Goal: Task Accomplishment & Management: Use online tool/utility

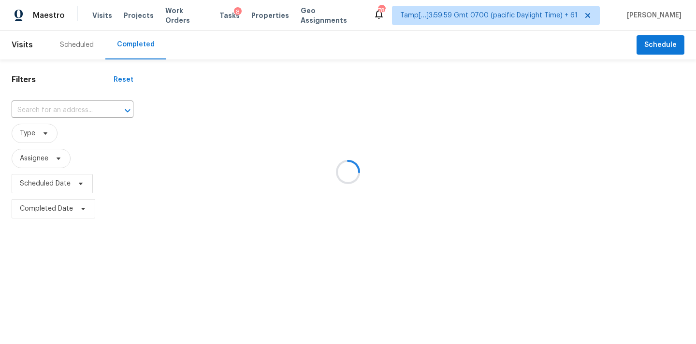
click at [33, 114] on div at bounding box center [348, 172] width 696 height 344
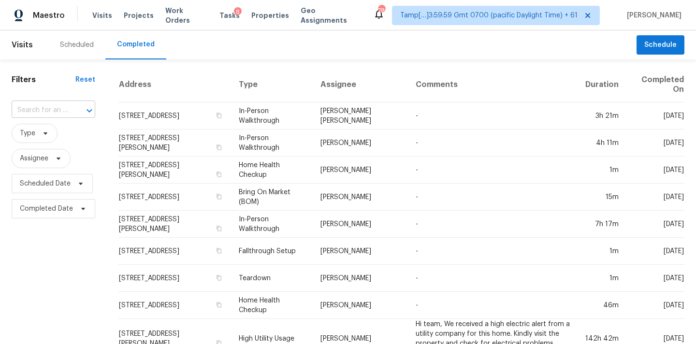
click at [38, 113] on input "text" at bounding box center [40, 110] width 57 height 15
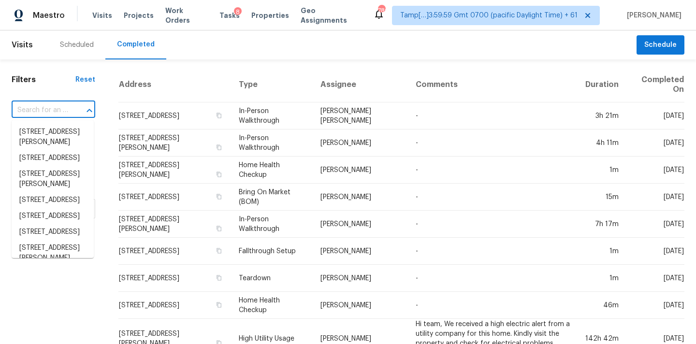
paste input "6633 W Colter St, Glendale, AZ 85301"
type input "6633 W Colter St, Glendale, AZ 85301"
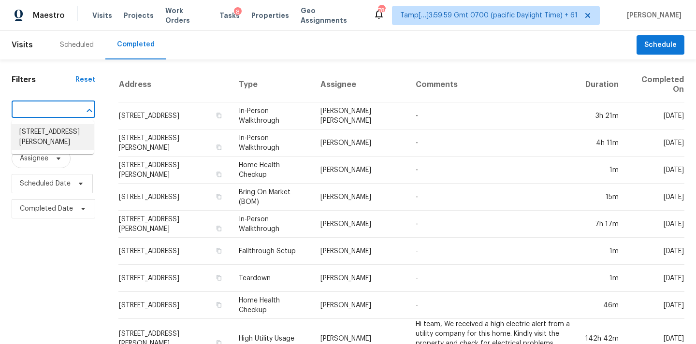
click at [45, 136] on li "6633 W Colter St, Glendale, AZ 85301" at bounding box center [53, 137] width 82 height 26
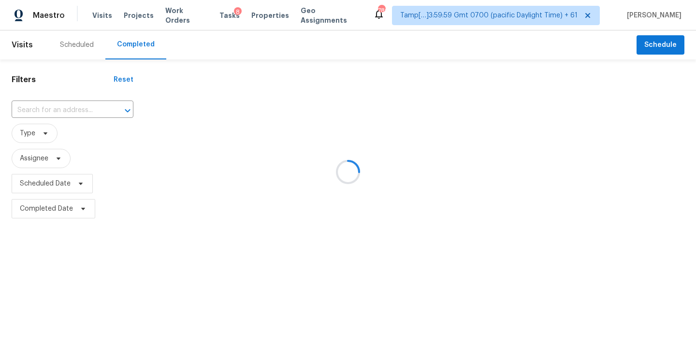
click at [61, 113] on div at bounding box center [348, 172] width 696 height 344
click at [28, 114] on div at bounding box center [348, 172] width 696 height 344
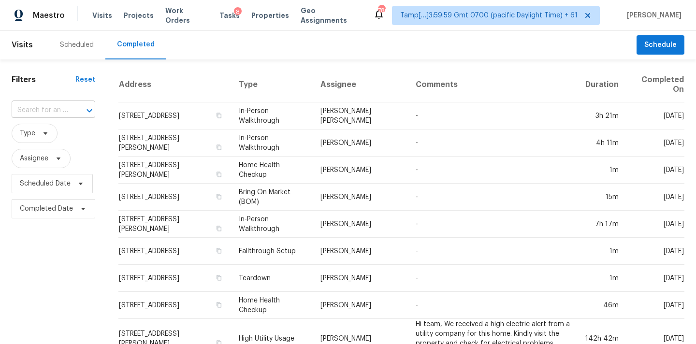
click at [33, 109] on input "text" at bounding box center [40, 110] width 57 height 15
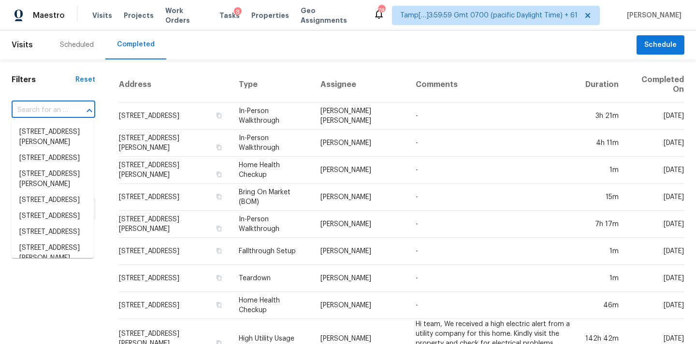
paste input "6633 W Colter St, Glendale, AZ 85301"
type input "6633 W Colter St, Glendale, AZ 85301"
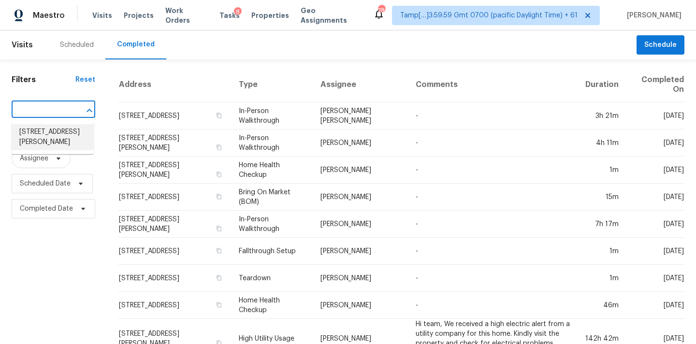
click at [57, 147] on li "6633 W Colter St, Glendale, AZ 85301" at bounding box center [53, 137] width 82 height 26
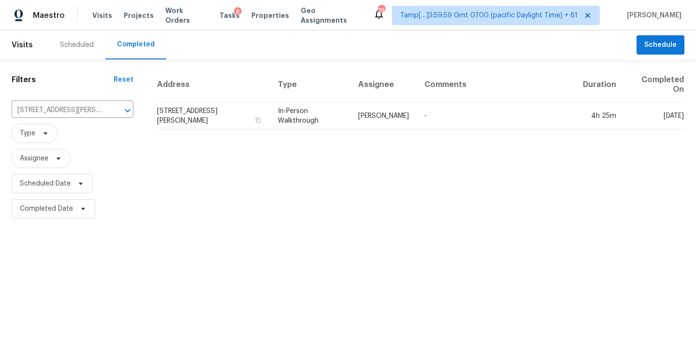
click at [418, 124] on td "-" at bounding box center [496, 116] width 159 height 27
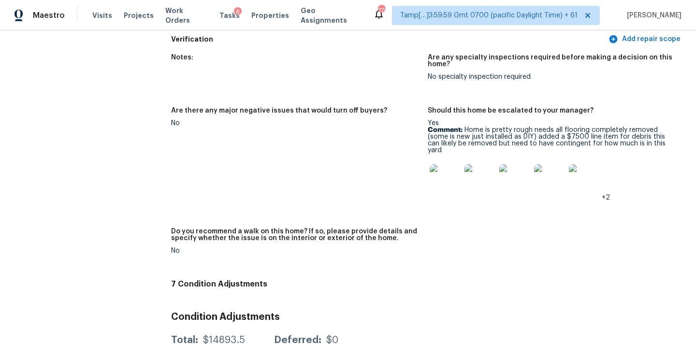
scroll to position [2059, 0]
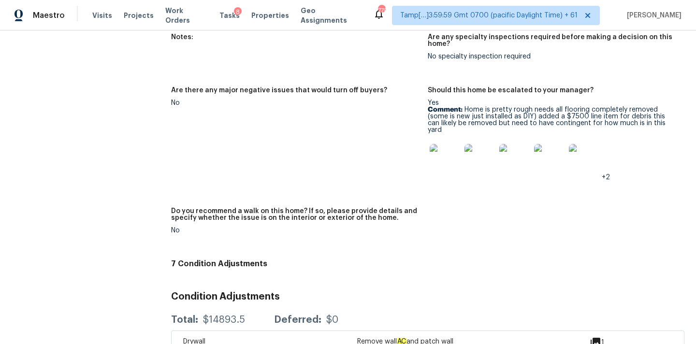
click at [529, 106] on p "Comment: Home is pretty rough needs all flooring completely removed (some is ne…" at bounding box center [552, 119] width 249 height 27
click at [440, 144] on img at bounding box center [445, 159] width 31 height 31
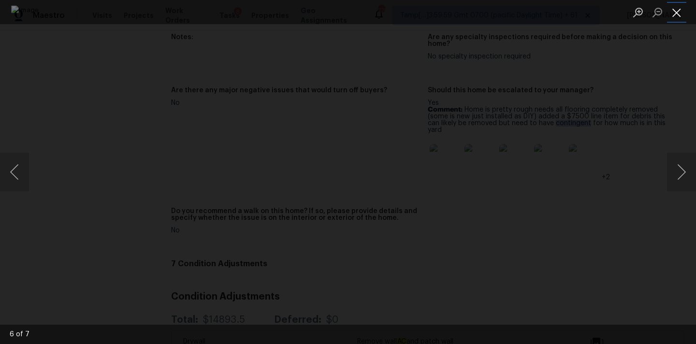
click at [675, 15] on button "Close lightbox" at bounding box center [676, 12] width 19 height 17
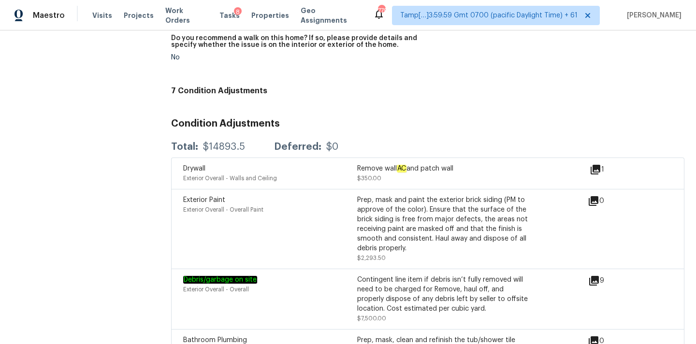
scroll to position [2226, 0]
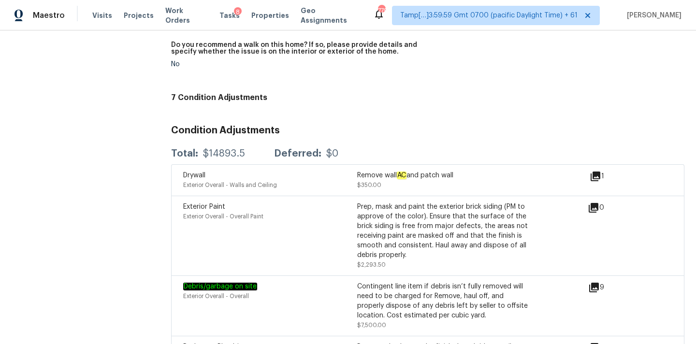
click at [596, 172] on icon at bounding box center [596, 177] width 10 height 10
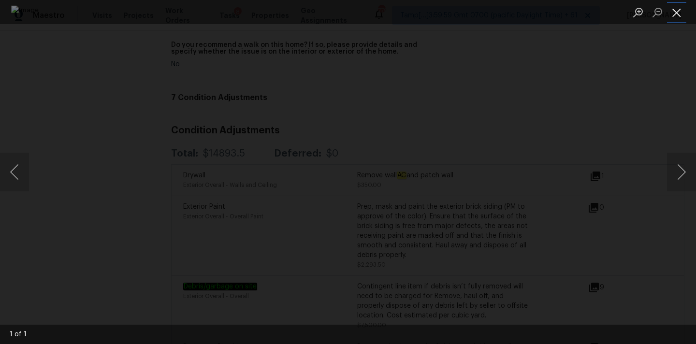
click at [678, 11] on button "Close lightbox" at bounding box center [676, 12] width 19 height 17
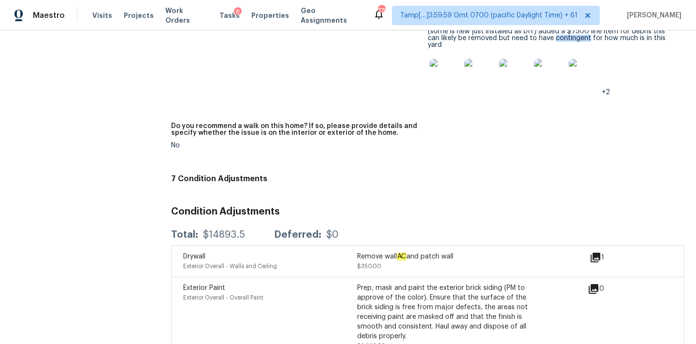
scroll to position [2076, 0]
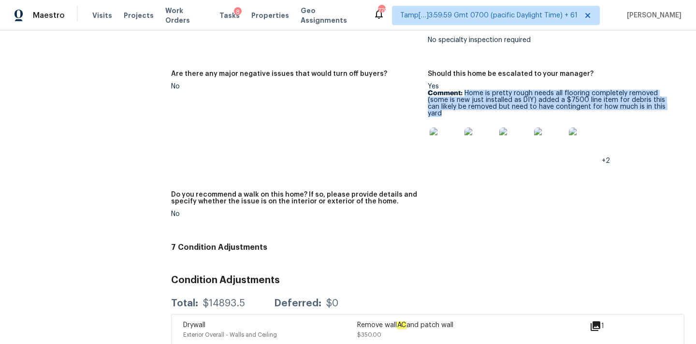
drag, startPoint x: 465, startPoint y: 73, endPoint x: 649, endPoint y: 86, distance: 184.1
click at [649, 90] on p "Comment: Home is pretty rough needs all flooring completely removed (some is ne…" at bounding box center [552, 103] width 249 height 27
copy p "Home is pretty rough needs all flooring completely removed (some is new just in…"
click at [450, 128] on img at bounding box center [445, 143] width 31 height 31
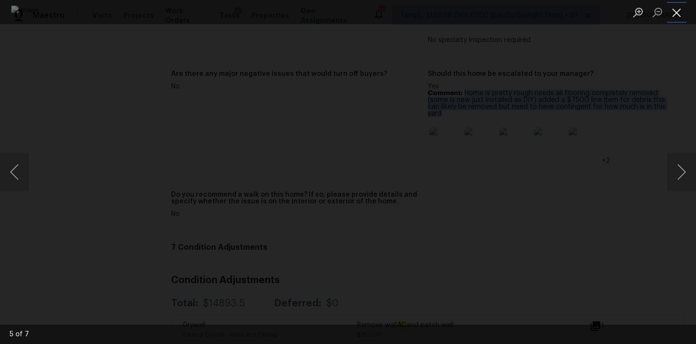
click at [676, 19] on button "Close lightbox" at bounding box center [676, 12] width 19 height 17
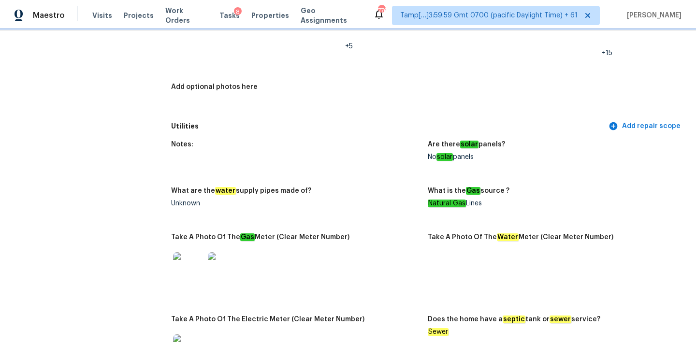
scroll to position [455, 0]
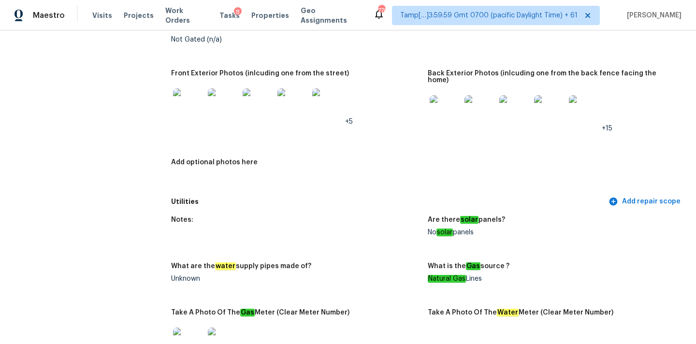
click at [201, 115] on img at bounding box center [188, 103] width 31 height 31
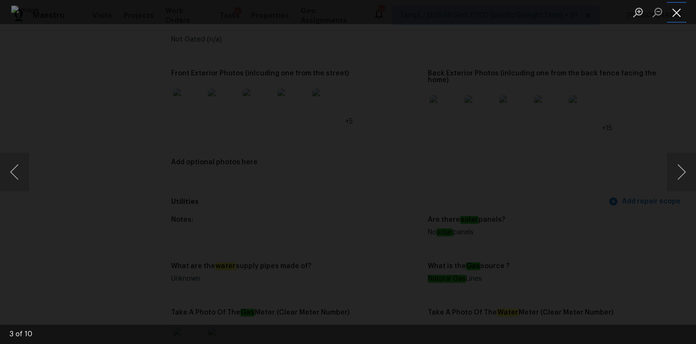
click at [675, 9] on button "Close lightbox" at bounding box center [676, 12] width 19 height 17
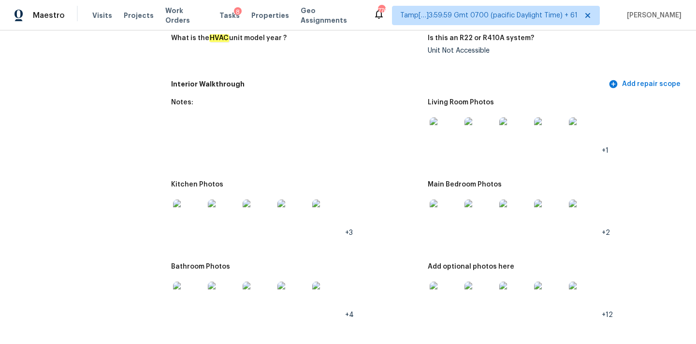
scroll to position [993, 0]
click at [441, 125] on img at bounding box center [445, 133] width 31 height 31
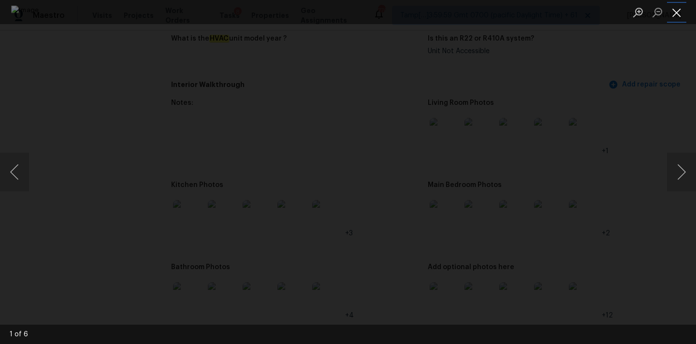
click at [673, 9] on button "Close lightbox" at bounding box center [676, 12] width 19 height 17
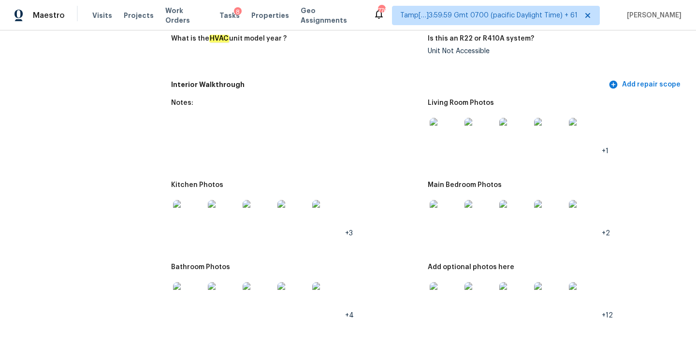
click at [449, 200] on img at bounding box center [445, 215] width 31 height 31
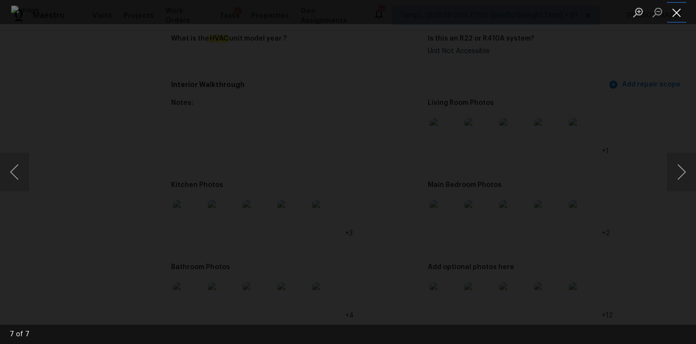
click at [673, 12] on button "Close lightbox" at bounding box center [676, 12] width 19 height 17
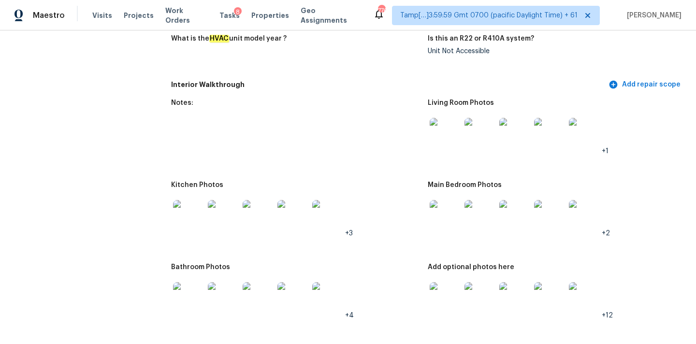
click at [188, 207] on img at bounding box center [188, 215] width 31 height 31
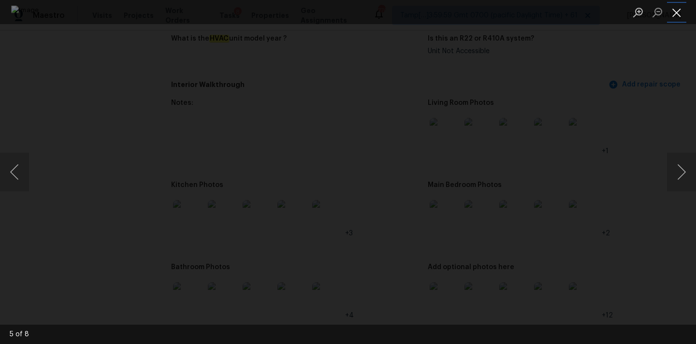
click at [674, 12] on button "Close lightbox" at bounding box center [676, 12] width 19 height 17
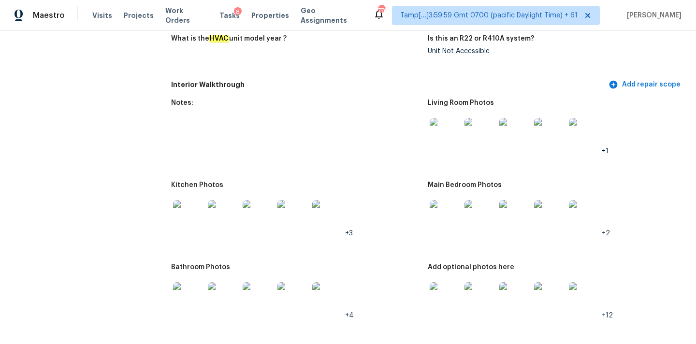
scroll to position [1070, 0]
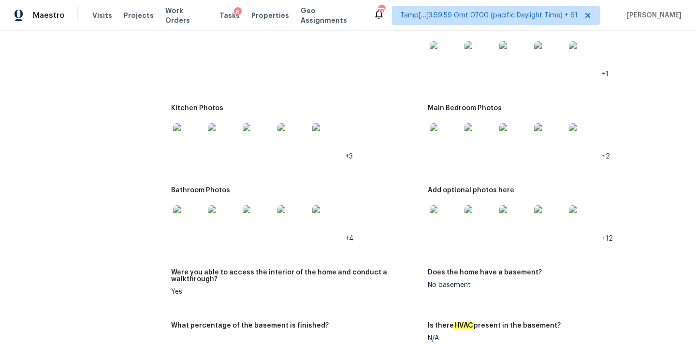
click at [446, 206] on img at bounding box center [445, 220] width 31 height 31
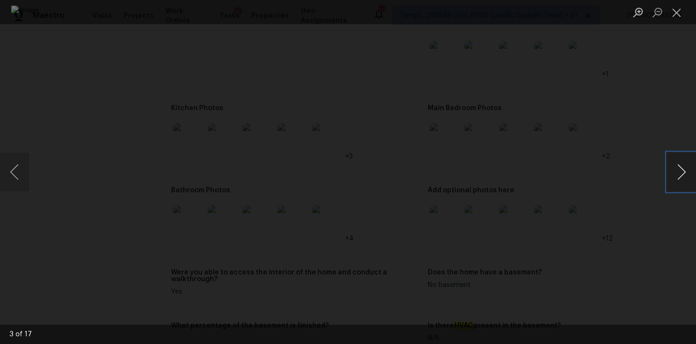
click at [675, 171] on button "Next image" at bounding box center [681, 172] width 29 height 39
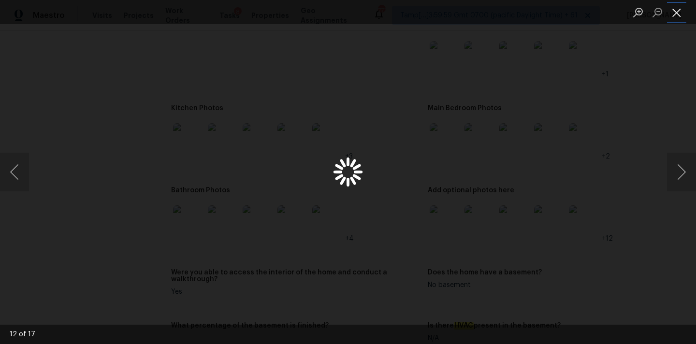
click at [678, 13] on button "Close lightbox" at bounding box center [676, 12] width 19 height 17
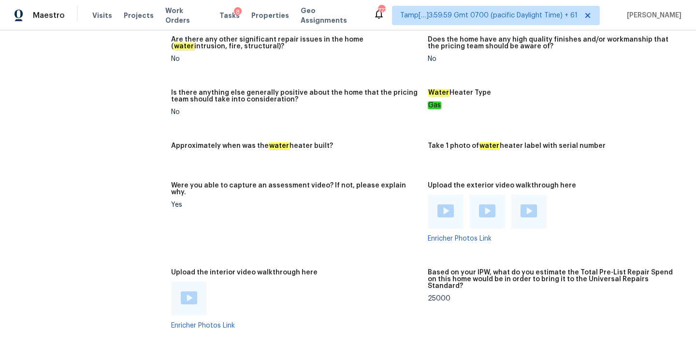
scroll to position [1667, 0]
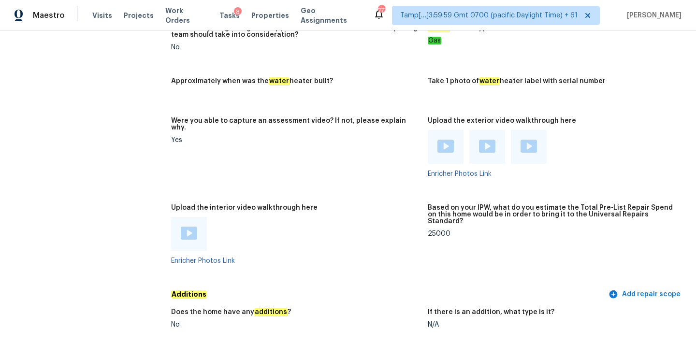
click at [190, 227] on img at bounding box center [189, 233] width 16 height 13
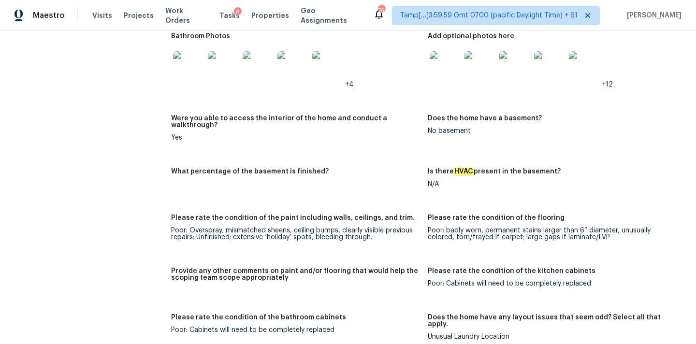
scroll to position [1118, 0]
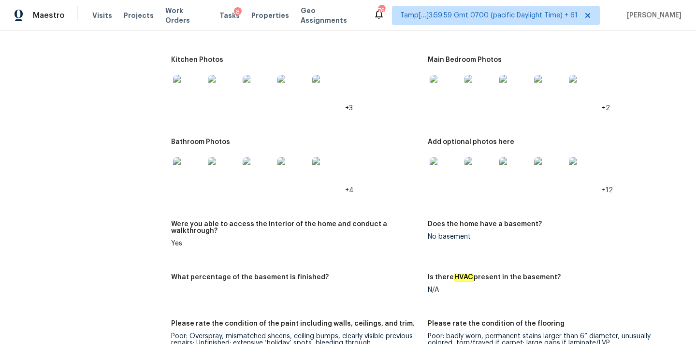
click at [218, 158] on img at bounding box center [223, 172] width 31 height 31
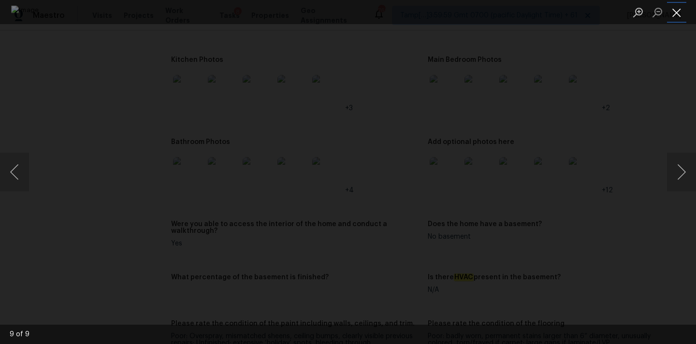
click at [677, 10] on button "Close lightbox" at bounding box center [676, 12] width 19 height 17
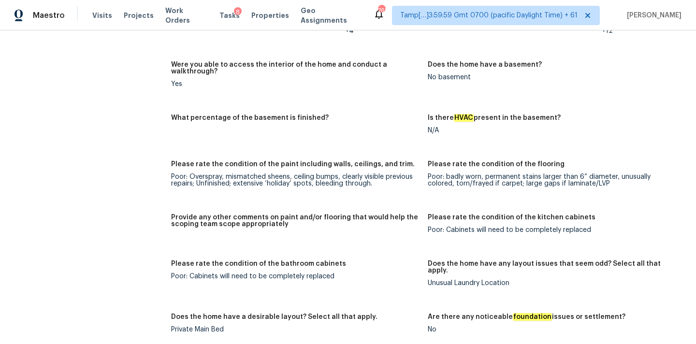
scroll to position [1341, 0]
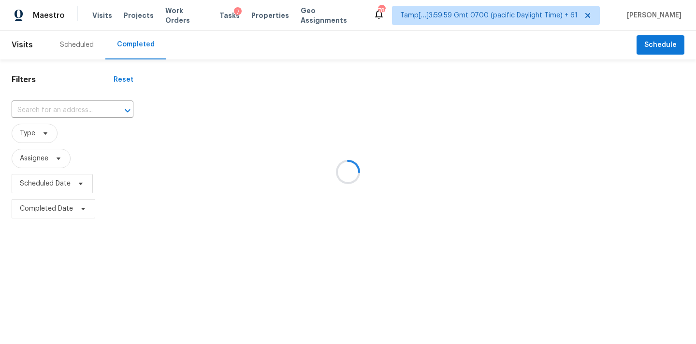
click at [53, 111] on div at bounding box center [348, 172] width 696 height 344
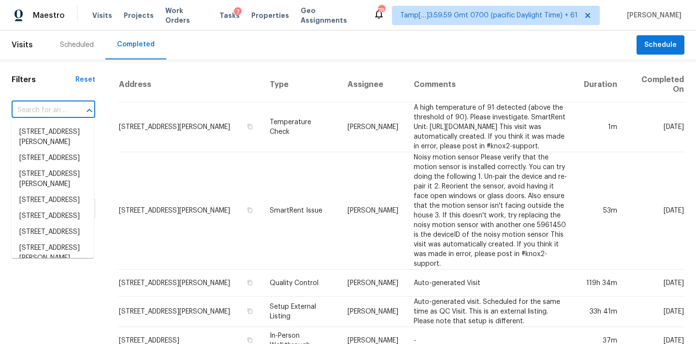
click at [53, 111] on input "text" at bounding box center [40, 110] width 57 height 15
paste input "18025 W Hilton Ave, Goodyear, AZ 85338"
type input "18025 W Hilton Ave, Goodyear, AZ 85338"
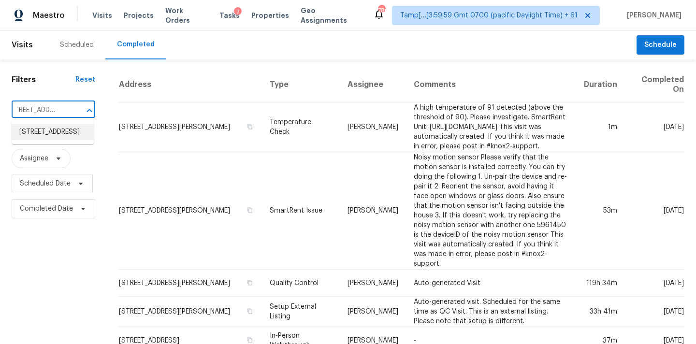
click at [53, 132] on li "18025 W Hilton Ave, Goodyear, AZ 85338" at bounding box center [53, 132] width 82 height 16
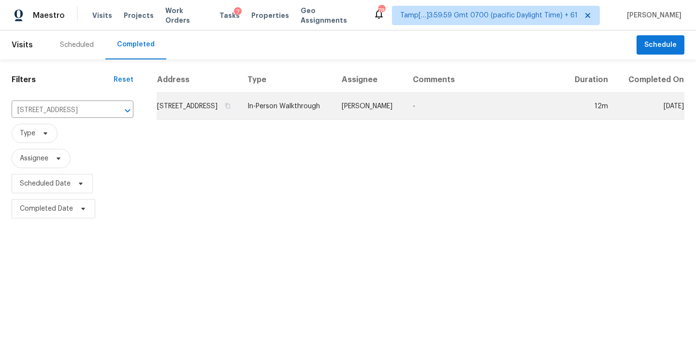
click at [334, 115] on td "In-Person Walkthrough" at bounding box center [287, 106] width 94 height 27
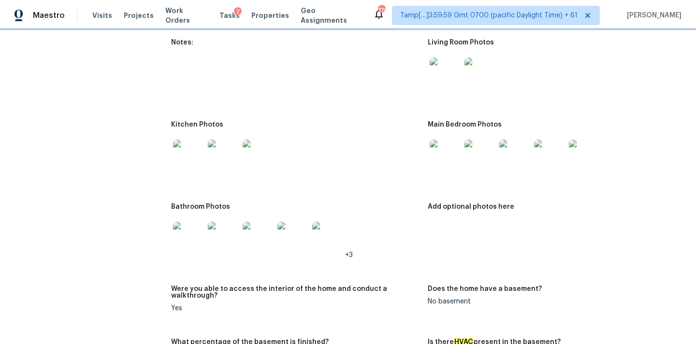
scroll to position [1132, 0]
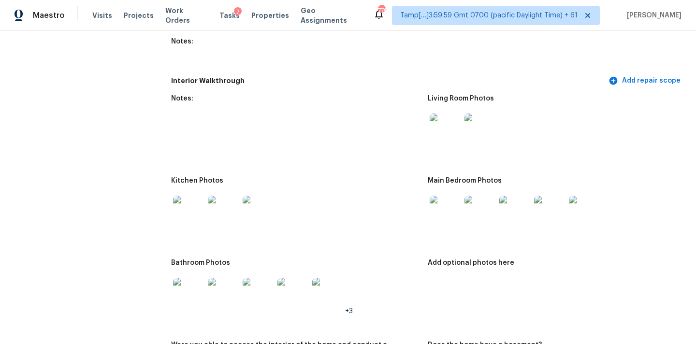
click at [447, 121] on img at bounding box center [445, 129] width 31 height 31
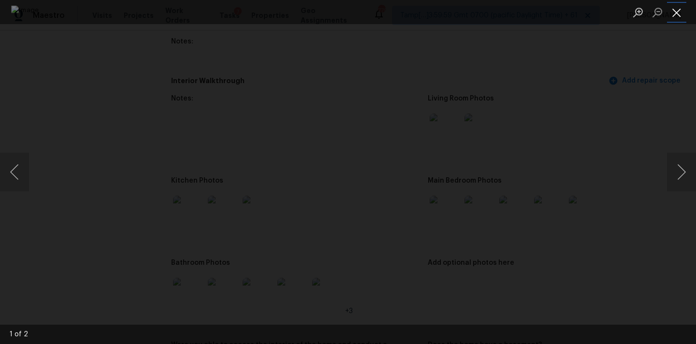
click at [674, 12] on button "Close lightbox" at bounding box center [676, 12] width 19 height 17
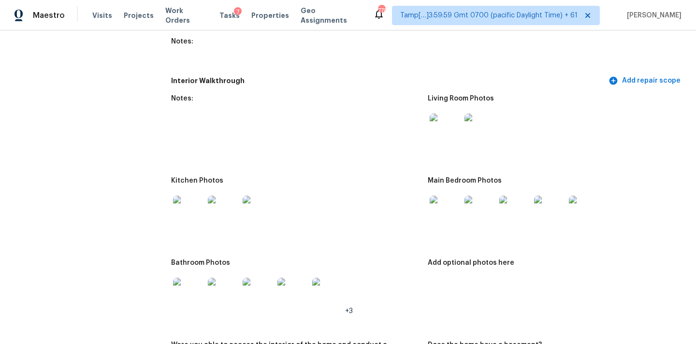
click at [442, 201] on img at bounding box center [445, 211] width 31 height 31
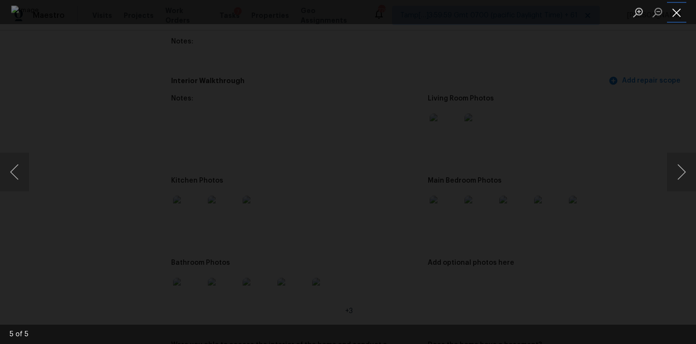
click at [681, 9] on button "Close lightbox" at bounding box center [676, 12] width 19 height 17
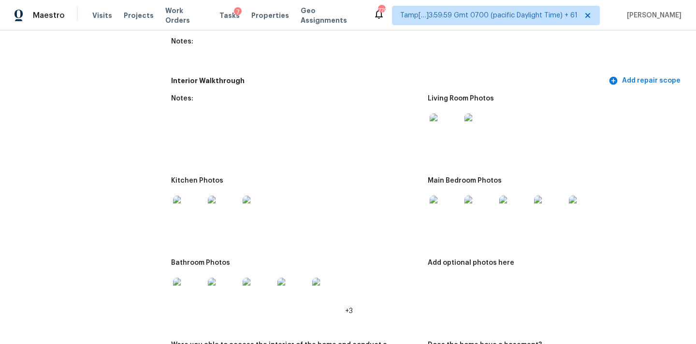
click at [194, 203] on img at bounding box center [188, 211] width 31 height 31
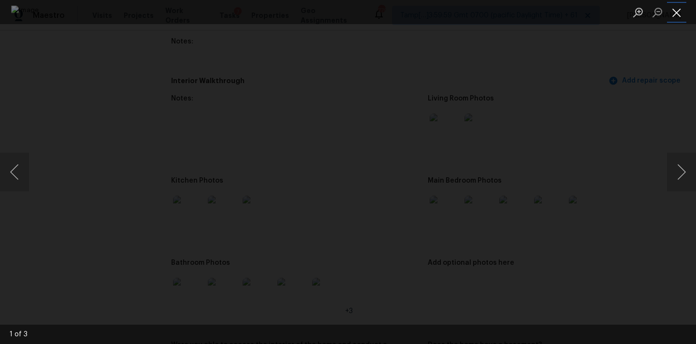
click at [678, 10] on button "Close lightbox" at bounding box center [676, 12] width 19 height 17
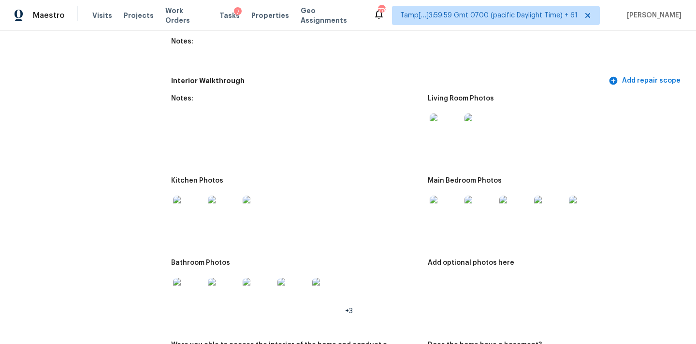
click at [181, 294] on img at bounding box center [188, 293] width 31 height 31
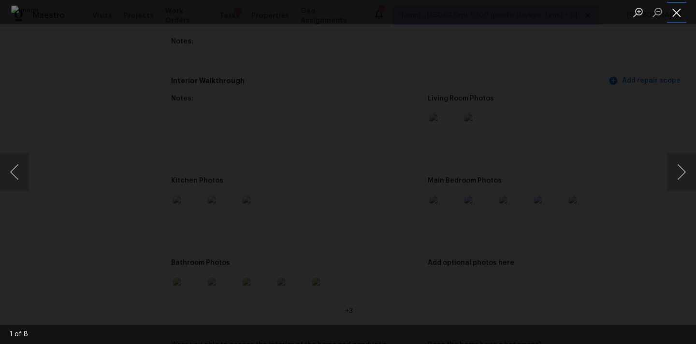
click at [677, 11] on button "Close lightbox" at bounding box center [676, 12] width 19 height 17
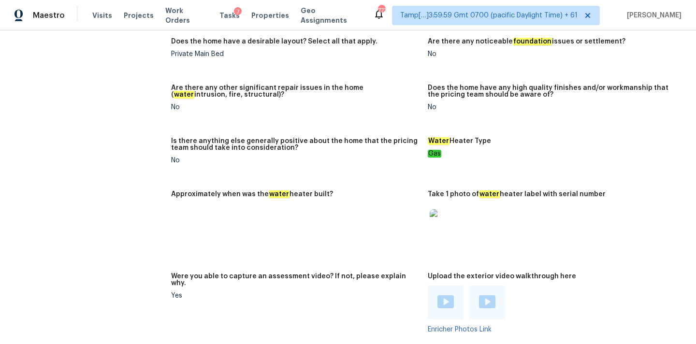
scroll to position [1847, 0]
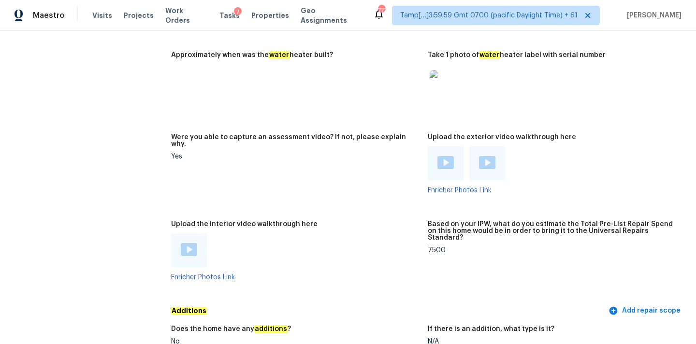
click at [434, 247] on div "7500" at bounding box center [552, 250] width 249 height 7
click at [436, 247] on div "7500" at bounding box center [552, 250] width 249 height 7
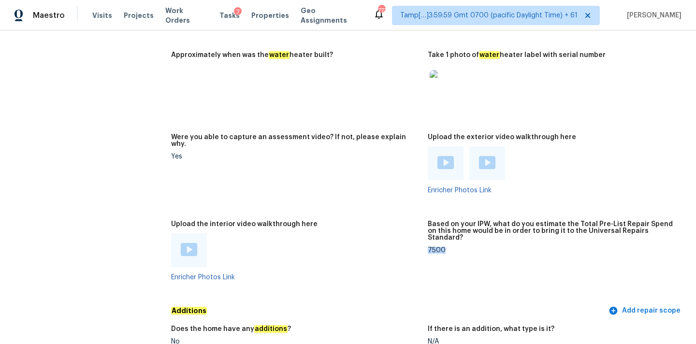
copy div "7500"
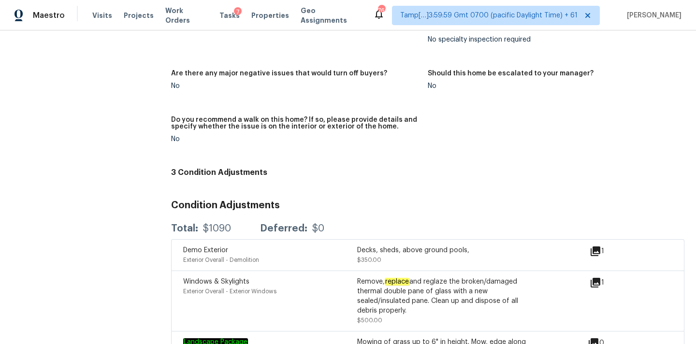
scroll to position [2361, 0]
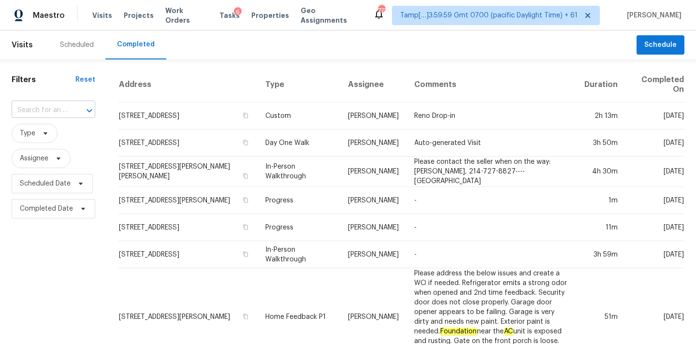
click at [41, 114] on input "text" at bounding box center [40, 110] width 57 height 15
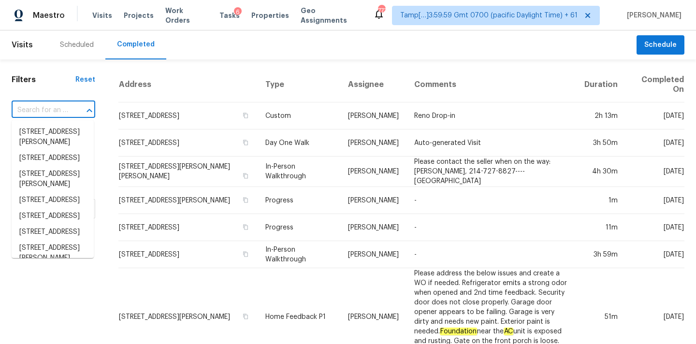
paste input "[STREET_ADDRESS]"
type input "[STREET_ADDRESS]"
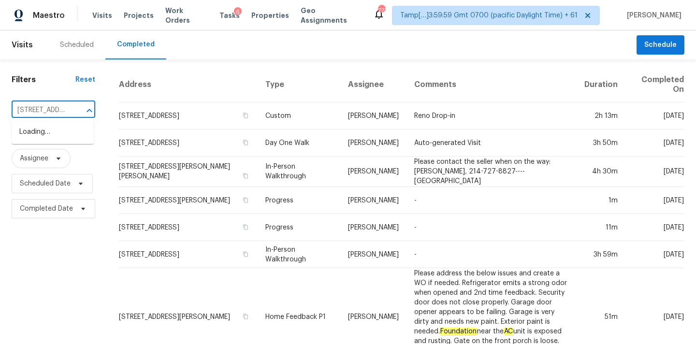
scroll to position [0, 91]
click at [44, 135] on li "[STREET_ADDRESS]" at bounding box center [53, 132] width 82 height 16
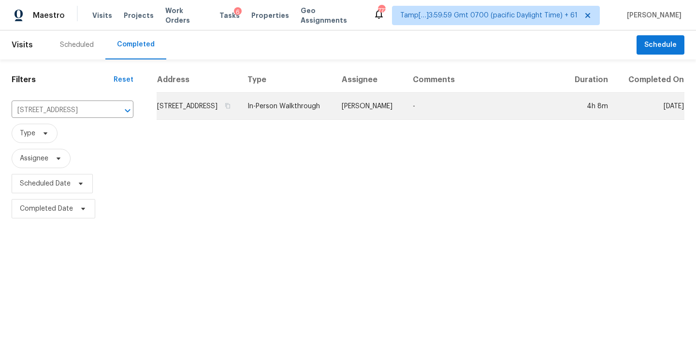
click at [368, 118] on td "[PERSON_NAME]" at bounding box center [369, 106] width 71 height 27
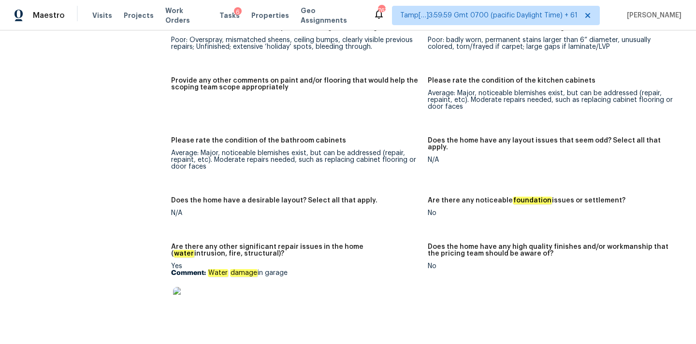
scroll to position [2108, 0]
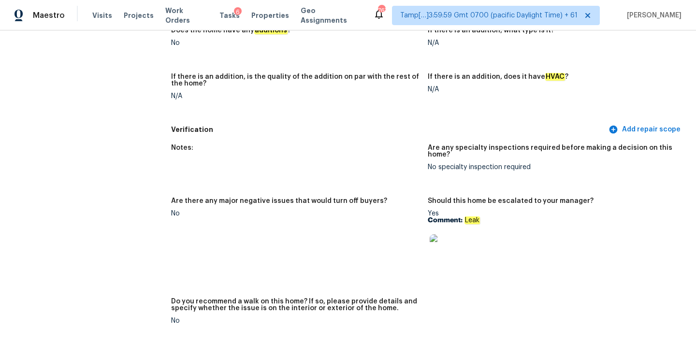
click at [440, 243] on img at bounding box center [445, 249] width 31 height 31
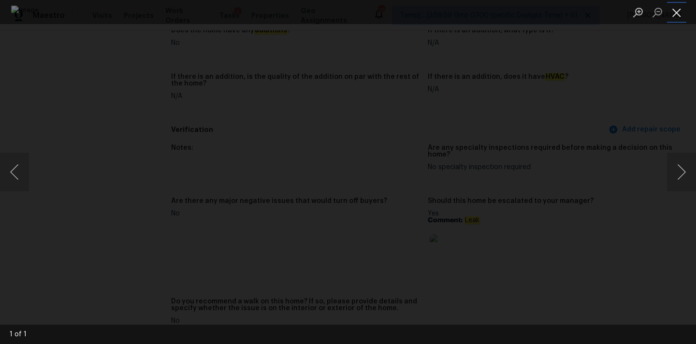
click at [680, 14] on button "Close lightbox" at bounding box center [676, 12] width 19 height 17
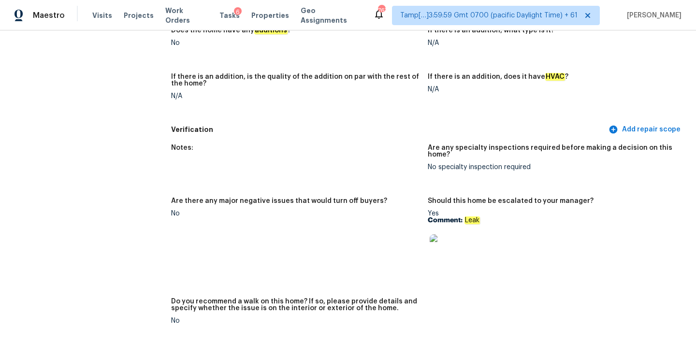
scroll to position [1457, 0]
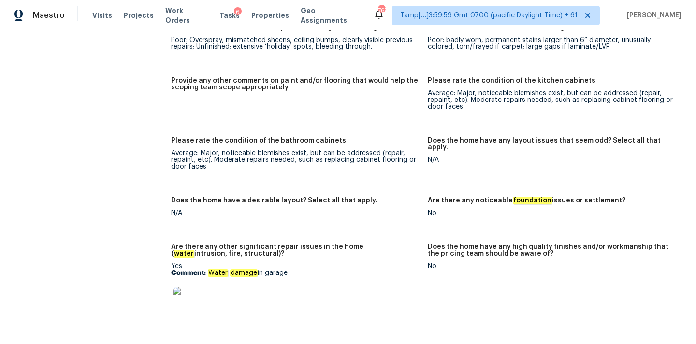
click at [190, 290] on img at bounding box center [188, 302] width 31 height 31
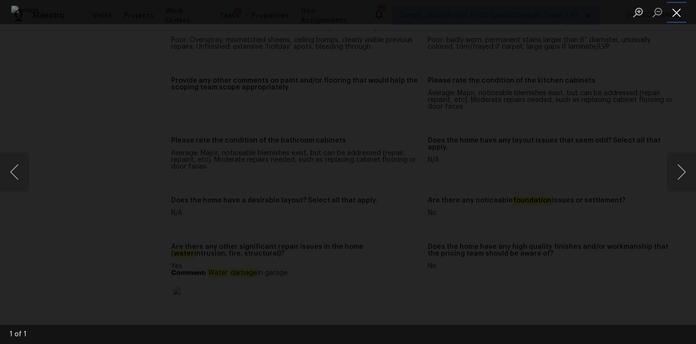
click at [684, 15] on button "Close lightbox" at bounding box center [676, 12] width 19 height 17
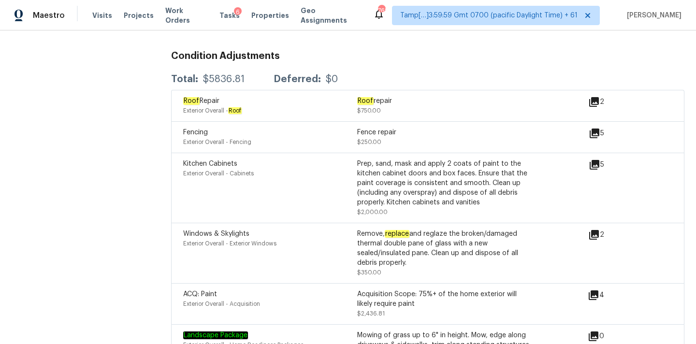
scroll to position [2451, 0]
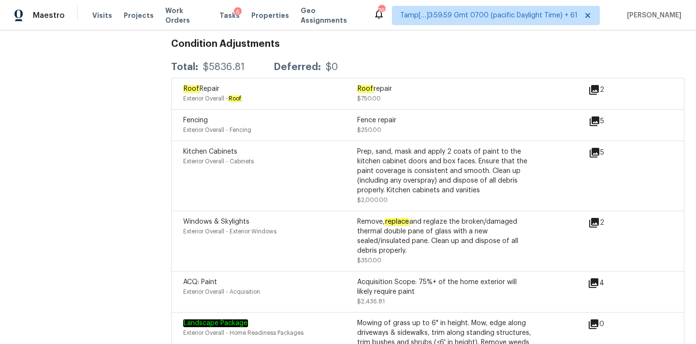
click at [596, 217] on icon at bounding box center [594, 223] width 12 height 12
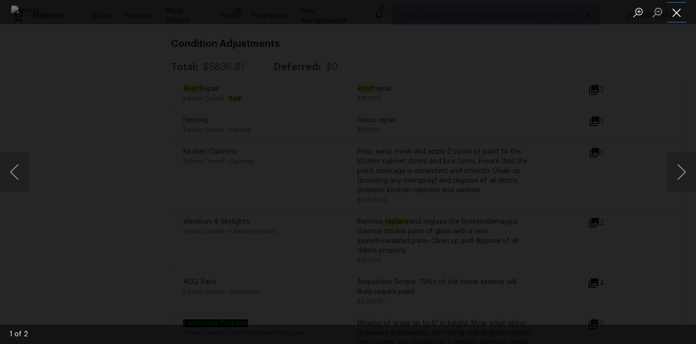
click at [675, 6] on button "Close lightbox" at bounding box center [676, 12] width 19 height 17
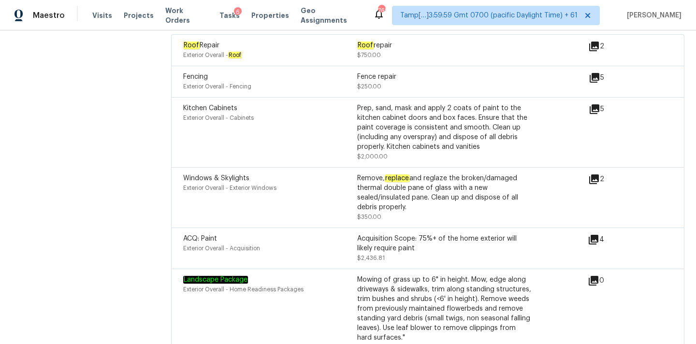
scroll to position [2496, 0]
click at [596, 233] on icon at bounding box center [594, 239] width 12 height 12
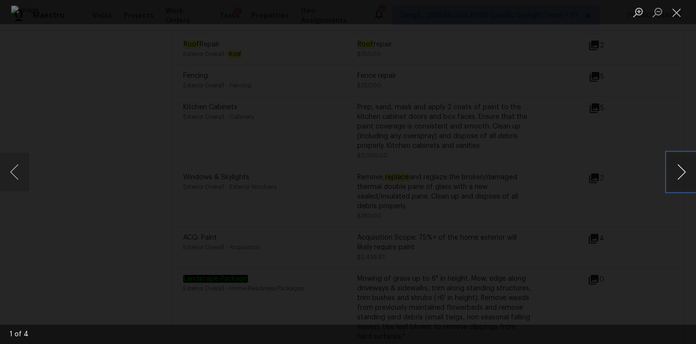
click at [679, 170] on button "Next image" at bounding box center [681, 172] width 29 height 39
click at [677, 12] on button "Close lightbox" at bounding box center [676, 12] width 19 height 17
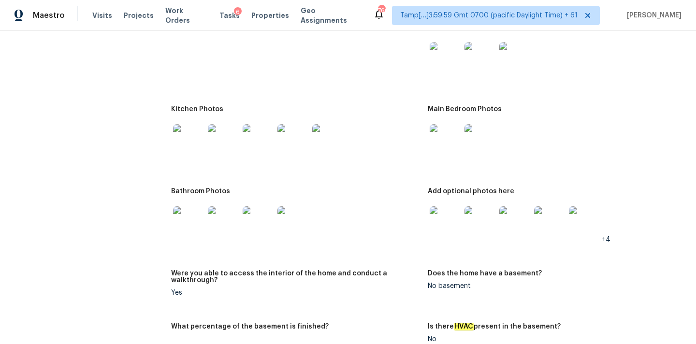
scroll to position [1095, 0]
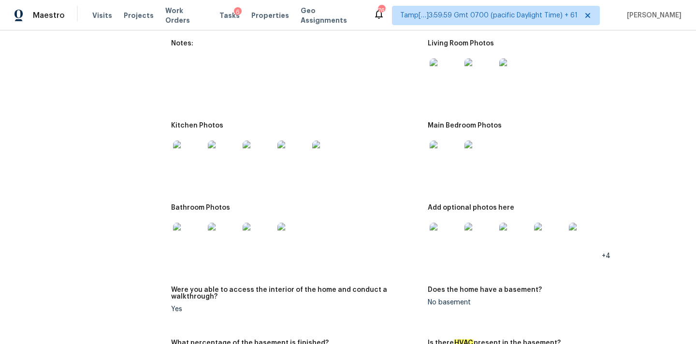
click at [446, 76] on img at bounding box center [445, 74] width 31 height 31
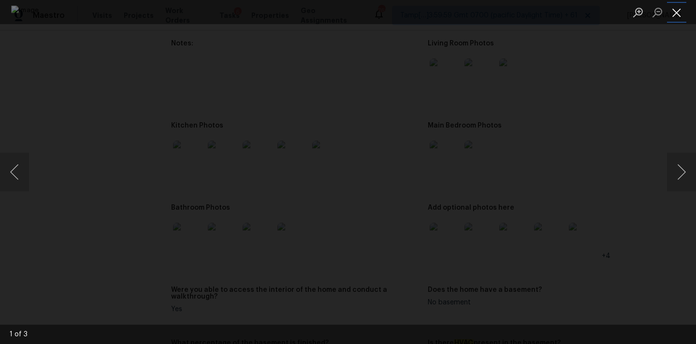
click at [676, 10] on button "Close lightbox" at bounding box center [676, 12] width 19 height 17
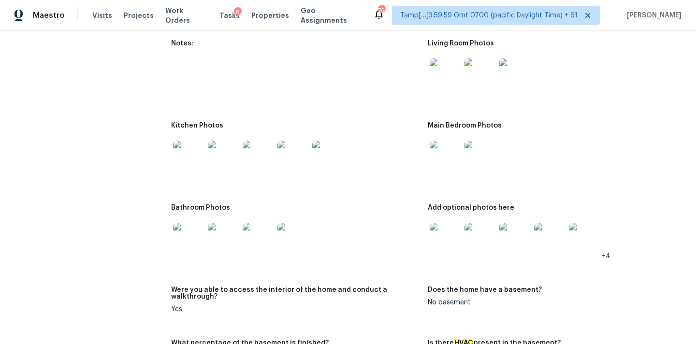
click at [450, 159] on img at bounding box center [445, 156] width 31 height 31
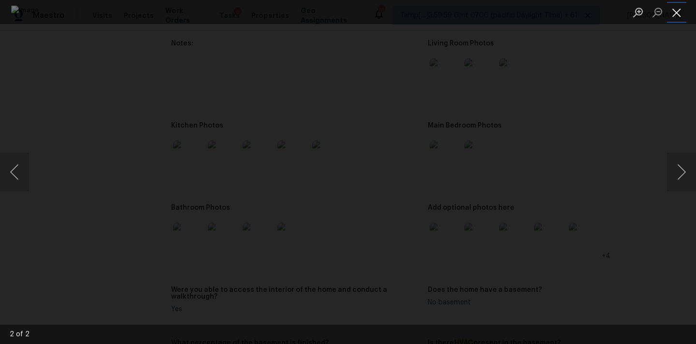
click at [673, 6] on button "Close lightbox" at bounding box center [676, 12] width 19 height 17
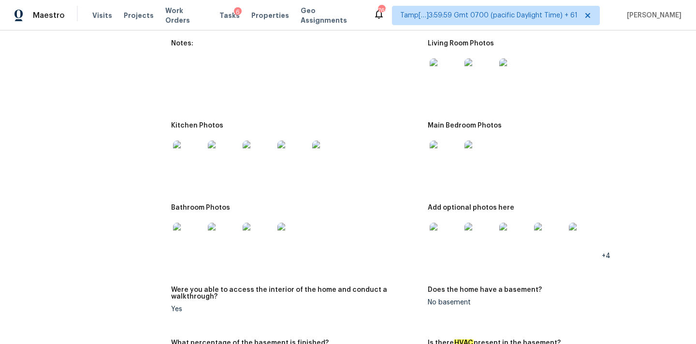
click at [192, 152] on img at bounding box center [188, 156] width 31 height 31
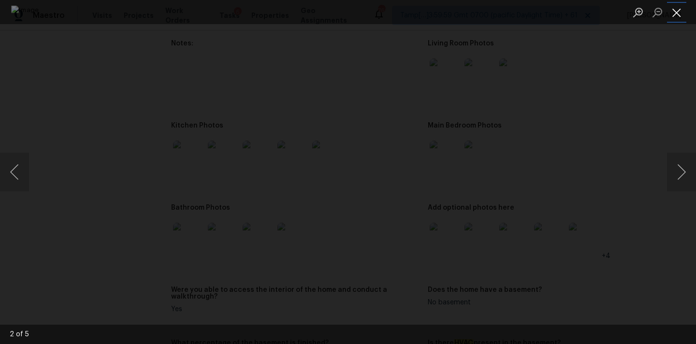
click at [676, 7] on button "Close lightbox" at bounding box center [676, 12] width 19 height 17
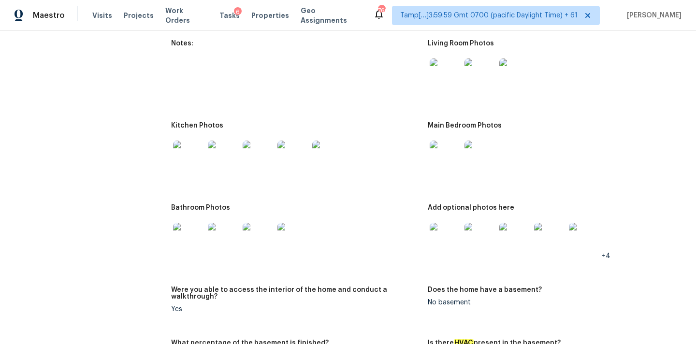
click at [190, 230] on img at bounding box center [188, 238] width 31 height 31
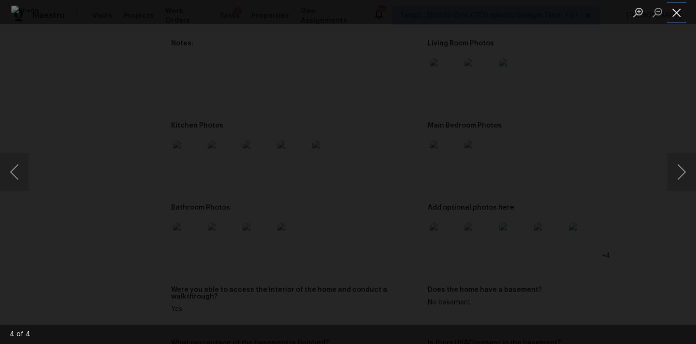
click at [678, 16] on button "Close lightbox" at bounding box center [676, 12] width 19 height 17
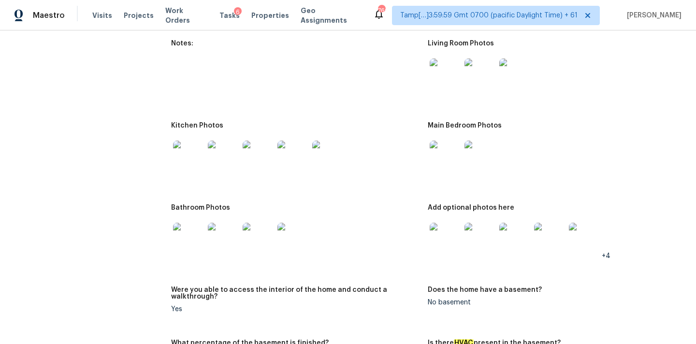
click at [453, 240] on img at bounding box center [445, 238] width 31 height 31
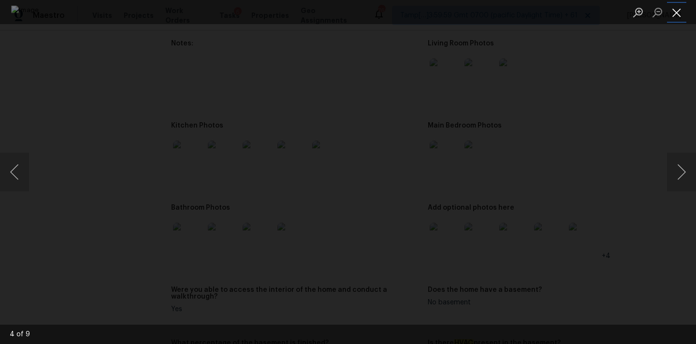
click at [676, 12] on button "Close lightbox" at bounding box center [676, 12] width 19 height 17
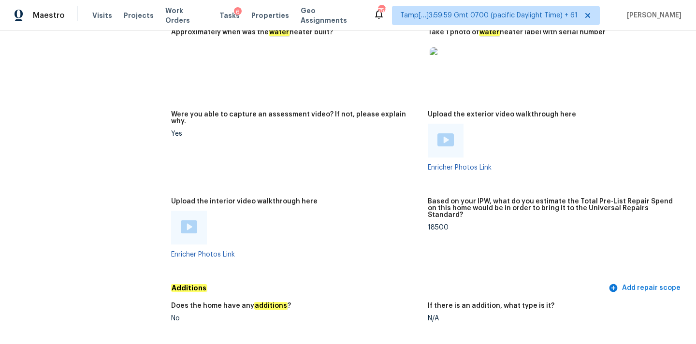
scroll to position [1904, 0]
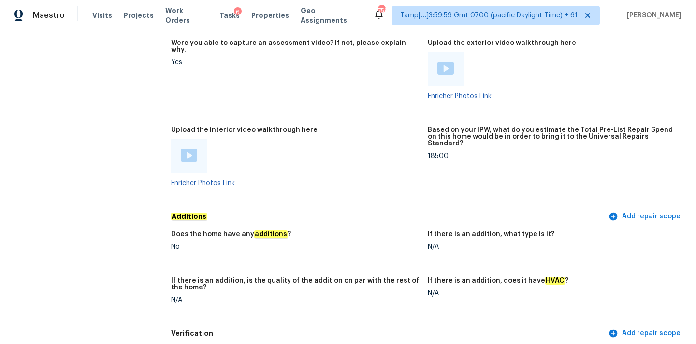
click at [188, 149] on div at bounding box center [189, 156] width 16 height 15
click at [433, 131] on div "Based on your IPW, what do you estimate the Total Pre-List Repair Spend on this…" at bounding box center [552, 140] width 249 height 26
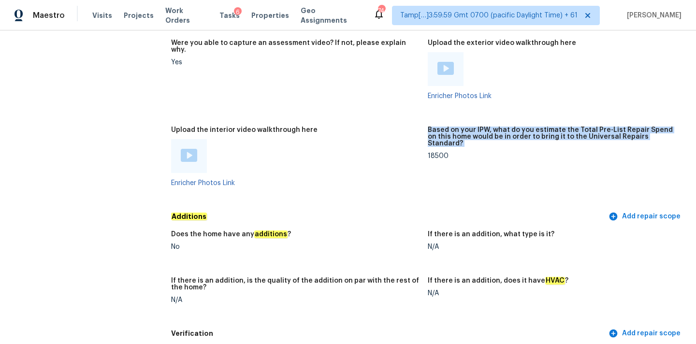
click at [433, 131] on div "Based on your IPW, what do you estimate the Total Pre-List Repair Spend on this…" at bounding box center [552, 140] width 249 height 26
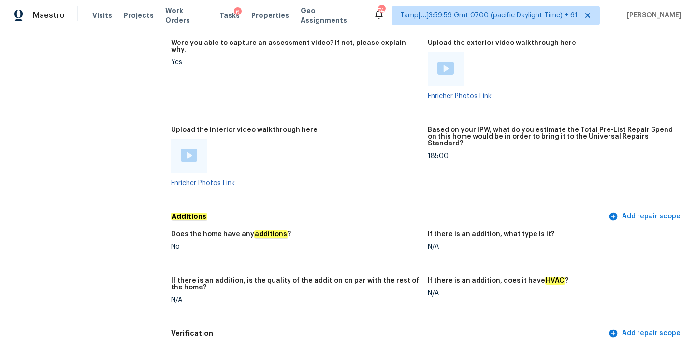
click at [433, 153] on div "18500" at bounding box center [552, 156] width 249 height 7
copy div "18500"
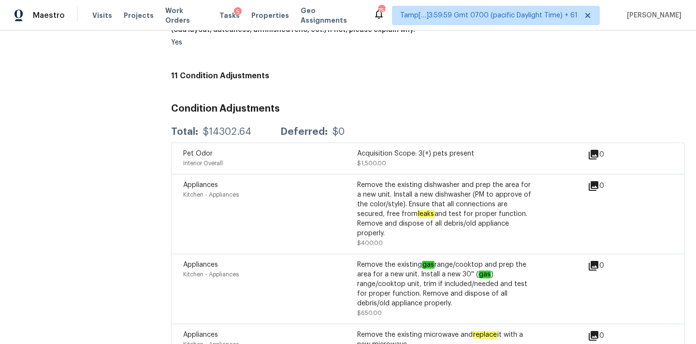
scroll to position [557, 0]
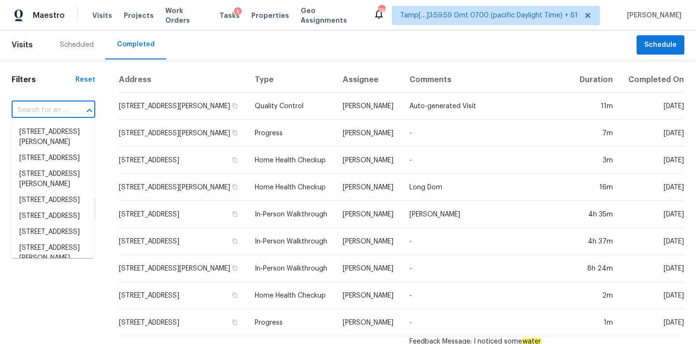
click at [32, 111] on input "text" at bounding box center [40, 110] width 57 height 15
paste input "9416 White Cedar Ct, Charlotte, NC 28213"
type input "9416 White Cedar Ct, Charlotte, NC 28213"
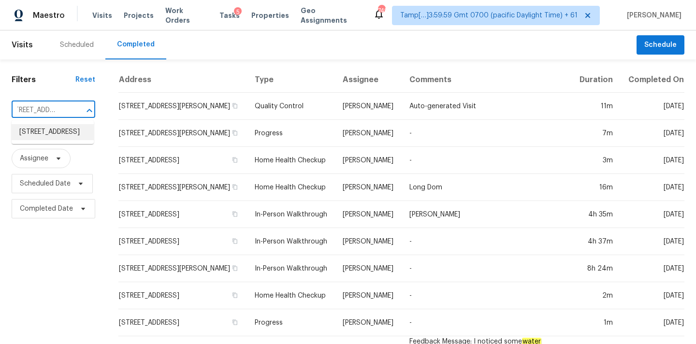
click at [44, 132] on li "9416 White Cedar Ct, Charlotte, NC 28213" at bounding box center [53, 132] width 82 height 16
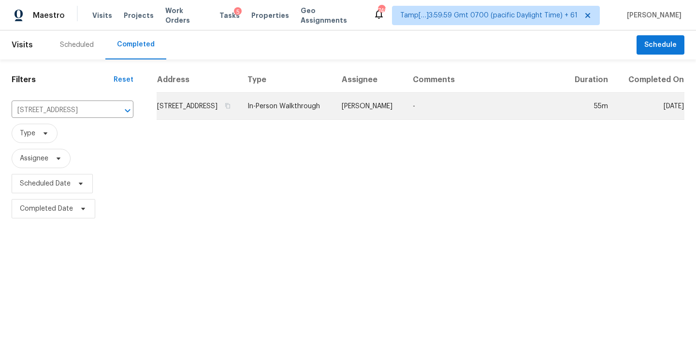
click at [397, 120] on td "Jason Bouque" at bounding box center [369, 106] width 71 height 27
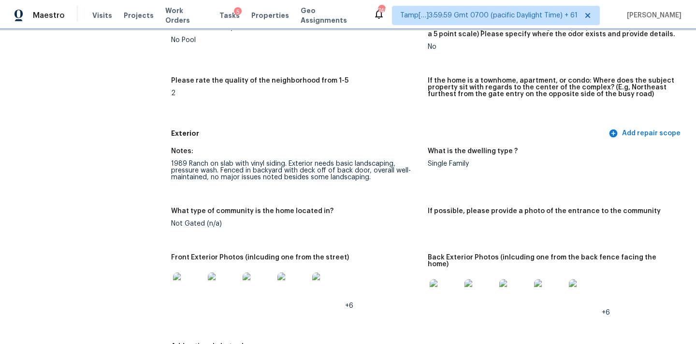
scroll to position [283, 0]
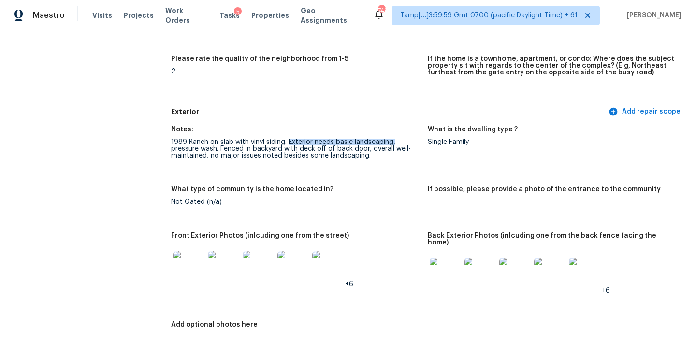
copy div "Exterior needs basic landscaping,"
drag, startPoint x: 288, startPoint y: 142, endPoint x: 398, endPoint y: 142, distance: 110.2
click at [398, 142] on div "1989 Ranch on slab with vinyl siding. Exterior needs basic landscaping, pressur…" at bounding box center [295, 149] width 249 height 20
copy div "pressure wash."
drag, startPoint x: 170, startPoint y: 147, endPoint x: 220, endPoint y: 149, distance: 49.8
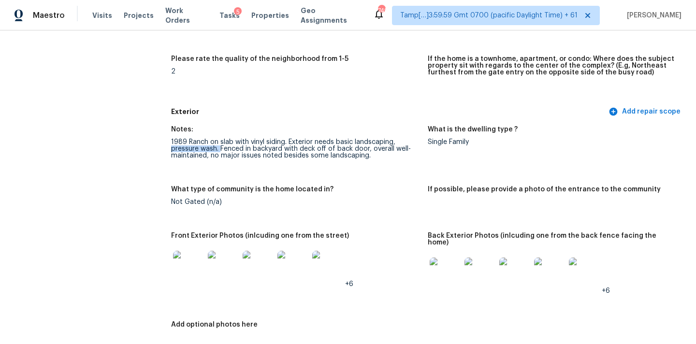
drag, startPoint x: 220, startPoint y: 147, endPoint x: 368, endPoint y: 149, distance: 148.4
click at [368, 149] on div "1989 Ranch on slab with vinyl siding. Exterior needs basic landscaping, pressur…" at bounding box center [295, 149] width 249 height 20
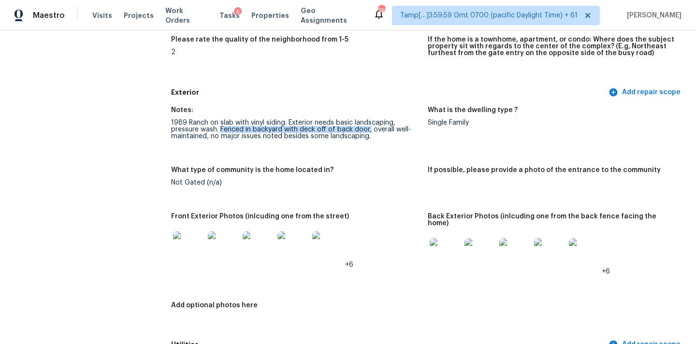
scroll to position [422, 0]
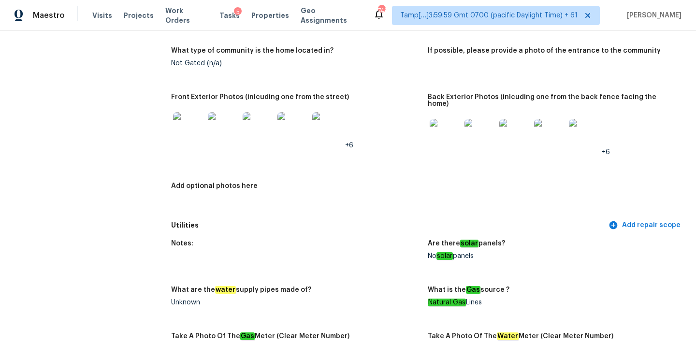
click at [319, 121] on img at bounding box center [327, 127] width 31 height 31
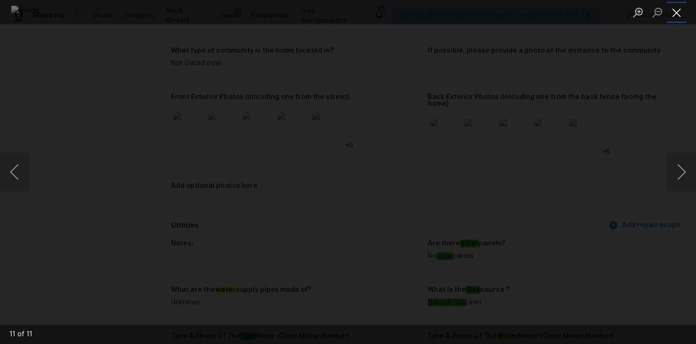
click at [680, 5] on button "Close lightbox" at bounding box center [676, 12] width 19 height 17
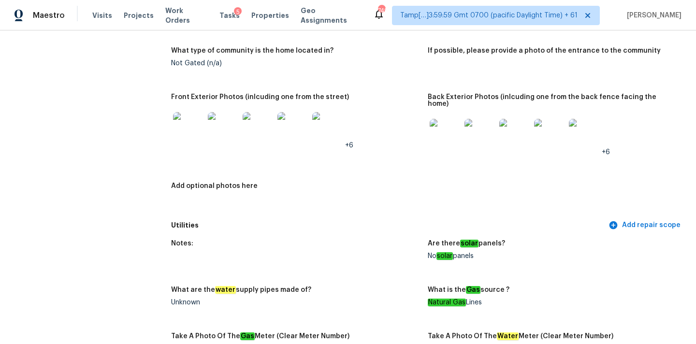
click at [444, 128] on img at bounding box center [445, 134] width 31 height 31
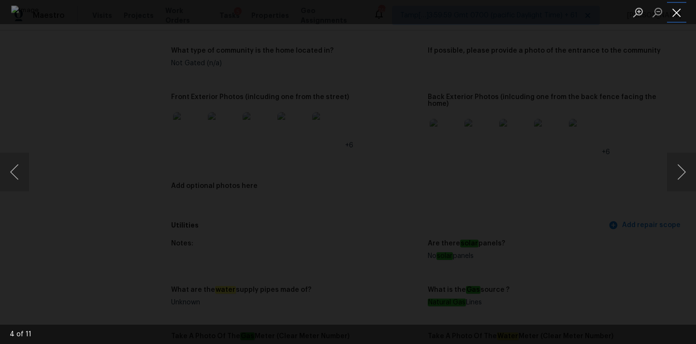
click at [678, 7] on button "Close lightbox" at bounding box center [676, 12] width 19 height 17
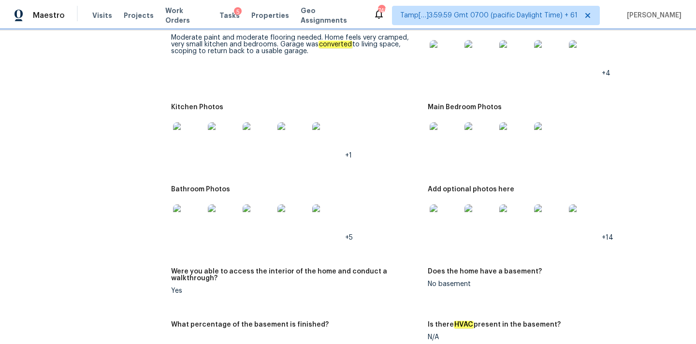
scroll to position [972, 0]
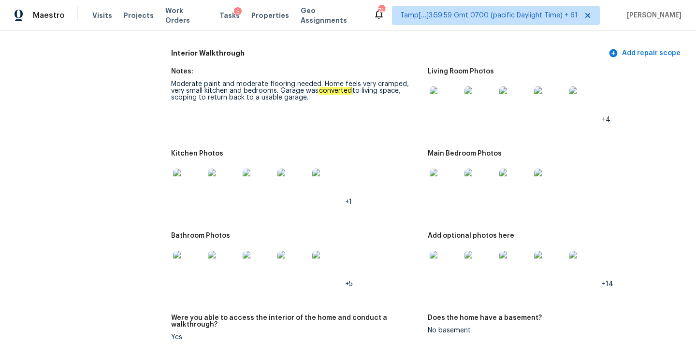
click at [444, 100] on img at bounding box center [445, 102] width 31 height 31
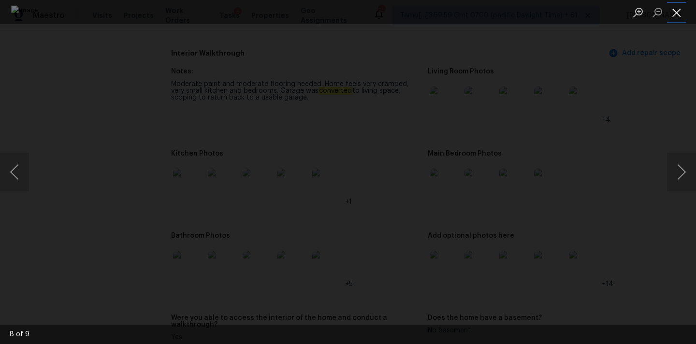
click at [680, 14] on button "Close lightbox" at bounding box center [676, 12] width 19 height 17
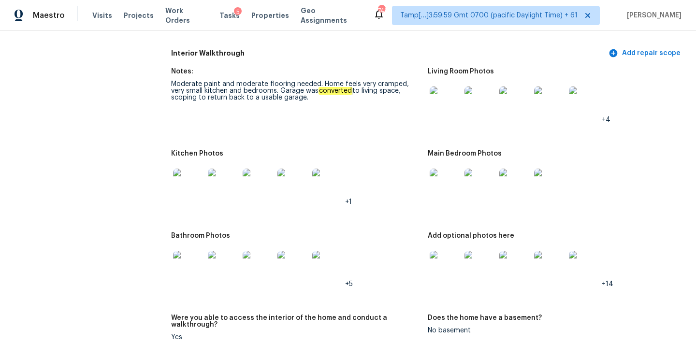
click at [452, 173] on img at bounding box center [445, 184] width 31 height 31
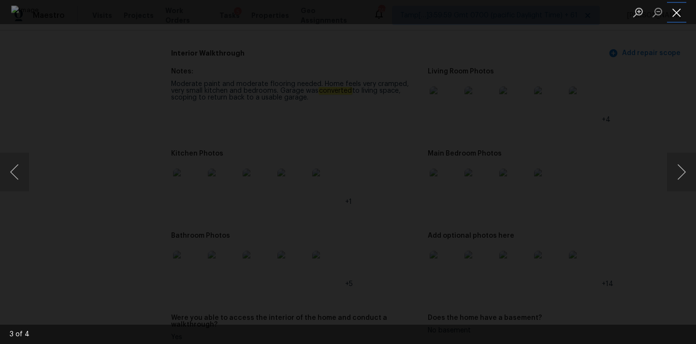
click at [681, 13] on button "Close lightbox" at bounding box center [676, 12] width 19 height 17
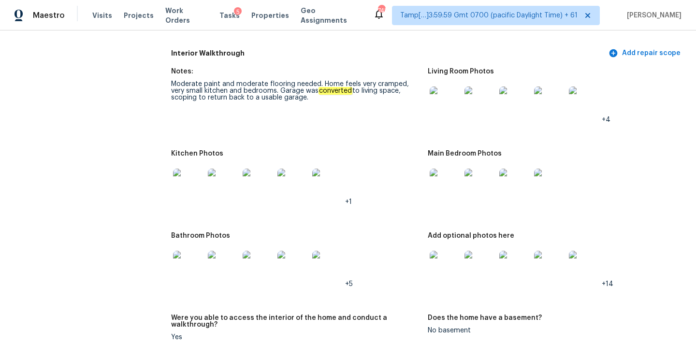
click at [193, 252] on img at bounding box center [188, 266] width 31 height 31
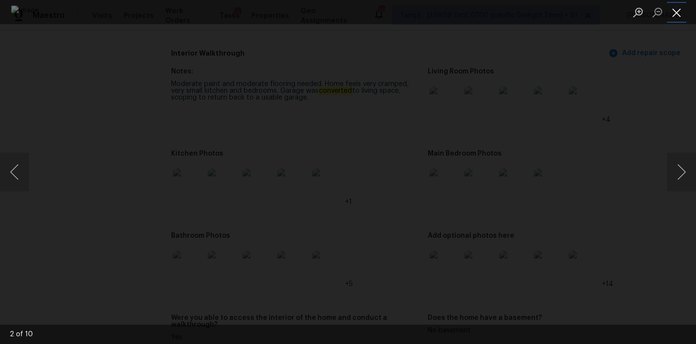
click at [683, 11] on button "Close lightbox" at bounding box center [676, 12] width 19 height 17
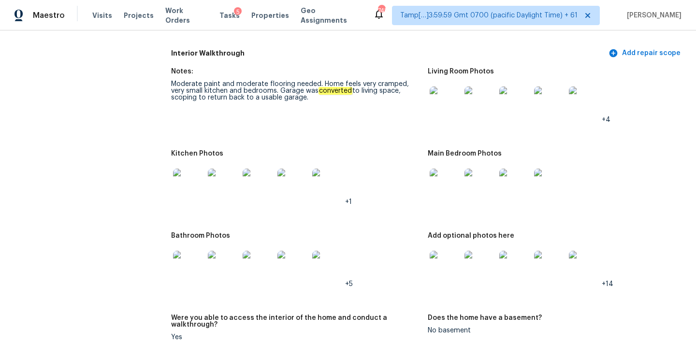
click at [432, 255] on img at bounding box center [445, 266] width 31 height 31
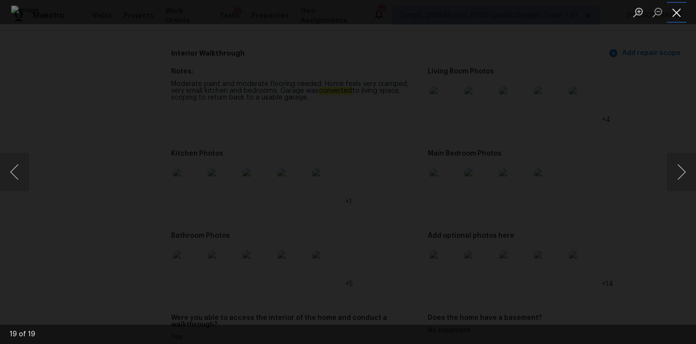
click at [674, 13] on button "Close lightbox" at bounding box center [676, 12] width 19 height 17
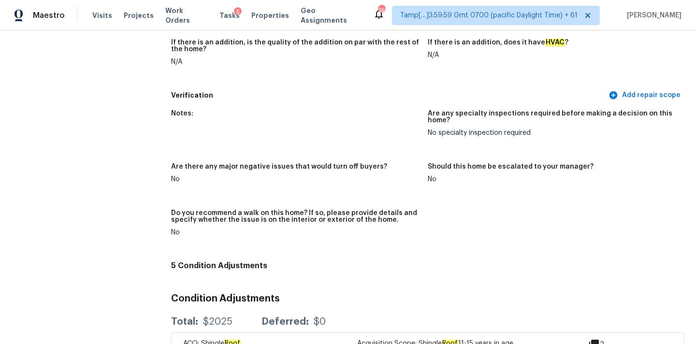
scroll to position [1662, 0]
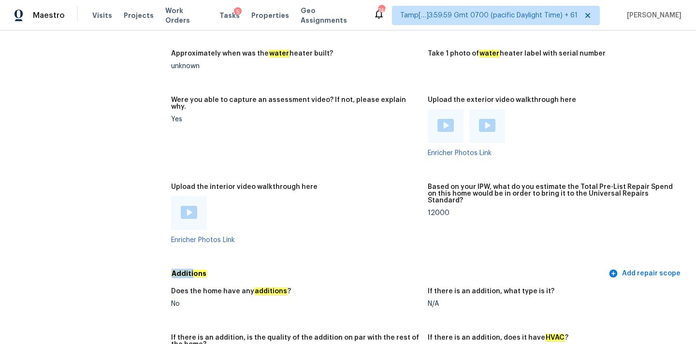
click at [444, 119] on img at bounding box center [446, 125] width 16 height 13
click at [484, 119] on img at bounding box center [487, 125] width 16 height 13
click at [177, 199] on div at bounding box center [189, 213] width 36 height 34
click at [187, 206] on img at bounding box center [189, 212] width 16 height 13
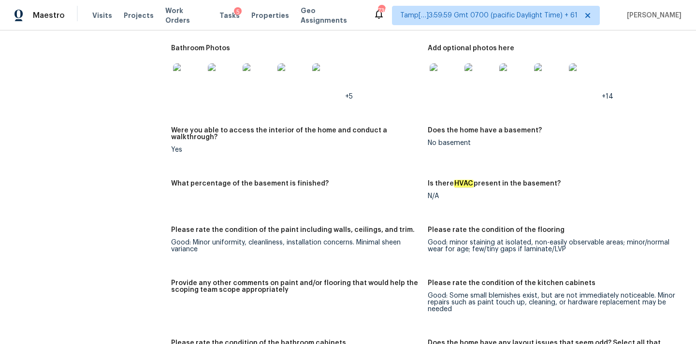
scroll to position [1095, 0]
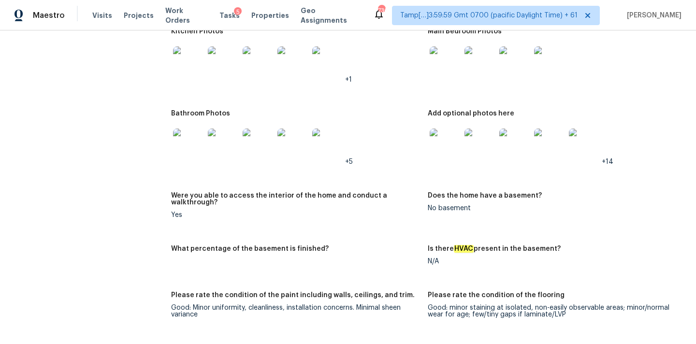
click at [194, 51] on img at bounding box center [188, 61] width 31 height 31
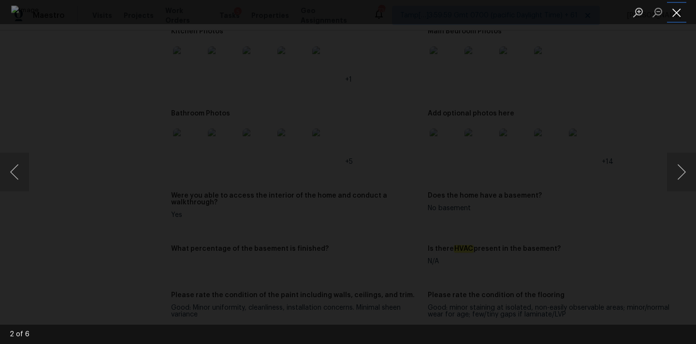
click at [673, 12] on button "Close lightbox" at bounding box center [676, 12] width 19 height 17
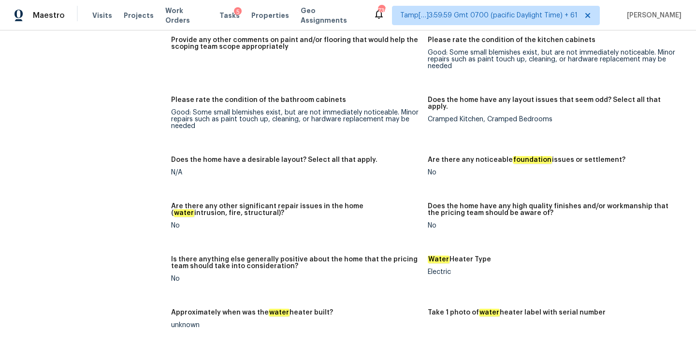
scroll to position [1535, 0]
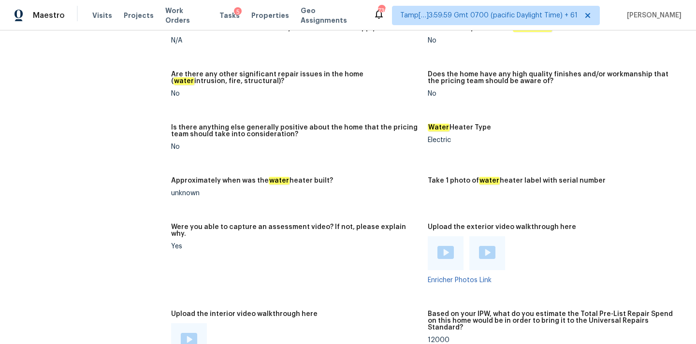
click at [433, 337] on div "12000" at bounding box center [552, 340] width 249 height 7
copy div "12000"
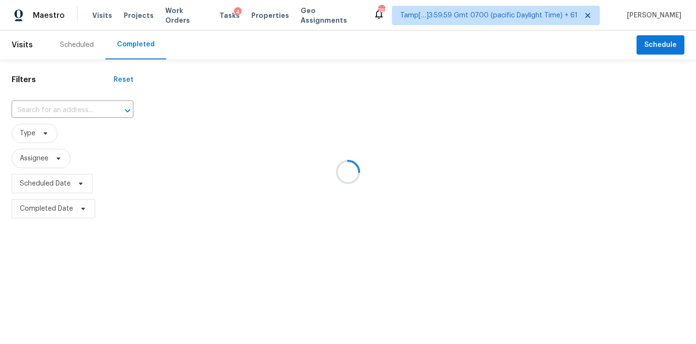
click at [46, 109] on div at bounding box center [348, 172] width 696 height 344
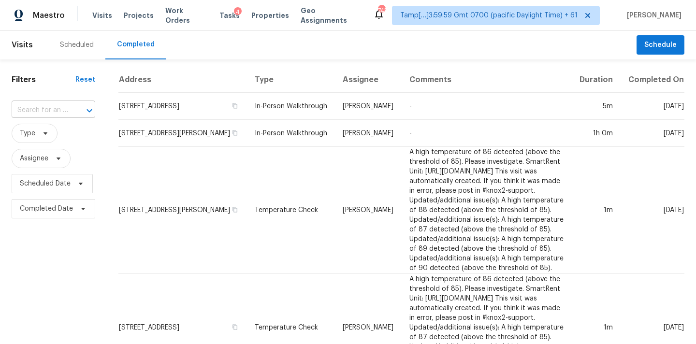
click at [37, 117] on input "text" at bounding box center [40, 110] width 57 height 15
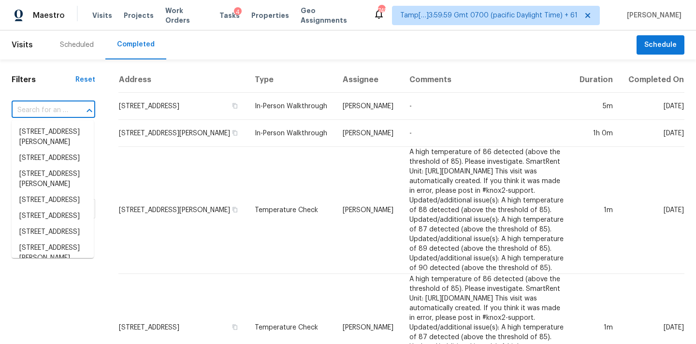
paste input "[STREET_ADDRESS]"
type input "[STREET_ADDRESS]"
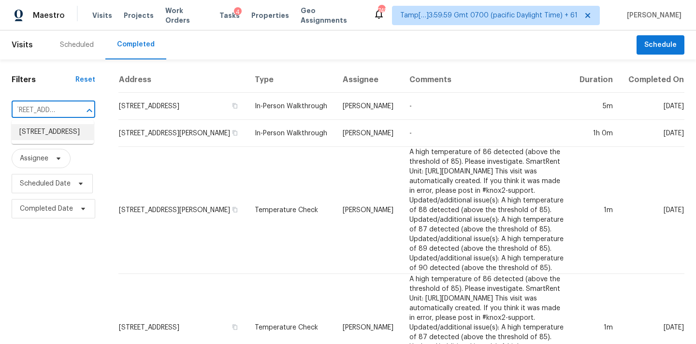
click at [40, 133] on li "[STREET_ADDRESS]" at bounding box center [53, 132] width 82 height 16
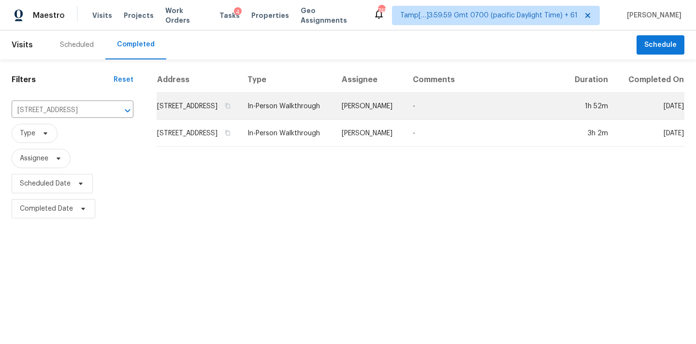
click at [378, 119] on td "[PERSON_NAME]" at bounding box center [369, 106] width 71 height 27
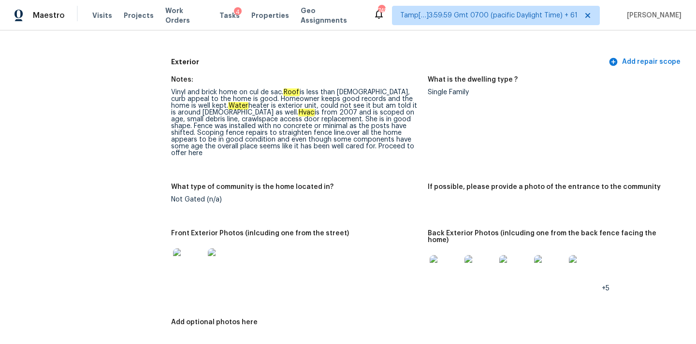
scroll to position [334, 0]
drag, startPoint x: 171, startPoint y: 90, endPoint x: 279, endPoint y: 91, distance: 108.3
click at [279, 91] on div "Vinyl and brick home on cul de sac. Roof is less than [DEMOGRAPHIC_DATA], curb …" at bounding box center [295, 122] width 249 height 68
drag, startPoint x: 286, startPoint y: 90, endPoint x: 377, endPoint y: 93, distance: 90.9
click at [377, 93] on div "Vinyl and brick home on cul de sac. Roof is less than [DEMOGRAPHIC_DATA], curb …" at bounding box center [295, 122] width 249 height 68
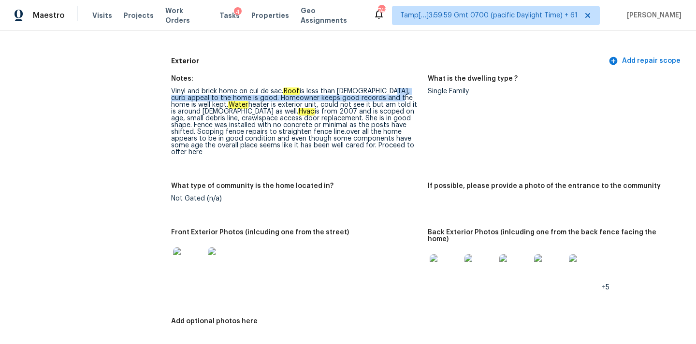
drag, startPoint x: 381, startPoint y: 92, endPoint x: 380, endPoint y: 100, distance: 7.9
click at [380, 100] on div "Vinyl and brick home on cul de sac. Roof is less than [DEMOGRAPHIC_DATA], curb …" at bounding box center [295, 122] width 249 height 68
click at [193, 109] on div "Vinyl and brick home on cul de sac. Roof is less than [DEMOGRAPHIC_DATA], curb …" at bounding box center [295, 122] width 249 height 68
drag, startPoint x: 189, startPoint y: 104, endPoint x: 277, endPoint y: 103, distance: 88.0
click at [277, 103] on div "Vinyl and brick home on cul de sac. Roof is less than [DEMOGRAPHIC_DATA], curb …" at bounding box center [295, 122] width 249 height 68
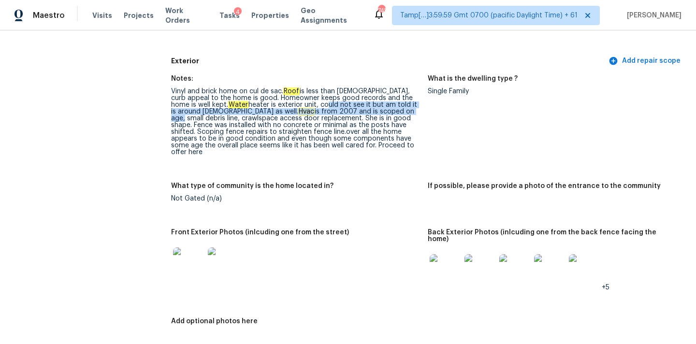
drag, startPoint x: 285, startPoint y: 106, endPoint x: 354, endPoint y: 113, distance: 70.0
click at [354, 113] on div "Vinyl and brick home on cul de sac. Roof is less than [DEMOGRAPHIC_DATA], curb …" at bounding box center [295, 122] width 249 height 68
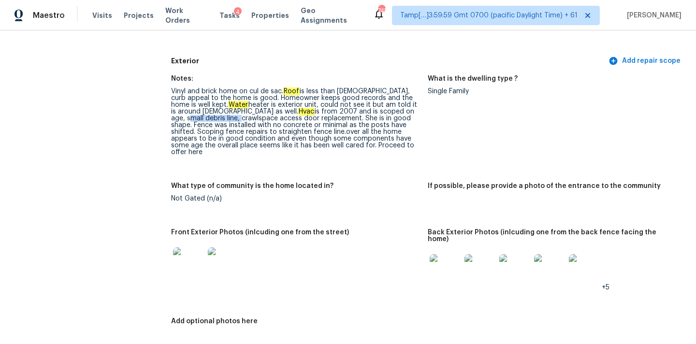
drag, startPoint x: 358, startPoint y: 113, endPoint x: 419, endPoint y: 113, distance: 60.4
click at [419, 113] on div "Vinyl and brick home on cul de sac. Roof is less than [DEMOGRAPHIC_DATA], curb …" at bounding box center [295, 122] width 249 height 68
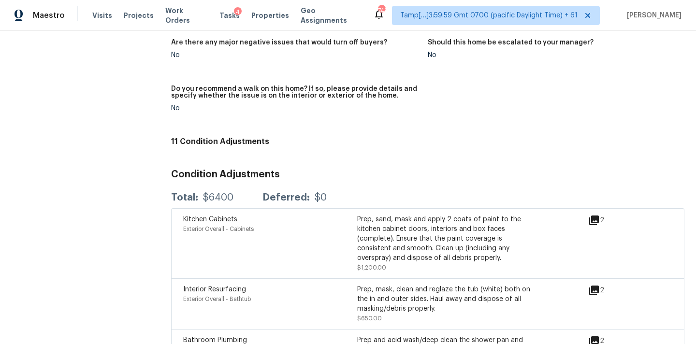
scroll to position [2308, 0]
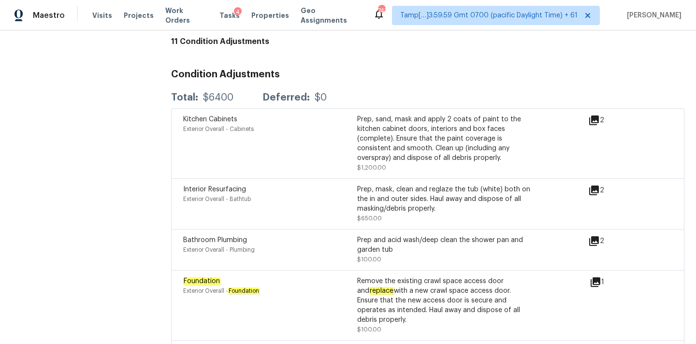
click at [596, 116] on icon at bounding box center [594, 121] width 10 height 10
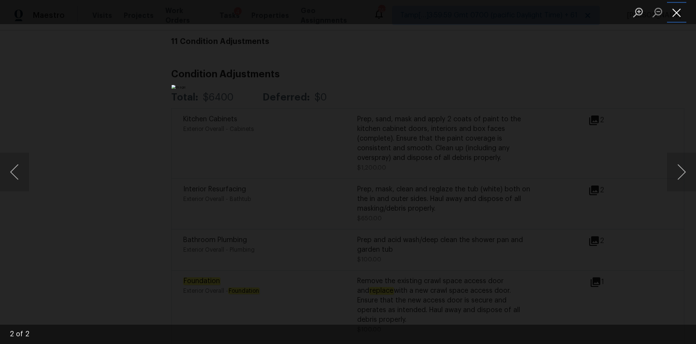
click at [679, 16] on button "Close lightbox" at bounding box center [676, 12] width 19 height 17
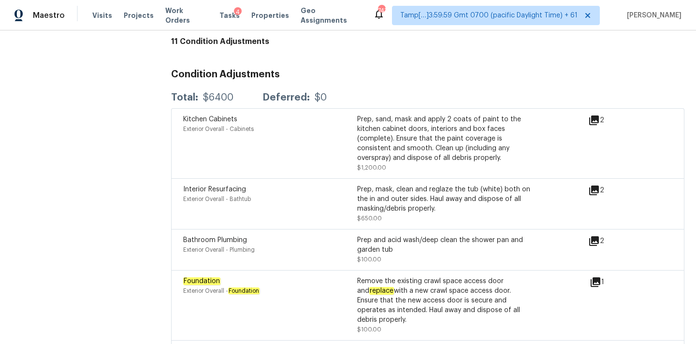
click at [594, 186] on icon at bounding box center [594, 191] width 10 height 10
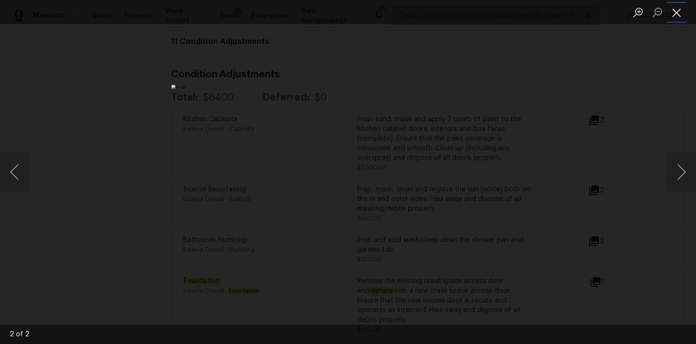
click at [678, 13] on button "Close lightbox" at bounding box center [676, 12] width 19 height 17
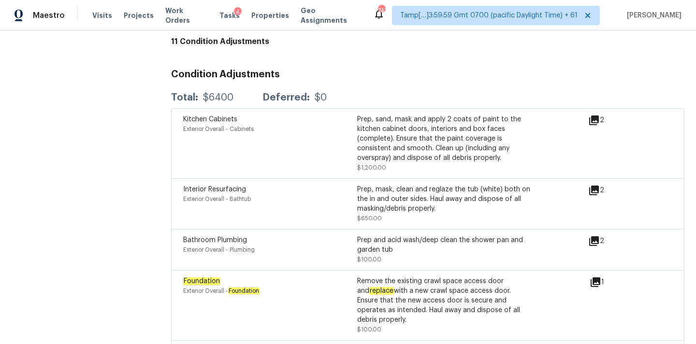
click at [594, 235] on icon at bounding box center [594, 241] width 12 height 12
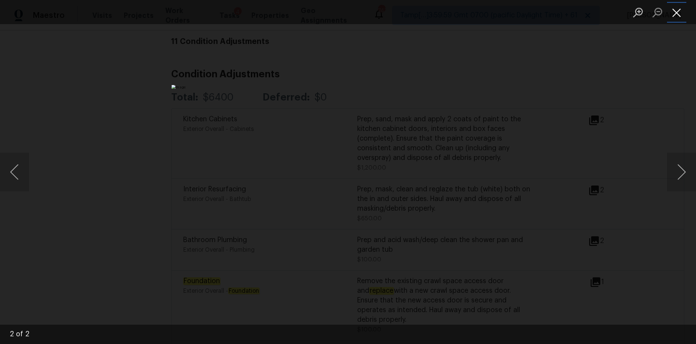
click at [682, 16] on button "Close lightbox" at bounding box center [676, 12] width 19 height 17
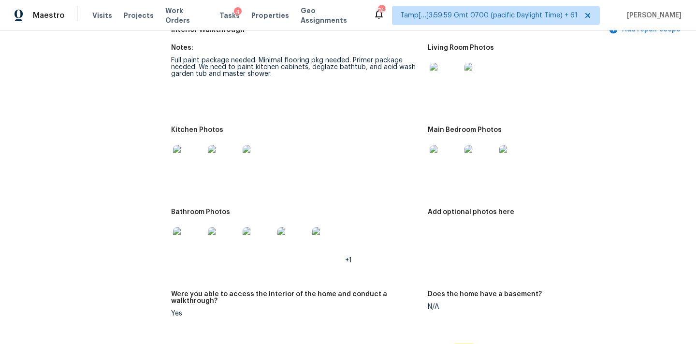
scroll to position [978, 0]
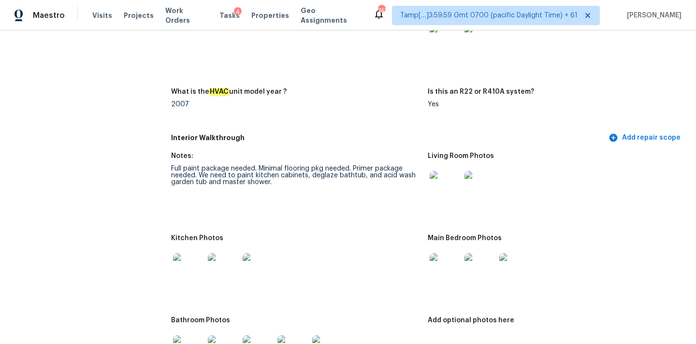
click at [438, 171] on img at bounding box center [445, 186] width 31 height 31
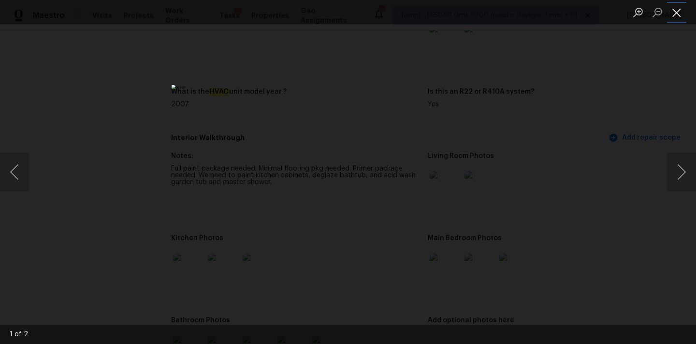
click at [677, 13] on button "Close lightbox" at bounding box center [676, 12] width 19 height 17
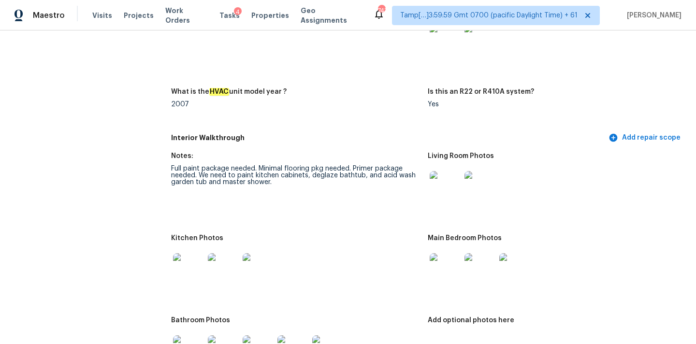
click at [451, 257] on img at bounding box center [445, 268] width 31 height 31
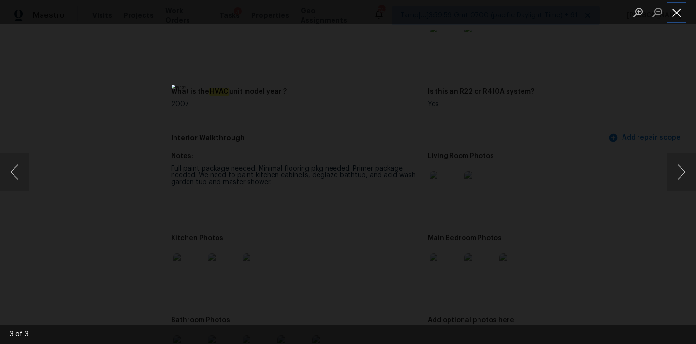
click at [681, 16] on button "Close lightbox" at bounding box center [676, 12] width 19 height 17
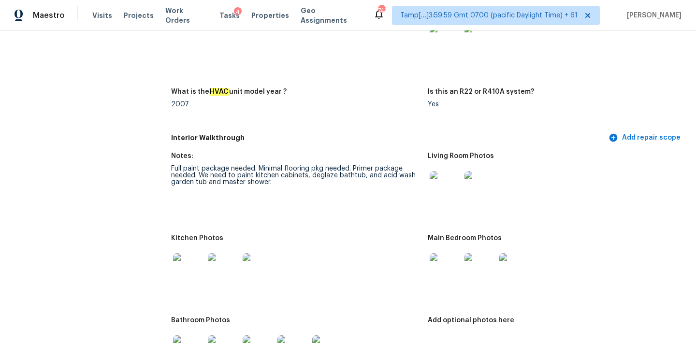
scroll to position [1155, 0]
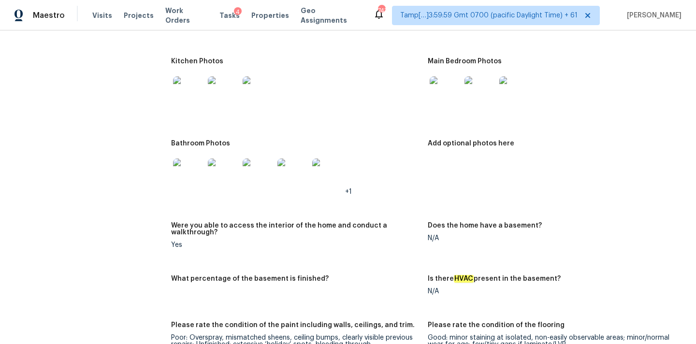
click at [192, 88] on img at bounding box center [188, 91] width 31 height 31
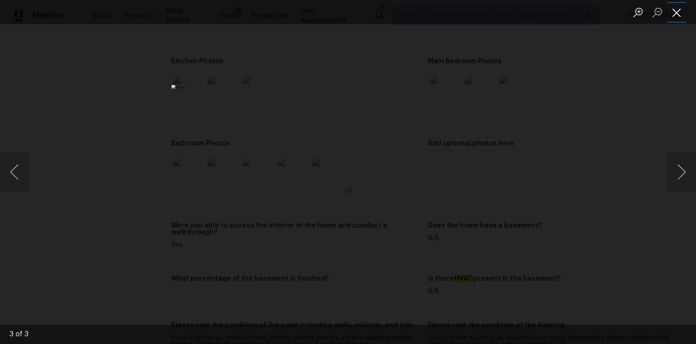
click at [679, 15] on button "Close lightbox" at bounding box center [676, 12] width 19 height 17
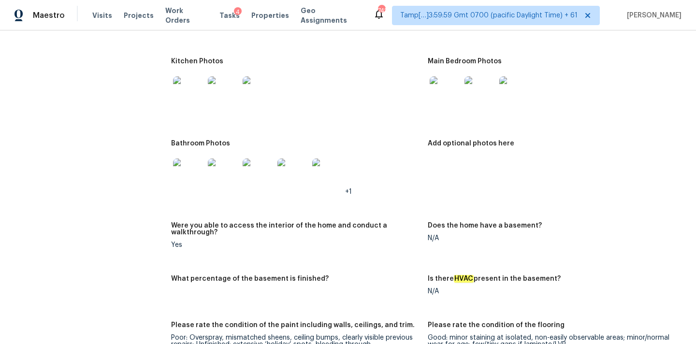
click at [187, 163] on img at bounding box center [188, 174] width 31 height 31
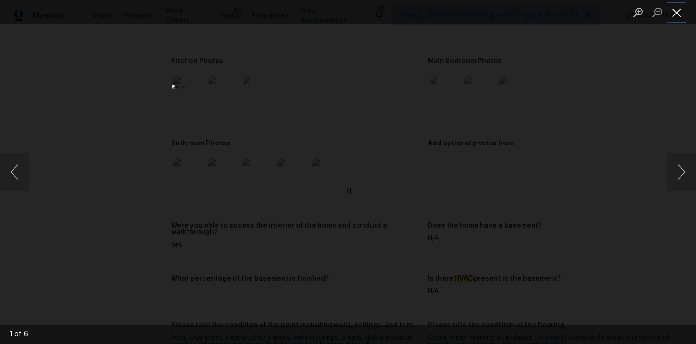
click at [674, 15] on button "Close lightbox" at bounding box center [676, 12] width 19 height 17
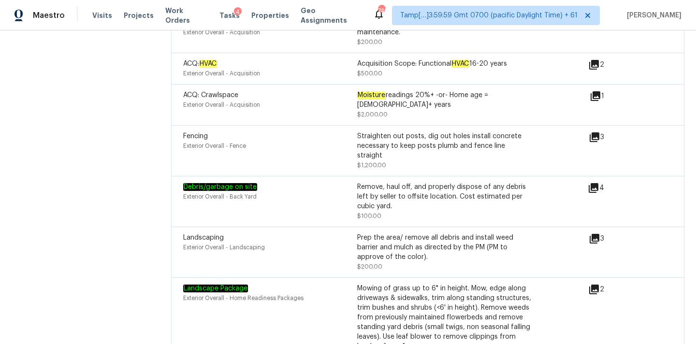
scroll to position [2634, 0]
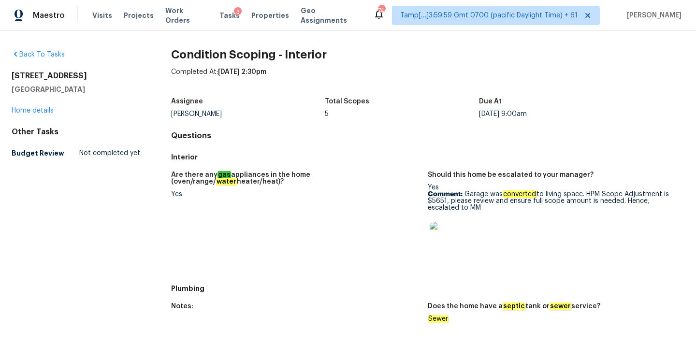
scroll to position [599, 0]
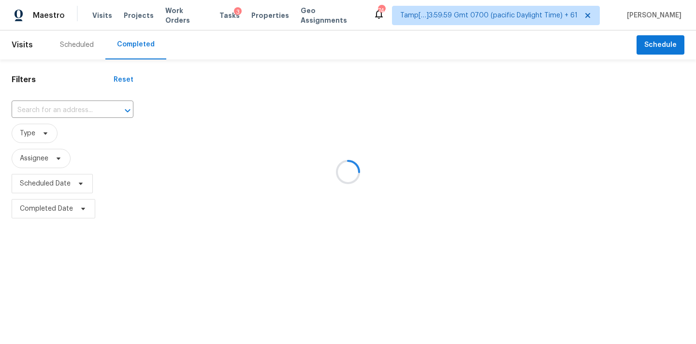
click at [40, 112] on div at bounding box center [348, 172] width 696 height 344
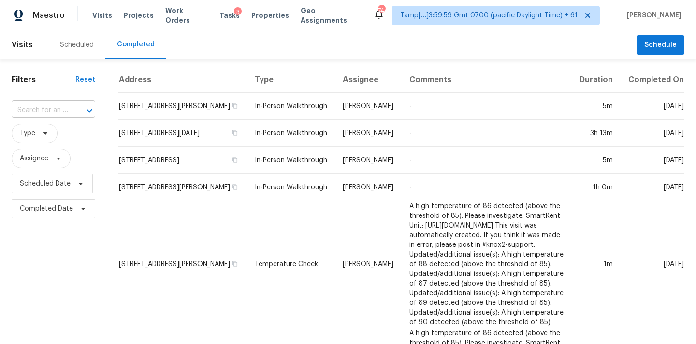
click at [40, 112] on input "text" at bounding box center [40, 110] width 57 height 15
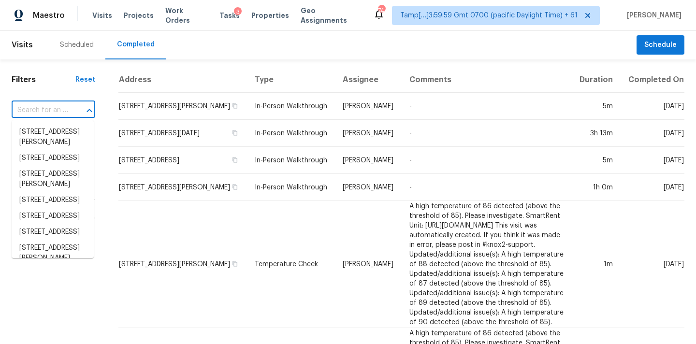
paste input "[STREET_ADDRESS][PERSON_NAME][PERSON_NAME]"
type input "[STREET_ADDRESS][PERSON_NAME][PERSON_NAME]"
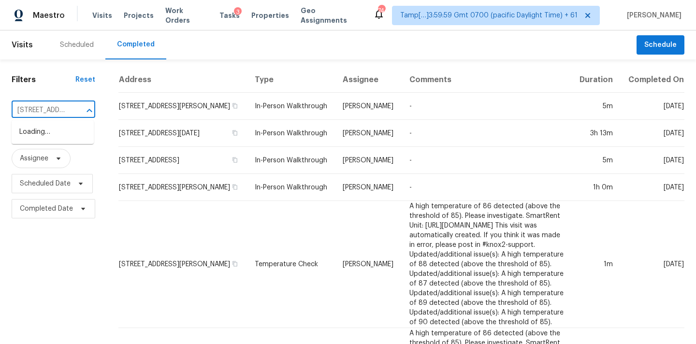
scroll to position [0, 106]
click at [40, 133] on li "20158 Williamson St, Clinton Township, MI 48035" at bounding box center [53, 142] width 82 height 36
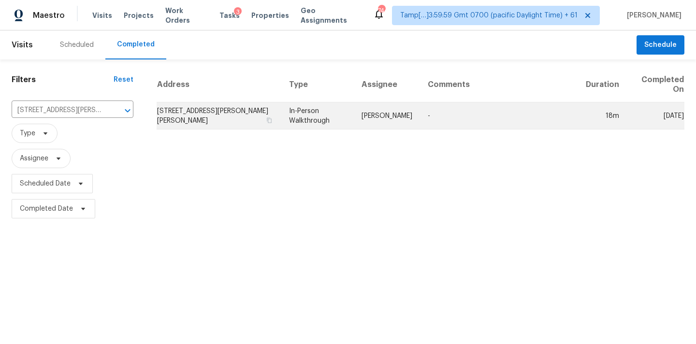
click at [402, 126] on td "Diana Brink" at bounding box center [387, 116] width 66 height 27
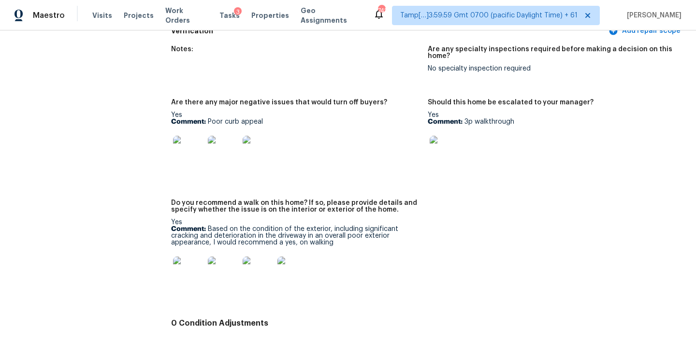
scroll to position [2112, 0]
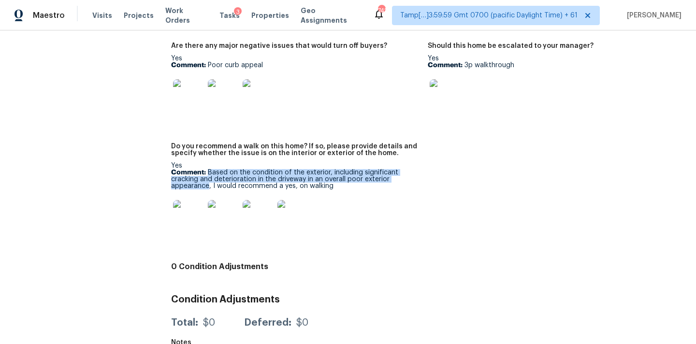
copy p "Based on the condition of the exterior, including significant cracking and dete…"
drag, startPoint x: 208, startPoint y: 157, endPoint x: 208, endPoint y: 174, distance: 16.4
click at [208, 174] on p "Comment: Based on the condition of the exterior, including significant cracking…" at bounding box center [295, 179] width 249 height 20
click at [195, 208] on img at bounding box center [188, 215] width 31 height 31
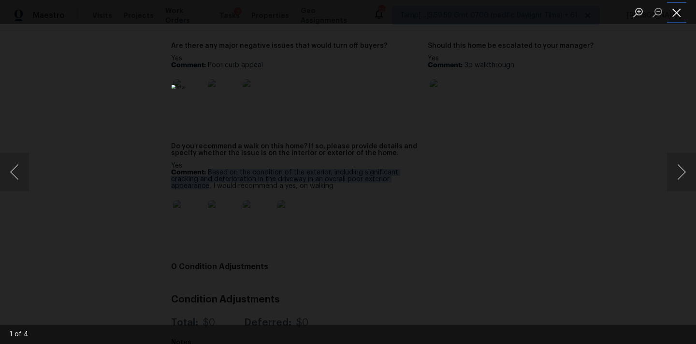
click at [680, 12] on button "Close lightbox" at bounding box center [676, 12] width 19 height 17
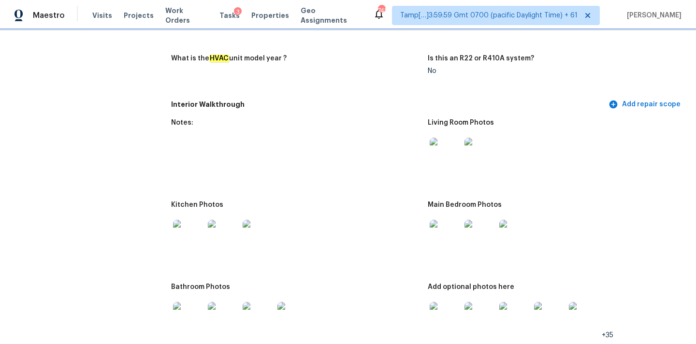
scroll to position [946, 0]
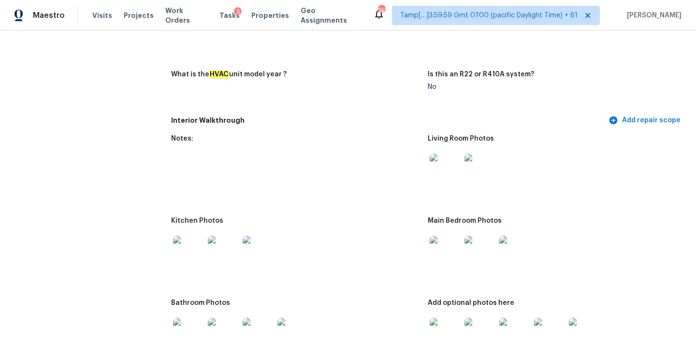
click at [449, 168] on img at bounding box center [445, 169] width 31 height 31
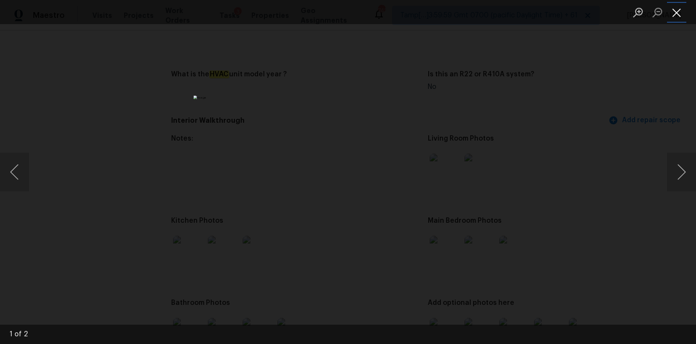
click at [674, 9] on button "Close lightbox" at bounding box center [676, 12] width 19 height 17
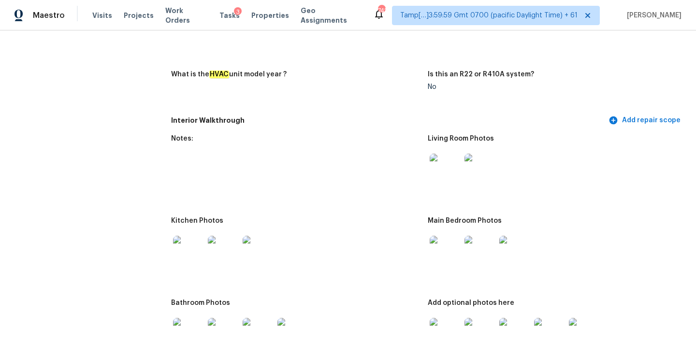
click at [440, 237] on img at bounding box center [445, 251] width 31 height 31
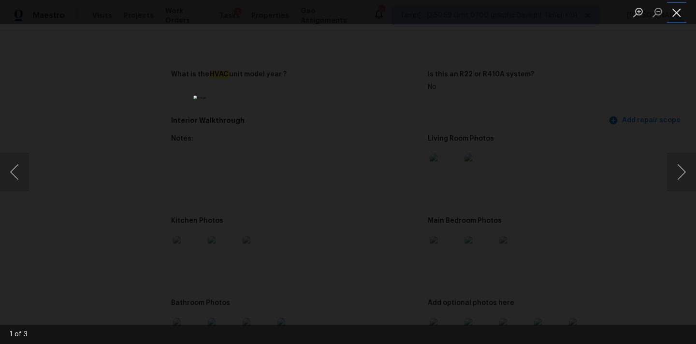
click at [675, 11] on button "Close lightbox" at bounding box center [676, 12] width 19 height 17
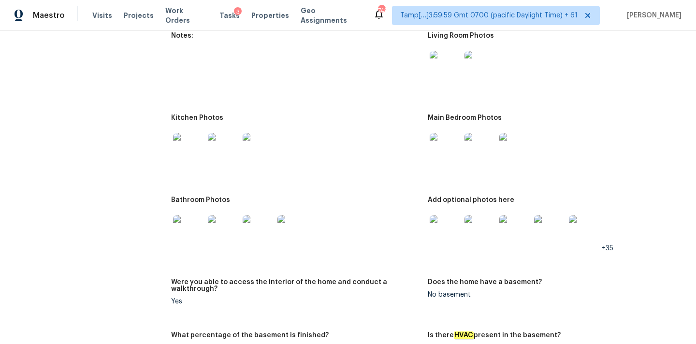
scroll to position [1083, 0]
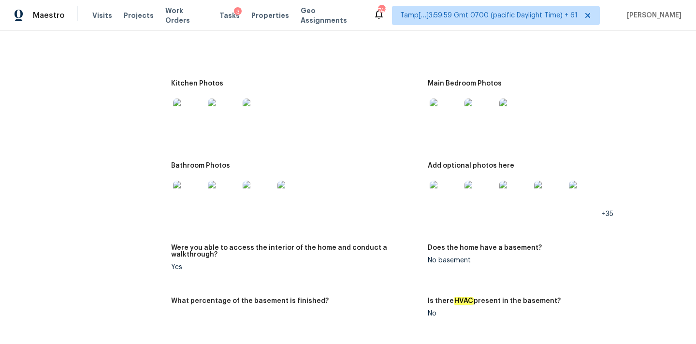
click at [447, 195] on img at bounding box center [445, 196] width 31 height 31
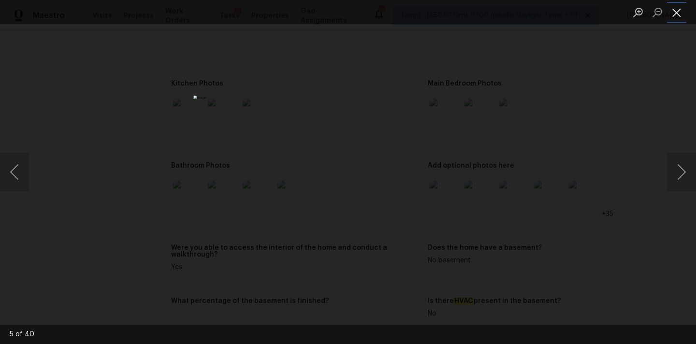
click at [676, 10] on button "Close lightbox" at bounding box center [676, 12] width 19 height 17
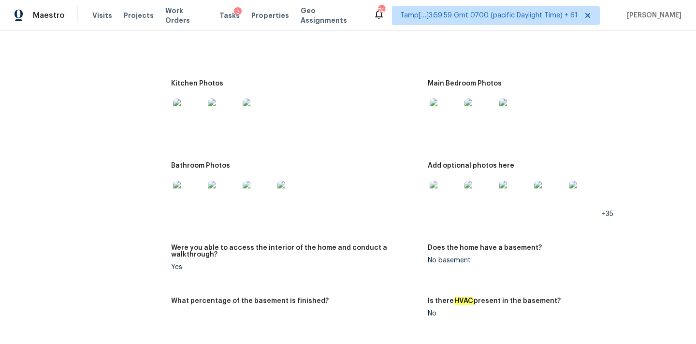
click at [442, 114] on img at bounding box center [445, 114] width 31 height 31
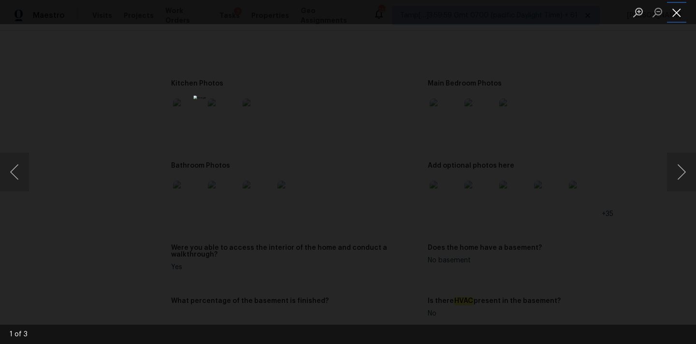
click at [671, 5] on button "Close lightbox" at bounding box center [676, 12] width 19 height 17
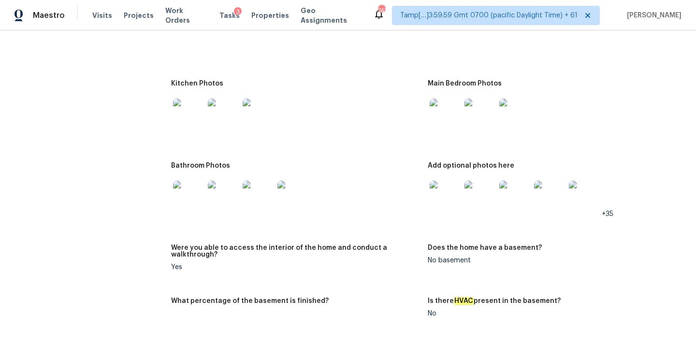
click at [261, 108] on img at bounding box center [258, 114] width 31 height 31
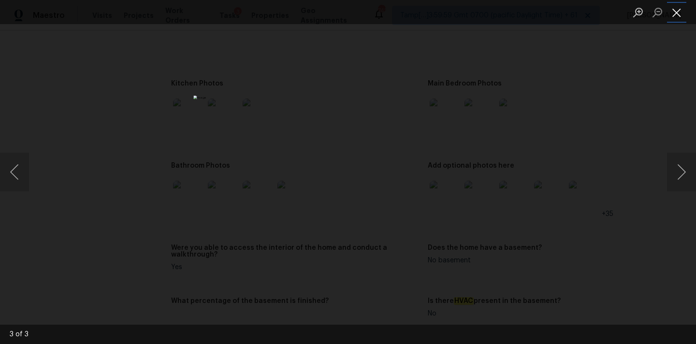
click at [680, 13] on button "Close lightbox" at bounding box center [676, 12] width 19 height 17
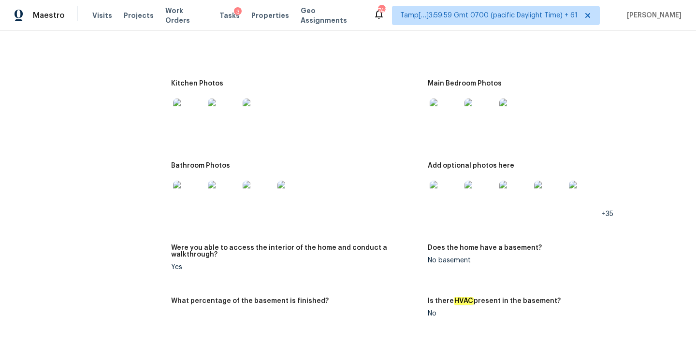
click at [290, 187] on img at bounding box center [293, 196] width 31 height 31
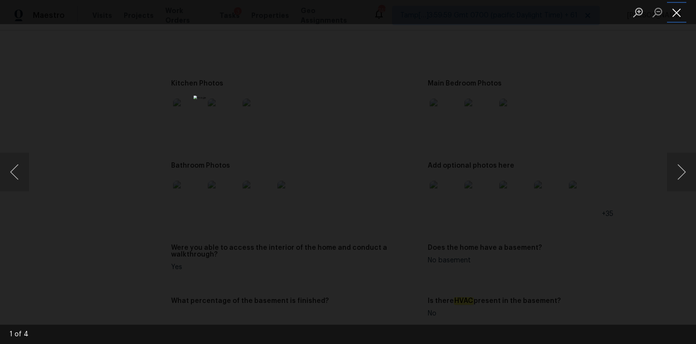
click at [672, 9] on button "Close lightbox" at bounding box center [676, 12] width 19 height 17
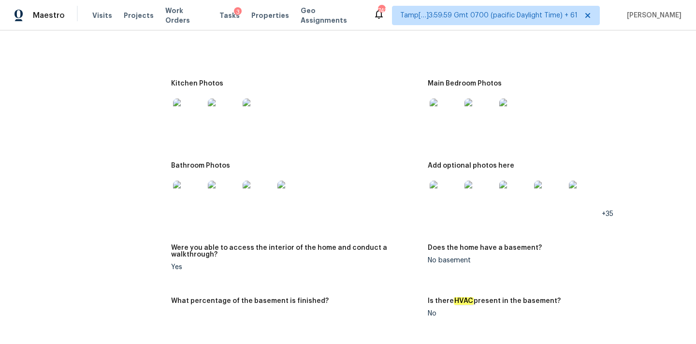
click at [445, 198] on img at bounding box center [445, 196] width 31 height 31
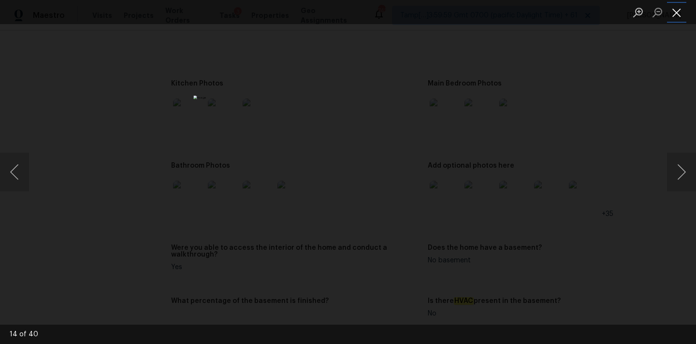
click at [680, 18] on button "Close lightbox" at bounding box center [676, 12] width 19 height 17
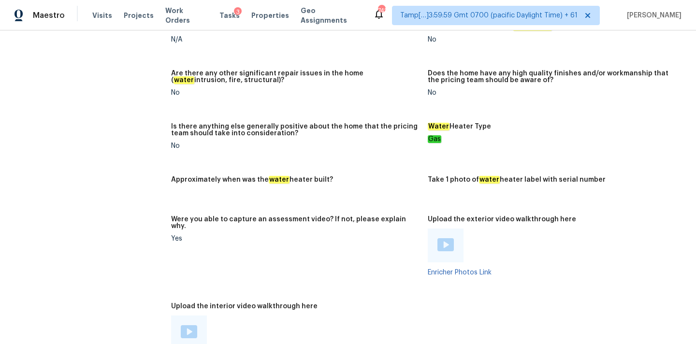
scroll to position [1763, 0]
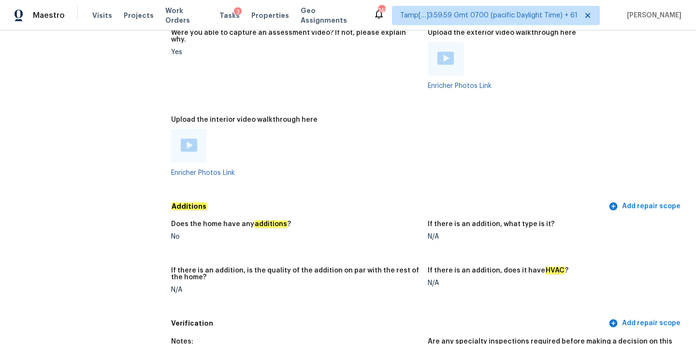
click at [191, 139] on img at bounding box center [189, 145] width 16 height 13
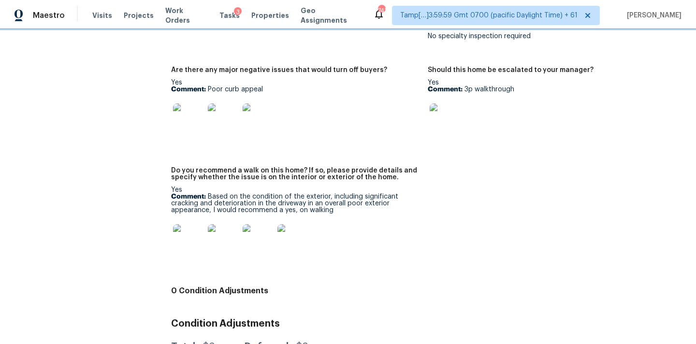
scroll to position [2105, 0]
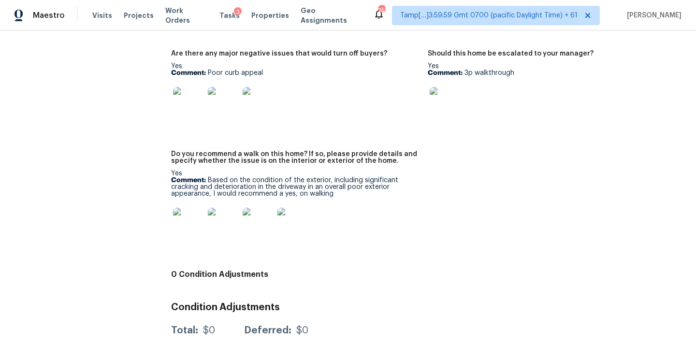
click at [194, 218] on img at bounding box center [188, 223] width 31 height 31
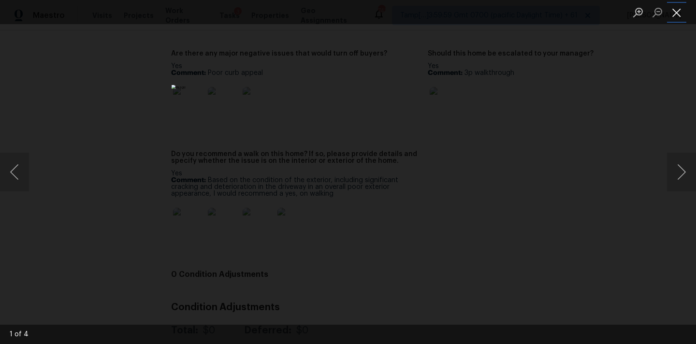
click at [678, 12] on button "Close lightbox" at bounding box center [676, 12] width 19 height 17
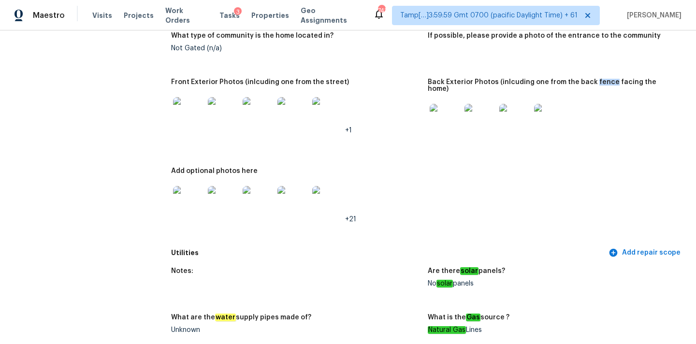
scroll to position [425, 0]
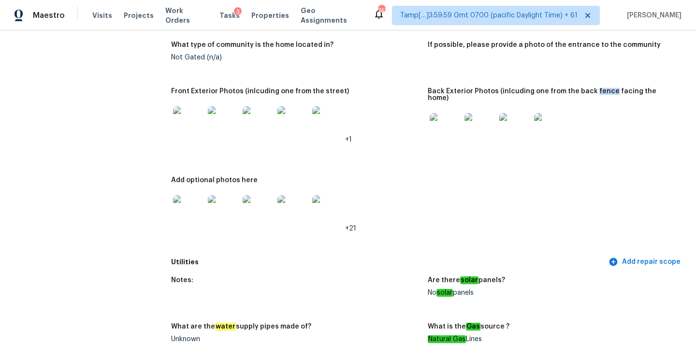
click at [193, 125] on img at bounding box center [188, 121] width 31 height 31
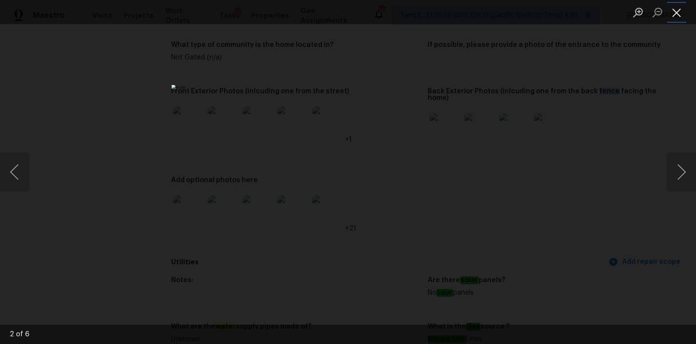
click at [679, 12] on button "Close lightbox" at bounding box center [676, 12] width 19 height 17
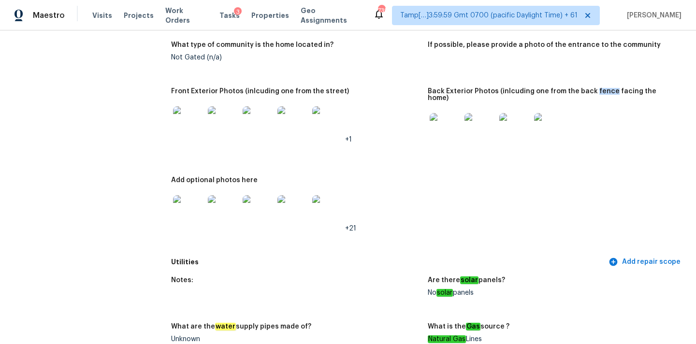
click at [440, 123] on img at bounding box center [445, 128] width 31 height 31
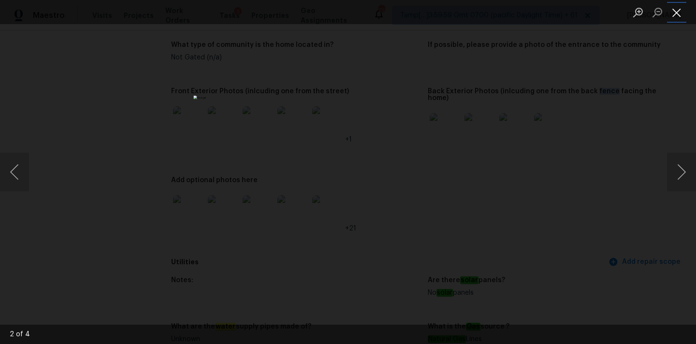
click at [678, 9] on button "Close lightbox" at bounding box center [676, 12] width 19 height 17
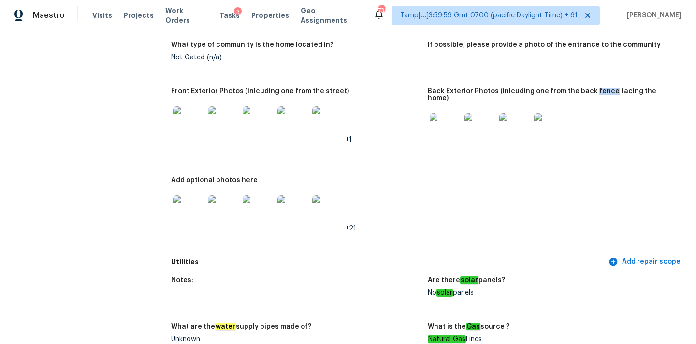
click at [189, 200] on img at bounding box center [188, 210] width 31 height 31
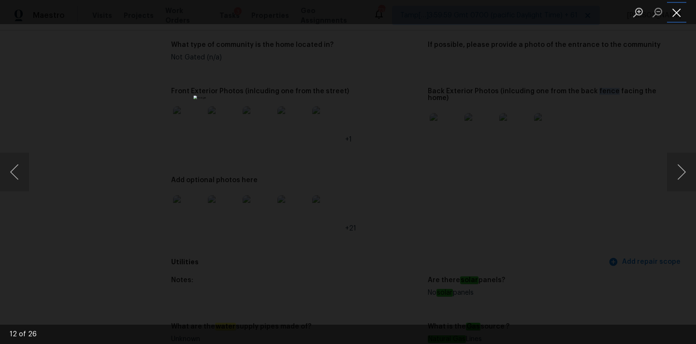
click at [674, 11] on button "Close lightbox" at bounding box center [676, 12] width 19 height 17
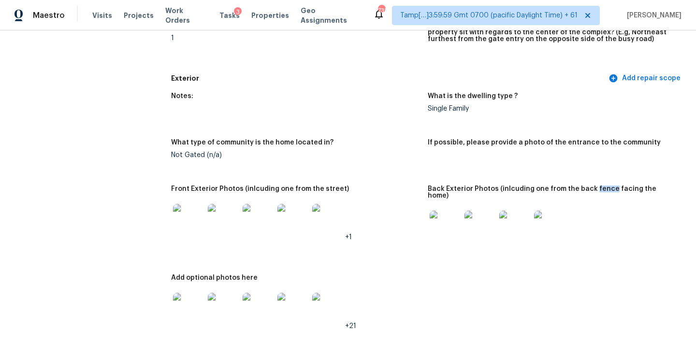
scroll to position [315, 0]
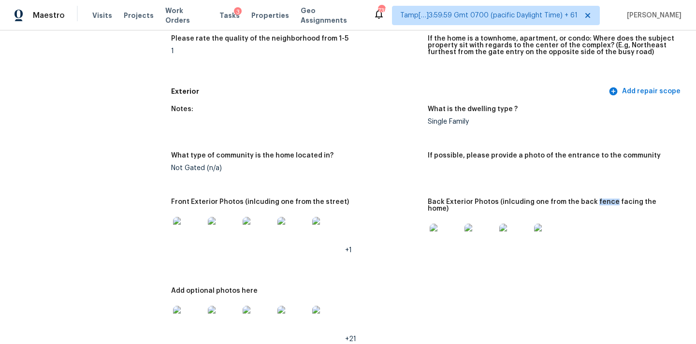
click at [448, 231] on img at bounding box center [445, 239] width 31 height 31
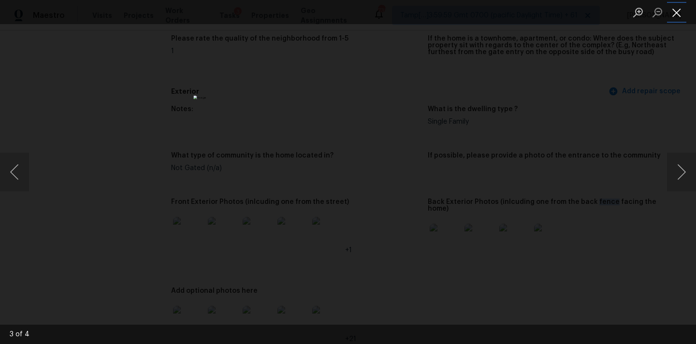
click at [680, 11] on button "Close lightbox" at bounding box center [676, 12] width 19 height 17
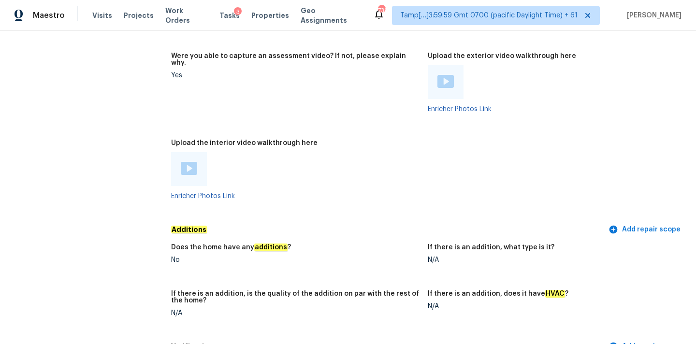
scroll to position [1690, 0]
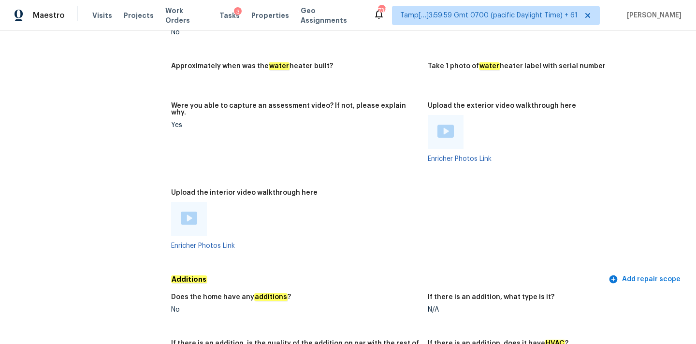
click at [442, 125] on img at bounding box center [446, 131] width 16 height 13
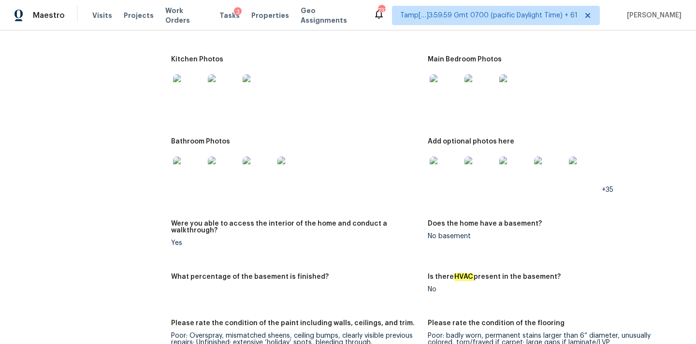
scroll to position [1106, 0]
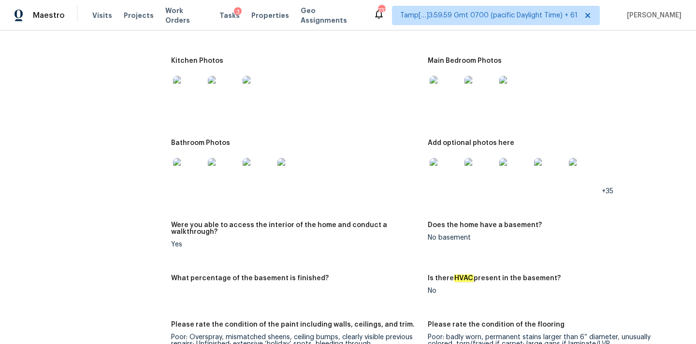
click at [186, 165] on img at bounding box center [188, 173] width 31 height 31
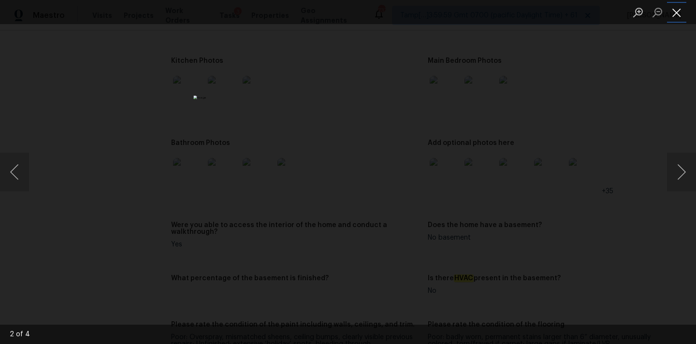
click at [682, 12] on button "Close lightbox" at bounding box center [676, 12] width 19 height 17
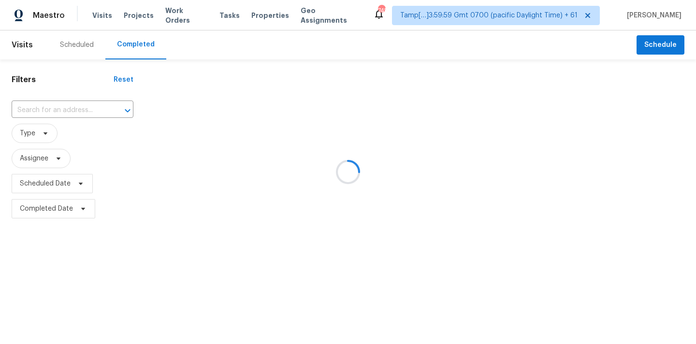
click at [51, 111] on div at bounding box center [348, 172] width 696 height 344
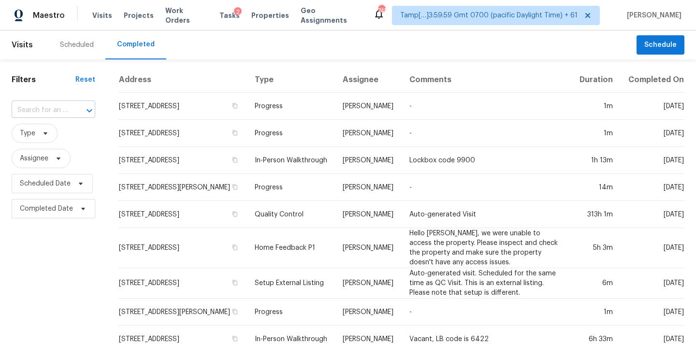
click at [35, 114] on input "text" at bounding box center [40, 110] width 57 height 15
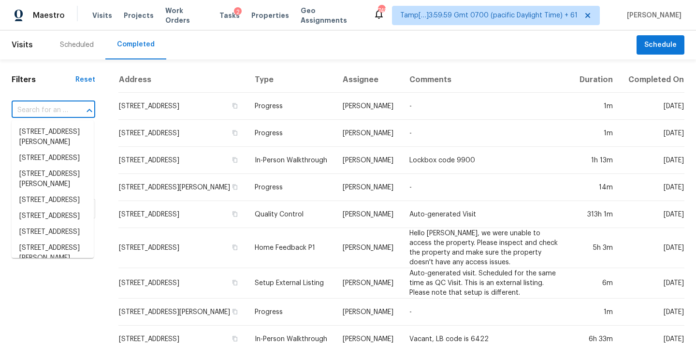
paste input "4239 Amberleaf Walk, Lilburn, GA 30047"
type input "4239 Amberleaf Walk, Lilburn, GA 30047"
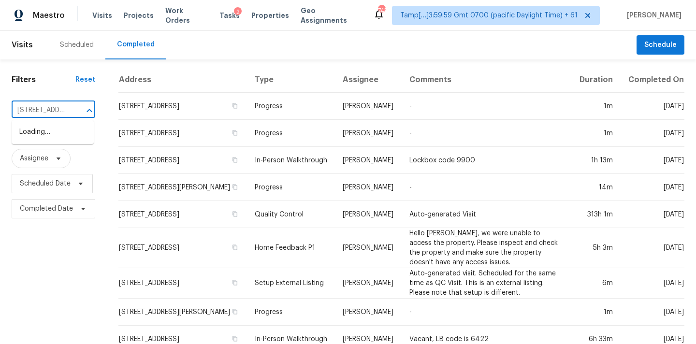
scroll to position [0, 79]
click at [52, 134] on li "4239 Amberleaf Walk, Lilburn, GA 30047" at bounding box center [53, 132] width 82 height 16
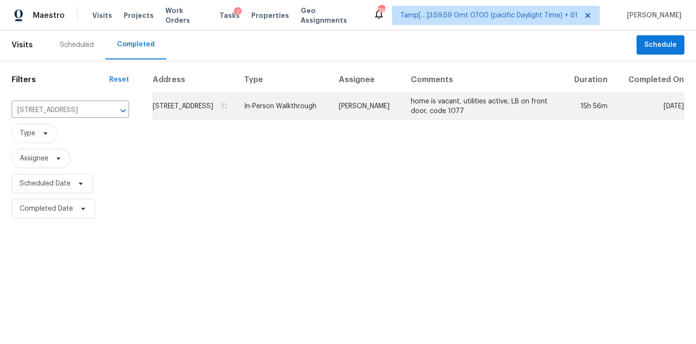
click at [386, 119] on td "Michael Durham" at bounding box center [367, 106] width 72 height 27
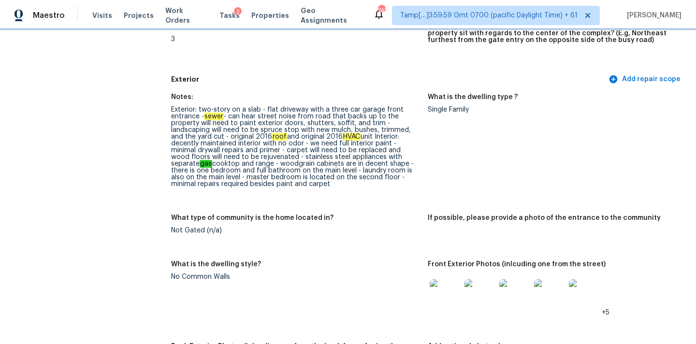
scroll to position [337, 0]
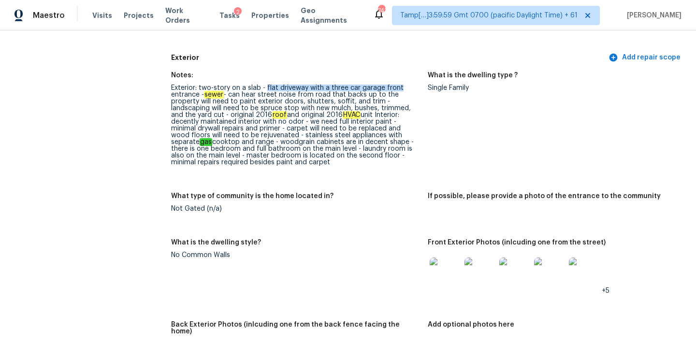
drag, startPoint x: 264, startPoint y: 88, endPoint x: 416, endPoint y: 88, distance: 151.8
click at [416, 88] on div "Exterior: two-story on a slab - flat driveway with a three car garage front ent…" at bounding box center [295, 125] width 249 height 81
copy div "paint exterior doors"
drag, startPoint x: 238, startPoint y: 102, endPoint x: 300, endPoint y: 102, distance: 61.4
click at [300, 102] on div "Exterior: two-story on a slab - flat driveway with a three car garage front ent…" at bounding box center [295, 125] width 249 height 81
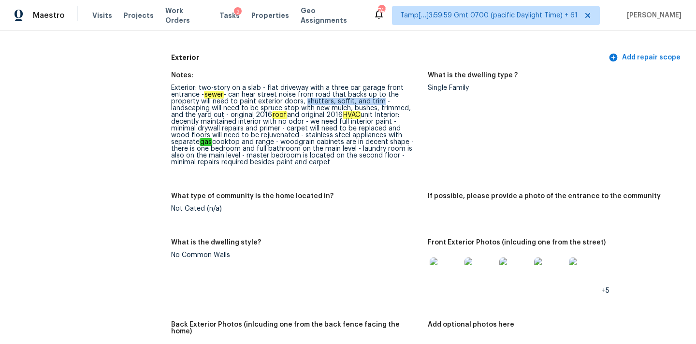
drag, startPoint x: 305, startPoint y: 102, endPoint x: 379, endPoint y: 104, distance: 73.5
click at [379, 104] on div "Exterior: two-story on a slab - flat driveway with a three car garage front ent…" at bounding box center [295, 125] width 249 height 81
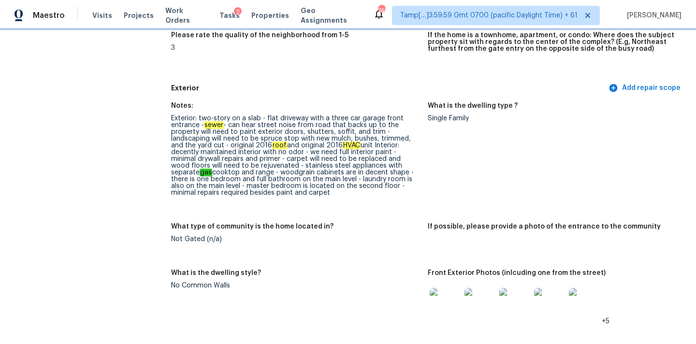
scroll to position [318, 0]
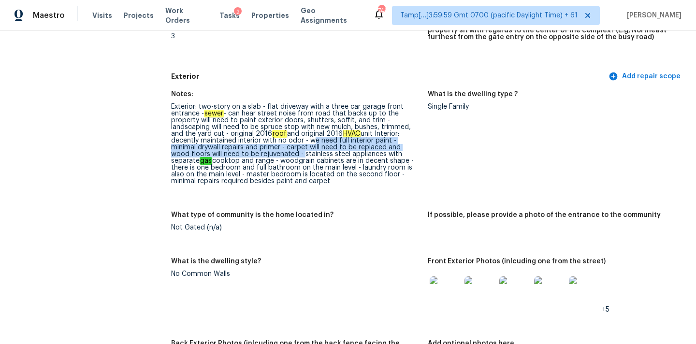
copy div "we need full interior paint - minimal drywall repairs and primer - carpet will …"
drag, startPoint x: 310, startPoint y: 141, endPoint x: 280, endPoint y: 155, distance: 33.5
click at [280, 155] on div "Exterior: two-story on a slab - flat driveway with a three car garage front ent…" at bounding box center [295, 143] width 249 height 81
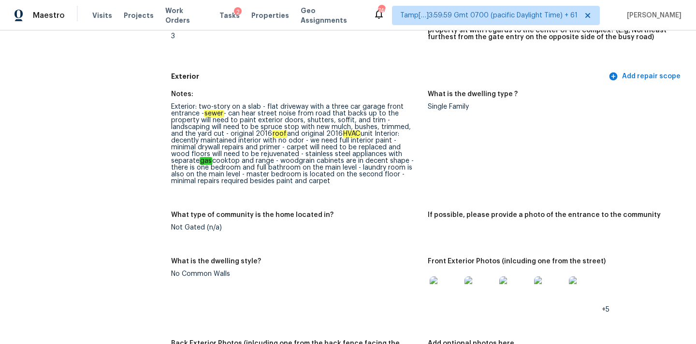
click at [257, 155] on div "Exterior: two-story on a slab - flat driveway with a three car garage front ent…" at bounding box center [295, 143] width 249 height 81
click at [248, 155] on div "Exterior: two-story on a slab - flat driveway with a three car garage front ent…" at bounding box center [295, 143] width 249 height 81
copy div "rejuvenated"
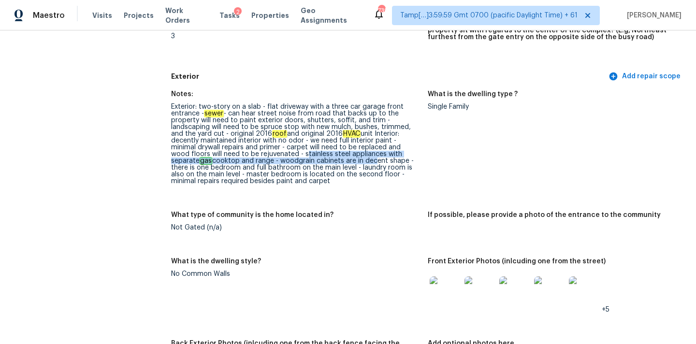
drag, startPoint x: 282, startPoint y: 154, endPoint x: 350, endPoint y: 160, distance: 67.9
click at [350, 160] on div "Exterior: two-story on a slab - flat driveway with a three car garage front ent…" at bounding box center [295, 143] width 249 height 81
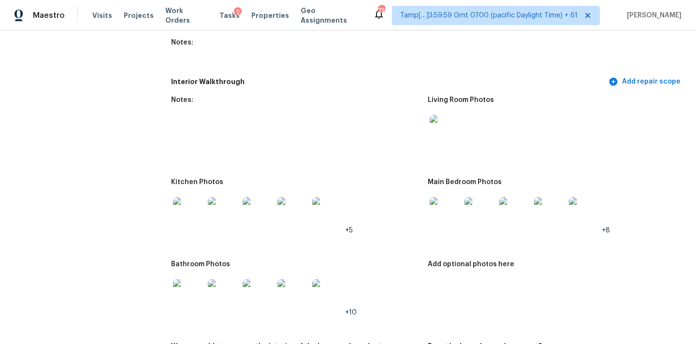
scroll to position [1336, 0]
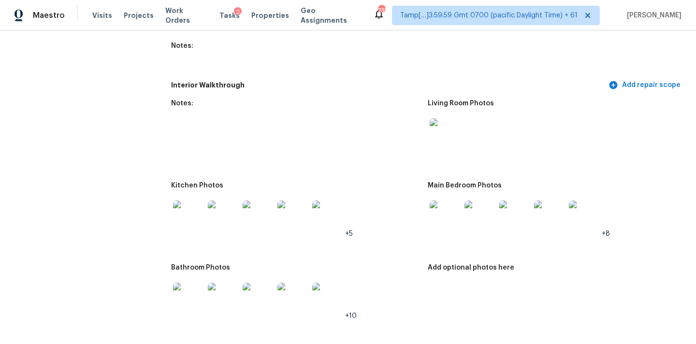
click at [438, 125] on img at bounding box center [445, 133] width 31 height 31
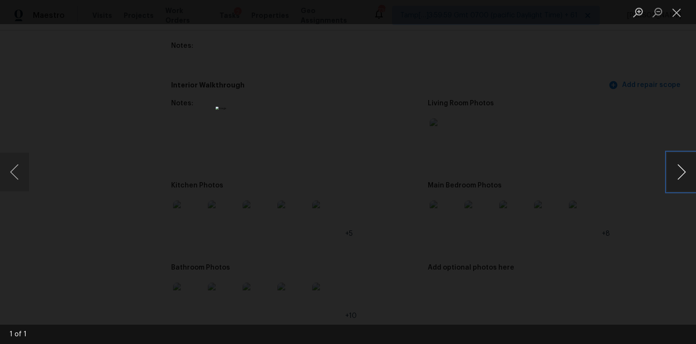
click at [683, 172] on button "Next image" at bounding box center [681, 172] width 29 height 39
click at [679, 14] on button "Close lightbox" at bounding box center [676, 12] width 19 height 17
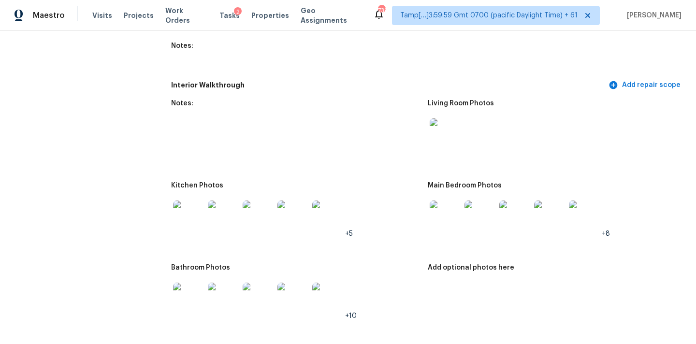
click at [453, 213] on img at bounding box center [445, 216] width 31 height 31
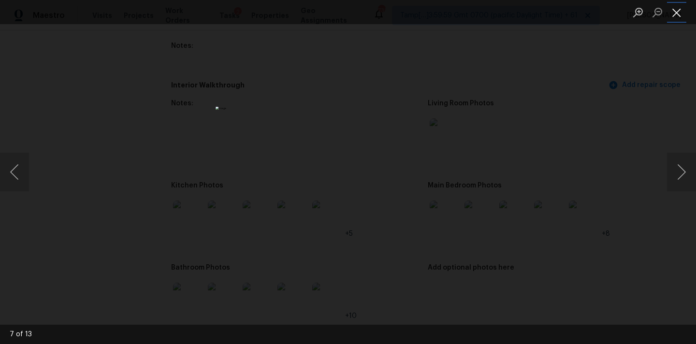
click at [677, 15] on button "Close lightbox" at bounding box center [676, 12] width 19 height 17
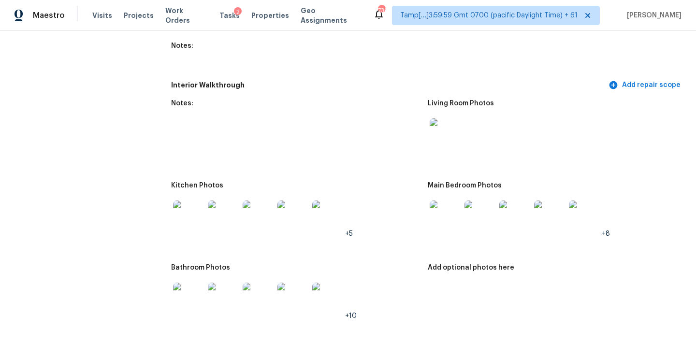
click at [184, 209] on img at bounding box center [188, 216] width 31 height 31
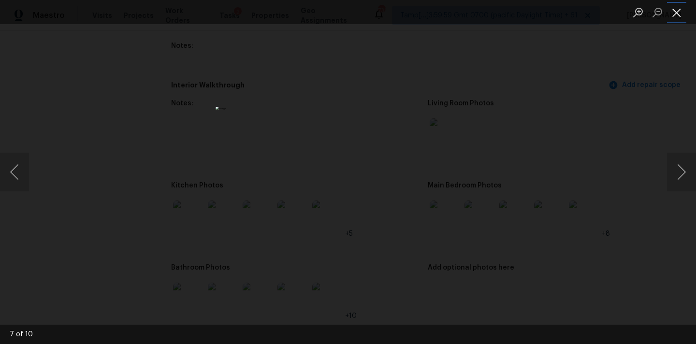
click at [673, 15] on button "Close lightbox" at bounding box center [676, 12] width 19 height 17
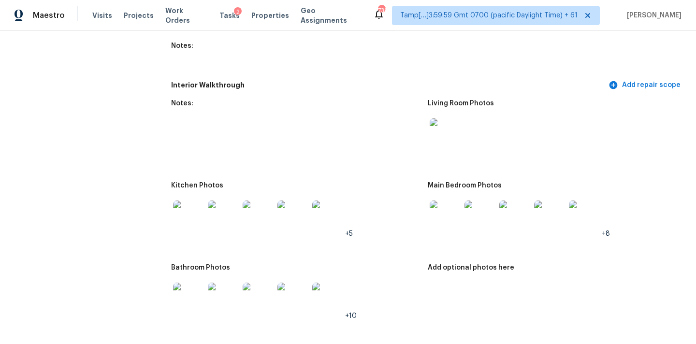
click at [186, 296] on img at bounding box center [188, 298] width 31 height 31
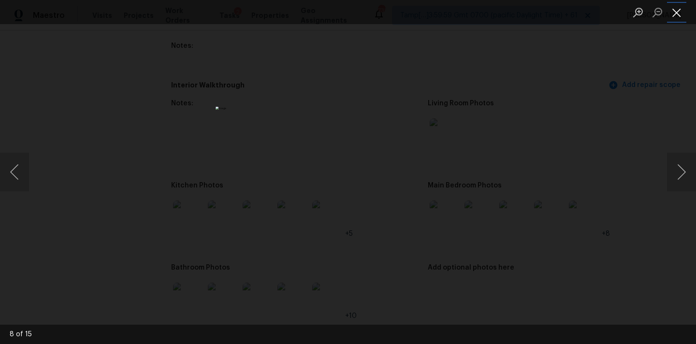
click at [675, 9] on button "Close lightbox" at bounding box center [676, 12] width 19 height 17
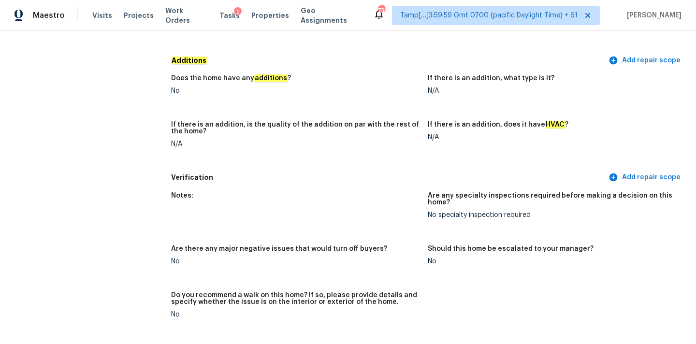
scroll to position [2155, 0]
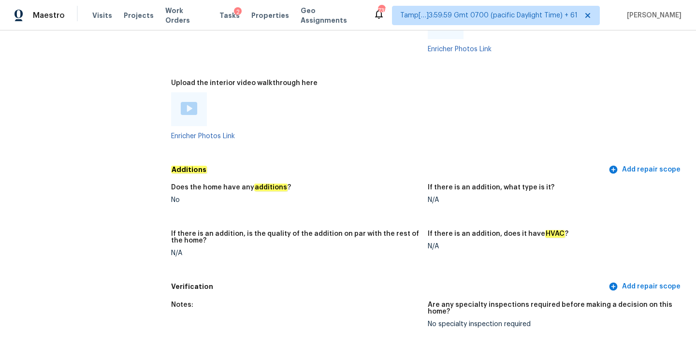
click at [191, 102] on img at bounding box center [189, 108] width 16 height 13
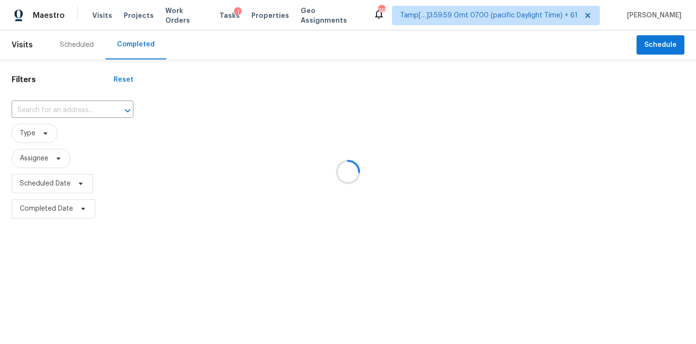
click at [45, 111] on div at bounding box center [348, 172] width 696 height 344
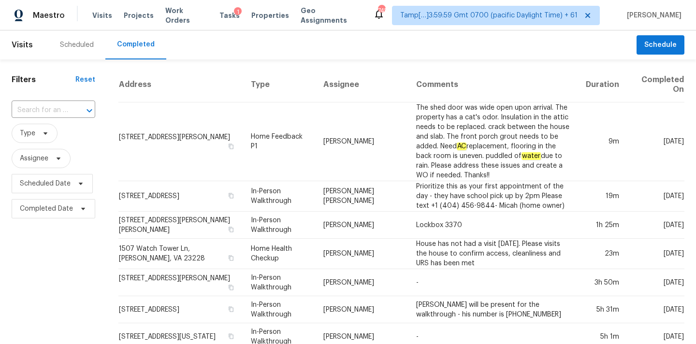
click at [46, 110] on input "text" at bounding box center [40, 110] width 57 height 15
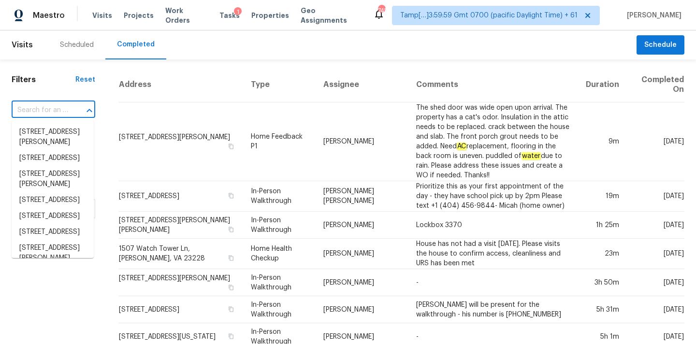
paste input "[STREET_ADDRESS]"
type input "[STREET_ADDRESS]"
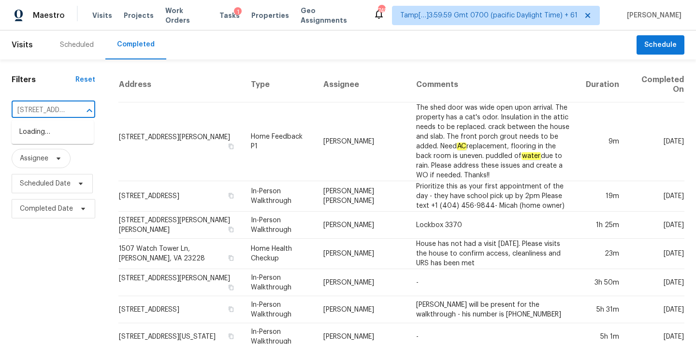
scroll to position [0, 70]
click at [52, 132] on li "[STREET_ADDRESS]" at bounding box center [53, 132] width 82 height 16
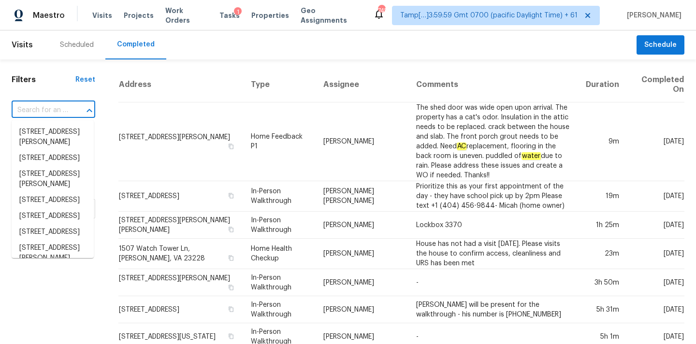
click at [30, 112] on input "text" at bounding box center [40, 110] width 57 height 15
paste input "[STREET_ADDRESS]"
type input "[STREET_ADDRESS]"
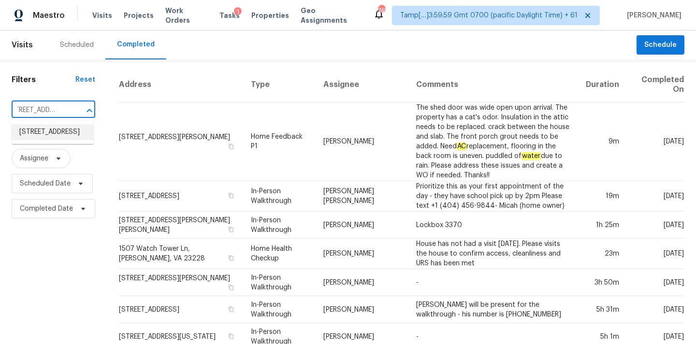
click at [41, 132] on li "[STREET_ADDRESS]" at bounding box center [53, 132] width 82 height 16
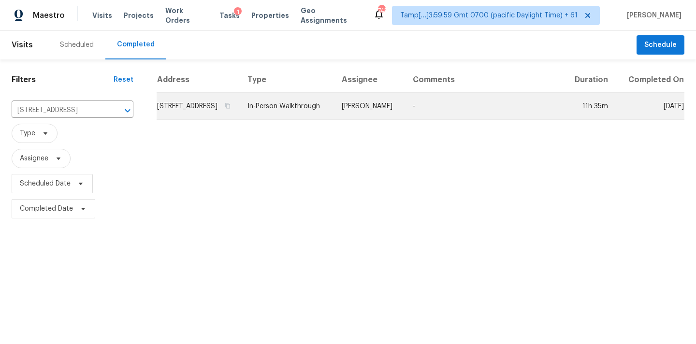
click at [373, 120] on td "[PERSON_NAME]" at bounding box center [369, 106] width 71 height 27
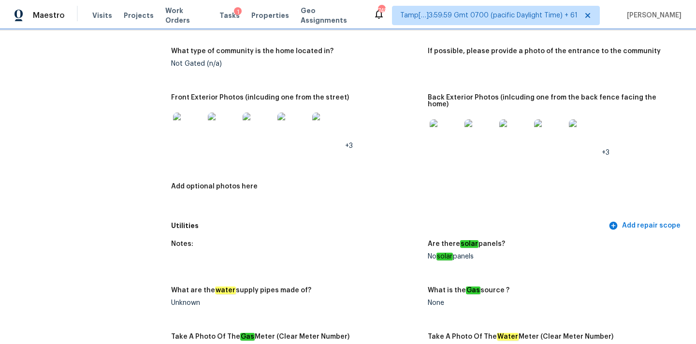
scroll to position [422, 0]
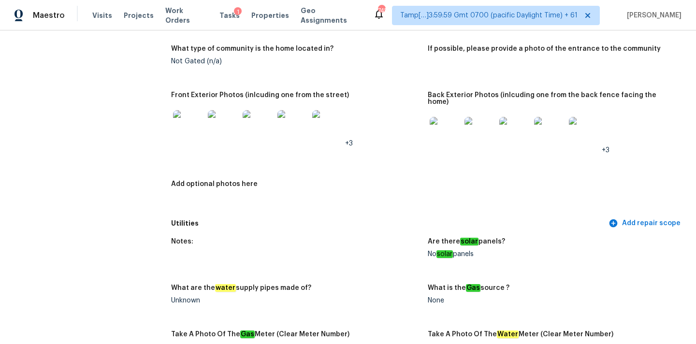
click at [215, 130] on img at bounding box center [223, 125] width 31 height 31
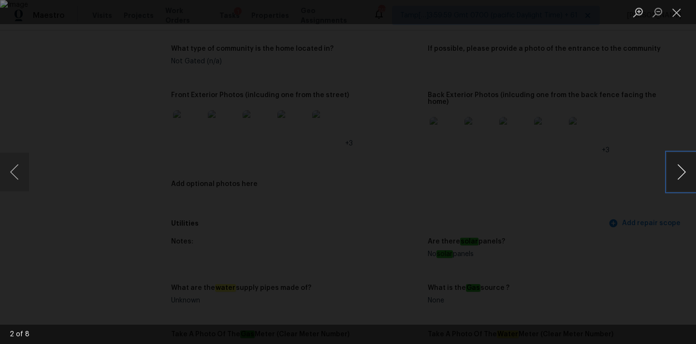
click at [679, 172] on button "Next image" at bounding box center [681, 172] width 29 height 39
click at [675, 11] on button "Close lightbox" at bounding box center [676, 12] width 19 height 17
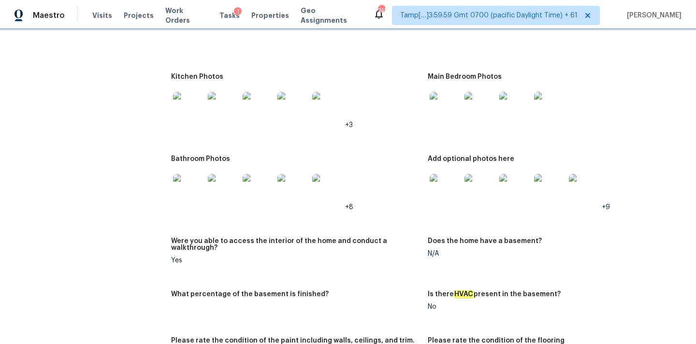
scroll to position [1284, 0]
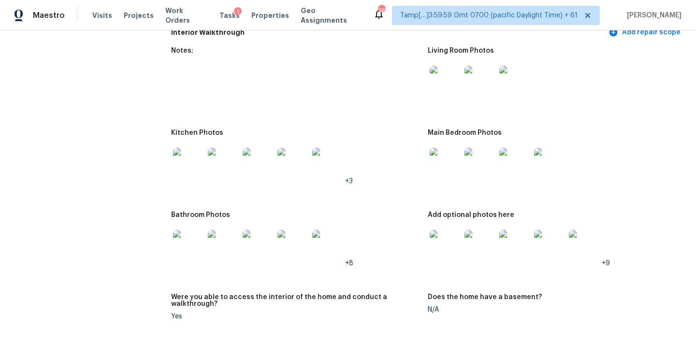
click at [442, 76] on img at bounding box center [445, 81] width 31 height 31
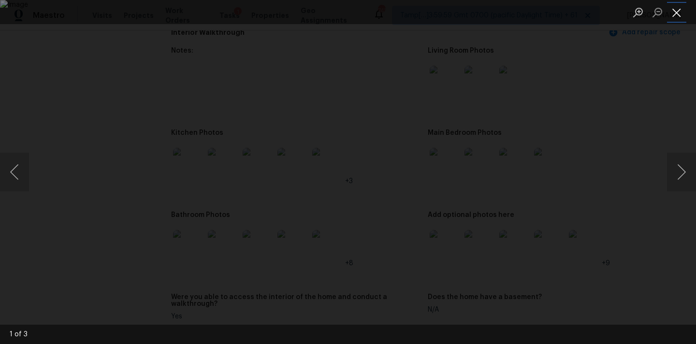
click at [676, 13] on button "Close lightbox" at bounding box center [676, 12] width 19 height 17
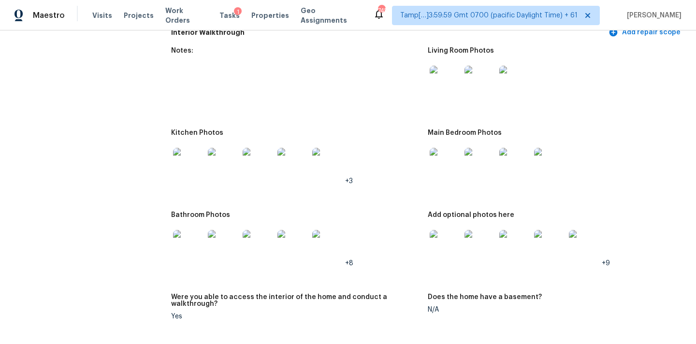
click at [451, 161] on img at bounding box center [445, 163] width 31 height 31
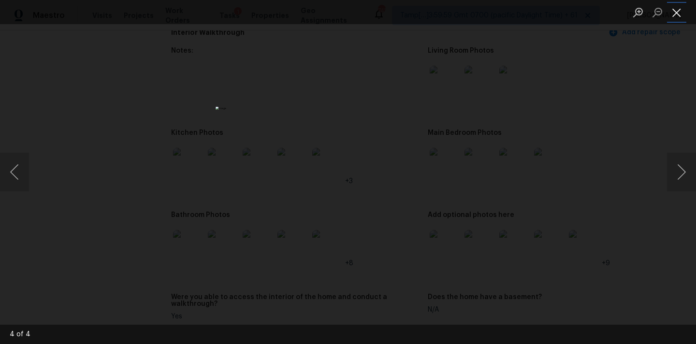
click at [676, 14] on button "Close lightbox" at bounding box center [676, 12] width 19 height 17
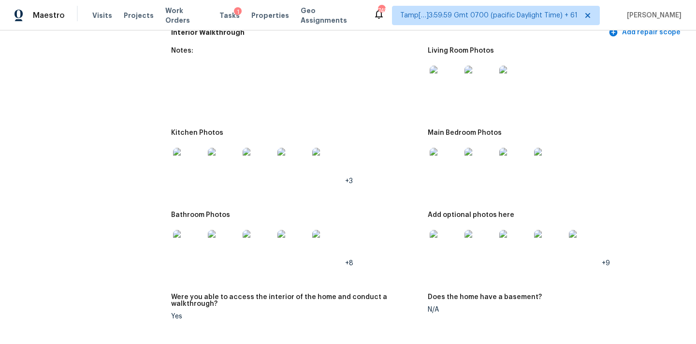
click at [189, 167] on img at bounding box center [188, 163] width 31 height 31
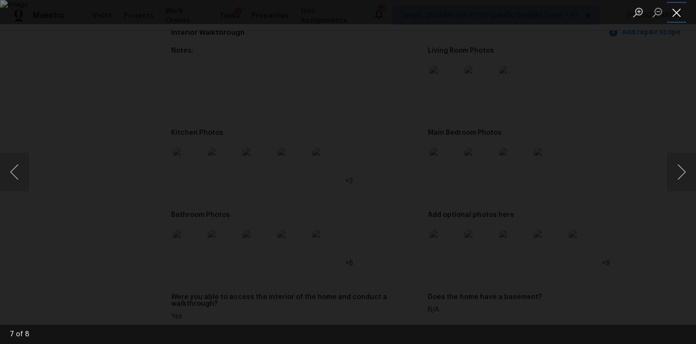
click at [677, 15] on button "Close lightbox" at bounding box center [676, 12] width 19 height 17
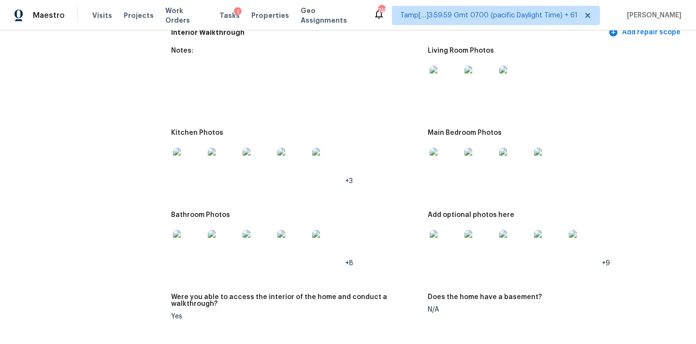
click at [198, 240] on img at bounding box center [188, 245] width 31 height 31
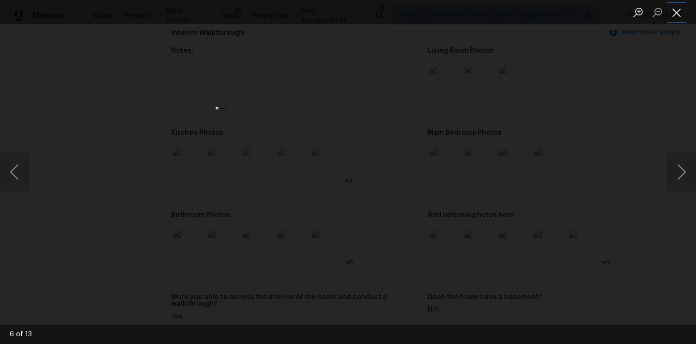
click at [682, 13] on button "Close lightbox" at bounding box center [676, 12] width 19 height 17
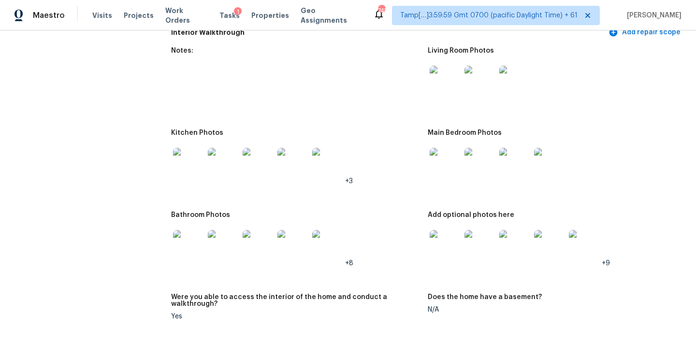
click at [456, 235] on img at bounding box center [445, 245] width 31 height 31
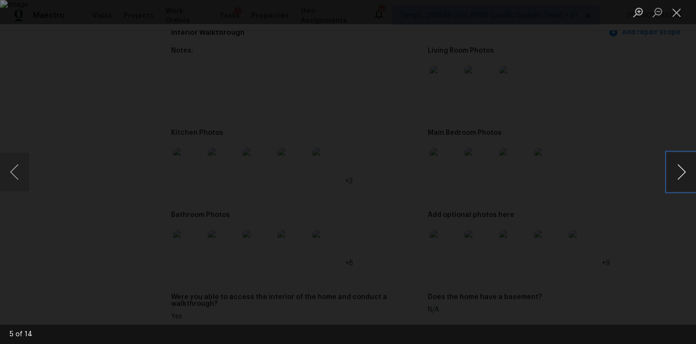
click at [673, 177] on button "Next image" at bounding box center [681, 172] width 29 height 39
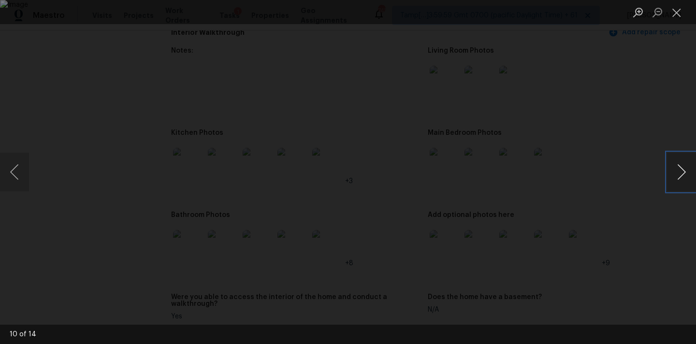
click at [673, 177] on button "Next image" at bounding box center [681, 172] width 29 height 39
click at [677, 12] on button "Close lightbox" at bounding box center [676, 12] width 19 height 17
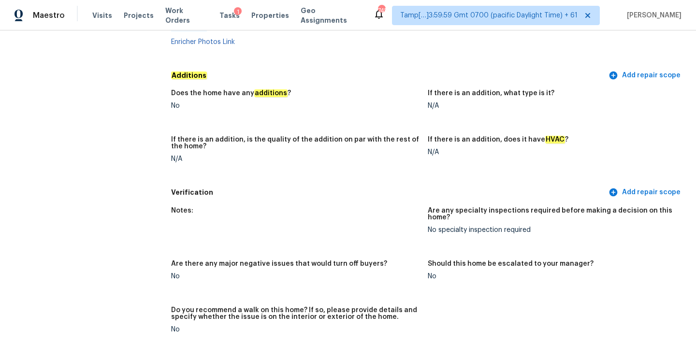
scroll to position [2194, 0]
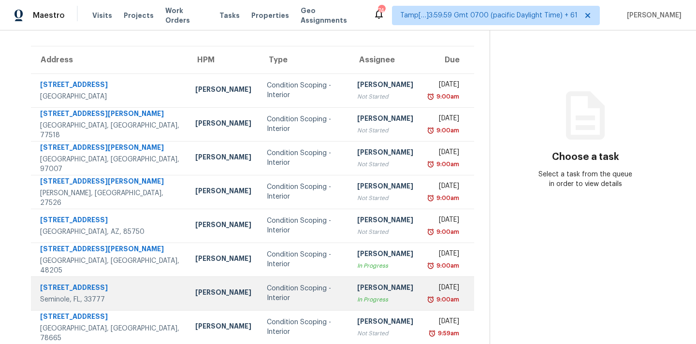
scroll to position [45, 0]
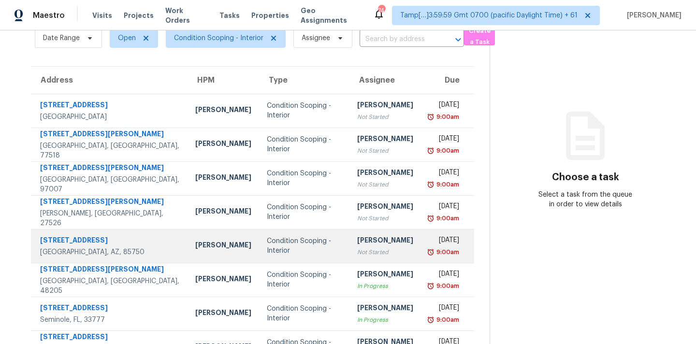
click at [357, 244] on div "[PERSON_NAME]" at bounding box center [385, 241] width 56 height 12
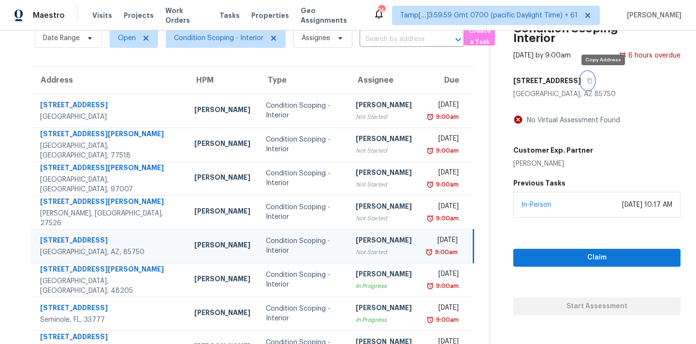
click at [593, 81] on icon "button" at bounding box center [590, 81] width 6 height 6
click at [377, 244] on div "[PERSON_NAME]" at bounding box center [384, 241] width 56 height 12
click at [553, 248] on div "Claim Start Assessment" at bounding box center [596, 266] width 167 height 97
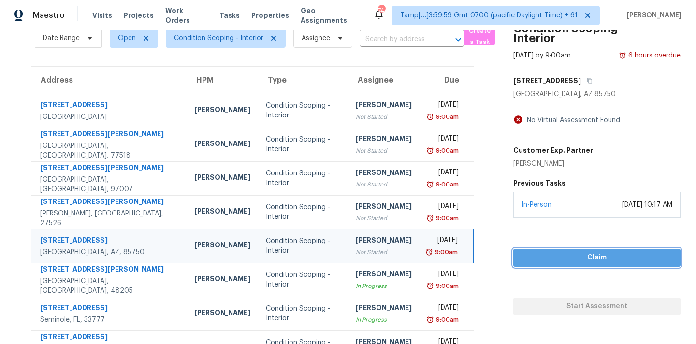
click at [555, 258] on span "Claim" at bounding box center [597, 258] width 152 height 12
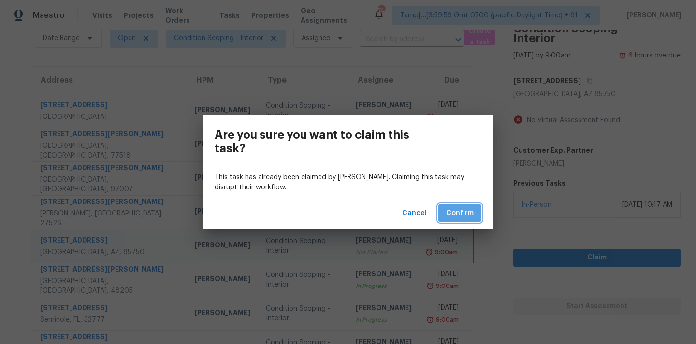
click at [465, 216] on span "Confirm" at bounding box center [460, 213] width 28 height 12
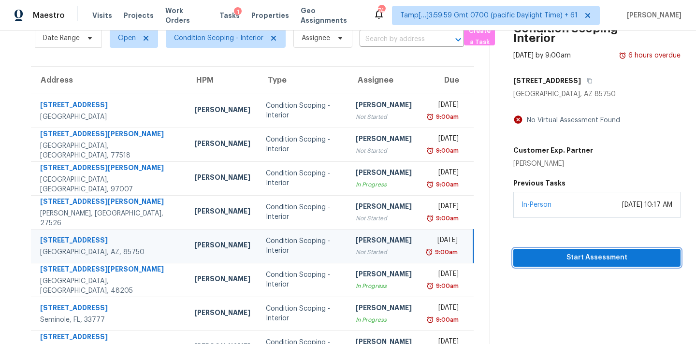
click at [523, 252] on span "Start Assessment" at bounding box center [597, 258] width 152 height 12
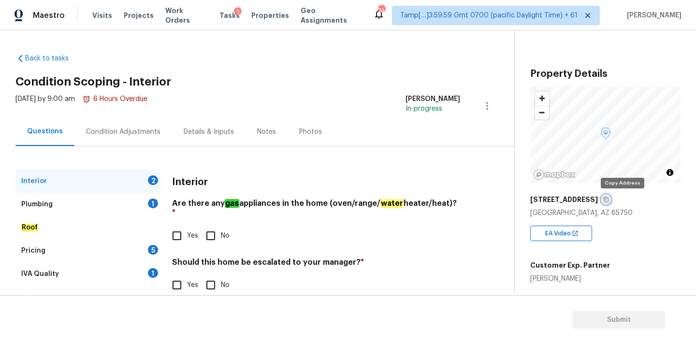
click at [609, 200] on icon "button" at bounding box center [606, 200] width 6 height 6
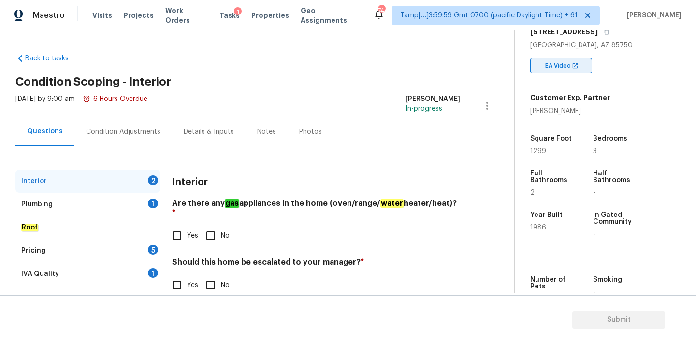
scroll to position [238, 0]
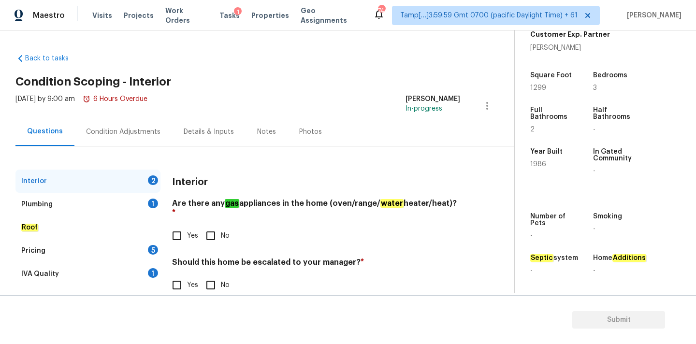
click at [213, 229] on input "No" at bounding box center [211, 236] width 20 height 20
checkbox input "true"
click at [212, 277] on input "No" at bounding box center [211, 286] width 20 height 20
checkbox input "true"
click at [129, 199] on div "Plumbing 1" at bounding box center [87, 204] width 145 height 23
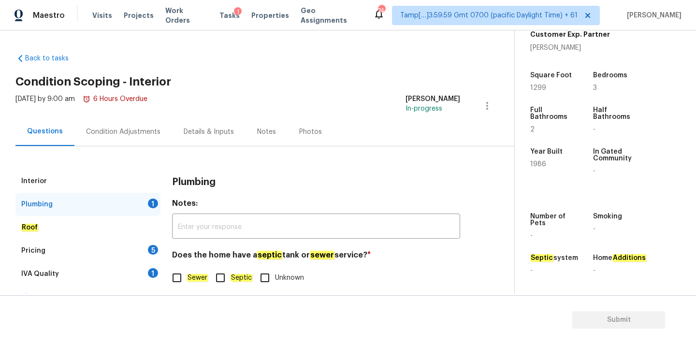
click at [204, 278] on em "Sewer" at bounding box center [197, 278] width 21 height 8
click at [187, 278] on input "Sewer" at bounding box center [177, 278] width 20 height 20
checkbox input "true"
click at [152, 269] on div "1" at bounding box center [153, 273] width 10 height 10
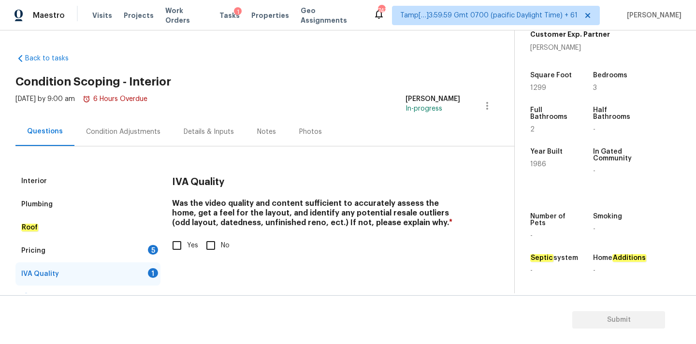
click at [187, 246] on span "Yes" at bounding box center [192, 246] width 11 height 10
click at [187, 246] on input "Yes" at bounding box center [177, 245] width 20 height 20
checkbox input "true"
click at [146, 248] on div "Pricing 5" at bounding box center [87, 250] width 145 height 23
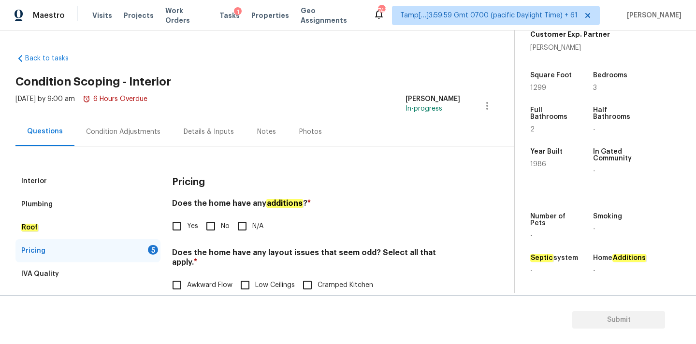
click at [208, 231] on input "No" at bounding box center [211, 226] width 20 height 20
checkbox input "true"
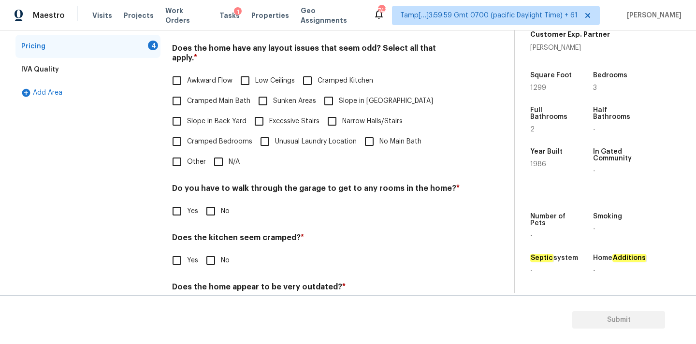
scroll to position [207, 0]
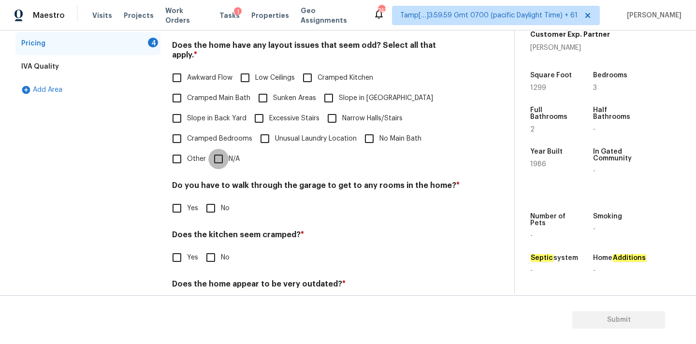
click at [226, 149] on input "N/A" at bounding box center [218, 159] width 20 height 20
checkbox input "true"
click at [224, 199] on label "No" at bounding box center [215, 209] width 29 height 20
click at [221, 199] on input "No" at bounding box center [211, 209] width 20 height 20
checkbox input "true"
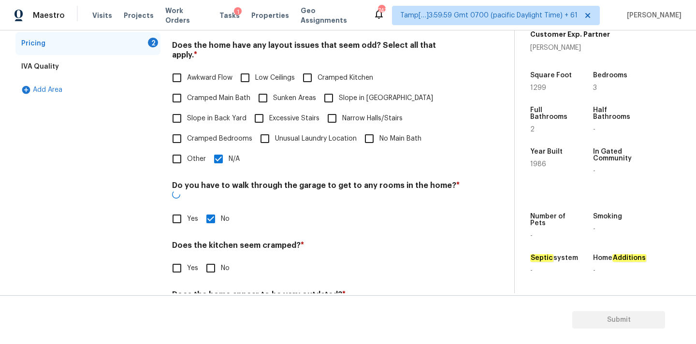
click at [218, 258] on input "No" at bounding box center [211, 268] width 20 height 20
checkbox input "true"
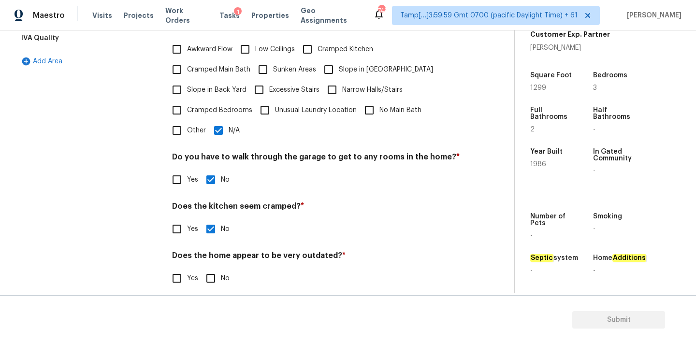
click at [218, 277] on input "No" at bounding box center [211, 278] width 20 height 20
checkbox input "true"
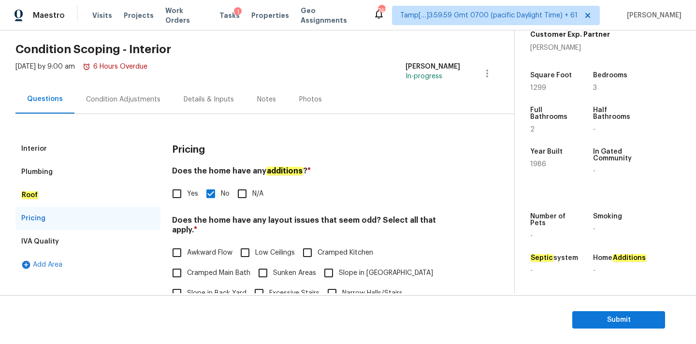
scroll to position [0, 0]
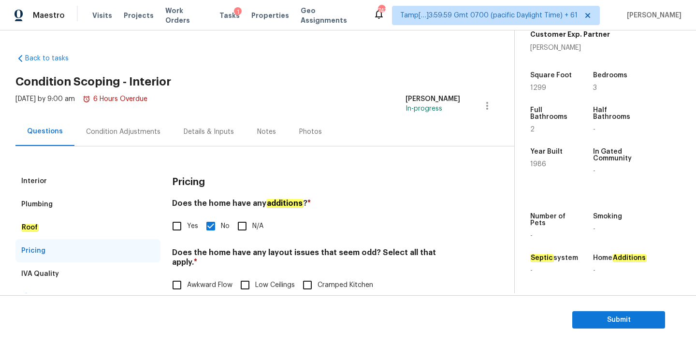
click at [124, 145] on div "Condition Adjustments" at bounding box center [123, 131] width 98 height 29
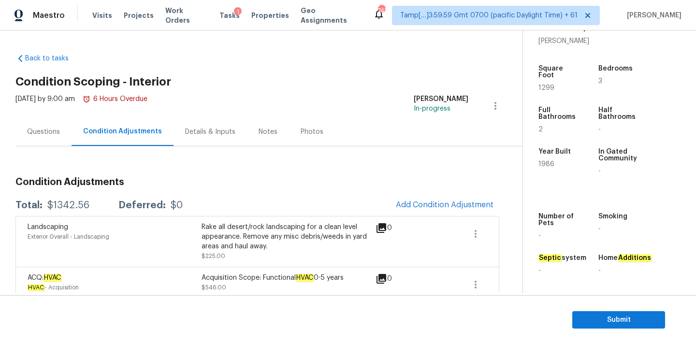
scroll to position [83, 0]
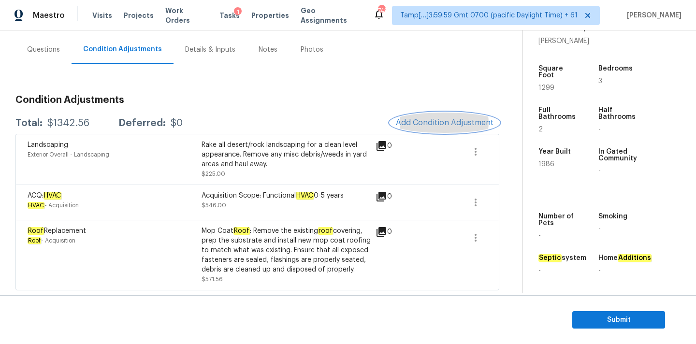
click at [449, 119] on span "Add Condition Adjustment" at bounding box center [445, 122] width 98 height 9
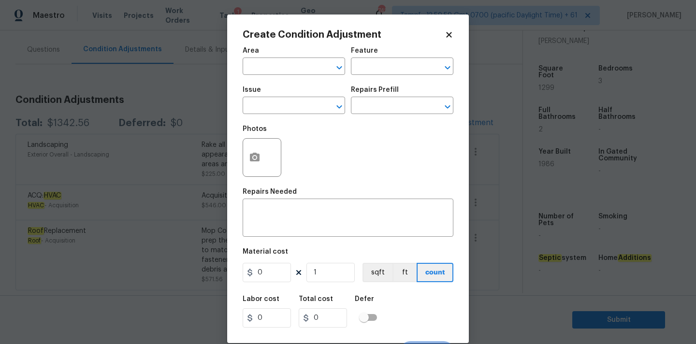
click at [267, 78] on span "Area ​" at bounding box center [294, 61] width 103 height 39
click at [274, 62] on input "text" at bounding box center [280, 67] width 75 height 15
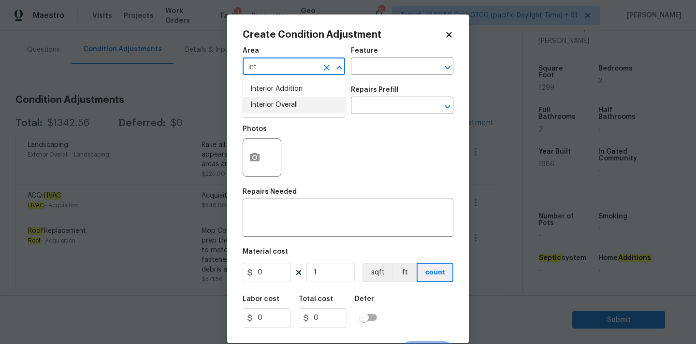
click at [277, 100] on li "Interior Overall" at bounding box center [294, 105] width 103 height 16
type input "Interior Overall"
click at [277, 108] on input "text" at bounding box center [280, 106] width 75 height 15
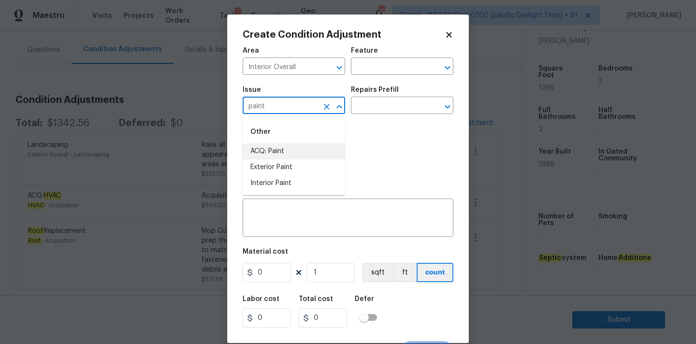
click at [282, 153] on li "ACQ: Paint" at bounding box center [294, 152] width 103 height 16
type input "ACQ: Paint"
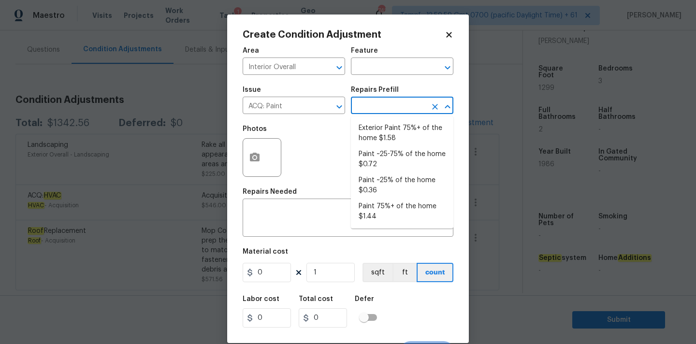
click at [371, 113] on input "text" at bounding box center [388, 106] width 75 height 15
click at [384, 157] on li "Paint ~25-75% of the home $0.72" at bounding box center [402, 160] width 103 height 26
type input "Acquisition"
type textarea "Acquisition Scope: ~25 - 75% of the home needs interior paint"
type input "0.72"
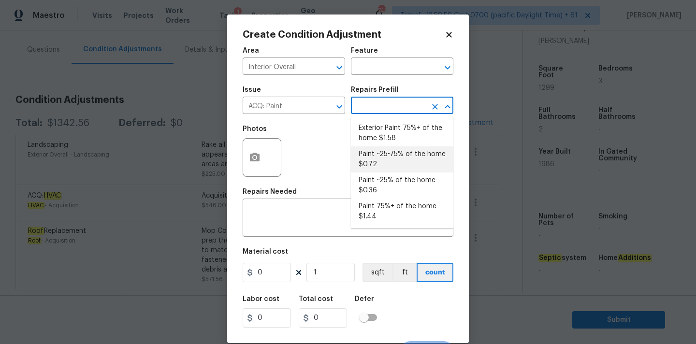
type input "0.72"
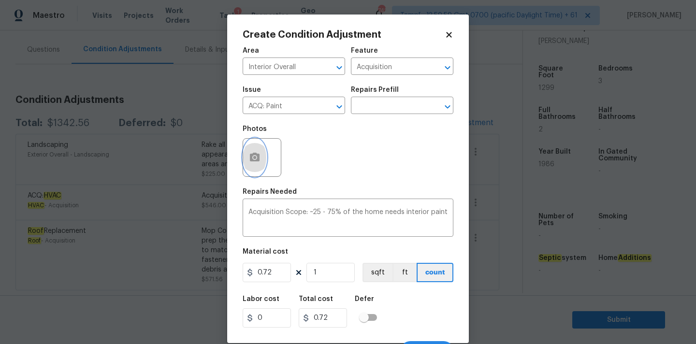
click at [260, 158] on button "button" at bounding box center [254, 158] width 23 height 38
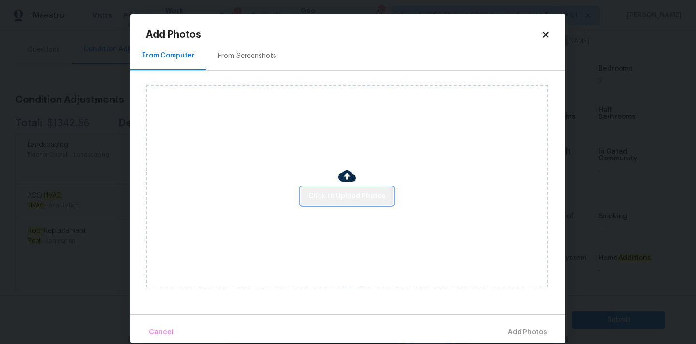
click at [337, 196] on span "Click to Upload Photos" at bounding box center [346, 196] width 77 height 12
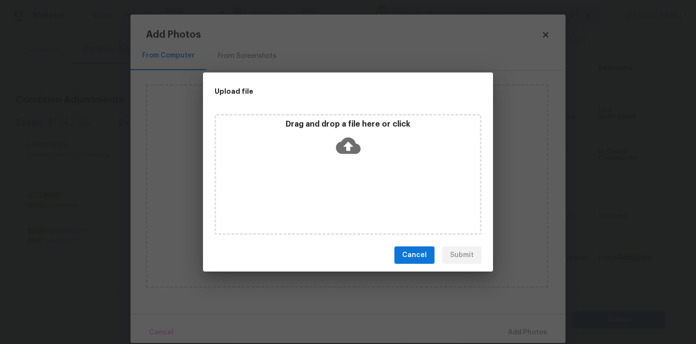
click at [343, 148] on icon at bounding box center [348, 146] width 25 height 16
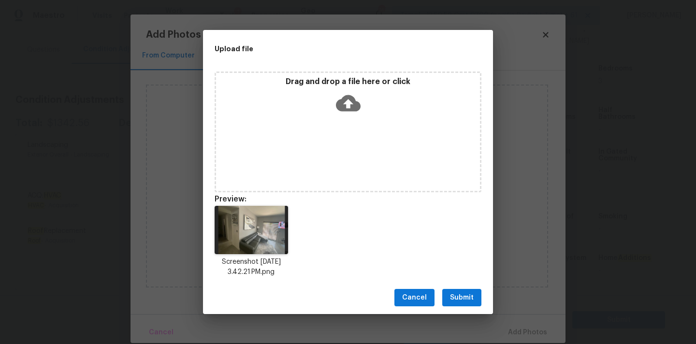
click at [469, 299] on span "Submit" at bounding box center [462, 298] width 24 height 12
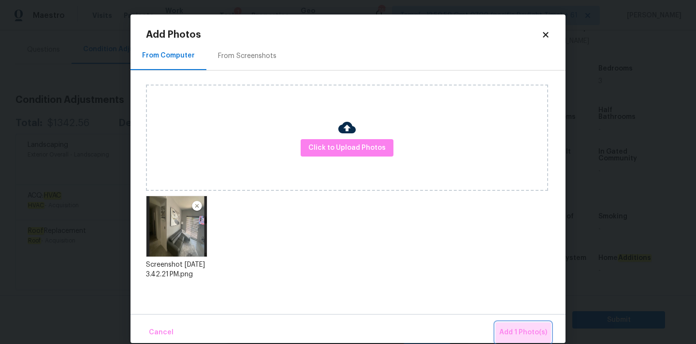
click at [528, 331] on span "Add 1 Photo(s)" at bounding box center [523, 333] width 48 height 12
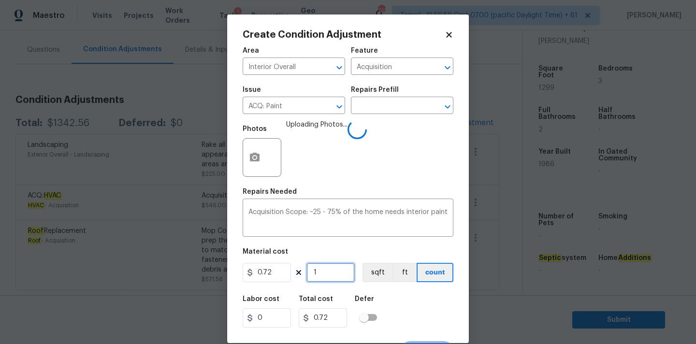
click at [330, 271] on input "1" at bounding box center [331, 272] width 48 height 19
type input "12"
type input "8.64"
type input "129"
type input "92.88"
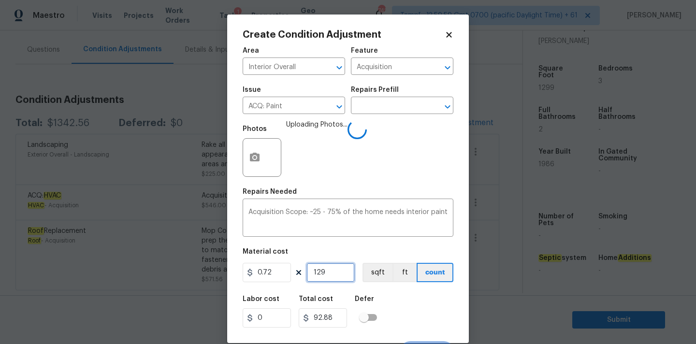
type input "1299"
type input "935.28"
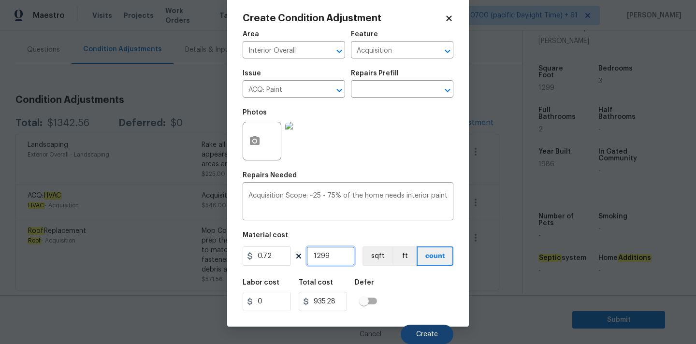
type input "1299"
click at [426, 331] on span "Create" at bounding box center [427, 334] width 22 height 7
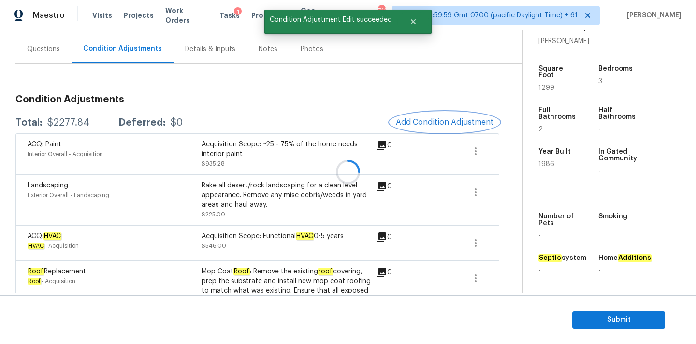
scroll to position [0, 0]
click at [432, 124] on span "Add Condition Adjustment" at bounding box center [445, 122] width 98 height 9
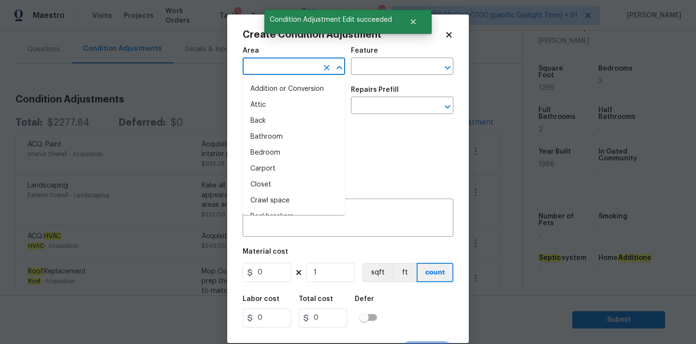
click at [282, 68] on input "text" at bounding box center [280, 67] width 75 height 15
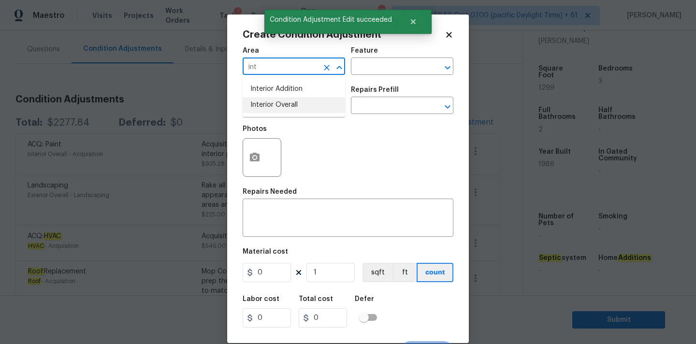
click at [287, 103] on li "Interior Overall" at bounding box center [294, 105] width 103 height 16
type input "Interior Overall"
click at [287, 103] on input "text" at bounding box center [280, 106] width 75 height 15
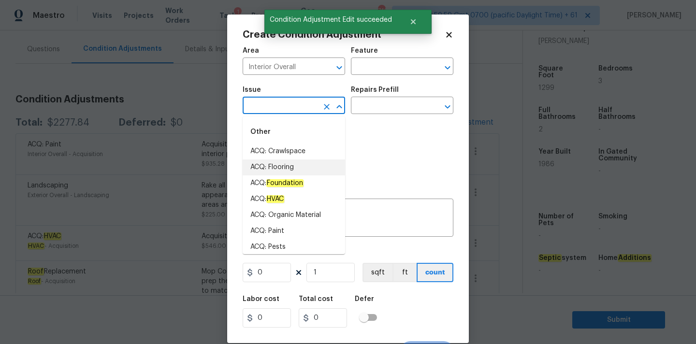
click at [299, 161] on li "ACQ: Flooring" at bounding box center [294, 168] width 103 height 16
type input "ACQ: Flooring"
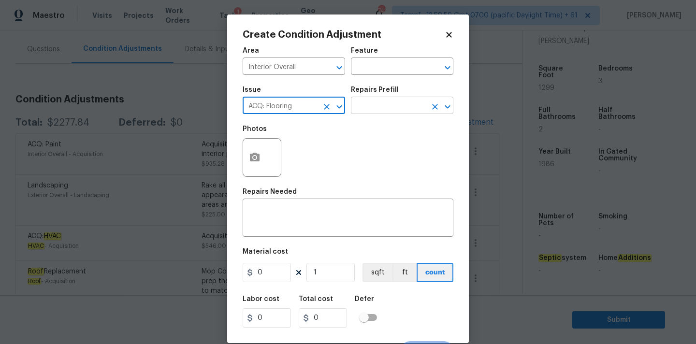
click at [384, 105] on input "text" at bounding box center [388, 106] width 75 height 15
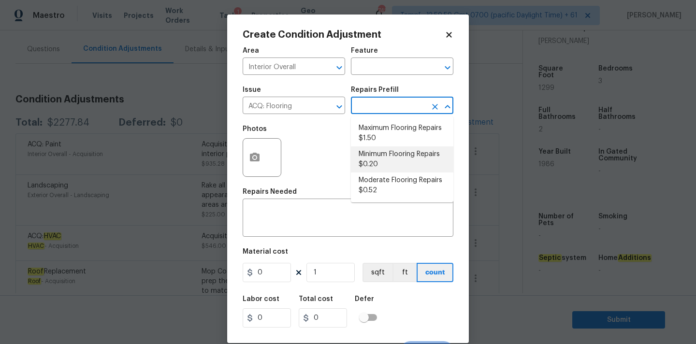
click at [382, 159] on li "Minimum Flooring Repairs $0.20" at bounding box center [402, 160] width 103 height 26
type input "Acquisition"
type textarea "Acquisition Scope: Minimum flooring repairs"
type input "0.2"
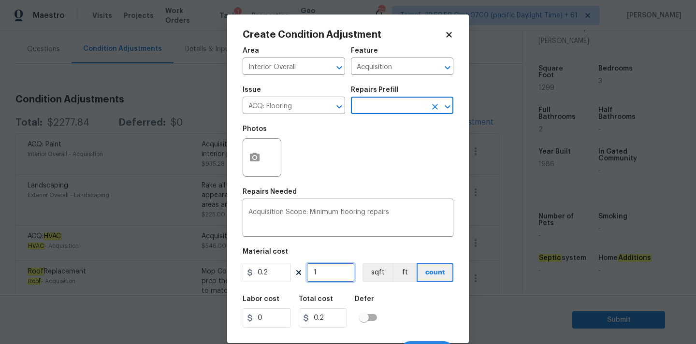
click at [326, 278] on input "1" at bounding box center [331, 272] width 48 height 19
type input "12"
type input "2.4"
type input "129"
type input "25.8"
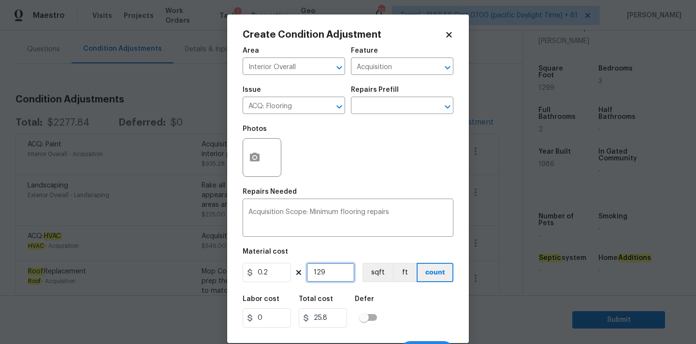
type input "1299"
type input "259.8"
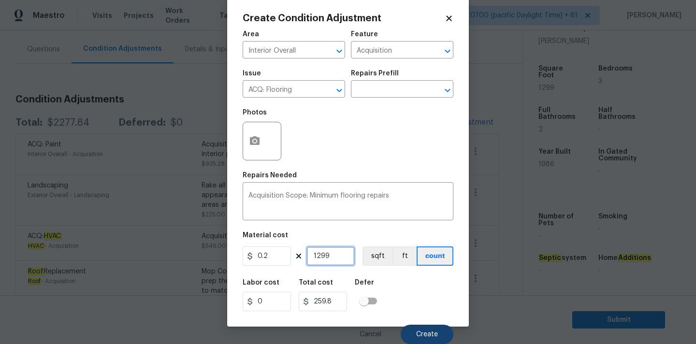
type input "1299"
click at [424, 332] on span "Create" at bounding box center [427, 334] width 22 height 7
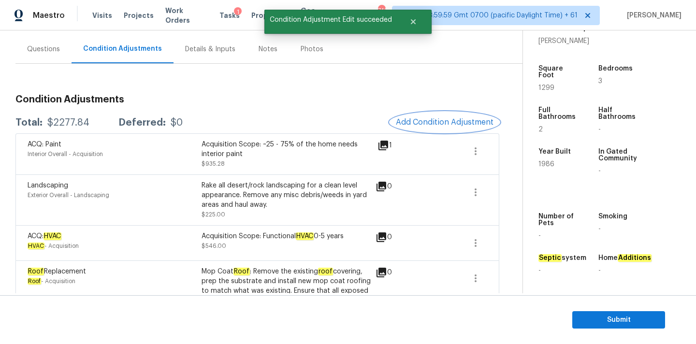
scroll to position [0, 0]
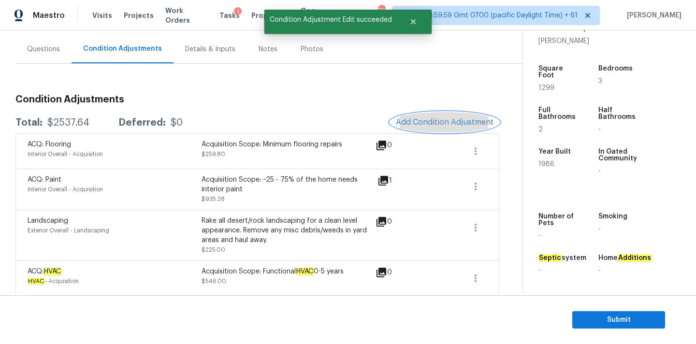
click at [433, 119] on span "Add Condition Adjustment" at bounding box center [445, 122] width 98 height 9
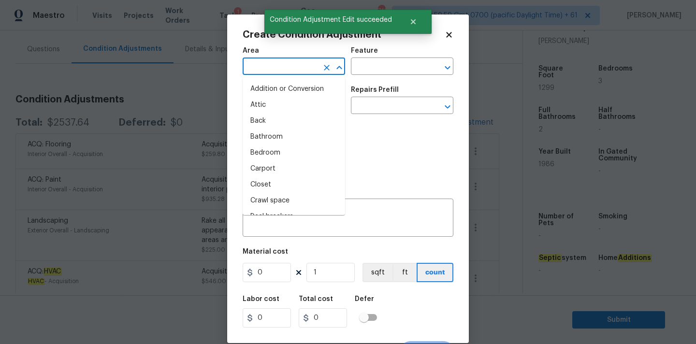
click at [291, 71] on input "text" at bounding box center [280, 67] width 75 height 15
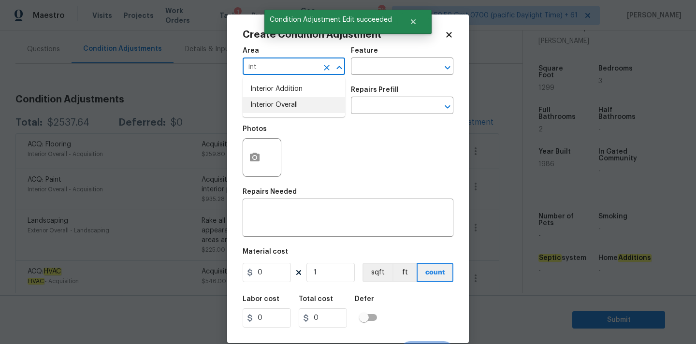
click at [294, 105] on li "Interior Overall" at bounding box center [294, 105] width 103 height 16
type input "Interior Overall"
click at [294, 108] on input "text" at bounding box center [280, 106] width 75 height 15
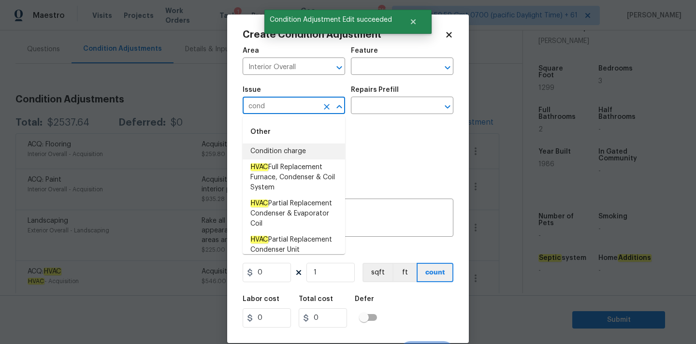
click at [298, 149] on li "Condition charge" at bounding box center [294, 152] width 103 height 16
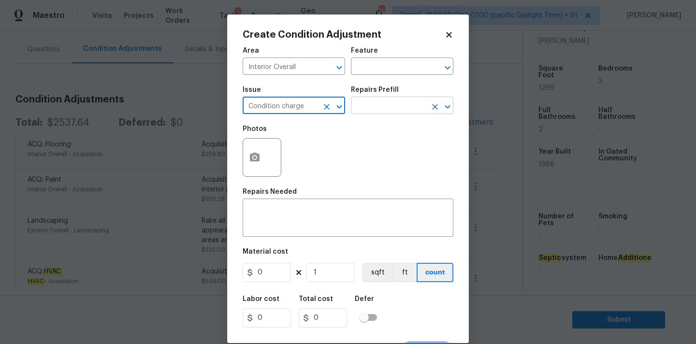
type input "Condition charge"
click at [382, 106] on input "text" at bounding box center [388, 106] width 75 height 15
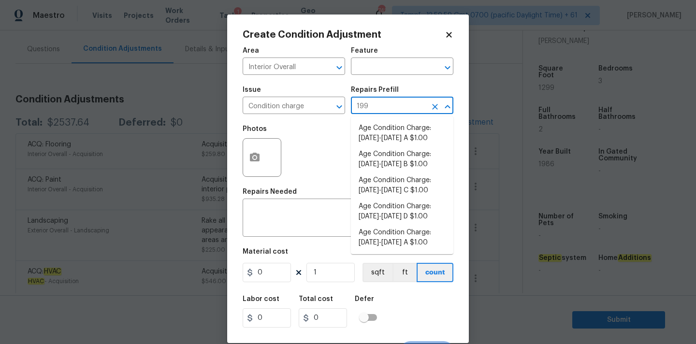
type input "1992"
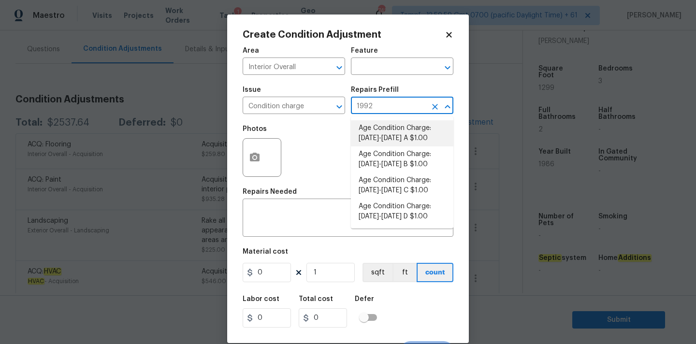
click at [399, 141] on li "Age Condition Charge: 1979-1992 A $1.00" at bounding box center [402, 133] width 103 height 26
type input "Home Readiness Packages"
type textarea "Age Condition Charge: 1979-1992 A"
type input "1"
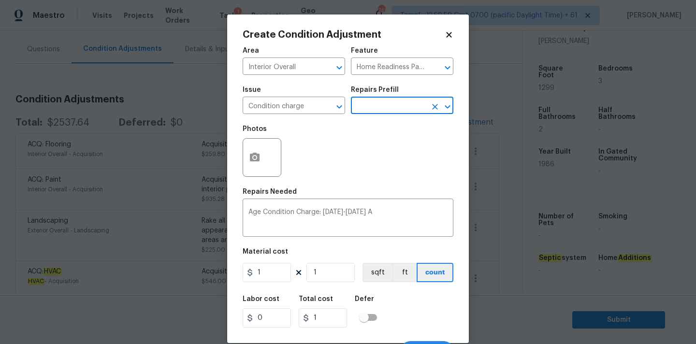
scroll to position [17, 0]
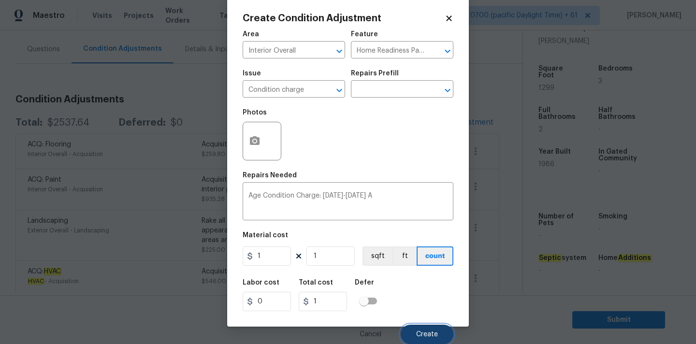
click at [424, 336] on span "Create" at bounding box center [427, 334] width 22 height 7
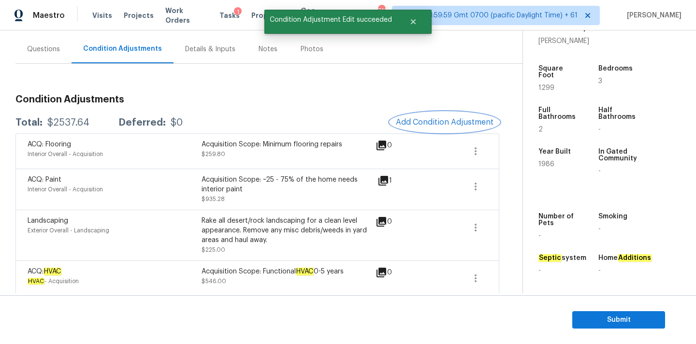
scroll to position [0, 0]
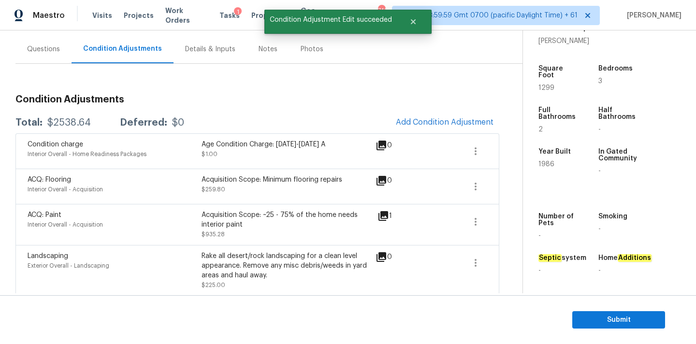
click at [44, 48] on div "Questions" at bounding box center [43, 49] width 33 height 10
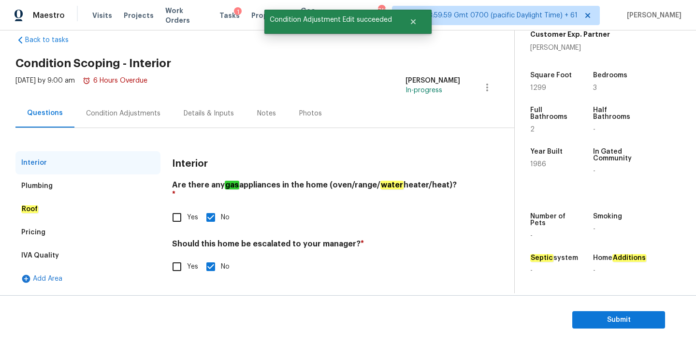
click at [181, 257] on input "Yes" at bounding box center [177, 267] width 20 height 20
checkbox input "true"
checkbox input "false"
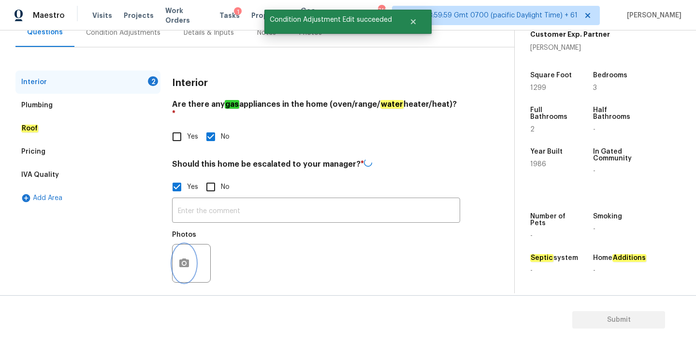
scroll to position [98, 0]
click at [182, 260] on button "button" at bounding box center [184, 264] width 23 height 38
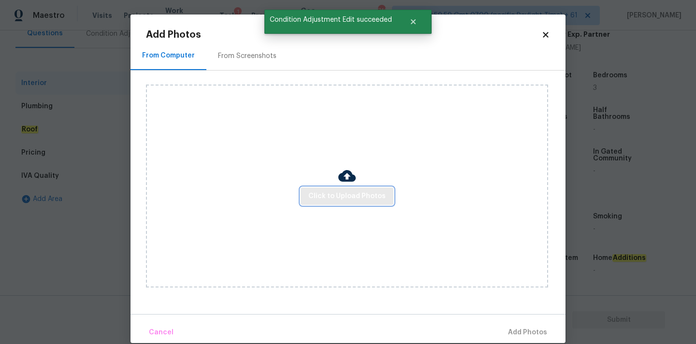
click at [337, 201] on span "Click to Upload Photos" at bounding box center [346, 196] width 77 height 12
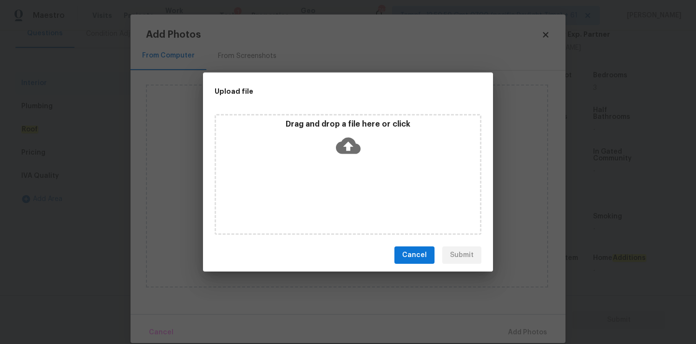
click at [420, 257] on span "Cancel" at bounding box center [414, 255] width 25 height 12
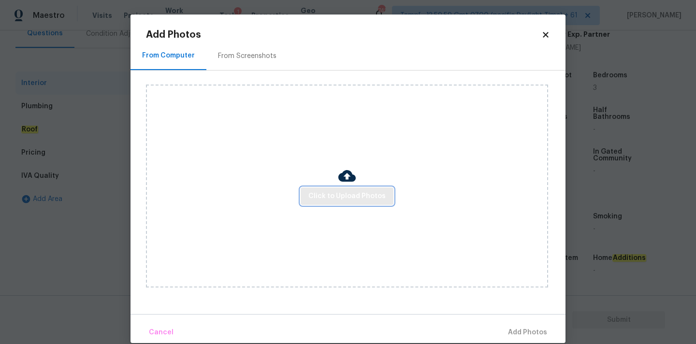
click at [356, 201] on span "Click to Upload Photos" at bounding box center [346, 196] width 77 height 12
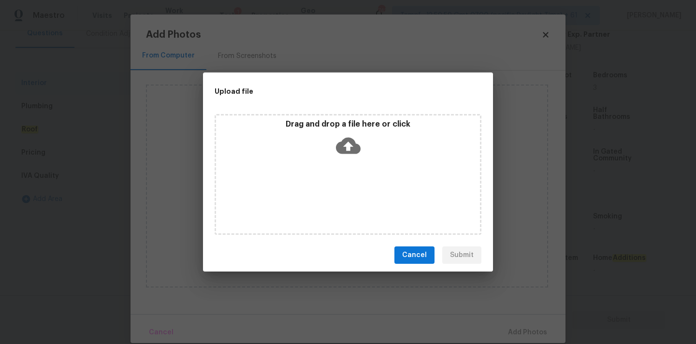
click at [350, 138] on icon at bounding box center [348, 146] width 25 height 16
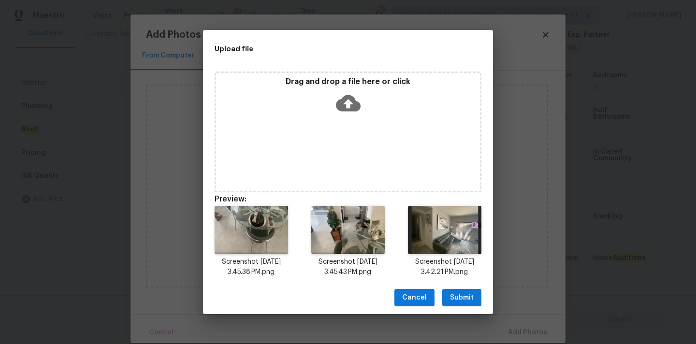
click at [466, 294] on span "Submit" at bounding box center [462, 298] width 24 height 12
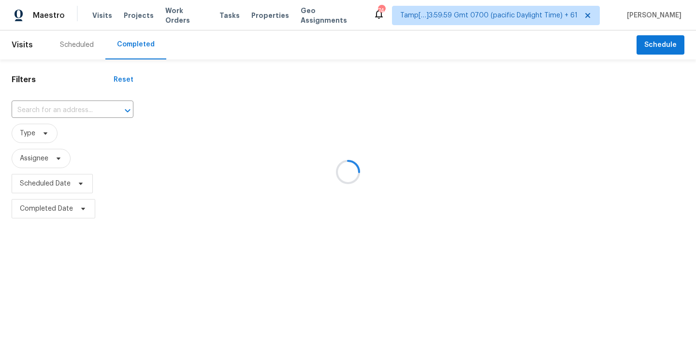
click at [40, 109] on div at bounding box center [348, 172] width 696 height 344
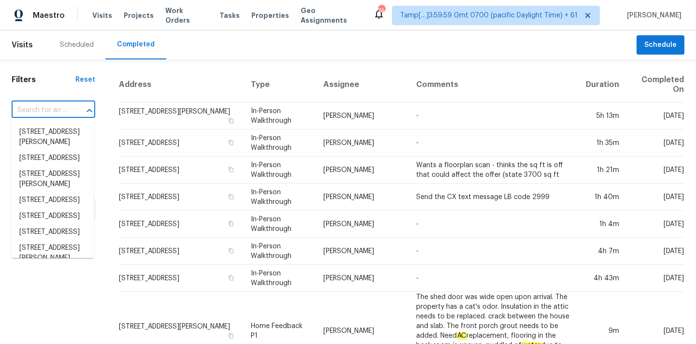
click at [40, 109] on input "text" at bounding box center [40, 110] width 57 height 15
paste input "5565 N Mica Mountain Dr, Tucson, AZ 85750"
type input "5565 N Mica Mountain Dr, Tucson, AZ 85750"
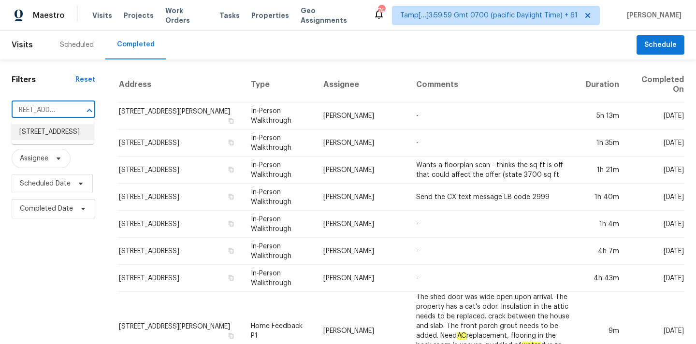
click at [40, 130] on li "5565 N Mica Mountain Dr, Tucson, AZ 85750" at bounding box center [53, 132] width 82 height 16
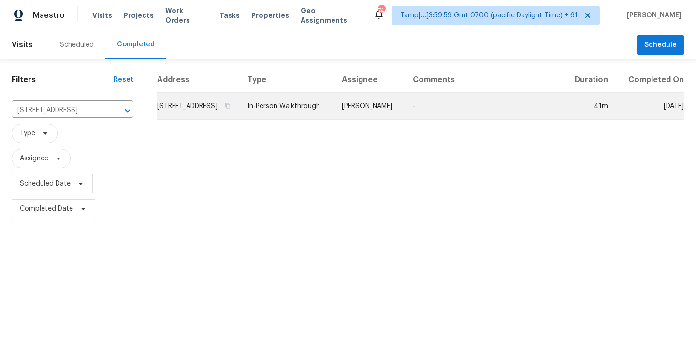
click at [312, 113] on td "In-Person Walkthrough" at bounding box center [287, 106] width 94 height 27
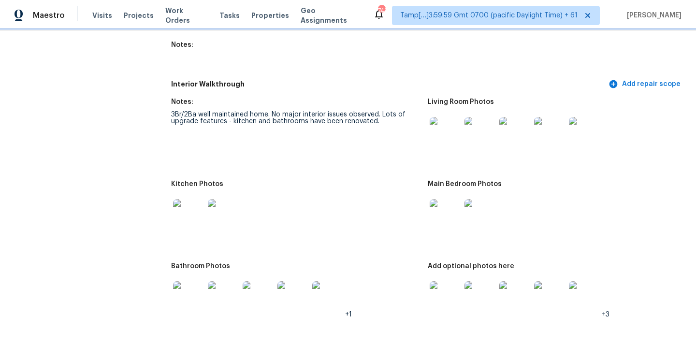
scroll to position [1070, 0]
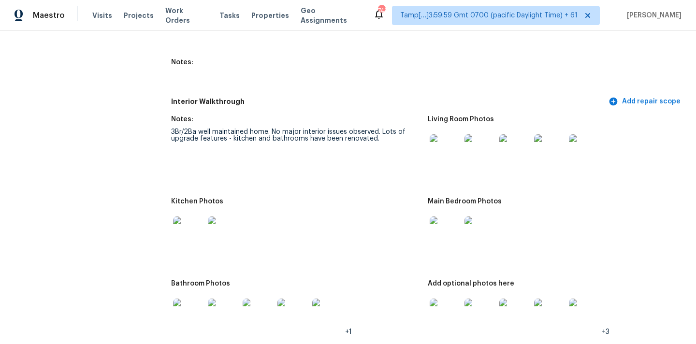
click at [441, 146] on img at bounding box center [445, 149] width 31 height 31
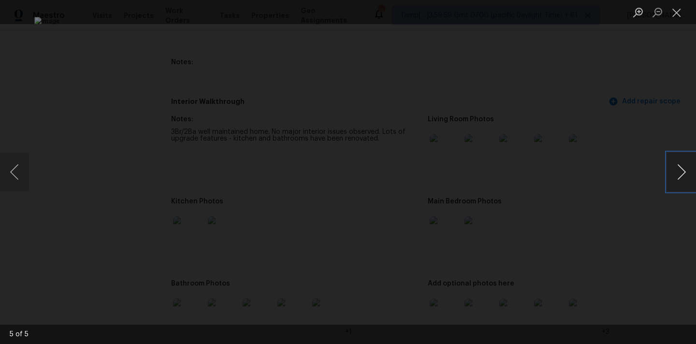
click at [680, 162] on button "Next image" at bounding box center [681, 172] width 29 height 39
click at [678, 9] on button "Close lightbox" at bounding box center [676, 12] width 19 height 17
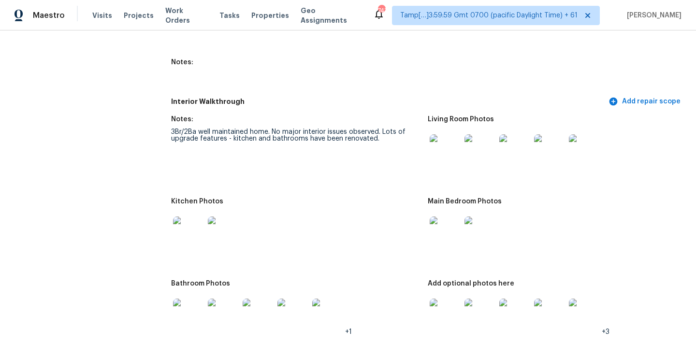
click at [448, 232] on img at bounding box center [445, 232] width 31 height 31
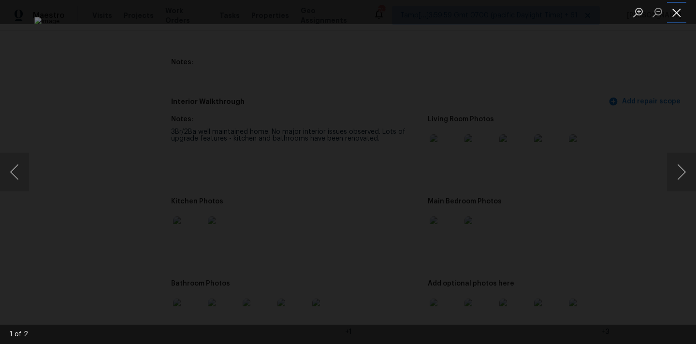
click at [677, 18] on button "Close lightbox" at bounding box center [676, 12] width 19 height 17
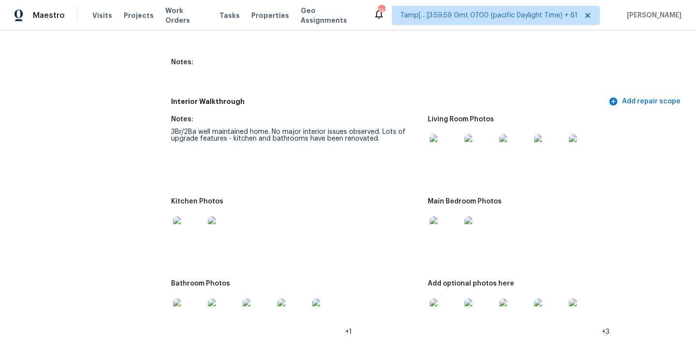
click at [178, 225] on img at bounding box center [188, 232] width 31 height 31
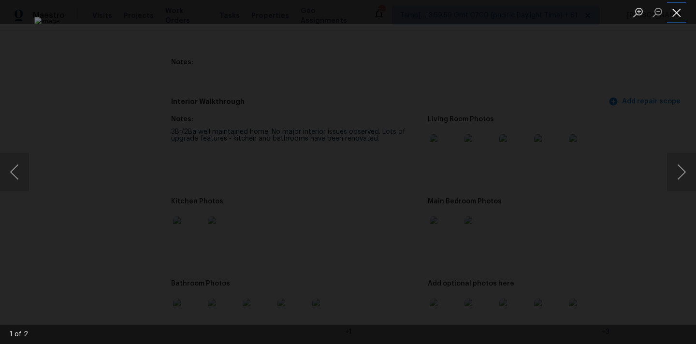
click at [679, 15] on button "Close lightbox" at bounding box center [676, 12] width 19 height 17
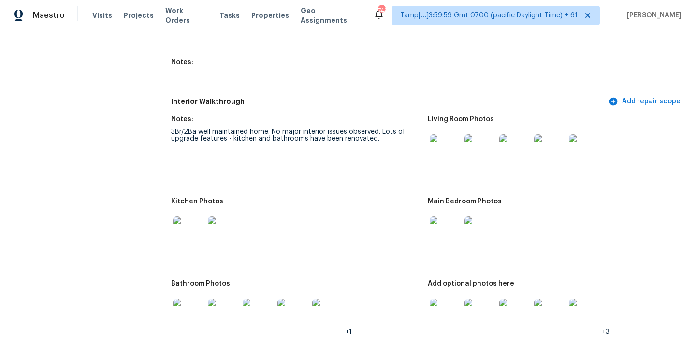
click at [191, 316] on img at bounding box center [188, 314] width 31 height 31
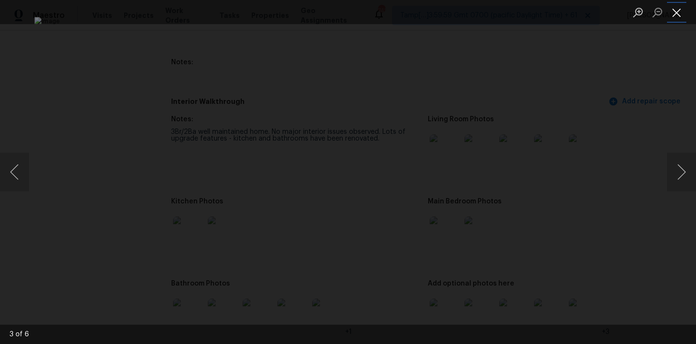
click at [676, 11] on button "Close lightbox" at bounding box center [676, 12] width 19 height 17
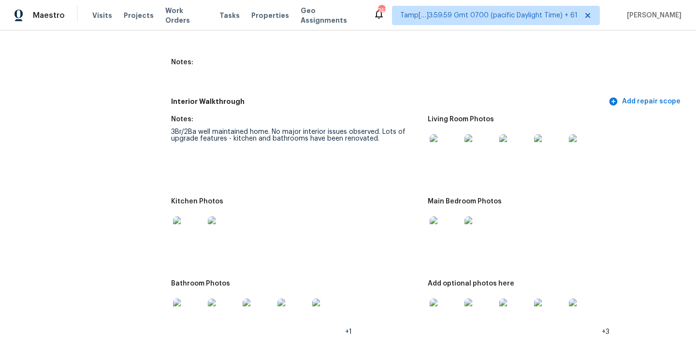
click at [436, 317] on img at bounding box center [445, 314] width 31 height 31
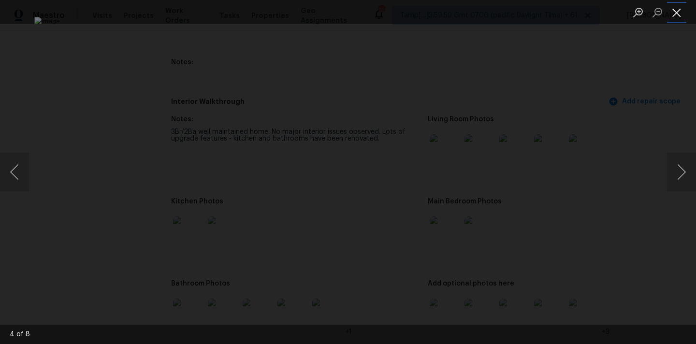
click at [683, 13] on button "Close lightbox" at bounding box center [676, 12] width 19 height 17
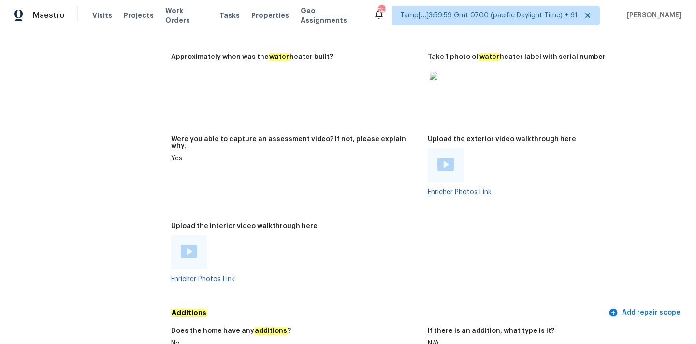
scroll to position [1926, 0]
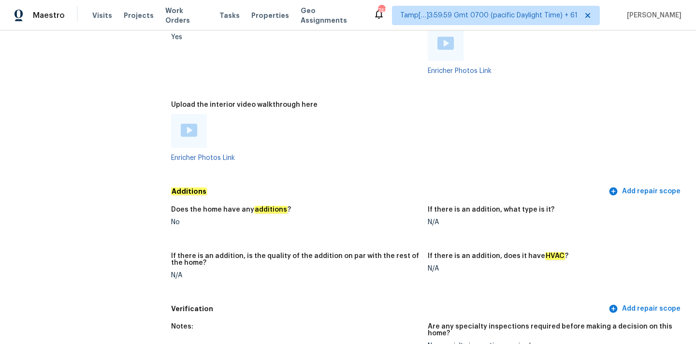
click at [188, 124] on img at bounding box center [189, 130] width 16 height 13
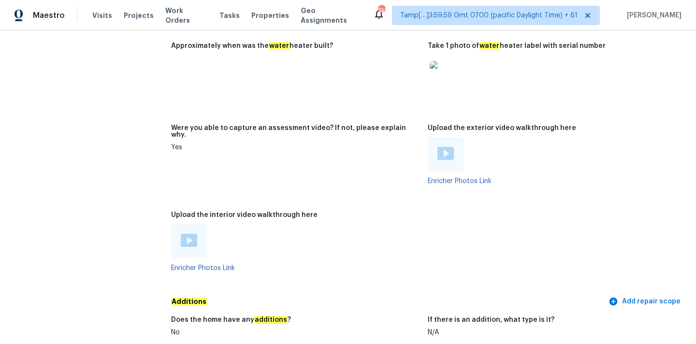
scroll to position [1797, 0]
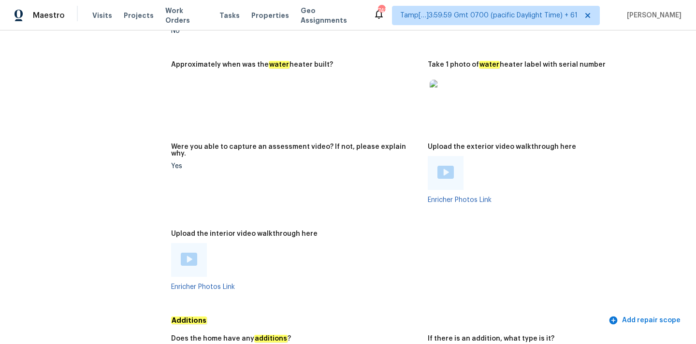
click at [191, 253] on img at bounding box center [189, 259] width 16 height 13
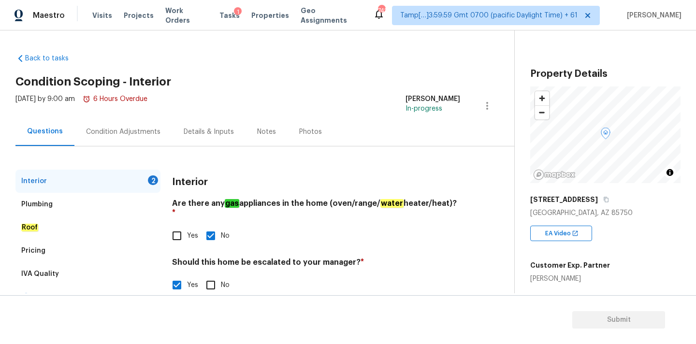
scroll to position [238, 0]
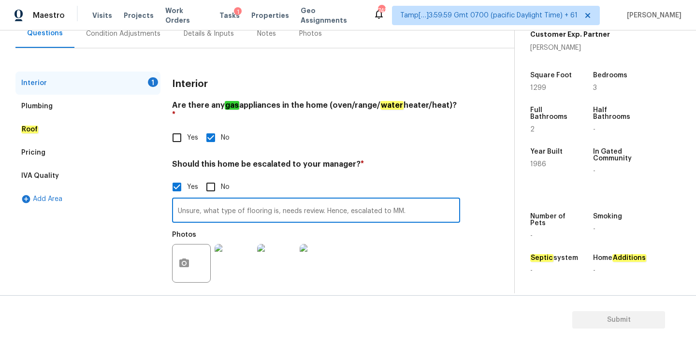
click at [215, 200] on input "Unsure, what type of flooring is, needs review. Hence, escalated to MM." at bounding box center [316, 211] width 288 height 23
type input "Unsure, what type of flooring is, needs review. Hence, escalated to MM."
click at [94, 100] on div "Plumbing" at bounding box center [87, 106] width 145 height 23
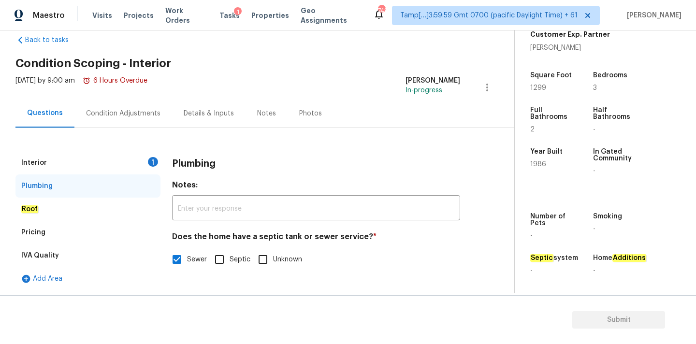
scroll to position [18, 0]
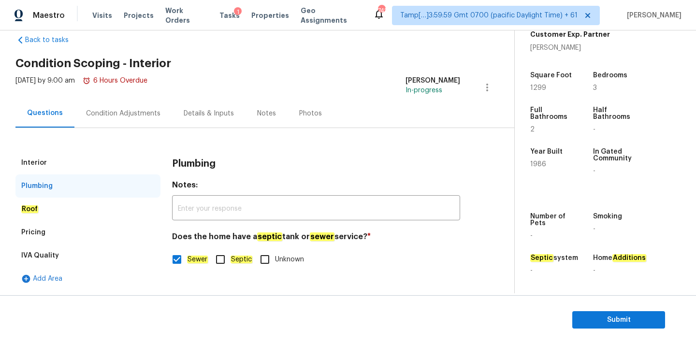
click at [128, 160] on div "Interior" at bounding box center [87, 162] width 145 height 23
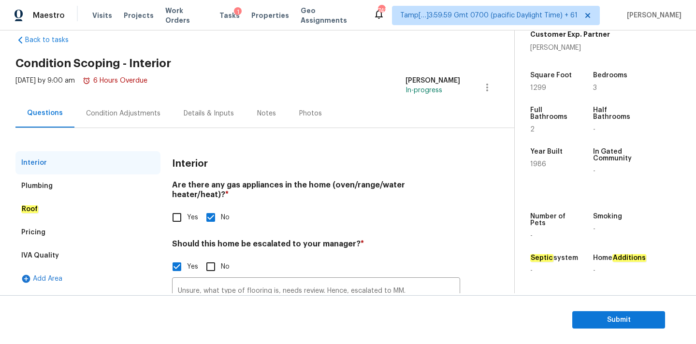
scroll to position [98, 0]
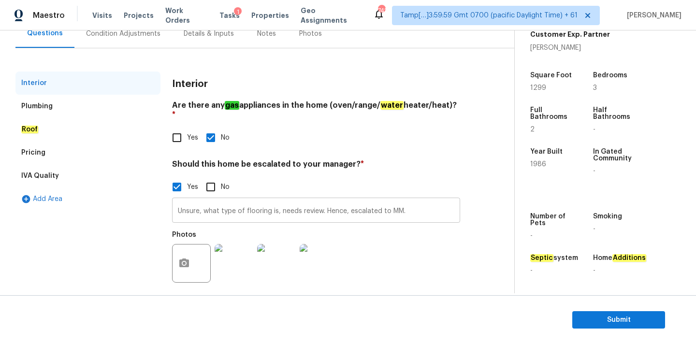
click at [267, 200] on input "Unsure, what type of flooring is, needs review. Hence, escalated to MM." at bounding box center [316, 211] width 288 height 23
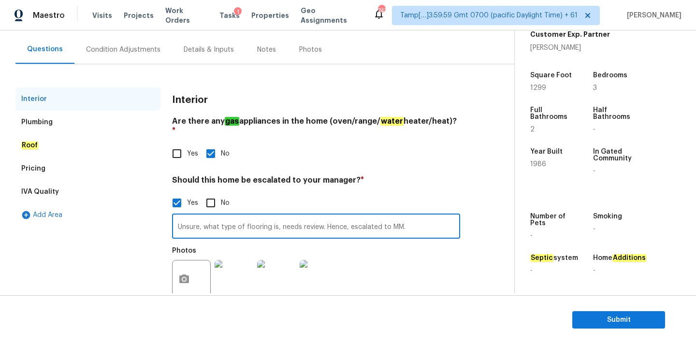
scroll to position [79, 0]
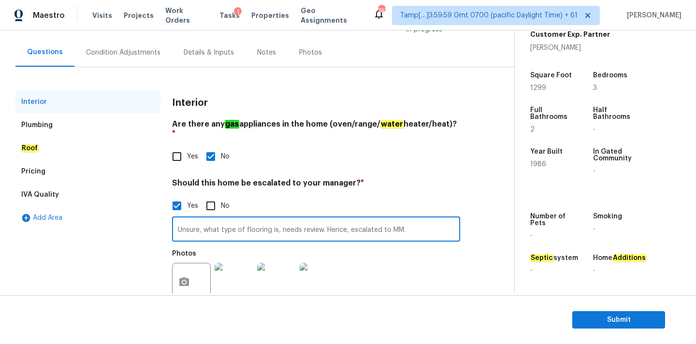
click at [126, 50] on div "Condition Adjustments" at bounding box center [123, 53] width 74 height 10
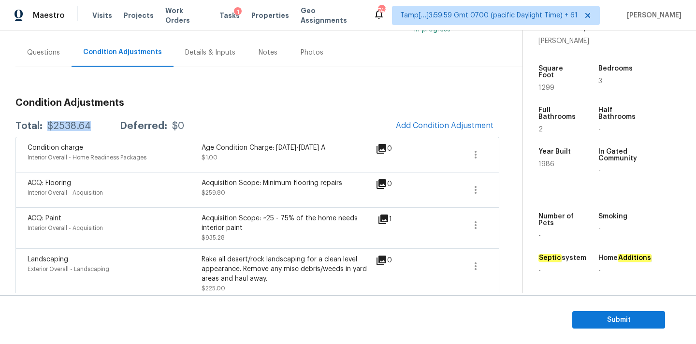
drag, startPoint x: 45, startPoint y: 125, endPoint x: 96, endPoint y: 125, distance: 50.8
click at [96, 125] on div "Total: $2538.64 Deferred: $0" at bounding box center [99, 126] width 169 height 10
copy div "$2538.64"
click at [592, 314] on span "Submit" at bounding box center [618, 320] width 77 height 12
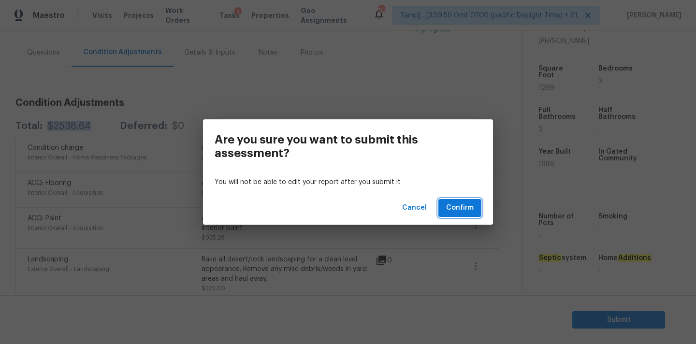
click at [468, 212] on span "Confirm" at bounding box center [460, 208] width 28 height 12
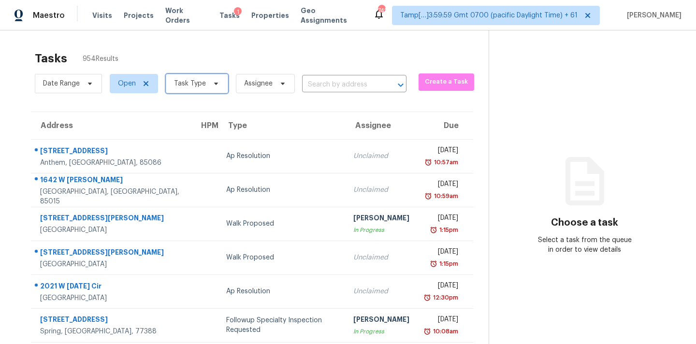
click at [186, 78] on span "Task Type" at bounding box center [197, 83] width 62 height 19
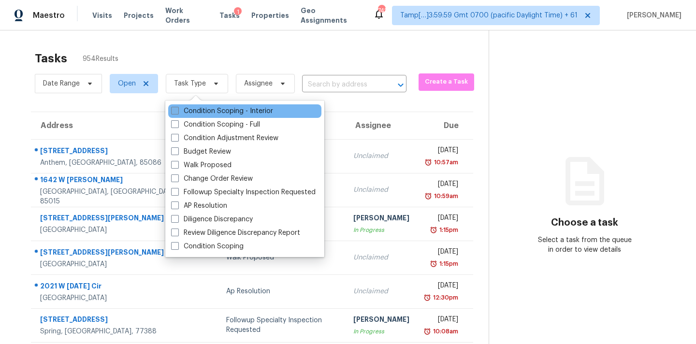
click at [223, 112] on label "Condition Scoping - Interior" at bounding box center [222, 111] width 102 height 10
click at [177, 112] on input "Condition Scoping - Interior" at bounding box center [174, 109] width 6 height 6
checkbox input "true"
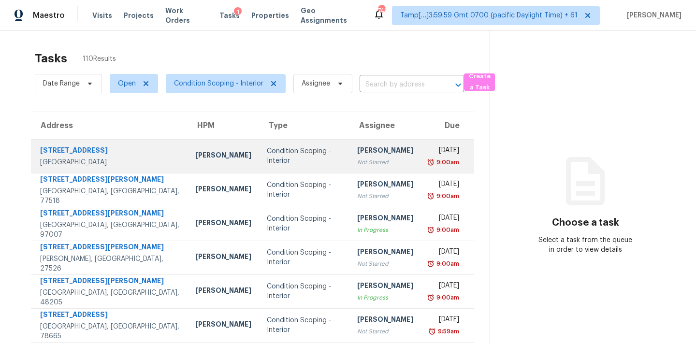
click at [359, 147] on div "Hariharan GV" at bounding box center [385, 152] width 56 height 12
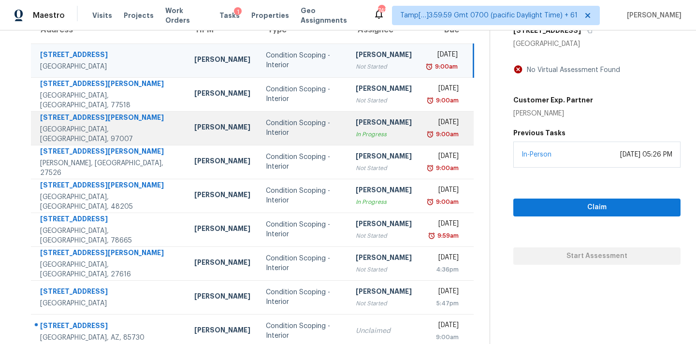
scroll to position [109, 0]
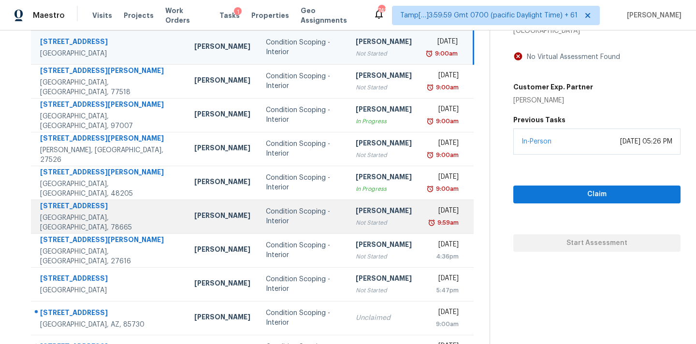
click at [360, 210] on div "Hariharan GV" at bounding box center [384, 212] width 56 height 12
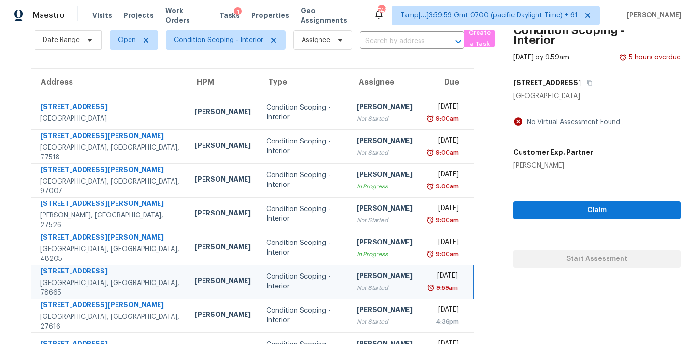
scroll to position [30, 0]
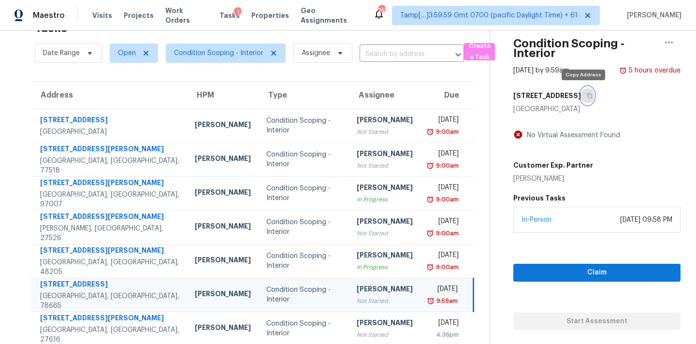
click at [587, 97] on icon "button" at bounding box center [590, 96] width 6 height 6
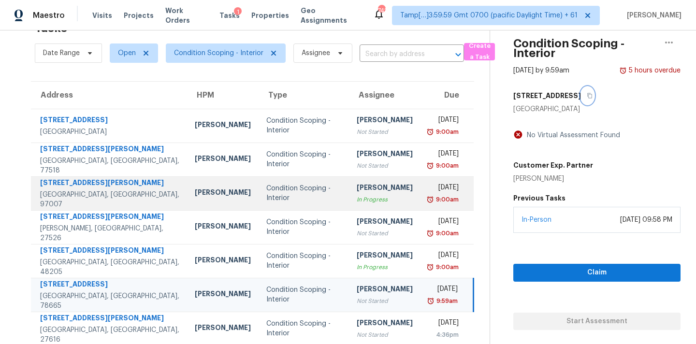
scroll to position [159, 0]
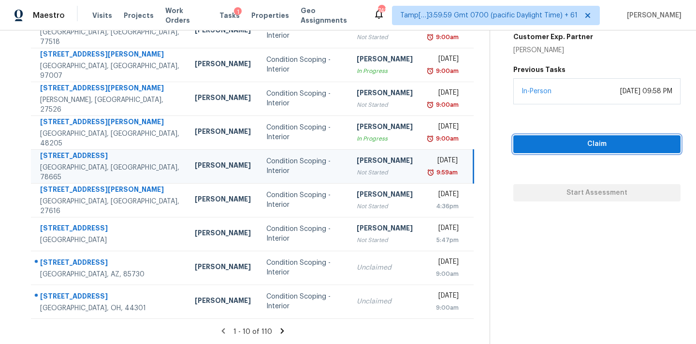
click at [572, 145] on span "Claim" at bounding box center [597, 144] width 152 height 12
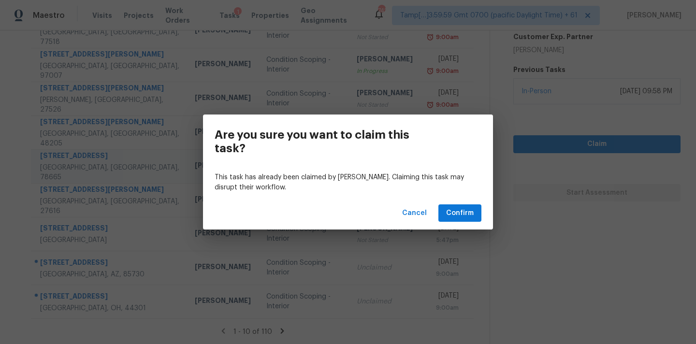
click at [455, 223] on div "Cancel Confirm" at bounding box center [348, 213] width 290 height 33
click at [464, 209] on span "Confirm" at bounding box center [460, 213] width 28 height 12
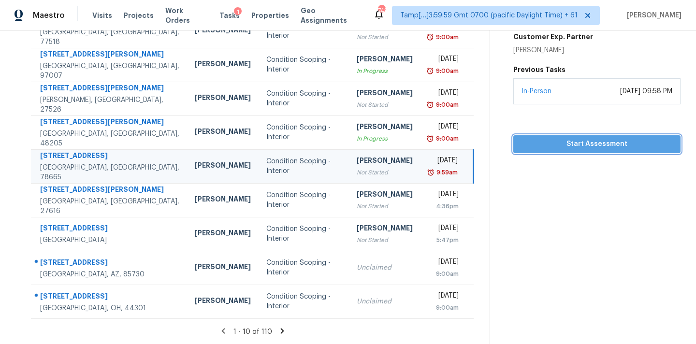
click at [544, 151] on button "Start Assessment" at bounding box center [596, 144] width 167 height 18
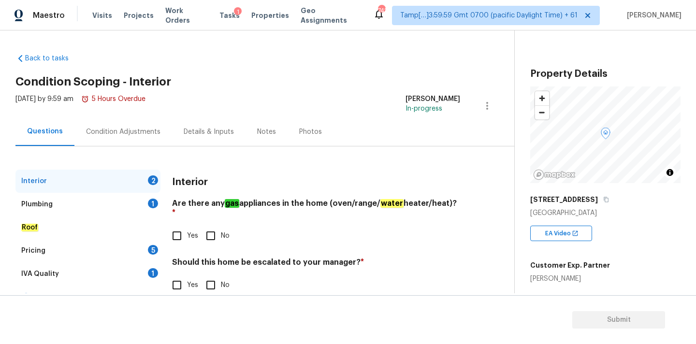
click at [187, 226] on input "Yes" at bounding box center [177, 236] width 20 height 20
checkbox input "true"
click at [221, 280] on span "No" at bounding box center [225, 285] width 9 height 10
click at [221, 275] on input "No" at bounding box center [211, 285] width 20 height 20
checkbox input "true"
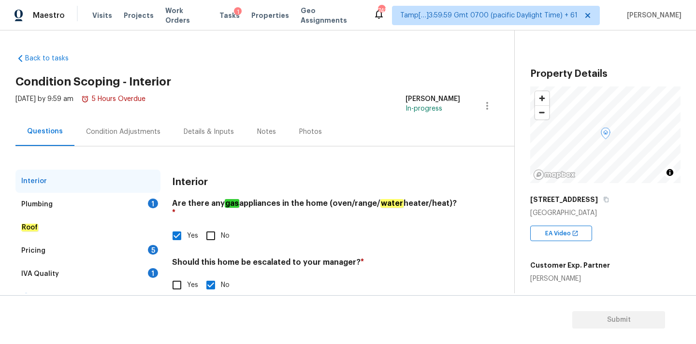
click at [140, 206] on div "Plumbing 1" at bounding box center [87, 204] width 145 height 23
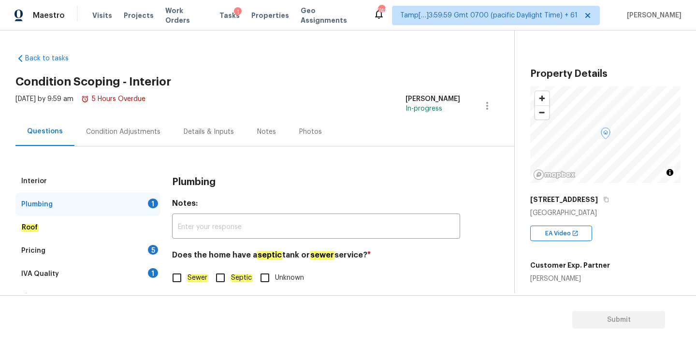
click at [185, 267] on div "Does the home have a septic tank or sewer service? * Sewer Septic Unknown" at bounding box center [316, 269] width 288 height 38
click at [182, 277] on input "Sewer" at bounding box center [177, 278] width 20 height 20
checkbox input "true"
click at [131, 272] on div "IVA Quality 1" at bounding box center [87, 274] width 145 height 23
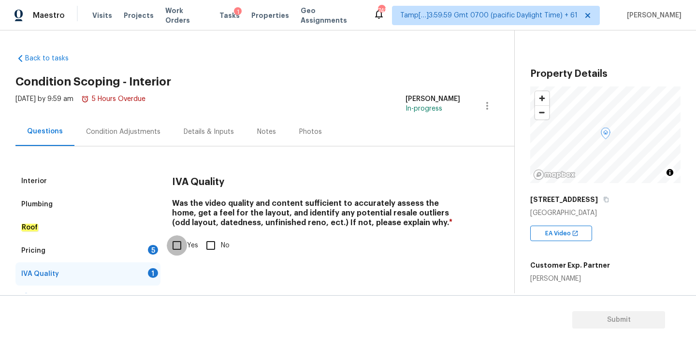
click at [173, 251] on input "Yes" at bounding box center [177, 245] width 20 height 20
checkbox input "true"
click at [149, 246] on div "5" at bounding box center [153, 250] width 10 height 10
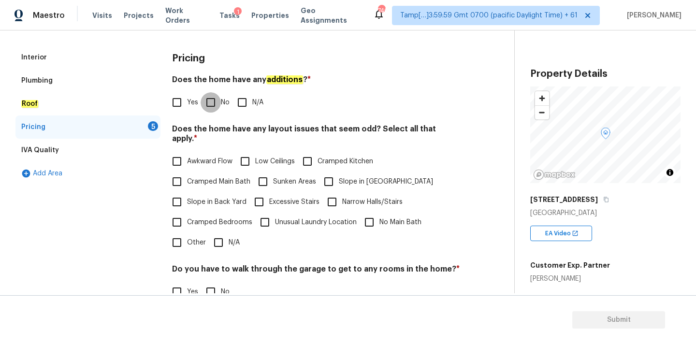
click at [209, 105] on input "No" at bounding box center [211, 102] width 20 height 20
checkbox input "true"
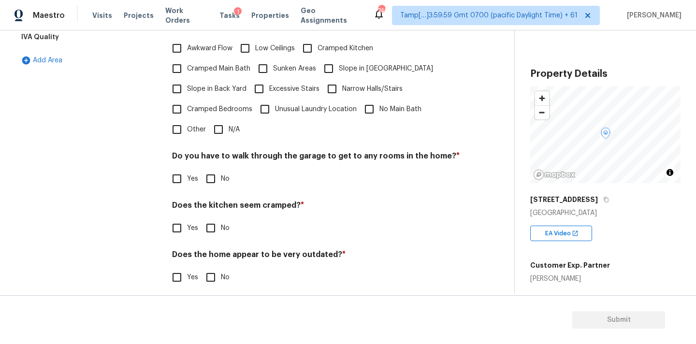
scroll to position [236, 0]
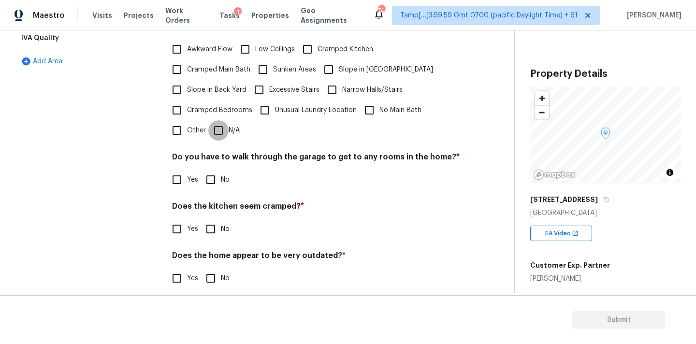
click at [216, 124] on input "N/A" at bounding box center [218, 130] width 20 height 20
checkbox input "true"
click at [217, 183] on div "Pricing Does the home have any additions ? * Yes No N/A Does the home have any …" at bounding box center [316, 117] width 288 height 366
click at [213, 219] on input "No" at bounding box center [211, 229] width 20 height 20
checkbox input "true"
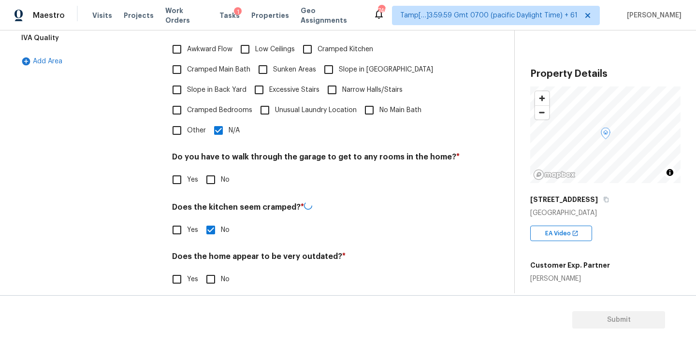
click at [210, 269] on input "No" at bounding box center [211, 279] width 20 height 20
checkbox input "true"
click at [215, 170] on input "No" at bounding box center [211, 180] width 20 height 20
checkbox input "true"
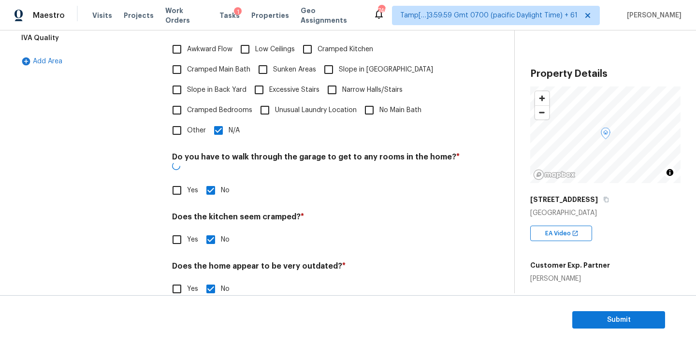
scroll to position [0, 0]
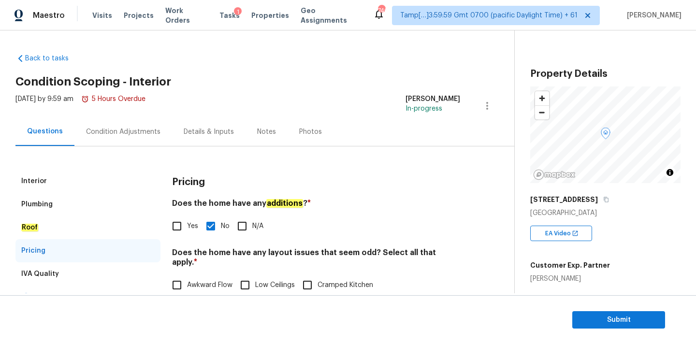
click at [146, 135] on div "Condition Adjustments" at bounding box center [123, 132] width 74 height 10
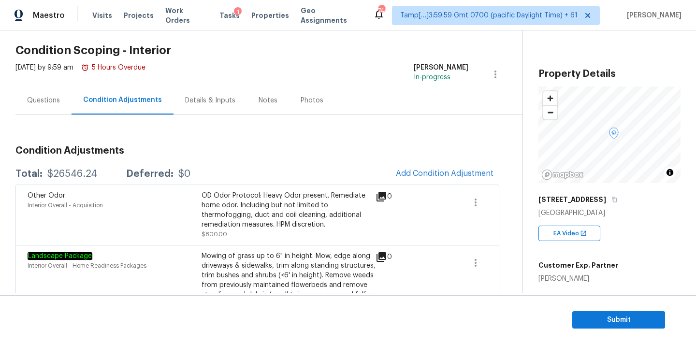
scroll to position [13, 0]
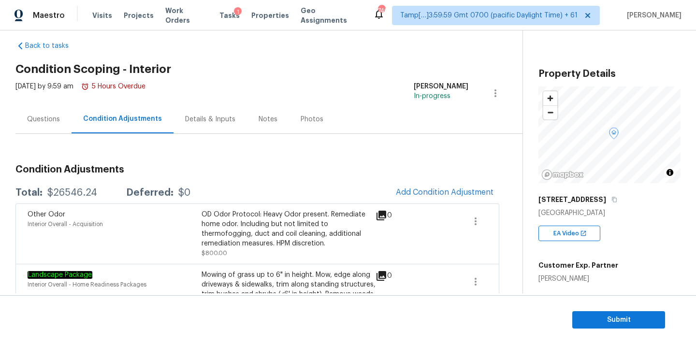
click at [407, 182] on span "Add Condition Adjustment" at bounding box center [444, 192] width 109 height 21
click at [408, 193] on span "Add Condition Adjustment" at bounding box center [445, 192] width 98 height 9
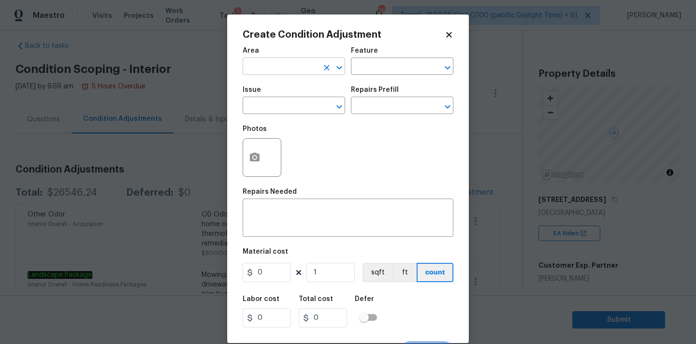
click at [286, 73] on input "text" at bounding box center [280, 67] width 75 height 15
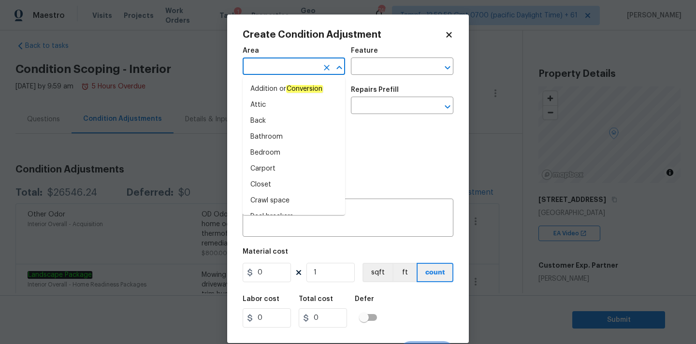
type input "i"
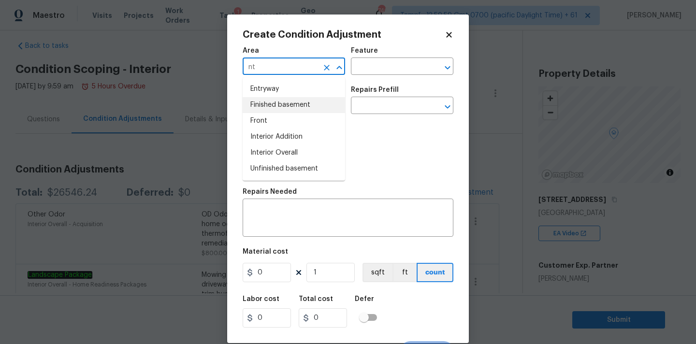
type input "n"
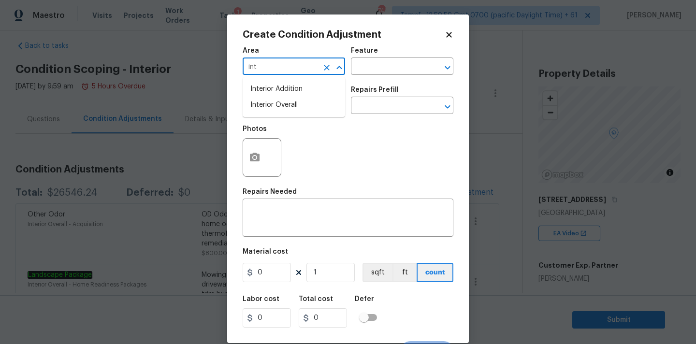
click at [273, 110] on li "Interior Overall" at bounding box center [294, 105] width 103 height 16
type input "Interior Overall"
click at [273, 110] on input "text" at bounding box center [280, 106] width 75 height 15
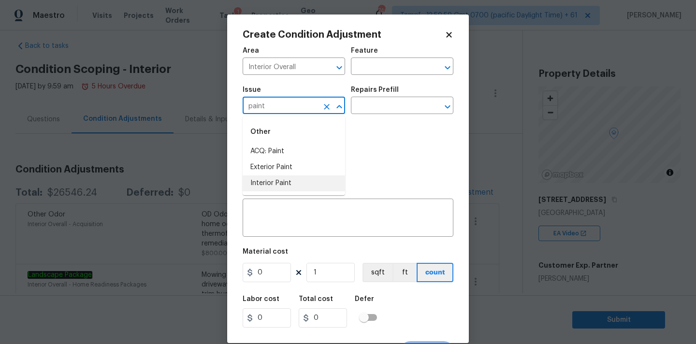
click at [273, 184] on li "Interior Paint" at bounding box center [294, 184] width 103 height 16
type input "Interior Paint"
click at [379, 105] on input "text" at bounding box center [388, 106] width 75 height 15
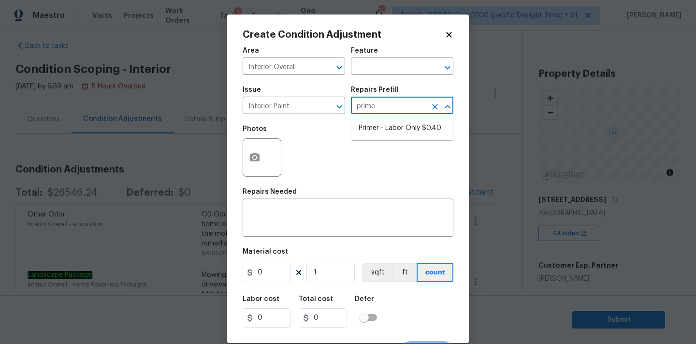
type input "primer"
click at [372, 127] on li "Primer - Labor Only $0.40" at bounding box center [402, 128] width 103 height 16
type input "Overall Paint"
type textarea "Interior primer - PRIMER PROVIDED BY OPENDOOR - All nails, screws, drywall anch…"
type input "0.4"
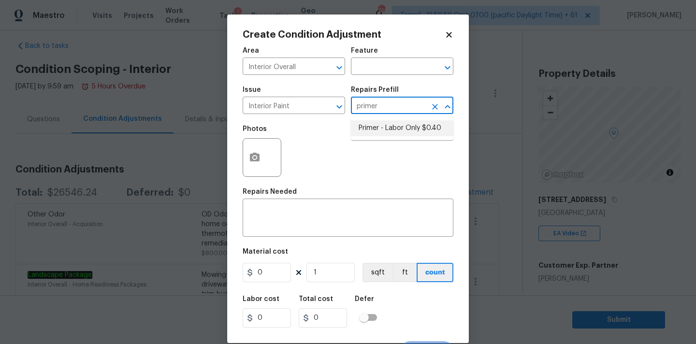
type input "0.4"
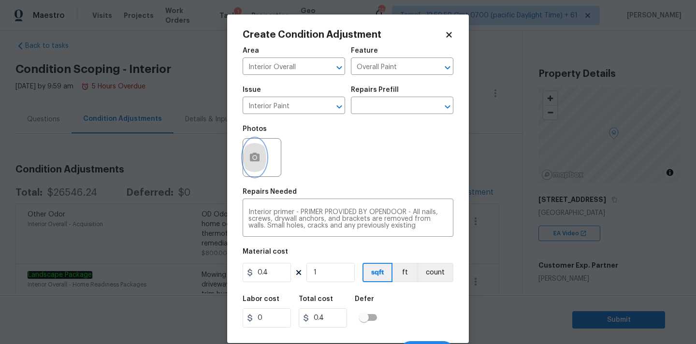
click at [256, 161] on icon "button" at bounding box center [255, 157] width 10 height 9
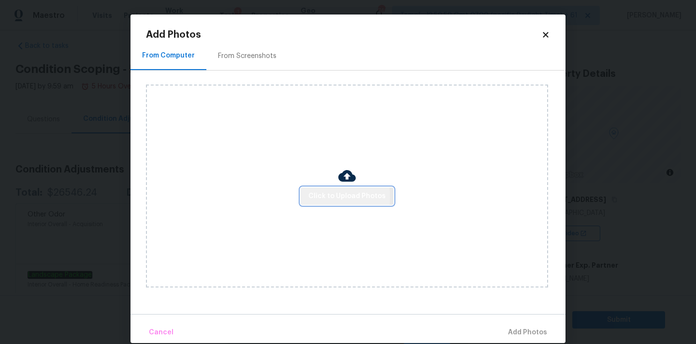
click at [312, 197] on span "Click to Upload Photos" at bounding box center [346, 196] width 77 height 12
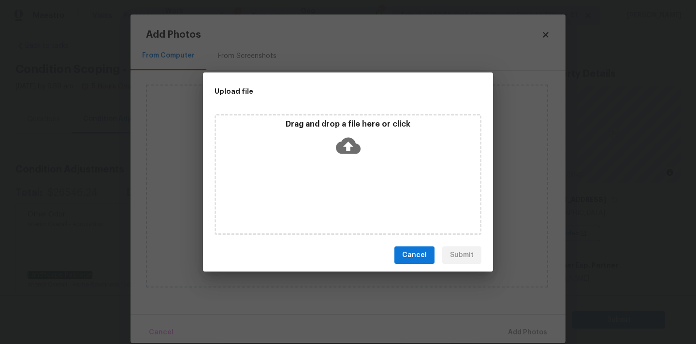
click at [350, 132] on div "Drag and drop a file here or click" at bounding box center [348, 140] width 264 height 42
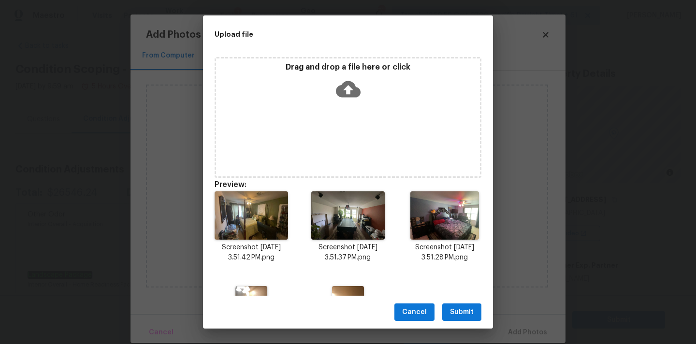
click at [455, 310] on span "Submit" at bounding box center [462, 313] width 24 height 12
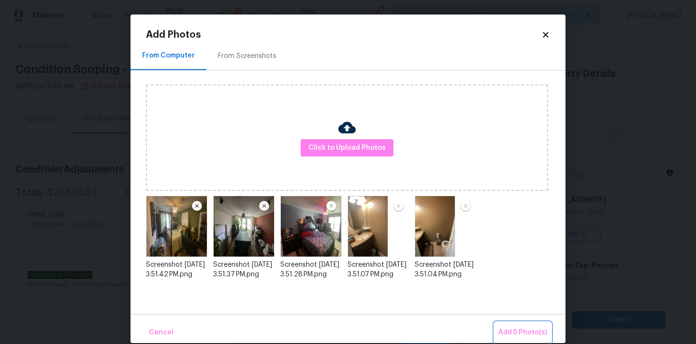
click at [513, 335] on span "Add 5 Photo(s)" at bounding box center [522, 333] width 49 height 12
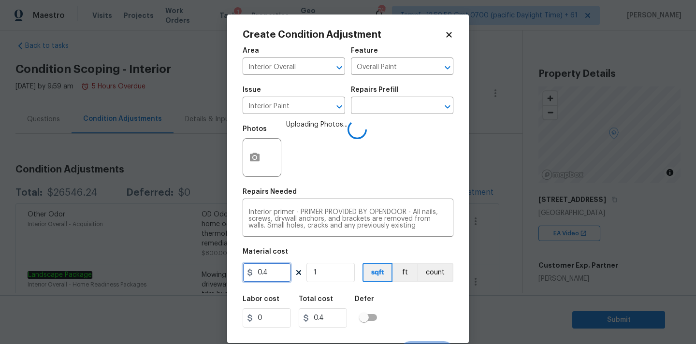
click at [276, 272] on input "0.4" at bounding box center [267, 272] width 48 height 19
type input "250"
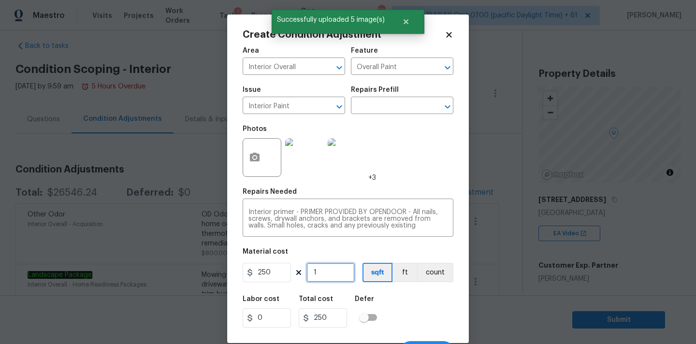
scroll to position [17, 0]
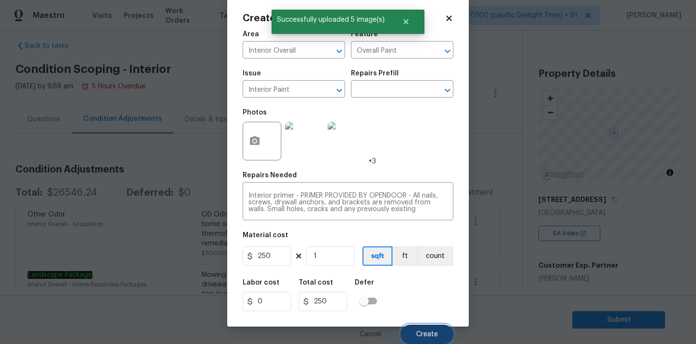
click at [415, 327] on button "Create" at bounding box center [427, 334] width 53 height 19
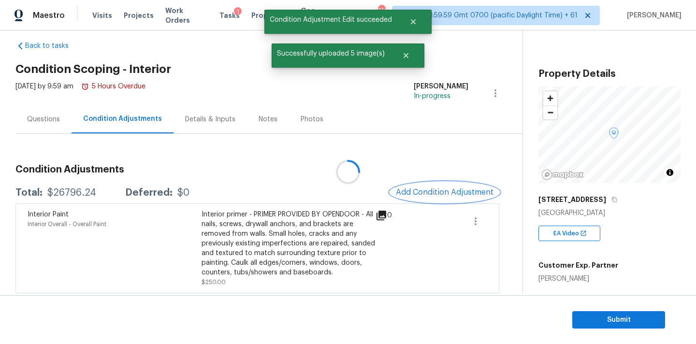
scroll to position [0, 0]
click at [460, 196] on span "Add Condition Adjustment" at bounding box center [445, 192] width 98 height 9
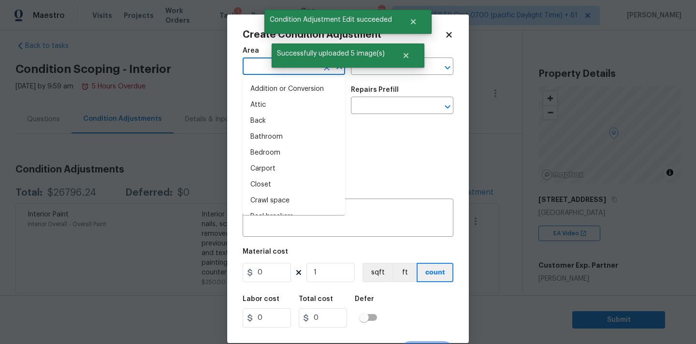
click at [256, 73] on input "text" at bounding box center [280, 67] width 75 height 15
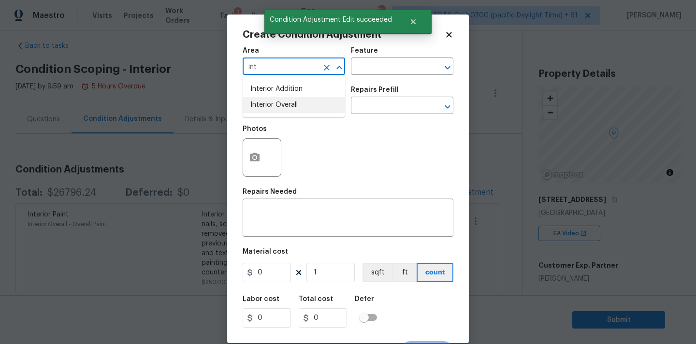
click at [258, 111] on li "Interior Overall" at bounding box center [294, 105] width 103 height 16
click at [258, 111] on input "text" at bounding box center [280, 106] width 75 height 15
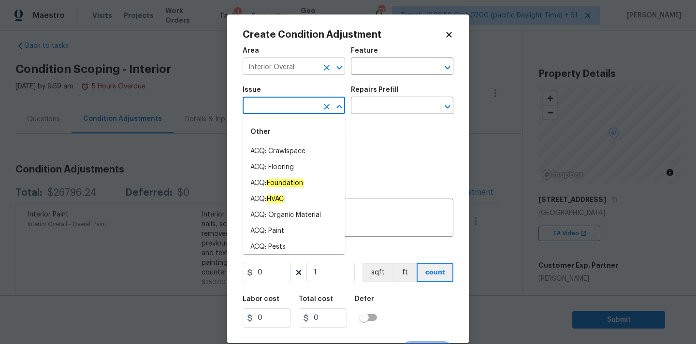
click at [296, 61] on input "Interior Overall" at bounding box center [280, 67] width 75 height 15
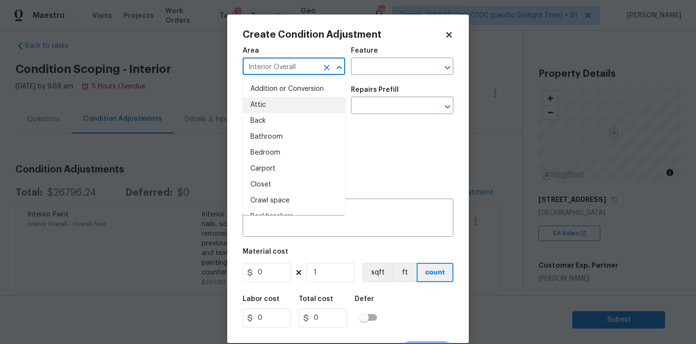
click at [296, 61] on input "Interior Overall" at bounding box center [280, 67] width 75 height 15
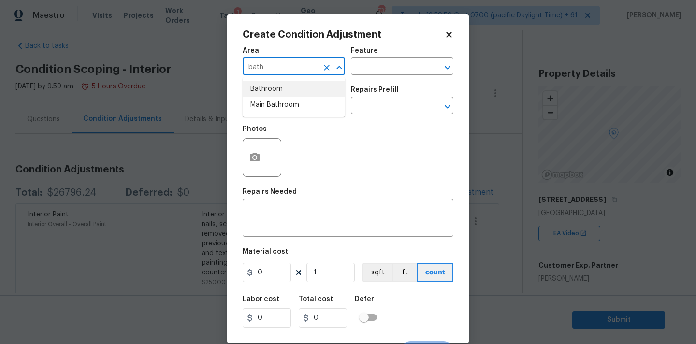
click at [294, 81] on li "Bathroom" at bounding box center [294, 89] width 103 height 16
type input "Bathroom"
click at [294, 109] on input "text" at bounding box center [280, 106] width 75 height 15
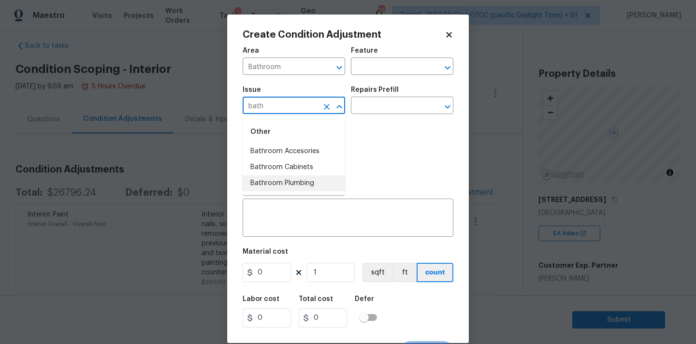
click at [299, 190] on li "Bathroom Plumbing" at bounding box center [294, 184] width 103 height 16
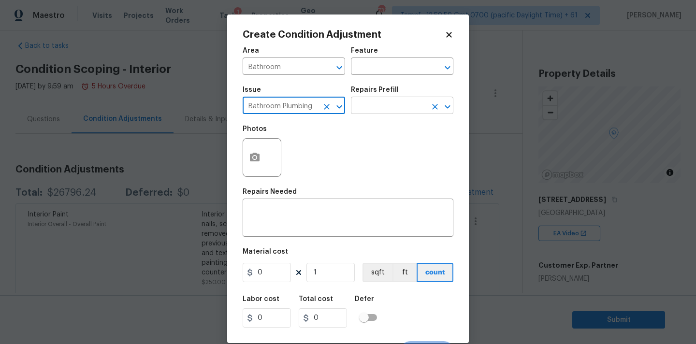
type input "Bathroom Plumbing"
click at [382, 114] on input "text" at bounding box center [388, 106] width 75 height 15
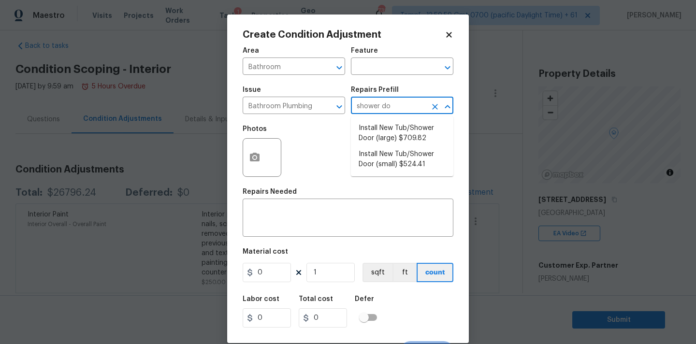
type input "shower doo"
click at [409, 139] on li "Install New Tub/Shower Door (large) $709.82" at bounding box center [402, 133] width 103 height 26
type input "Plumbing"
type textarea "Prep the tub/shower surround and install a new 52''-58'' tempered shower door. …"
type input "709.82"
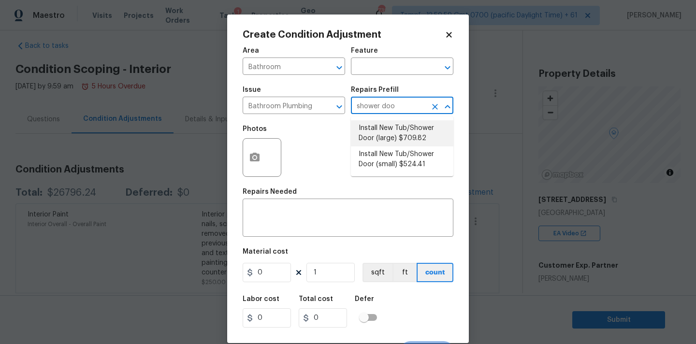
type input "709.82"
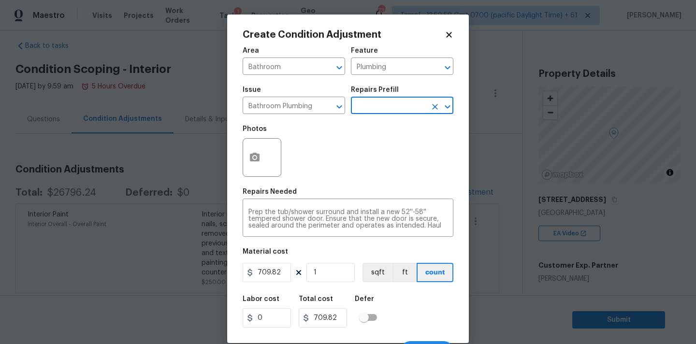
scroll to position [6, 0]
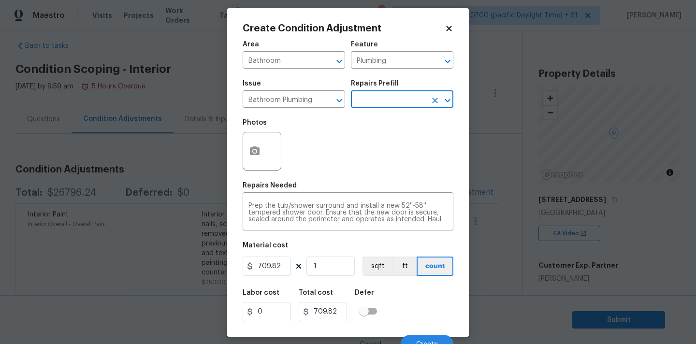
click at [369, 103] on input "text" at bounding box center [388, 100] width 75 height 15
type input "door"
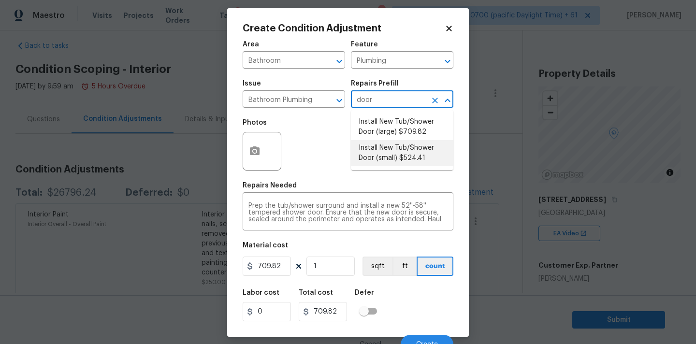
click at [383, 145] on li "Install New Tub/Shower Door (small) $524.41" at bounding box center [402, 153] width 103 height 26
type textarea "Prep the tub/shower surround and install a new 32''-36'' tempered shower door. …"
type input "524.41"
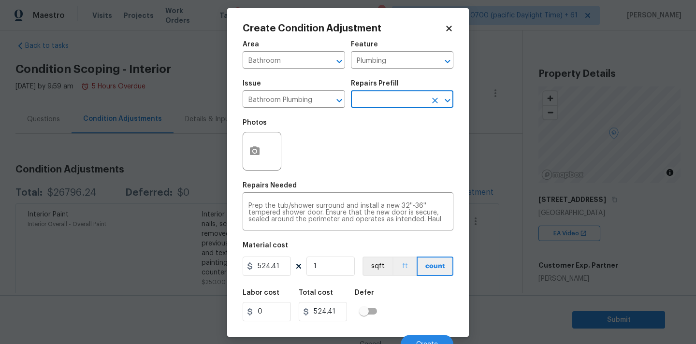
scroll to position [17, 0]
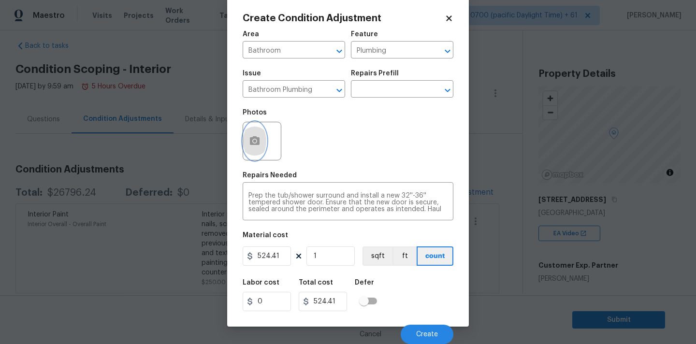
click at [264, 141] on button "button" at bounding box center [254, 141] width 23 height 38
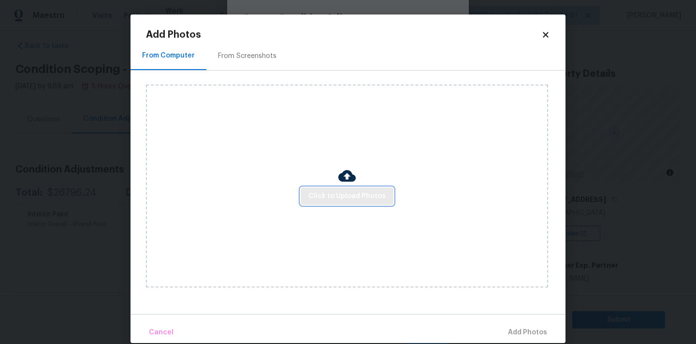
click at [326, 193] on span "Click to Upload Photos" at bounding box center [346, 196] width 77 height 12
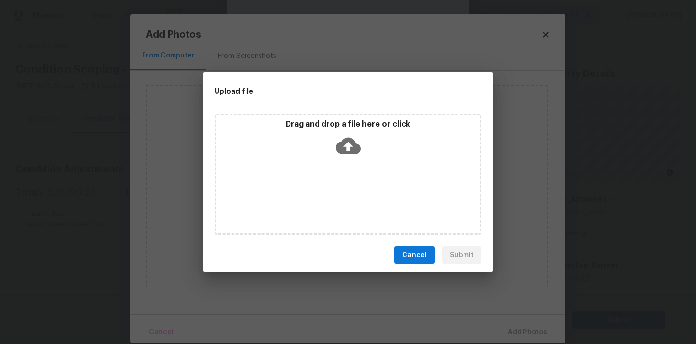
click at [347, 152] on icon at bounding box center [348, 146] width 25 height 16
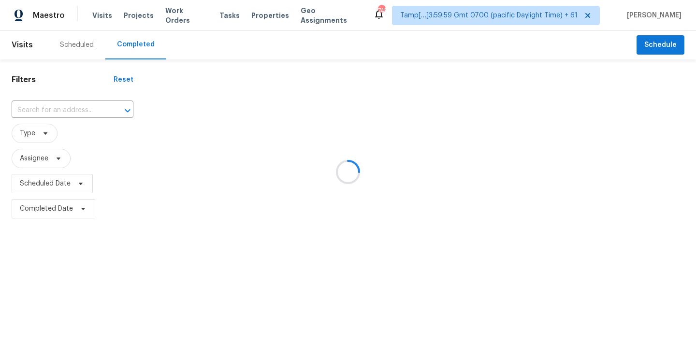
click at [62, 103] on div at bounding box center [348, 172] width 696 height 344
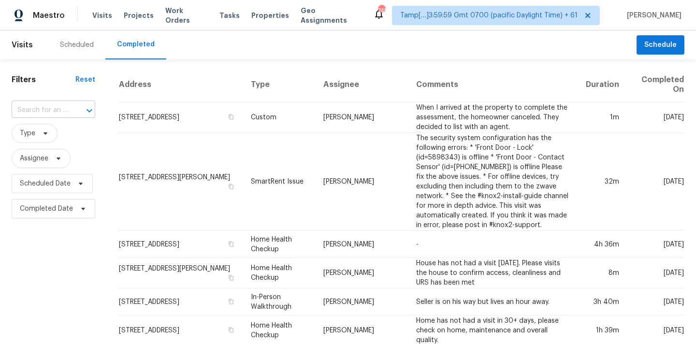
click at [37, 114] on input "text" at bounding box center [40, 110] width 57 height 15
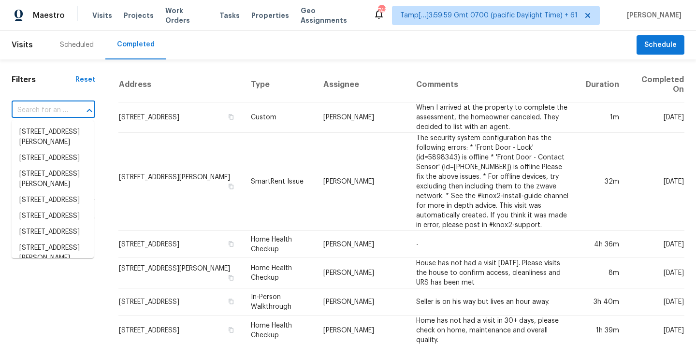
paste input "[STREET_ADDRESS]"
type input "[STREET_ADDRESS]"
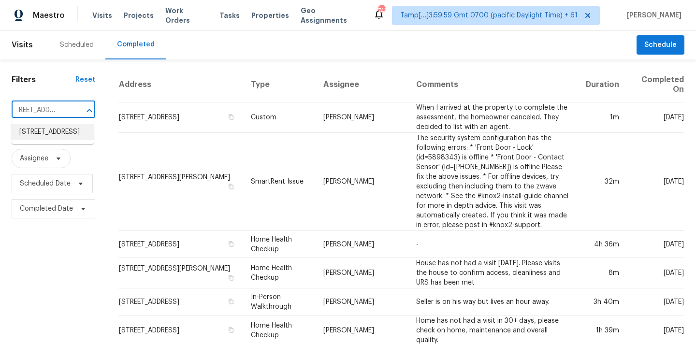
click at [45, 132] on li "[STREET_ADDRESS]" at bounding box center [53, 132] width 82 height 16
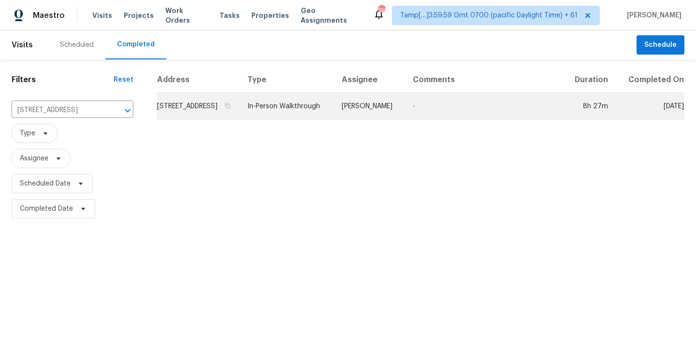
click at [366, 120] on td "[PERSON_NAME]" at bounding box center [369, 106] width 71 height 27
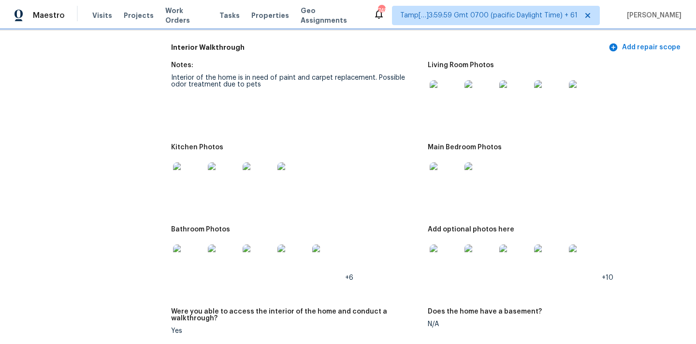
scroll to position [1120, 0]
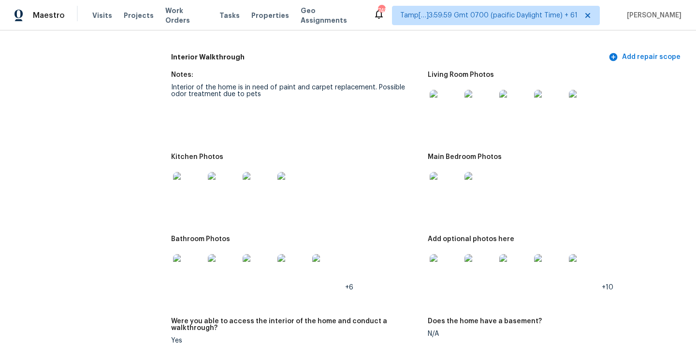
click at [441, 102] on img at bounding box center [445, 105] width 31 height 31
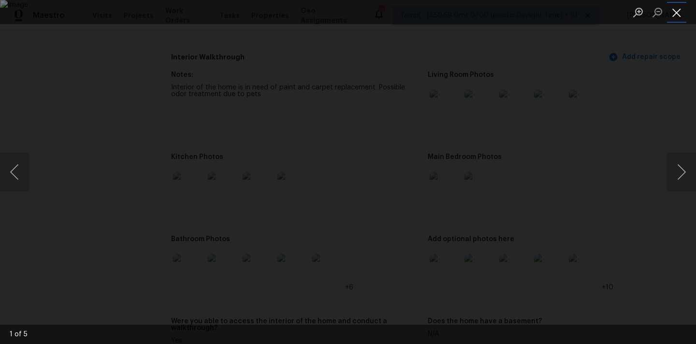
click at [673, 10] on button "Close lightbox" at bounding box center [676, 12] width 19 height 17
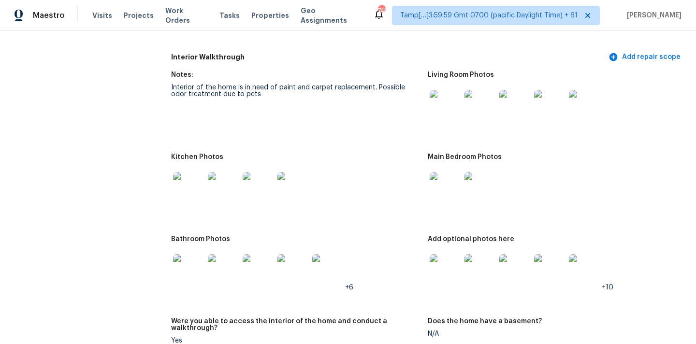
click at [432, 186] on img at bounding box center [445, 187] width 31 height 31
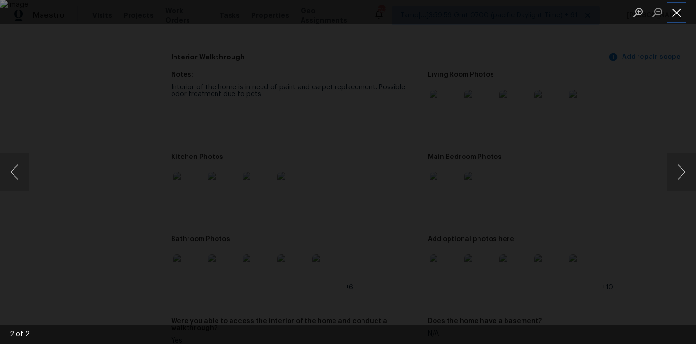
click at [675, 10] on button "Close lightbox" at bounding box center [676, 12] width 19 height 17
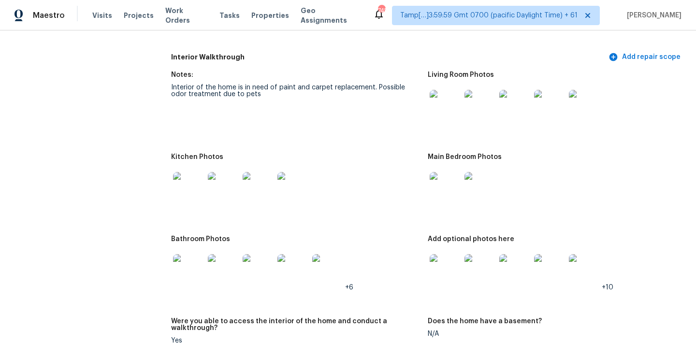
click at [190, 183] on img at bounding box center [188, 187] width 31 height 31
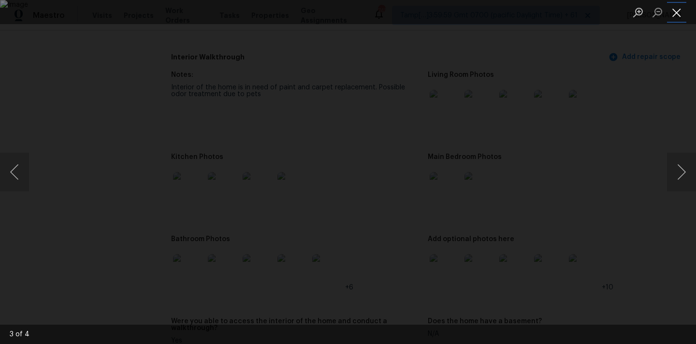
click at [679, 14] on button "Close lightbox" at bounding box center [676, 12] width 19 height 17
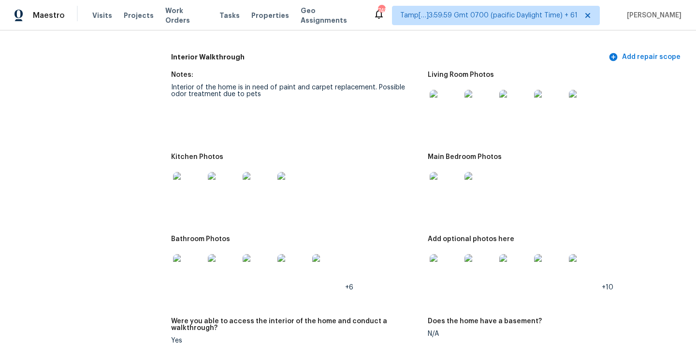
click at [180, 264] on img at bounding box center [188, 269] width 31 height 31
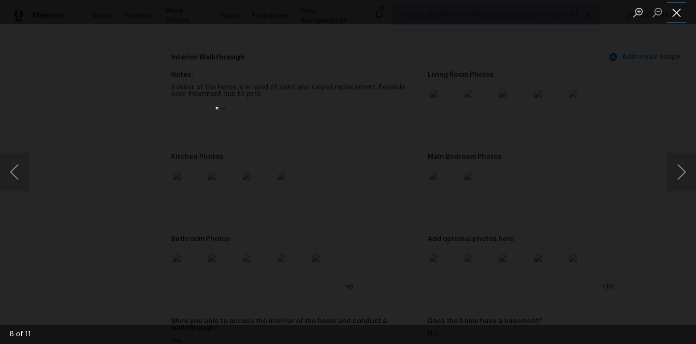
click at [674, 12] on button "Close lightbox" at bounding box center [676, 12] width 19 height 17
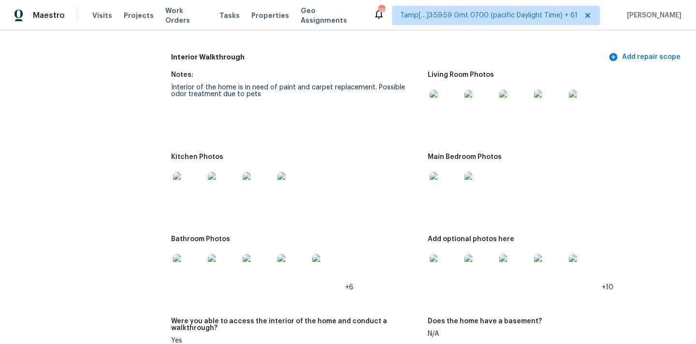
click at [446, 181] on img at bounding box center [445, 187] width 31 height 31
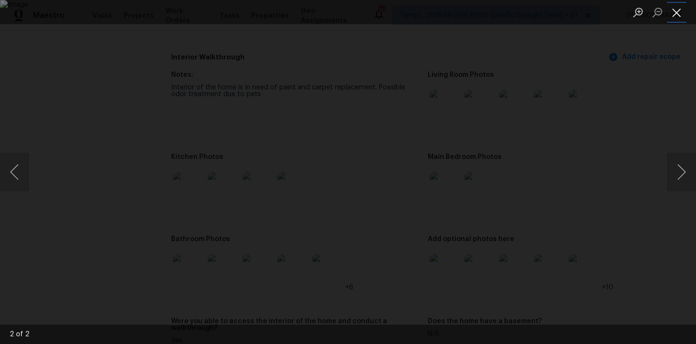
click at [679, 14] on button "Close lightbox" at bounding box center [676, 12] width 19 height 17
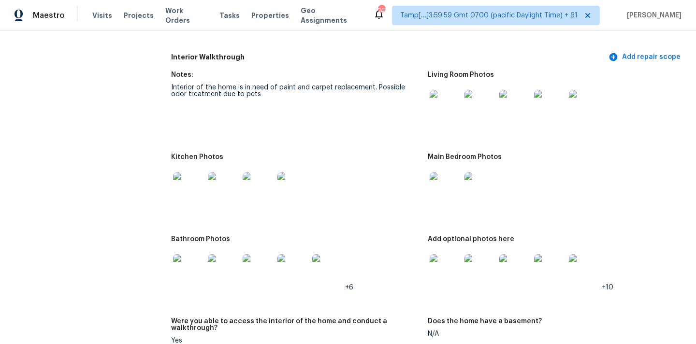
click at [449, 264] on img at bounding box center [445, 269] width 31 height 31
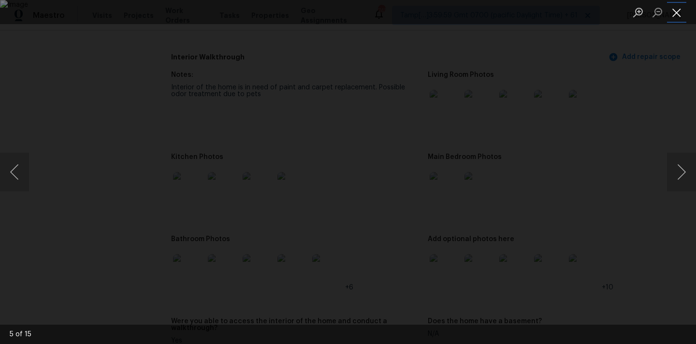
click at [677, 14] on button "Close lightbox" at bounding box center [676, 12] width 19 height 17
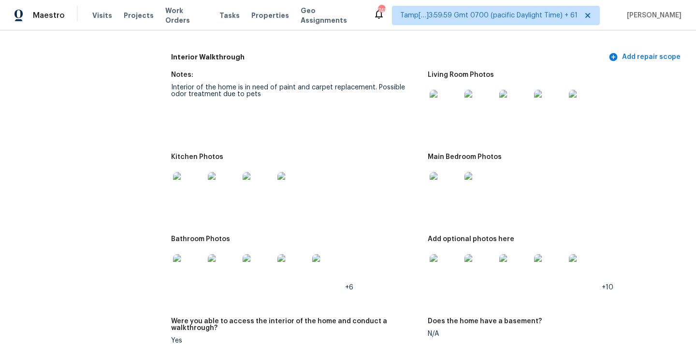
click at [198, 267] on img at bounding box center [188, 269] width 31 height 31
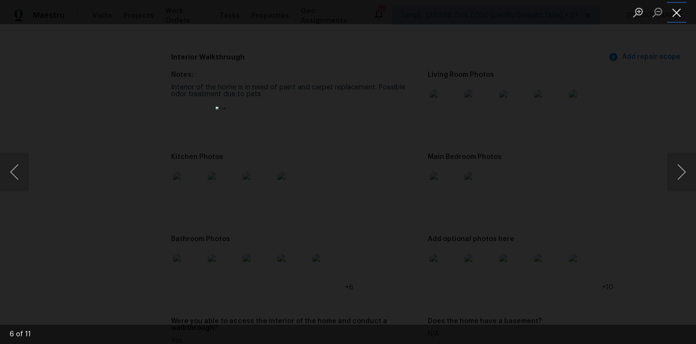
click at [682, 15] on button "Close lightbox" at bounding box center [676, 12] width 19 height 17
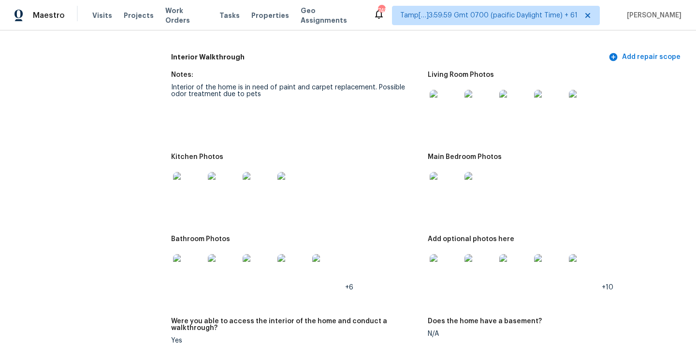
click at [188, 186] on img at bounding box center [188, 187] width 31 height 31
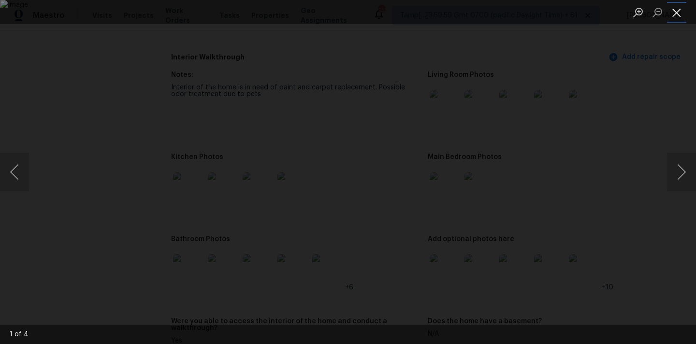
click at [673, 11] on button "Close lightbox" at bounding box center [676, 12] width 19 height 17
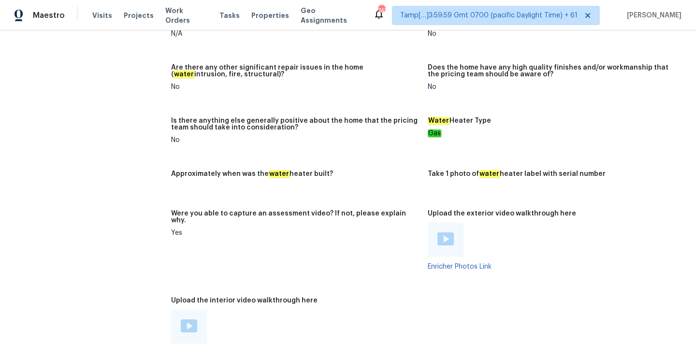
scroll to position [1830, 0]
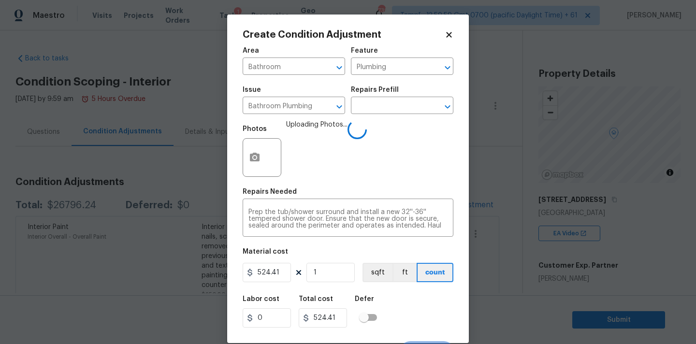
scroll to position [17, 0]
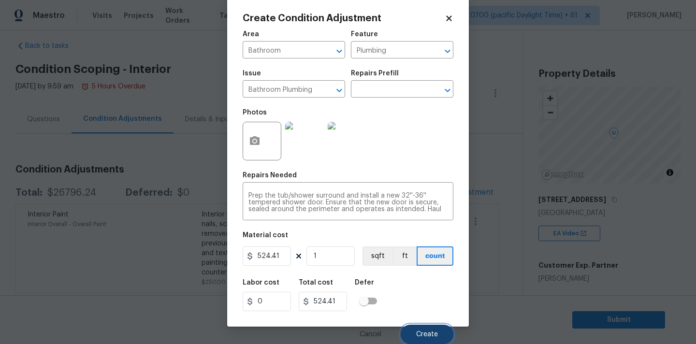
click at [434, 339] on button "Create" at bounding box center [427, 334] width 53 height 19
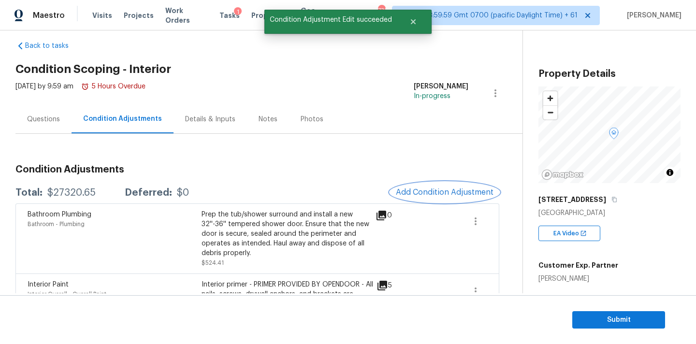
scroll to position [0, 0]
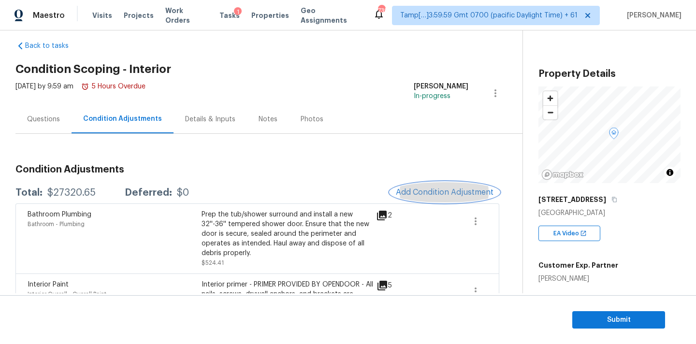
click at [407, 194] on span "Add Condition Adjustment" at bounding box center [445, 192] width 98 height 9
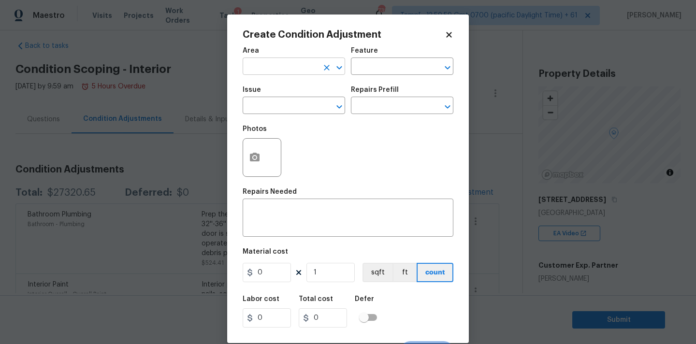
click at [275, 66] on input "text" at bounding box center [280, 67] width 75 height 15
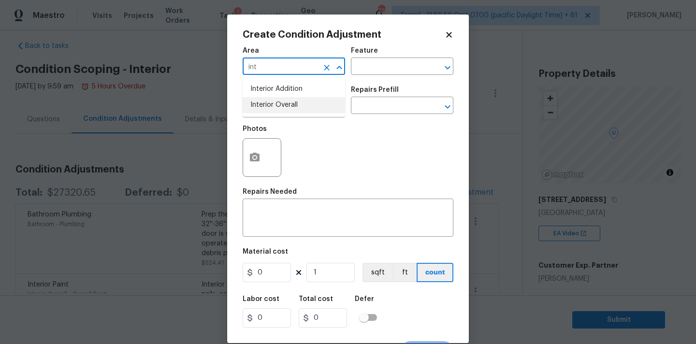
click at [278, 102] on li "Interior Overall" at bounding box center [294, 105] width 103 height 16
type input "Interior Overall"
click at [278, 107] on input "text" at bounding box center [280, 106] width 75 height 15
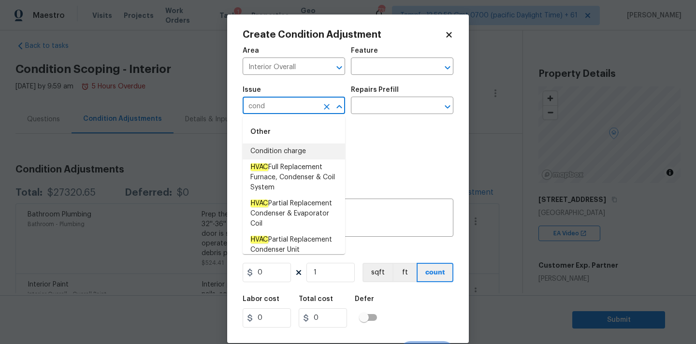
click at [286, 147] on li "Condition charge" at bounding box center [294, 152] width 103 height 16
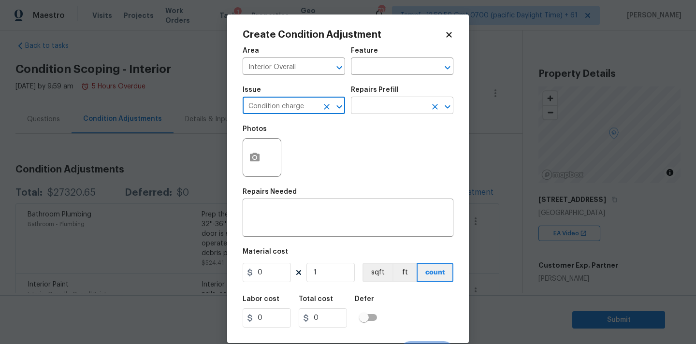
type input "Condition charge"
click at [374, 108] on input "text" at bounding box center [388, 106] width 75 height 15
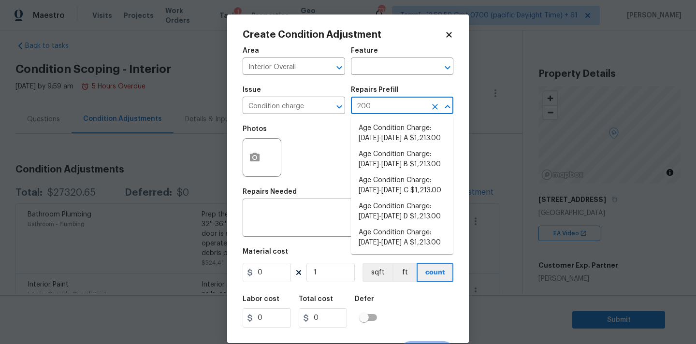
type input "2008"
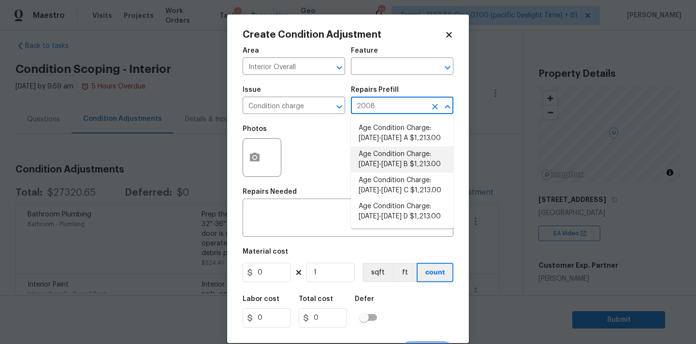
click at [402, 162] on li "Age Condition Charge: 1993-2008 B $1,213.00" at bounding box center [402, 160] width 103 height 26
type input "Home Readiness Packages"
type textarea "Age Condition Charge: 1993-2008 B"
type input "1213"
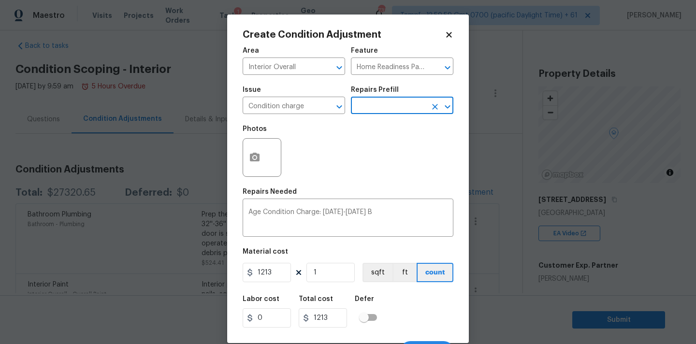
scroll to position [17, 0]
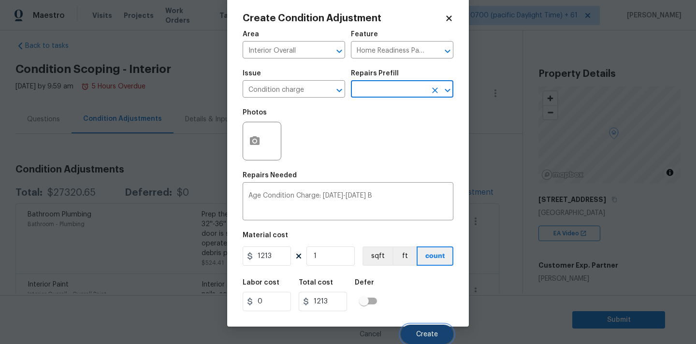
click at [415, 331] on button "Create" at bounding box center [427, 334] width 53 height 19
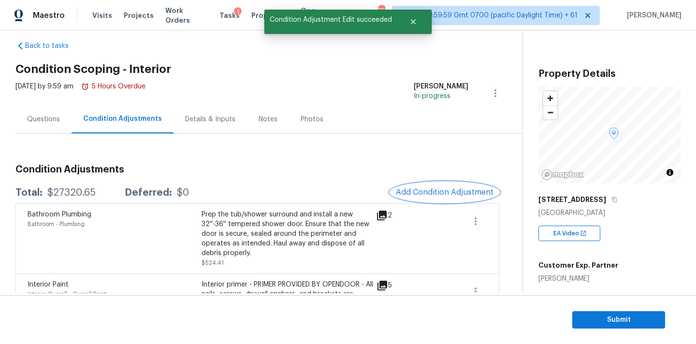
scroll to position [0, 0]
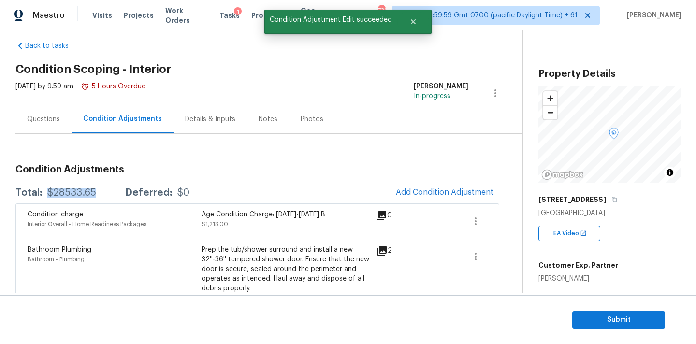
drag, startPoint x: 48, startPoint y: 194, endPoint x: 107, endPoint y: 191, distance: 59.5
click at [107, 191] on div "Total: $28533.65 Deferred: $0" at bounding box center [102, 193] width 174 height 10
copy div "$28533.65"
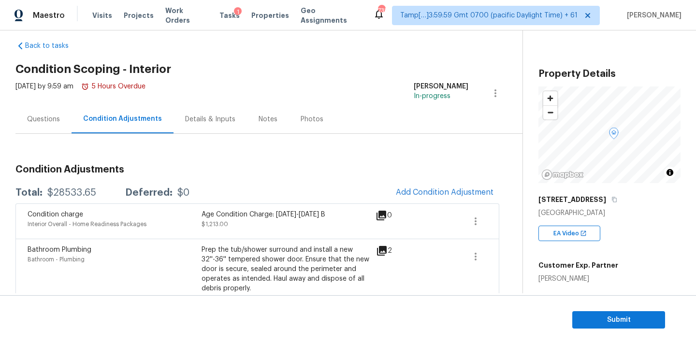
click at [46, 118] on div "Questions" at bounding box center [43, 120] width 33 height 10
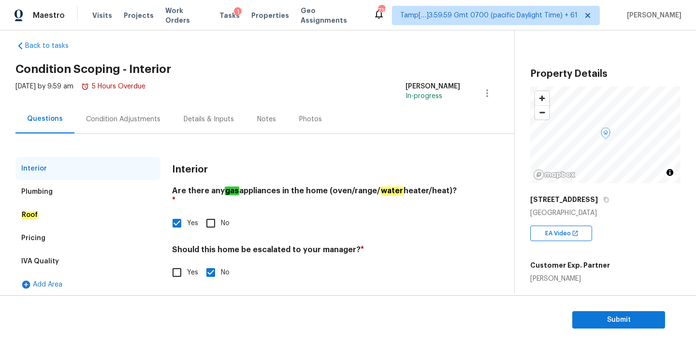
scroll to position [18, 0]
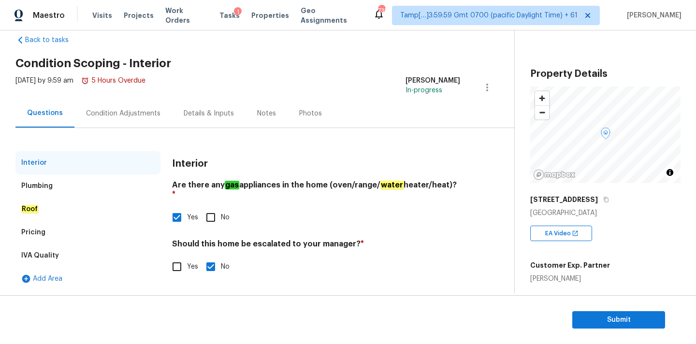
click at [44, 237] on div "Pricing" at bounding box center [87, 232] width 145 height 23
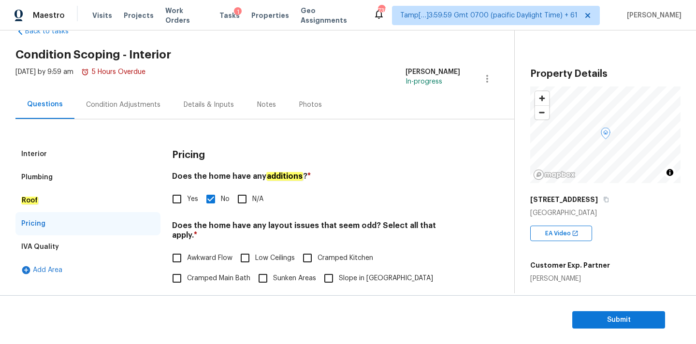
scroll to position [12, 0]
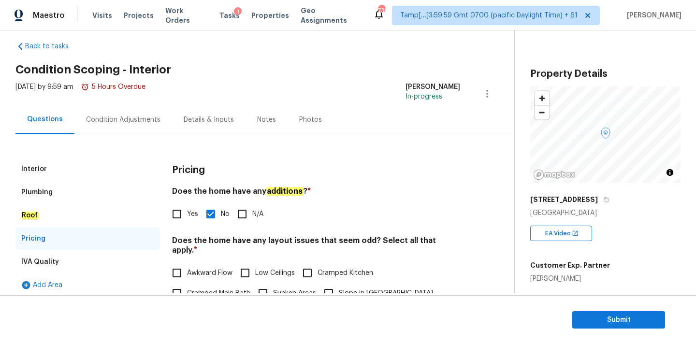
click at [109, 118] on div "Condition Adjustments" at bounding box center [123, 120] width 74 height 10
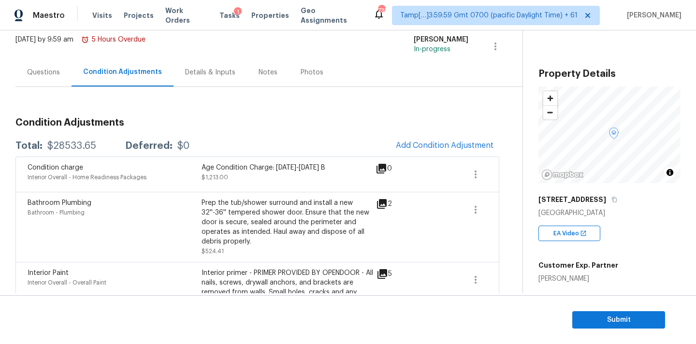
scroll to position [132, 0]
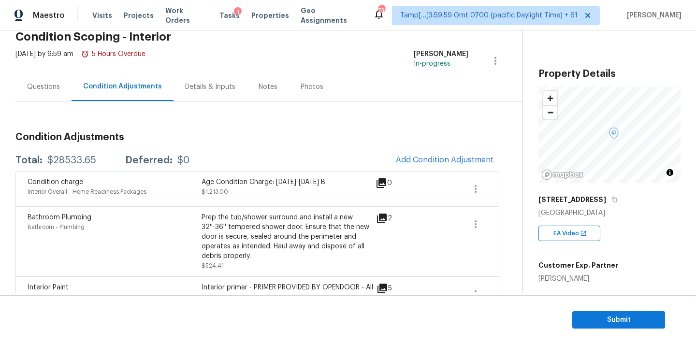
click at [44, 87] on div "Questions" at bounding box center [43, 87] width 33 height 10
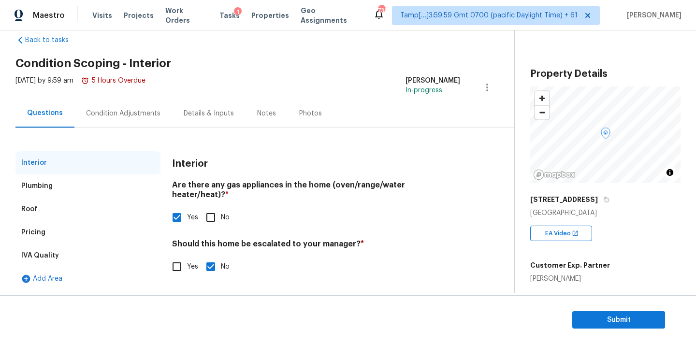
scroll to position [18, 0]
click at [106, 186] on div "Plumbing" at bounding box center [87, 186] width 145 height 23
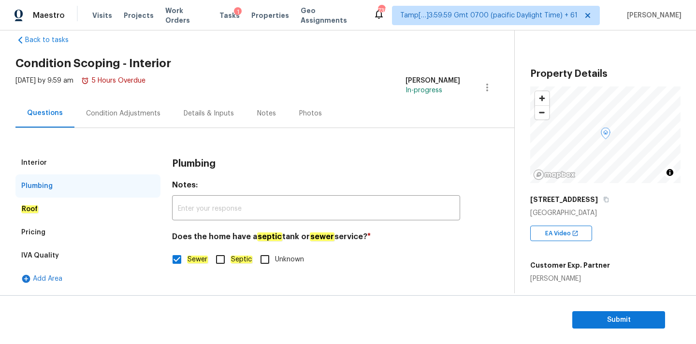
click at [96, 234] on div "Pricing" at bounding box center [87, 232] width 145 height 23
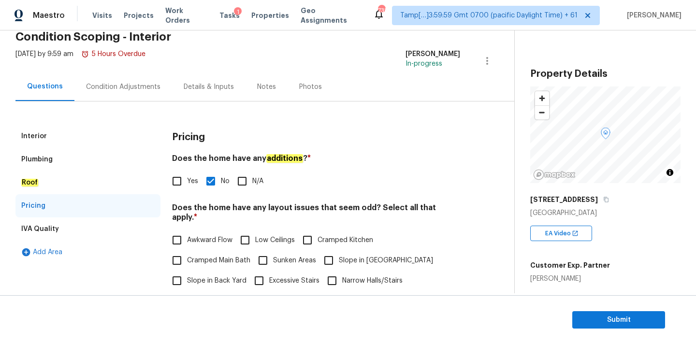
click at [101, 229] on div "IVA Quality" at bounding box center [87, 229] width 145 height 23
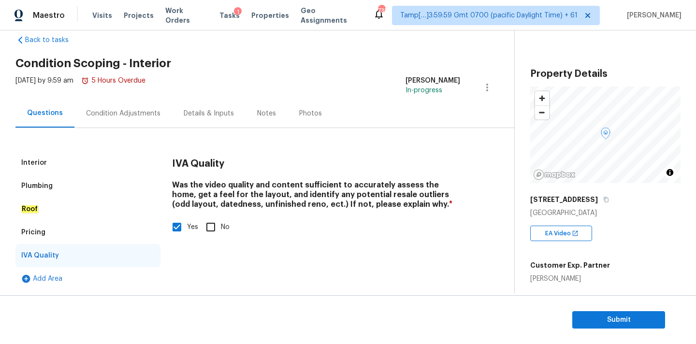
click at [102, 157] on div "Interior" at bounding box center [87, 162] width 145 height 23
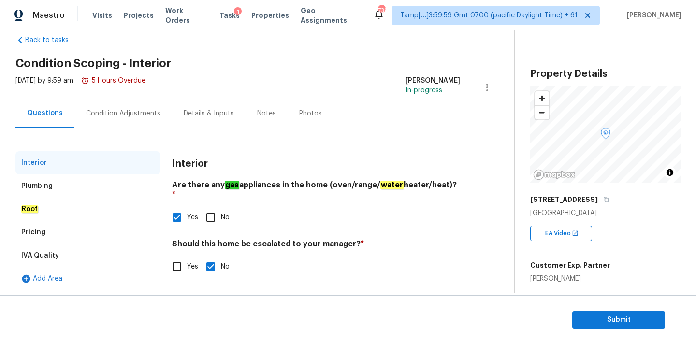
click at [117, 110] on div "Condition Adjustments" at bounding box center [123, 114] width 74 height 10
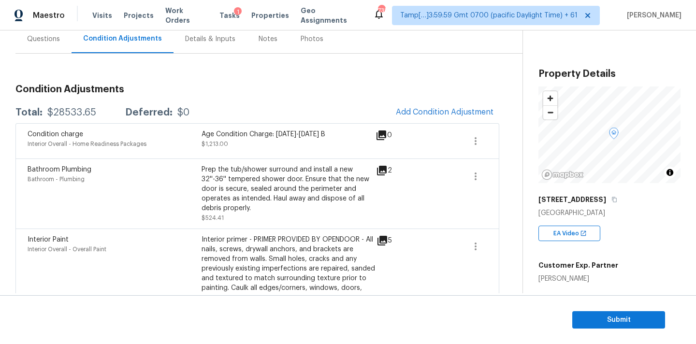
scroll to position [89, 0]
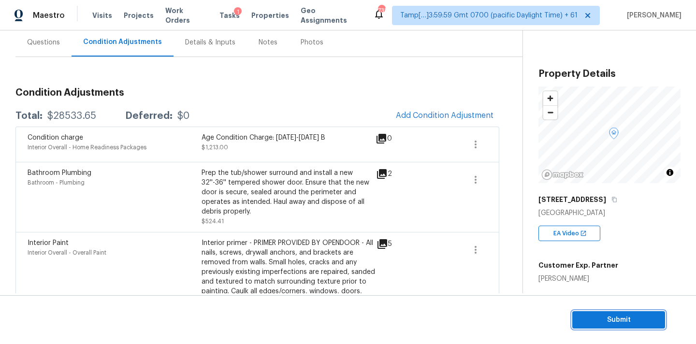
click at [596, 318] on span "Submit" at bounding box center [618, 320] width 77 height 12
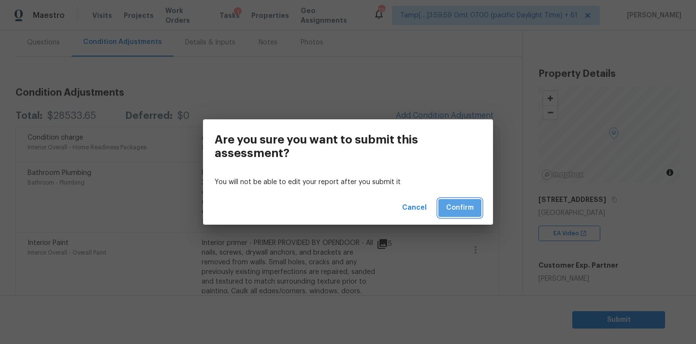
click at [452, 205] on span "Confirm" at bounding box center [460, 208] width 28 height 12
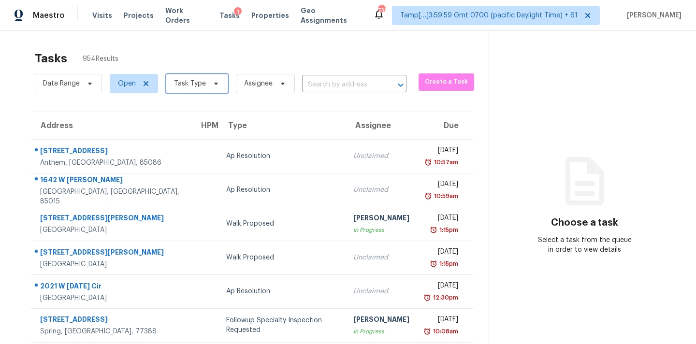
click at [187, 92] on span "Task Type" at bounding box center [197, 83] width 62 height 19
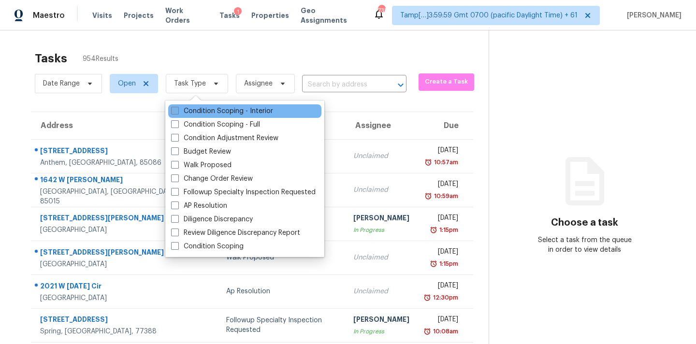
click at [229, 109] on label "Condition Scoping - Interior" at bounding box center [222, 111] width 102 height 10
click at [177, 109] on input "Condition Scoping - Interior" at bounding box center [174, 109] width 6 height 6
checkbox input "true"
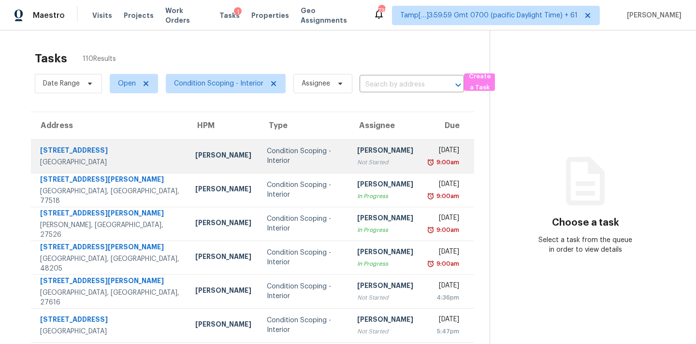
click at [372, 161] on div "Not Started" at bounding box center [385, 163] width 56 height 10
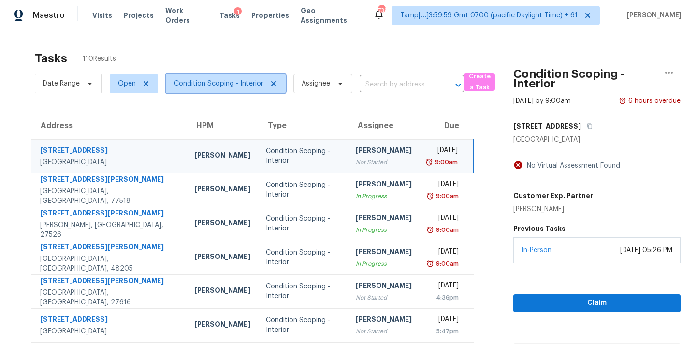
click at [226, 87] on span "Condition Scoping - Interior" at bounding box center [218, 84] width 89 height 10
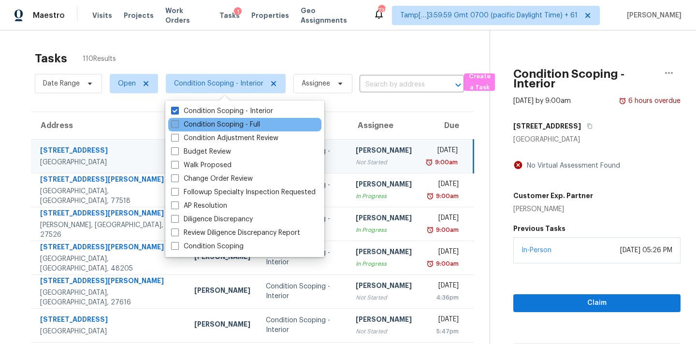
click at [232, 127] on label "Condition Scoping - Full" at bounding box center [215, 125] width 89 height 10
click at [177, 126] on input "Condition Scoping - Full" at bounding box center [174, 123] width 6 height 6
checkbox input "true"
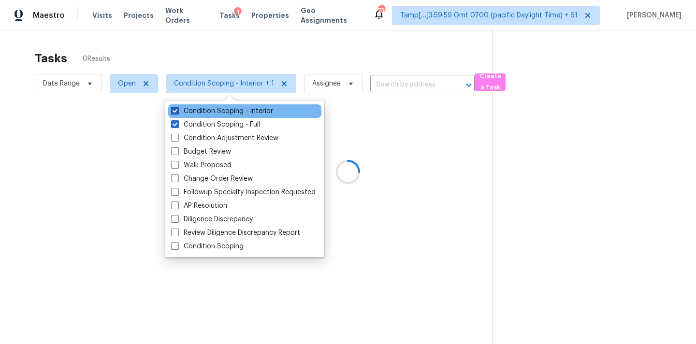
click at [253, 109] on label "Condition Scoping - Interior" at bounding box center [222, 111] width 102 height 10
click at [177, 109] on input "Condition Scoping - Interior" at bounding box center [174, 109] width 6 height 6
checkbox input "false"
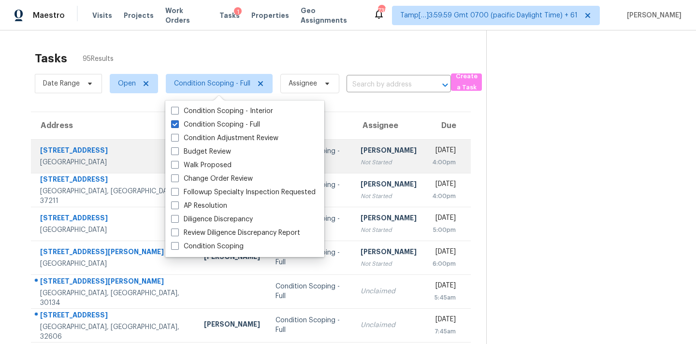
click at [372, 147] on td "Roopesh Jaikanth Not Started" at bounding box center [389, 156] width 72 height 34
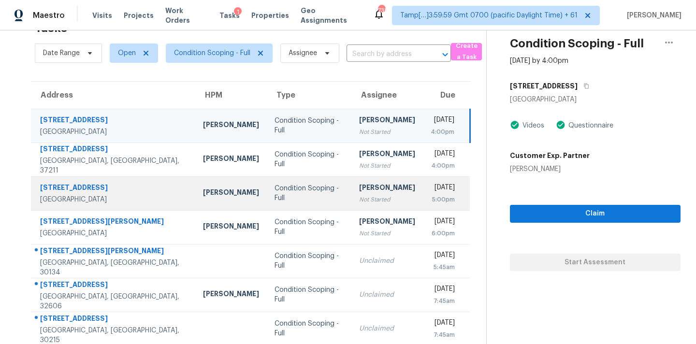
scroll to position [31, 0]
click at [360, 190] on div "Roopesh Jaikanth" at bounding box center [387, 188] width 56 height 12
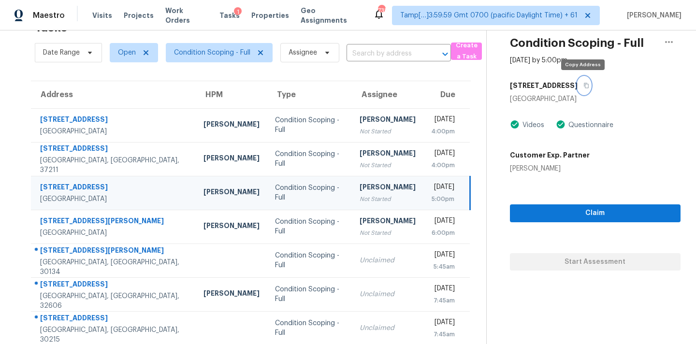
click at [586, 87] on icon "button" at bounding box center [586, 85] width 5 height 5
click at [360, 190] on div "Roopesh Jaikanth" at bounding box center [388, 188] width 56 height 12
click at [586, 88] on icon "button" at bounding box center [586, 85] width 5 height 5
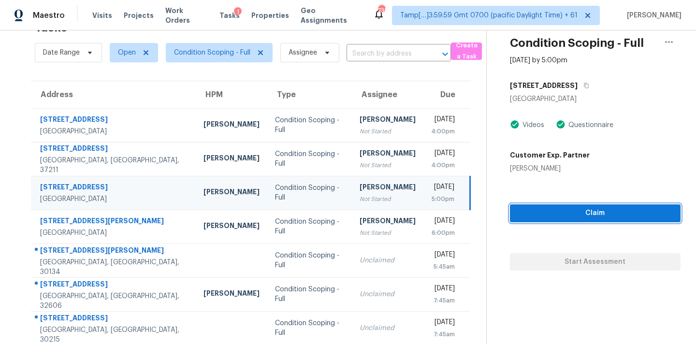
click at [534, 211] on span "Claim" at bounding box center [595, 213] width 155 height 12
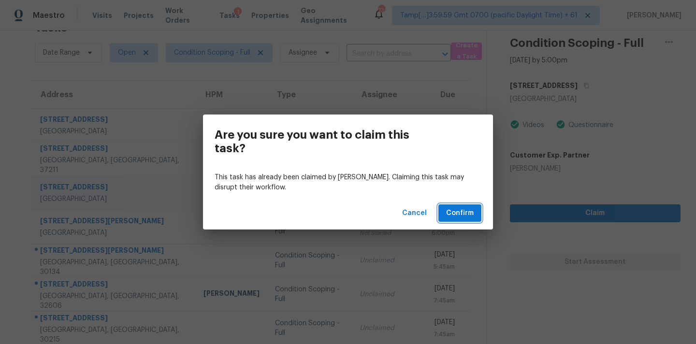
click at [461, 215] on span "Confirm" at bounding box center [460, 213] width 28 height 12
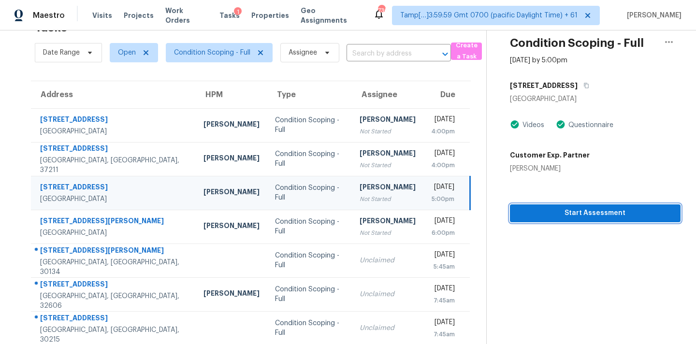
click at [547, 214] on span "Start Assessment" at bounding box center [595, 213] width 155 height 12
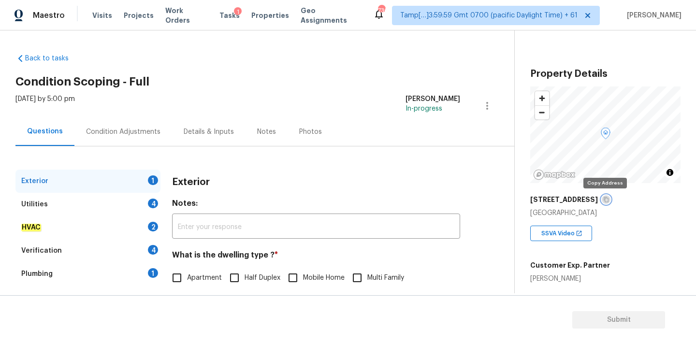
click at [606, 201] on icon "button" at bounding box center [606, 200] width 6 height 6
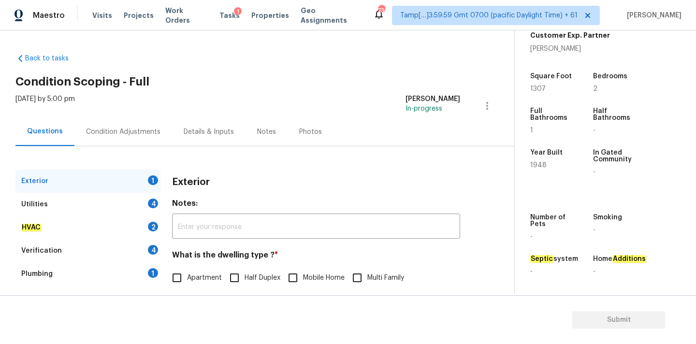
scroll to position [238, 0]
click at [418, 220] on input "text" at bounding box center [316, 227] width 288 height 23
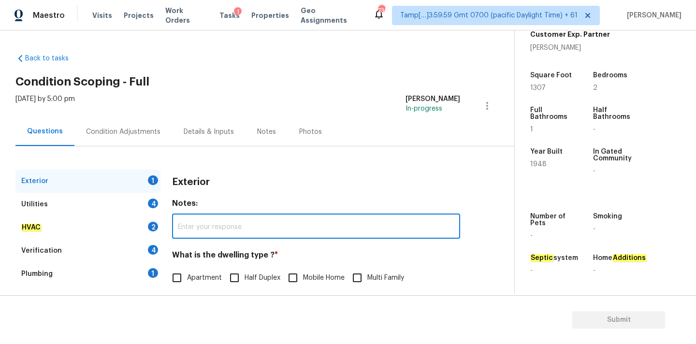
scroll to position [121, 0]
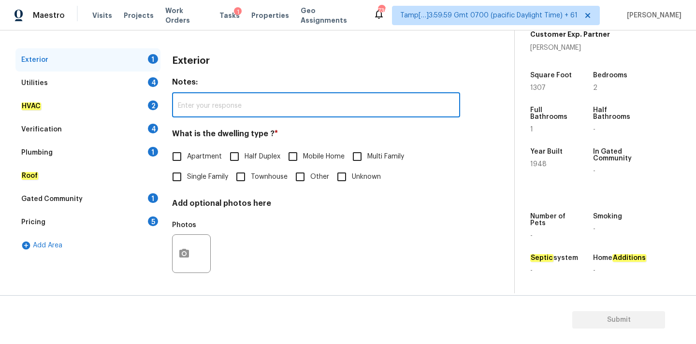
click at [201, 185] on label "Single Family" at bounding box center [197, 177] width 61 height 20
click at [187, 185] on input "Single Family" at bounding box center [177, 177] width 20 height 20
checkbox input "true"
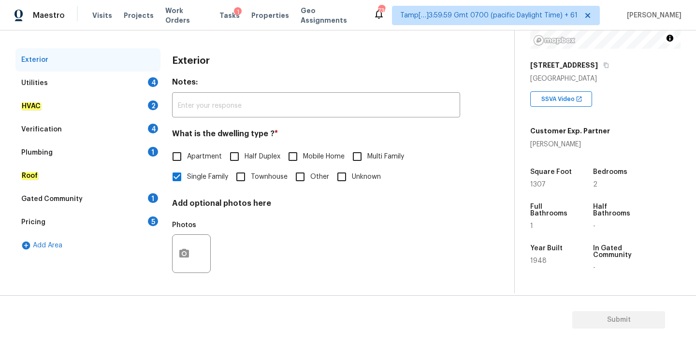
scroll to position [131, 0]
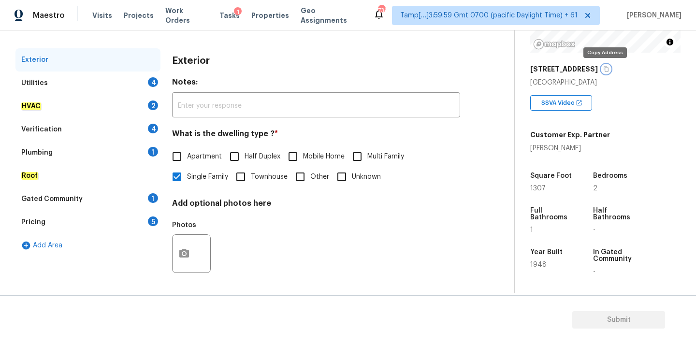
click at [606, 71] on icon "button" at bounding box center [606, 69] width 6 height 6
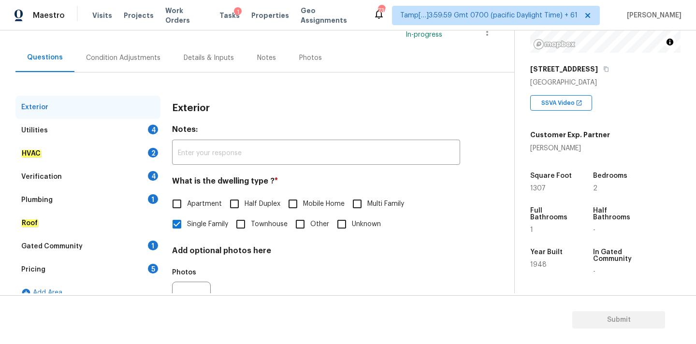
click at [130, 55] on div "Condition Adjustments" at bounding box center [123, 58] width 74 height 10
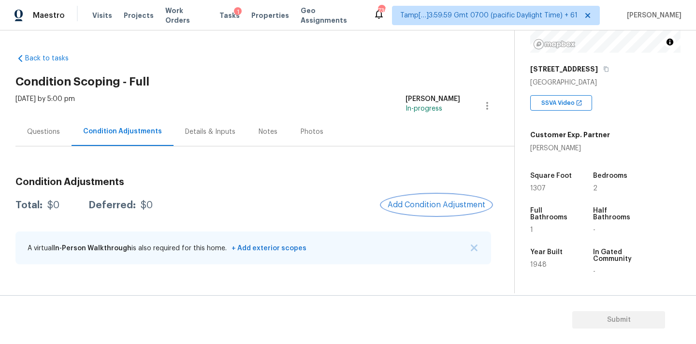
click at [421, 207] on span "Add Condition Adjustment" at bounding box center [437, 205] width 98 height 9
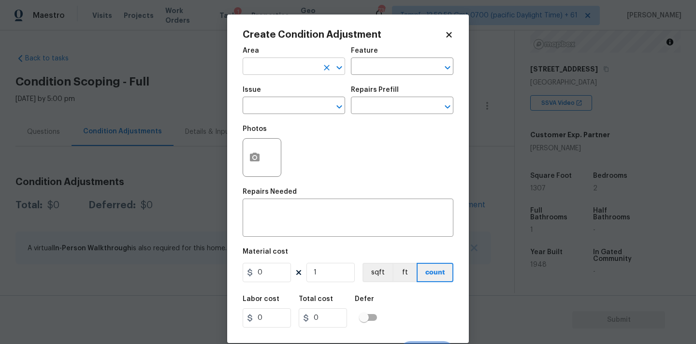
click at [285, 72] on input "text" at bounding box center [280, 67] width 75 height 15
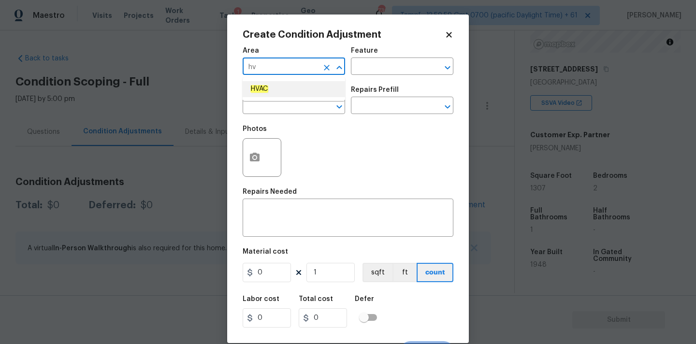
click at [296, 94] on li "HVAC" at bounding box center [294, 89] width 103 height 16
type input "HVAC"
click at [296, 113] on input "text" at bounding box center [280, 106] width 75 height 15
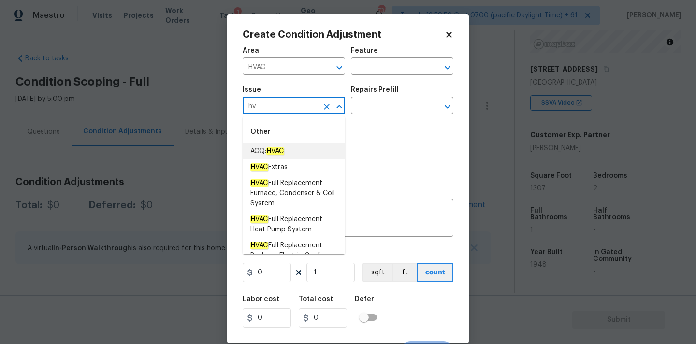
click at [306, 151] on li "ACQ: HVAC" at bounding box center [294, 152] width 103 height 16
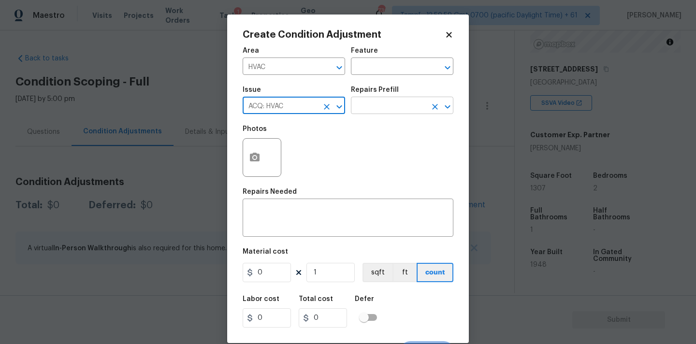
type input "ACQ: HVAC"
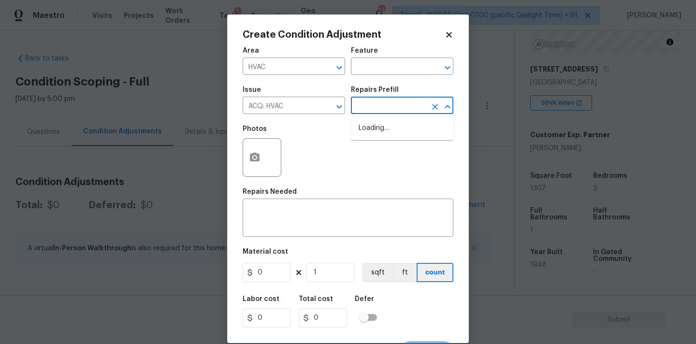
click at [389, 108] on input "text" at bounding box center [388, 106] width 75 height 15
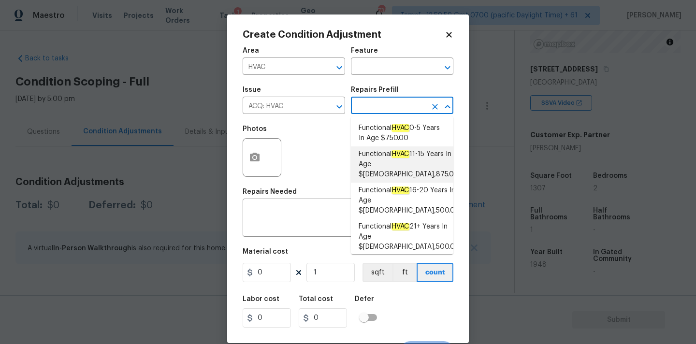
click at [403, 160] on span "Functional HVAC 11-15 Years In Age $2,875.00" at bounding box center [409, 164] width 100 height 30
type input "Acquisition"
type textarea "Acquisition Scope: Functional HVAC 11-15"
type input "2875"
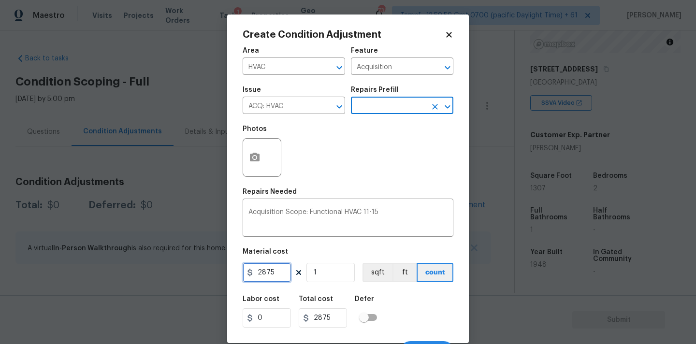
click at [275, 276] on input "2875" at bounding box center [267, 272] width 48 height 19
type input "7500"
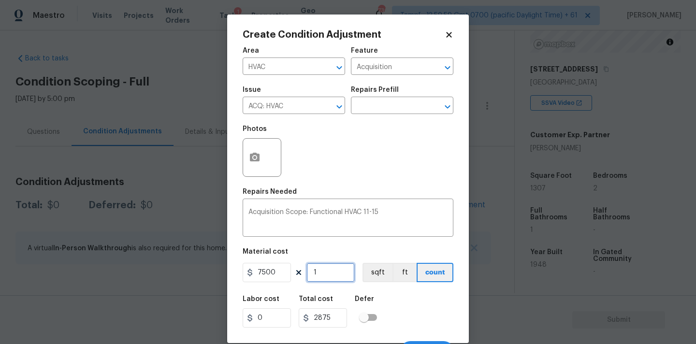
type input "7500"
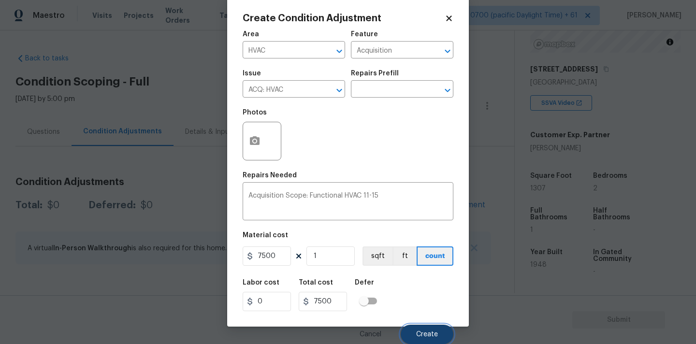
click at [417, 334] on span "Create" at bounding box center [427, 334] width 22 height 7
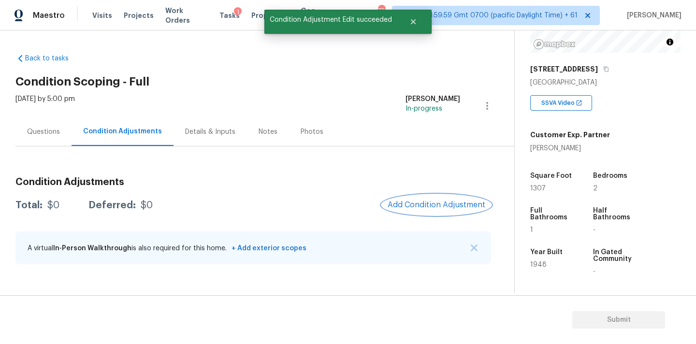
scroll to position [0, 0]
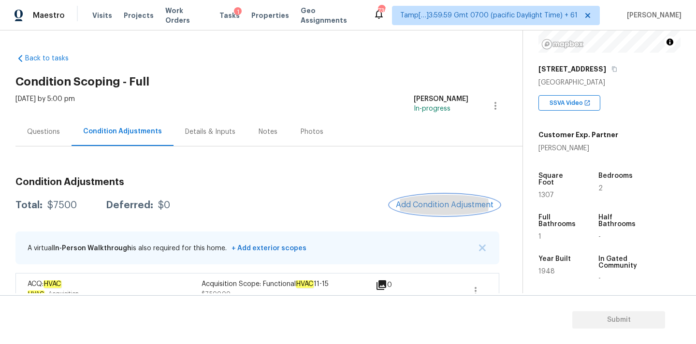
click at [430, 205] on span "Add Condition Adjustment" at bounding box center [445, 205] width 98 height 9
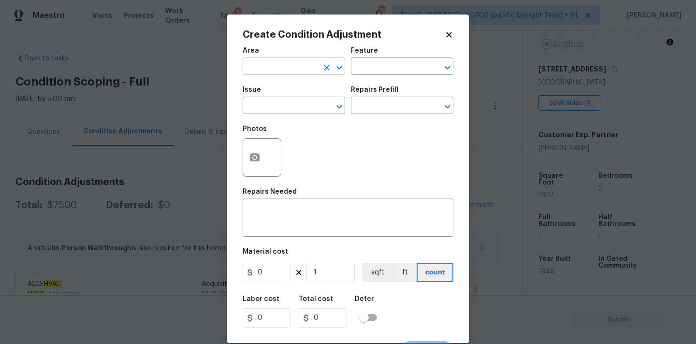
click at [285, 72] on input "text" at bounding box center [280, 67] width 75 height 15
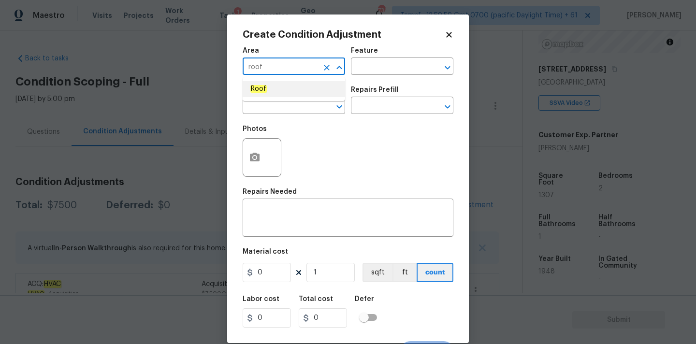
click at [278, 89] on li "Roof" at bounding box center [294, 89] width 103 height 16
type input "Roof"
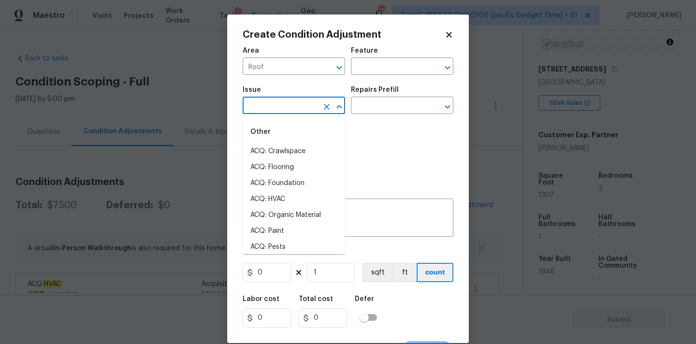
click at [277, 107] on input "text" at bounding box center [280, 106] width 75 height 15
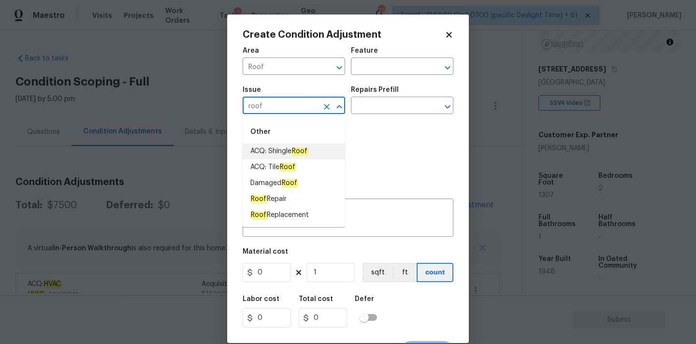
click at [289, 150] on span "ACQ: Shingle Roof" at bounding box center [279, 152] width 58 height 10
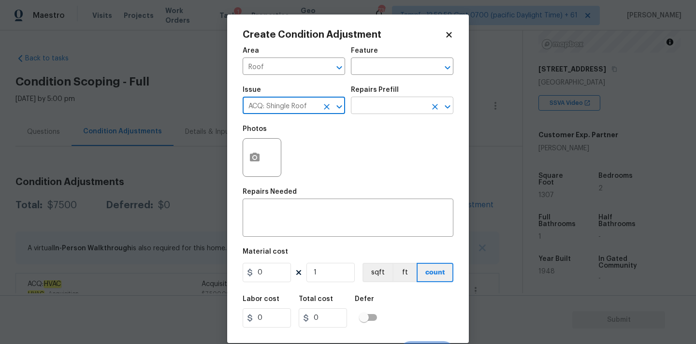
type input "ACQ: Shingle Roof"
click at [384, 111] on input "text" at bounding box center [388, 106] width 75 height 15
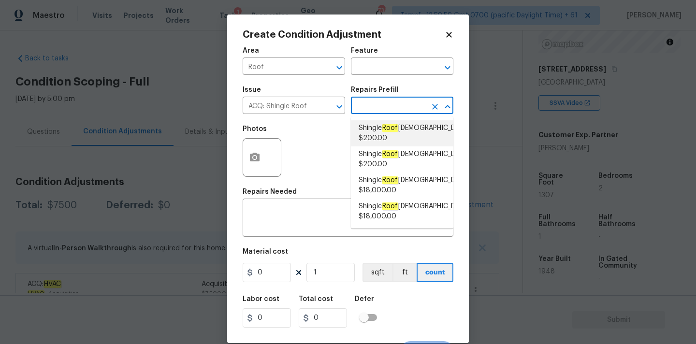
click at [385, 129] on em "Roof" at bounding box center [390, 128] width 16 height 8
type input "Acquisition"
type textarea "Acquisition Scope: Shingle Roof 0-10 years in age maintenance."
type input "200"
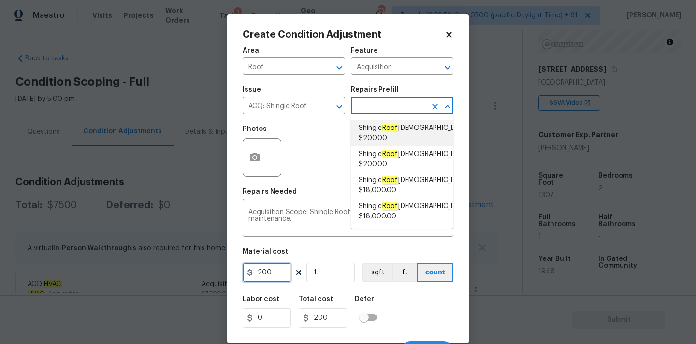
click at [269, 274] on input "200" at bounding box center [267, 272] width 48 height 19
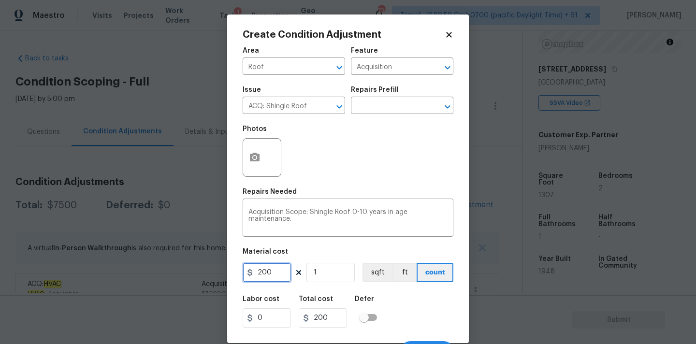
click at [269, 274] on input "200" at bounding box center [267, 272] width 48 height 19
type input "1000"
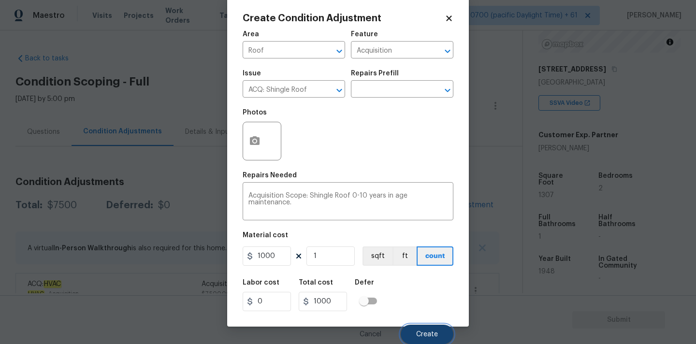
click at [432, 337] on span "Create" at bounding box center [427, 334] width 22 height 7
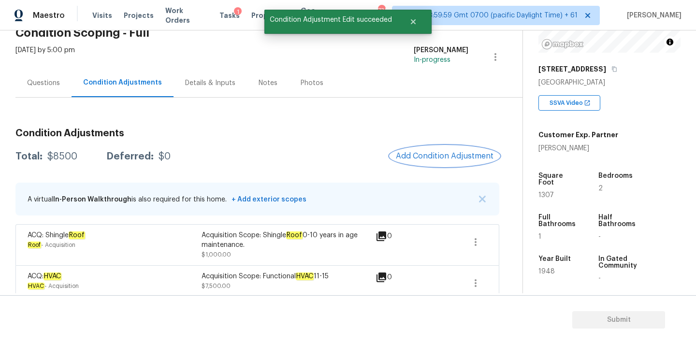
scroll to position [59, 0]
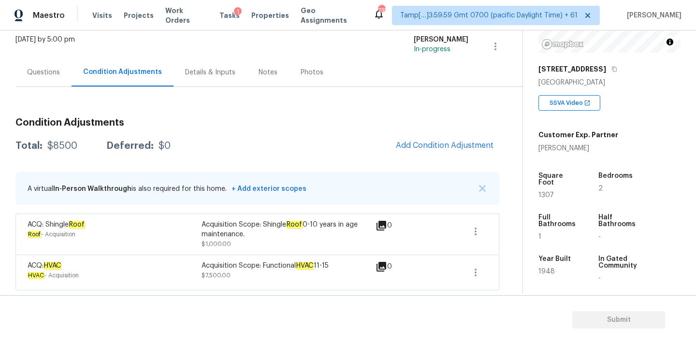
click at [53, 78] on div "Questions" at bounding box center [43, 72] width 56 height 29
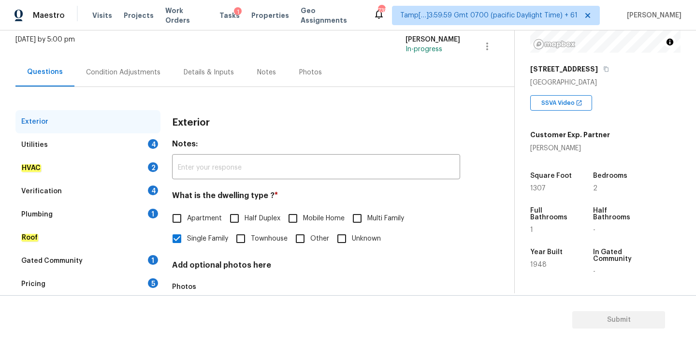
scroll to position [121, 0]
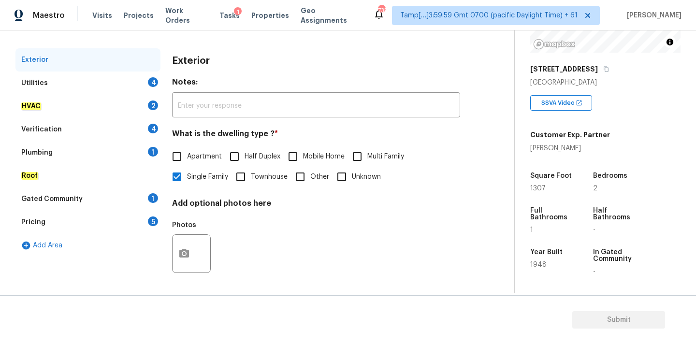
click at [63, 218] on div "Pricing 5" at bounding box center [87, 222] width 145 height 23
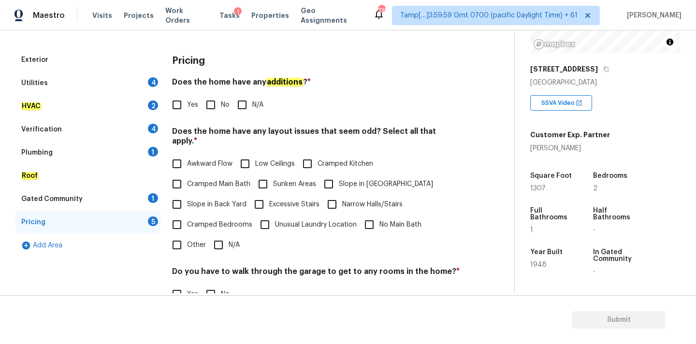
click at [193, 104] on span "Yes" at bounding box center [192, 105] width 11 height 10
click at [187, 104] on input "Yes" at bounding box center [177, 105] width 20 height 20
checkbox input "true"
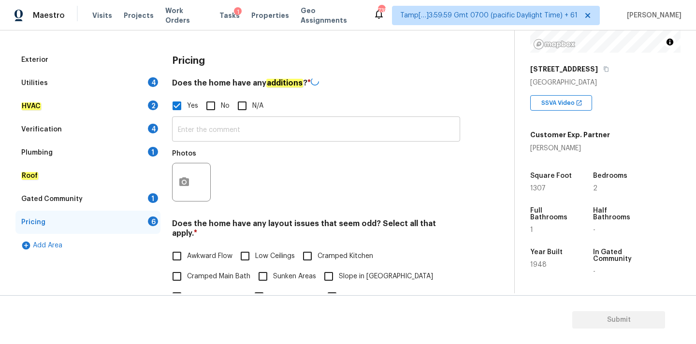
click at [200, 135] on input "text" at bounding box center [316, 130] width 288 height 23
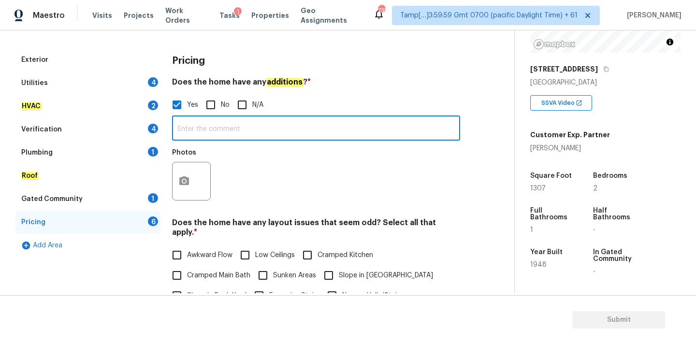
paste input "Patio/sunroom enclosure""
type input "Patio/sunroom enclosure"
click at [120, 78] on div "Utilities 4" at bounding box center [87, 83] width 145 height 23
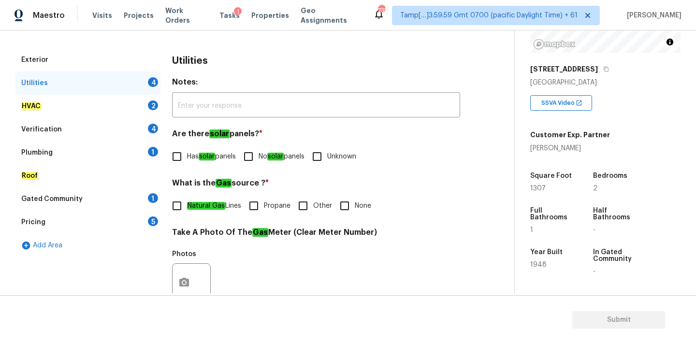
click at [217, 161] on span "Has solar panels" at bounding box center [211, 157] width 49 height 10
click at [187, 161] on input "Has solar panels" at bounding box center [177, 157] width 20 height 20
checkbox input "true"
click at [217, 207] on em "Natural Gas" at bounding box center [206, 206] width 38 height 8
click at [187, 207] on input "Natural Gas Lines" at bounding box center [177, 206] width 20 height 20
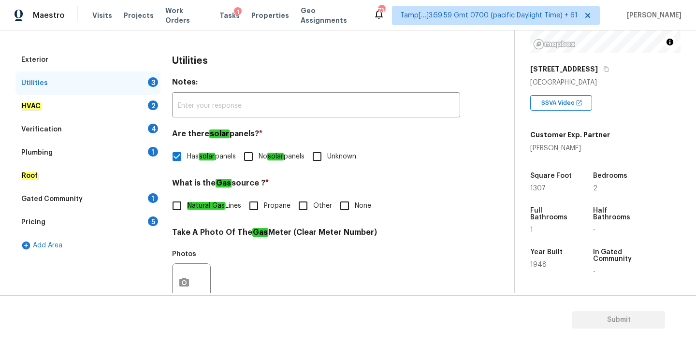
checkbox input "true"
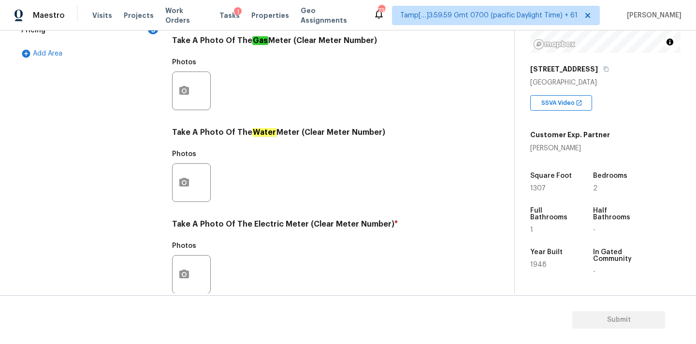
scroll to position [383, 0]
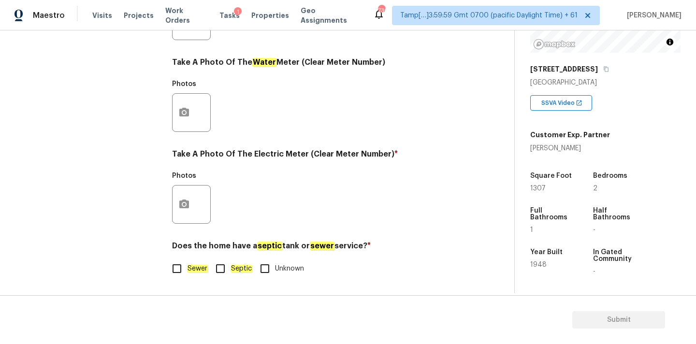
click at [192, 271] on em "Sewer" at bounding box center [197, 269] width 21 height 8
click at [187, 271] on input "Sewer" at bounding box center [177, 269] width 20 height 20
checkbox input "true"
click at [185, 197] on button "button" at bounding box center [184, 205] width 23 height 38
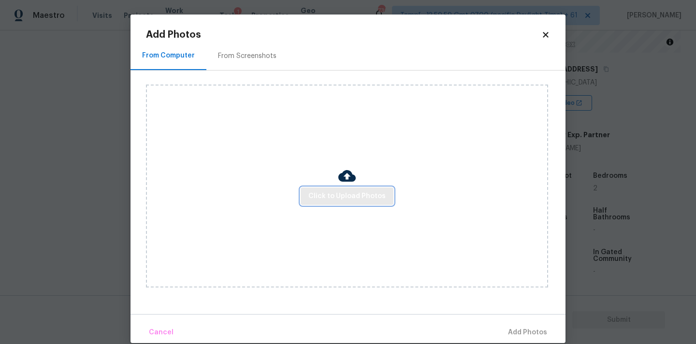
click at [318, 195] on span "Click to Upload Photos" at bounding box center [346, 196] width 77 height 12
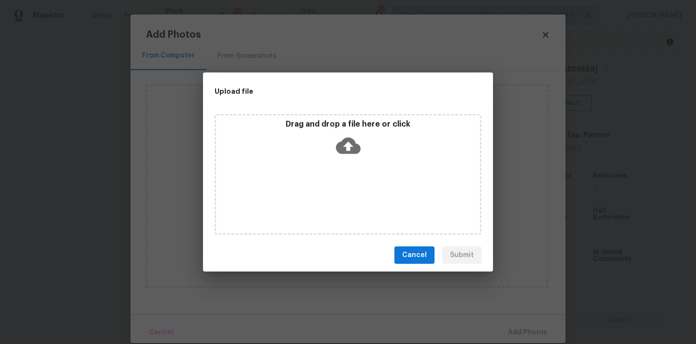
click at [329, 143] on div "Drag and drop a file here or click" at bounding box center [348, 140] width 264 height 42
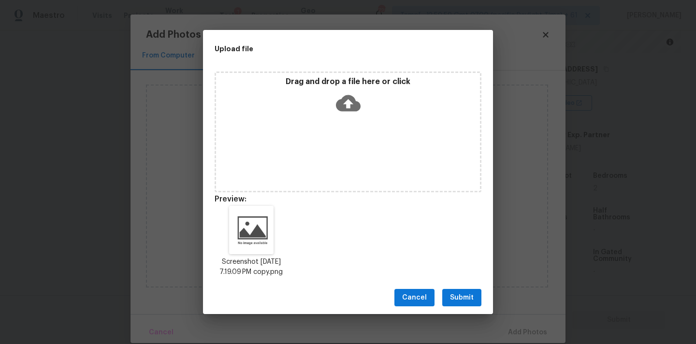
click at [469, 302] on span "Submit" at bounding box center [462, 298] width 24 height 12
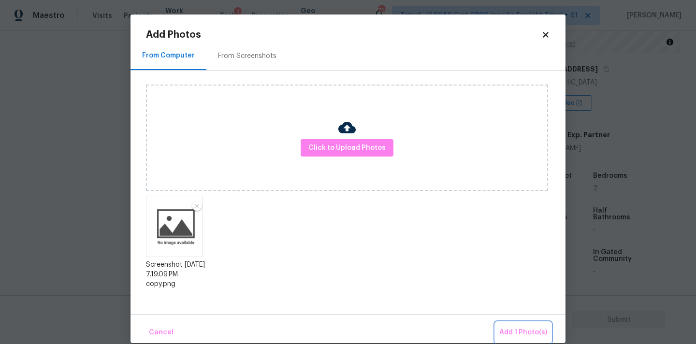
click at [513, 328] on span "Add 1 Photo(s)" at bounding box center [523, 333] width 48 height 12
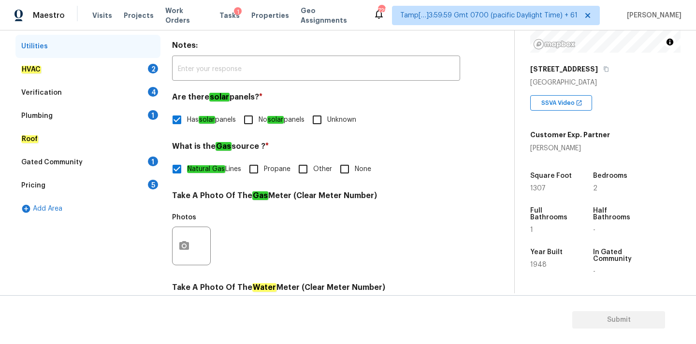
click at [124, 66] on div "HVAC 2" at bounding box center [87, 69] width 145 height 23
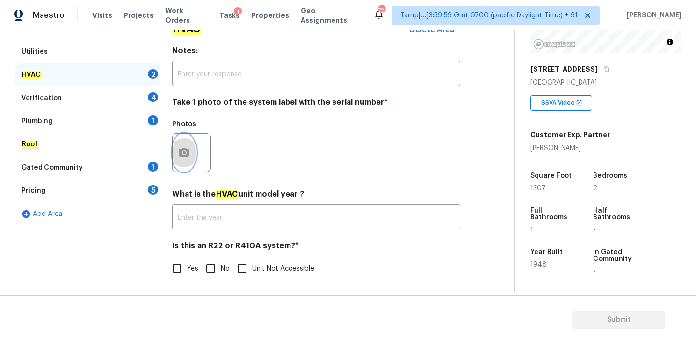
click at [190, 155] on icon "button" at bounding box center [184, 153] width 12 height 12
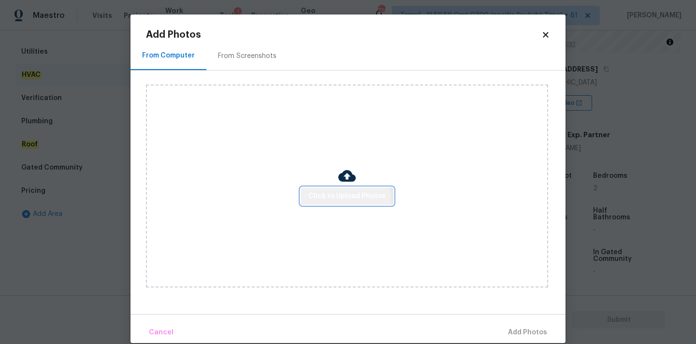
click at [319, 201] on span "Click to Upload Photos" at bounding box center [346, 196] width 77 height 12
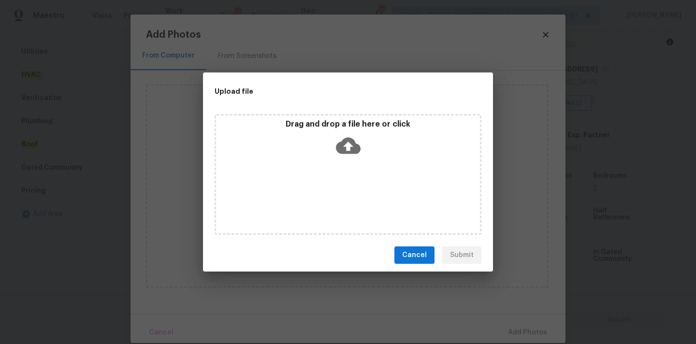
click at [342, 148] on icon at bounding box center [348, 146] width 25 height 16
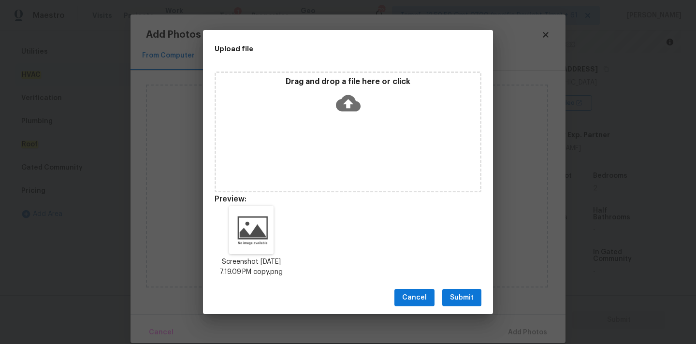
click at [480, 307] on button "Submit" at bounding box center [461, 298] width 39 height 18
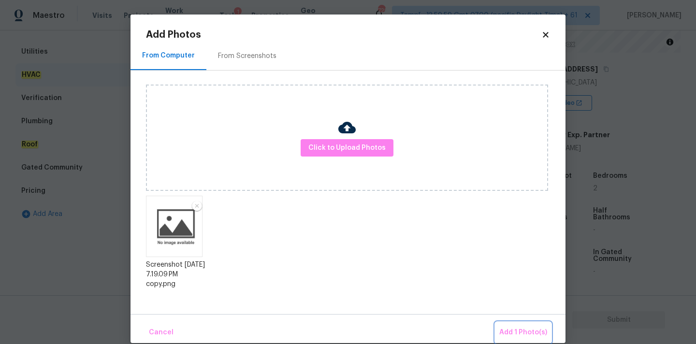
click at [512, 326] on button "Add 1 Photo(s)" at bounding box center [524, 332] width 56 height 21
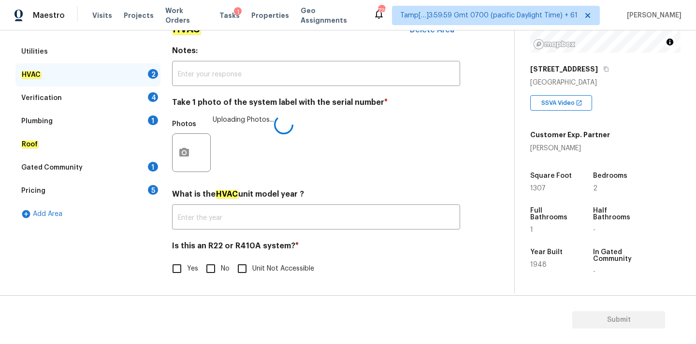
click at [207, 266] on input "No" at bounding box center [211, 269] width 20 height 20
checkbox input "true"
click at [135, 91] on div "Verification 4" at bounding box center [87, 98] width 145 height 23
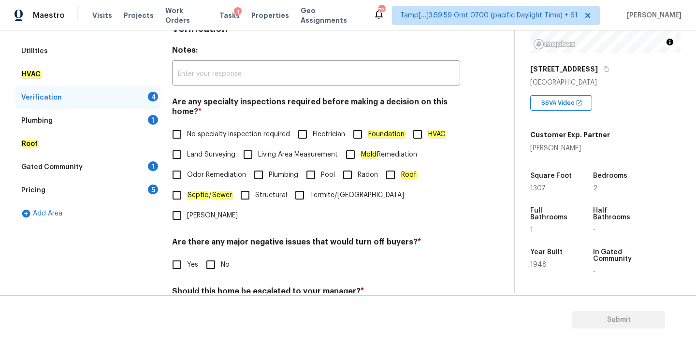
click at [252, 130] on span "No specialty inspection required" at bounding box center [238, 135] width 103 height 10
click at [187, 130] on input "No specialty inspection required" at bounding box center [177, 134] width 20 height 20
checkbox input "true"
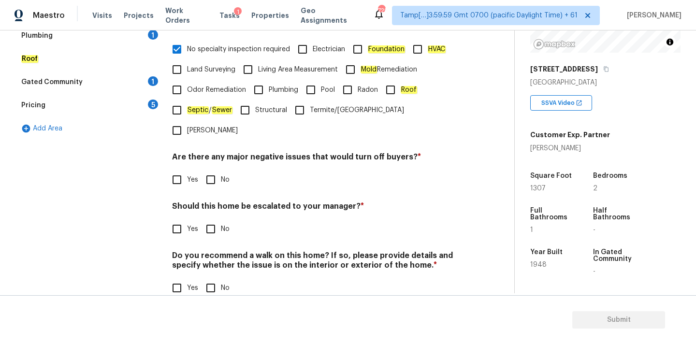
scroll to position [237, 0]
click at [216, 171] on input "No" at bounding box center [211, 181] width 20 height 20
checkbox input "true"
click at [212, 279] on input "No" at bounding box center [211, 289] width 20 height 20
checkbox input "true"
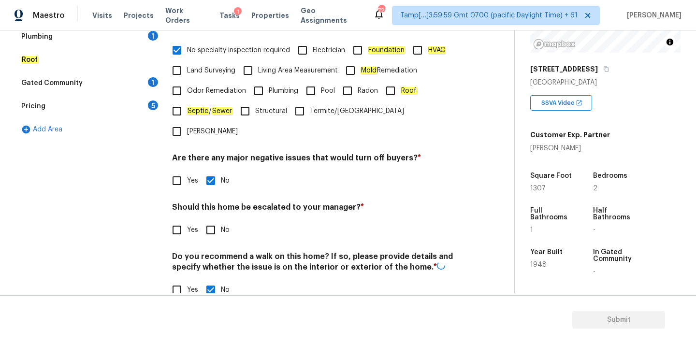
click at [186, 220] on input "Yes" at bounding box center [177, 230] width 20 height 20
checkbox input "true"
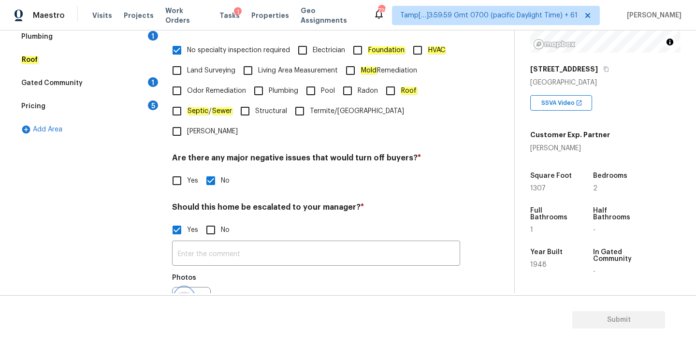
click at [188, 288] on button "button" at bounding box center [184, 307] width 23 height 38
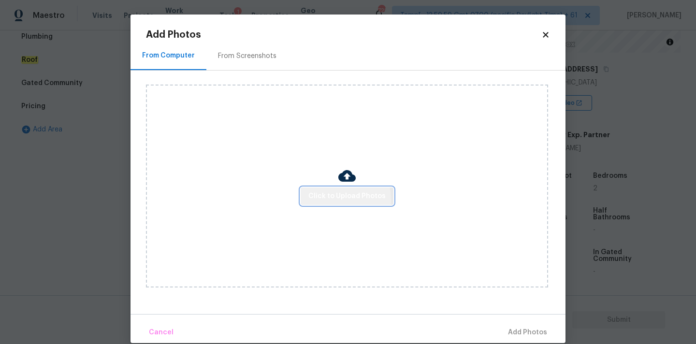
click at [322, 200] on span "Click to Upload Photos" at bounding box center [346, 196] width 77 height 12
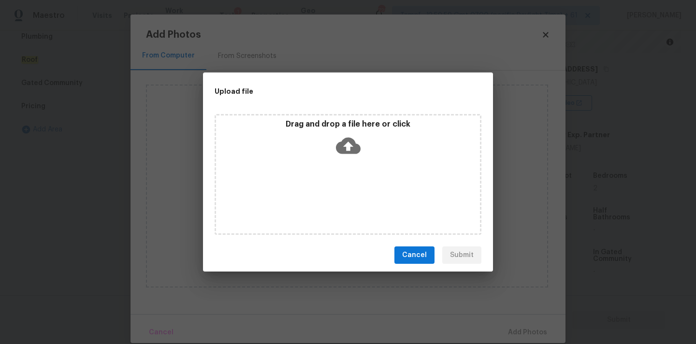
click at [346, 152] on icon at bounding box center [348, 146] width 25 height 16
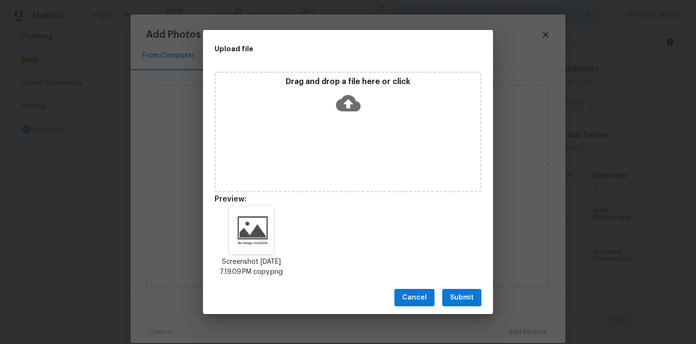
click at [472, 304] on span "Submit" at bounding box center [462, 298] width 24 height 12
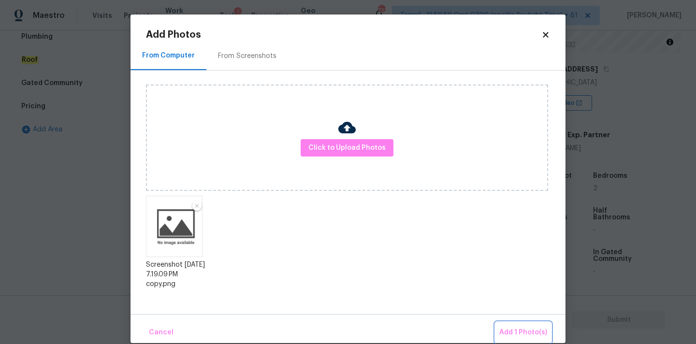
click at [513, 324] on button "Add 1 Photo(s)" at bounding box center [524, 332] width 56 height 21
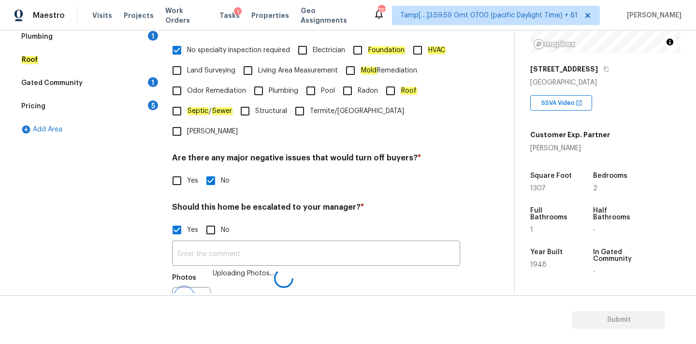
scroll to position [249, 0]
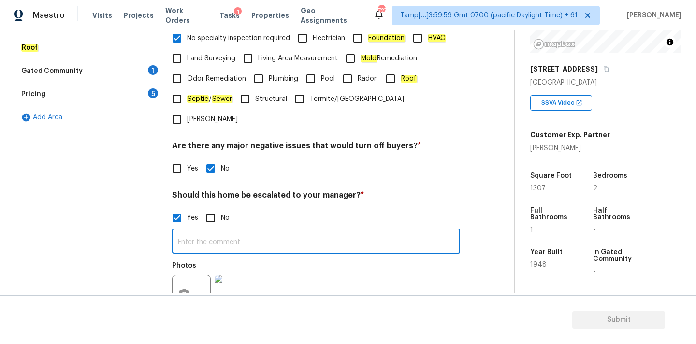
click at [254, 231] on input "text" at bounding box center [316, 242] width 288 height 23
paste input "This is ALA / kitchen table property, needs review. Hence, escalated to MM."
click at [217, 231] on input "This is ALA / kitchen table property, needs review. Hence, escalated to MM." at bounding box center [316, 242] width 288 height 23
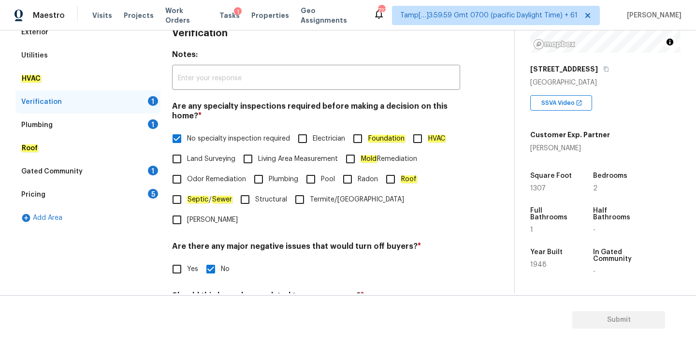
type input "This is kitchen table property, needs review. Hence, escalated to MM."
click at [147, 128] on div "Plumbing 1" at bounding box center [87, 125] width 145 height 23
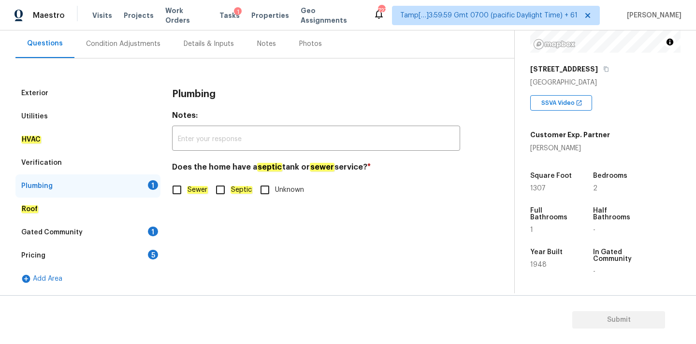
click at [190, 183] on label "Sewer" at bounding box center [187, 190] width 41 height 20
click at [187, 183] on input "Sewer" at bounding box center [177, 190] width 20 height 20
checkbox input "true"
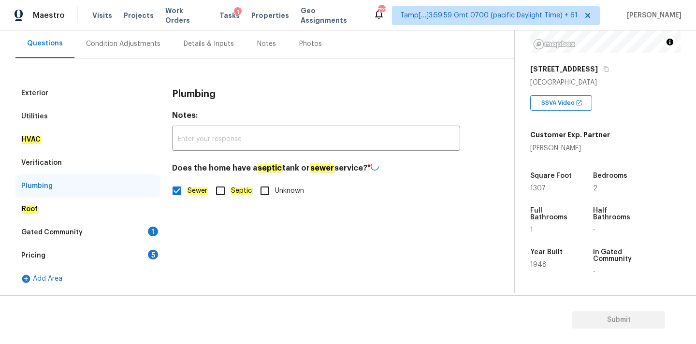
click at [151, 229] on div "1" at bounding box center [153, 232] width 10 height 10
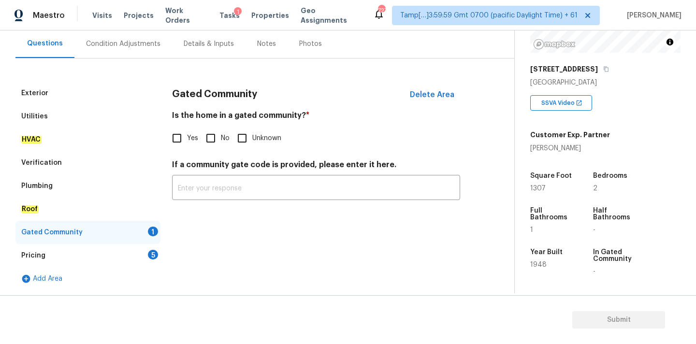
click at [219, 136] on input "No" at bounding box center [211, 138] width 20 height 20
checkbox input "true"
click at [142, 253] on div "Pricing 5" at bounding box center [87, 255] width 145 height 23
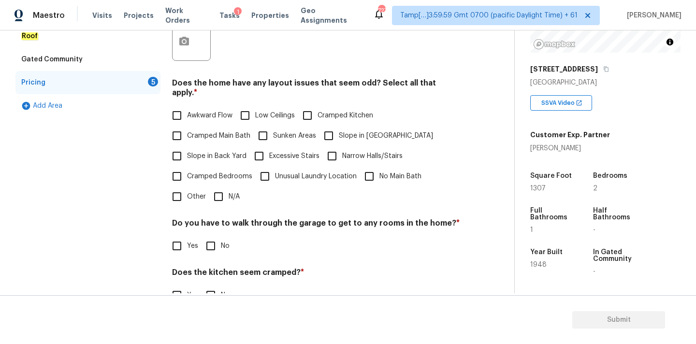
scroll to position [315, 0]
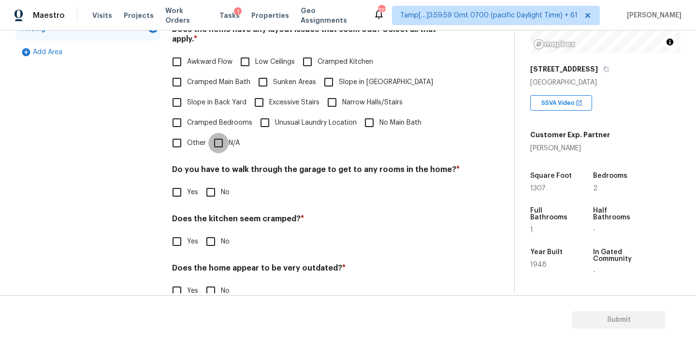
click at [216, 135] on input "N/A" at bounding box center [218, 143] width 20 height 20
checkbox input "true"
click at [213, 189] on input "No" at bounding box center [211, 193] width 20 height 20
checkbox input "true"
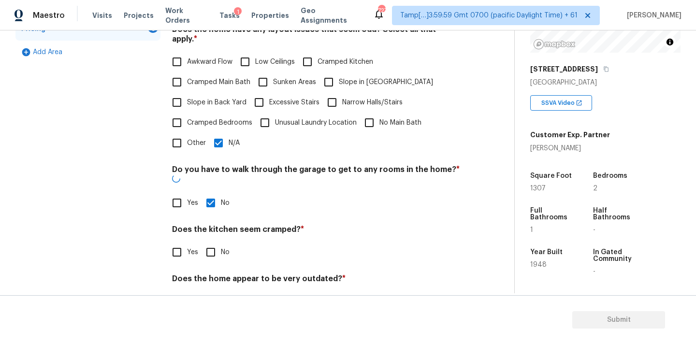
click at [214, 242] on input "No" at bounding box center [211, 252] width 20 height 20
checkbox input "true"
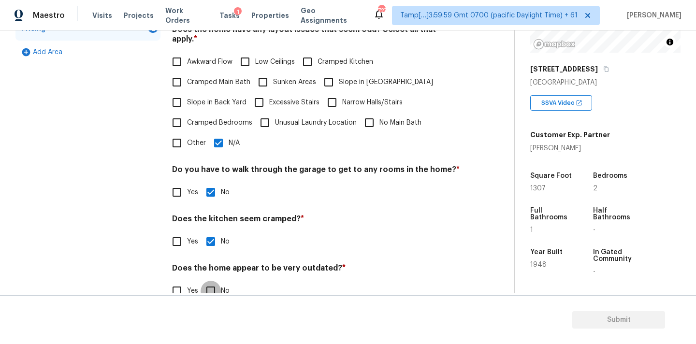
click at [214, 282] on input "No" at bounding box center [211, 291] width 20 height 20
checkbox input "true"
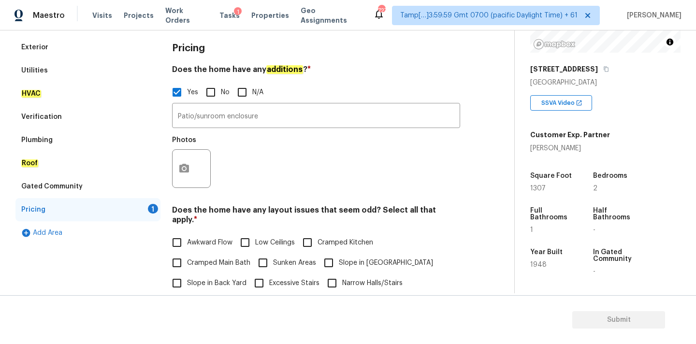
scroll to position [128, 0]
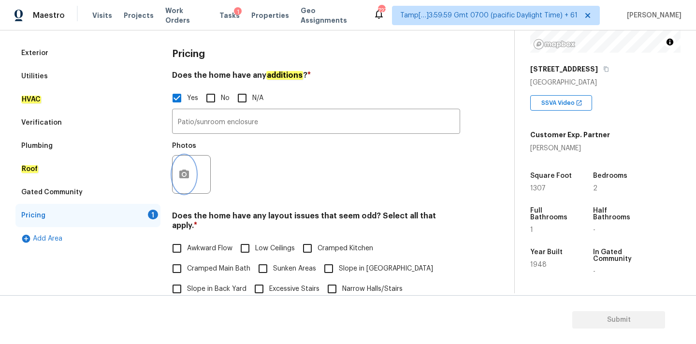
click at [190, 166] on button "button" at bounding box center [184, 175] width 23 height 38
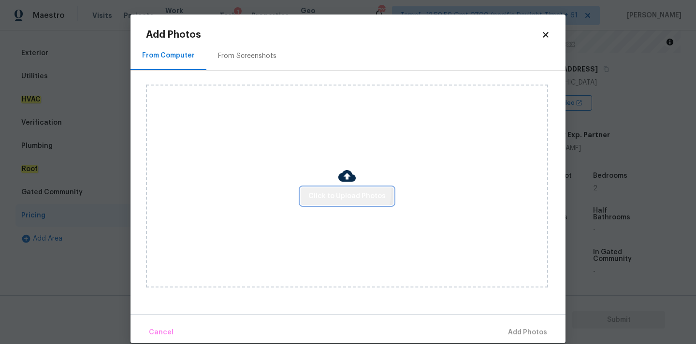
click at [322, 189] on button "Click to Upload Photos" at bounding box center [347, 197] width 93 height 18
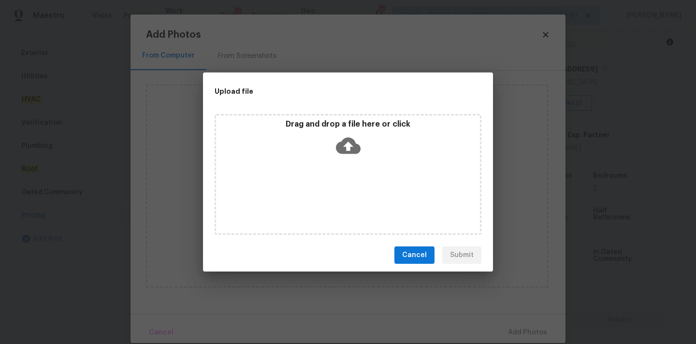
click at [344, 158] on div "Drag and drop a file here or click" at bounding box center [348, 140] width 264 height 42
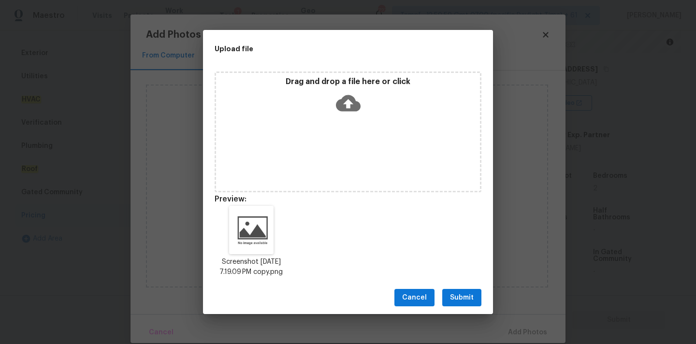
click at [481, 303] on button "Submit" at bounding box center [461, 298] width 39 height 18
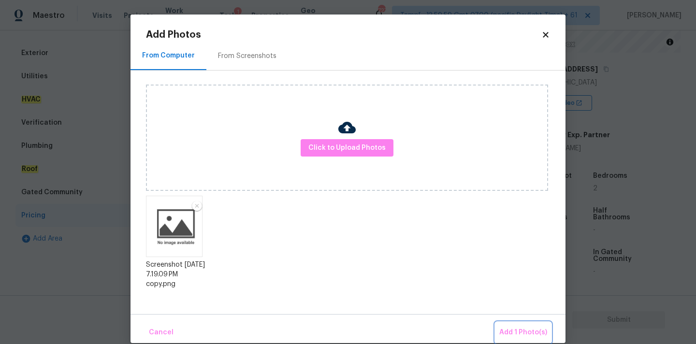
click at [525, 335] on span "Add 1 Photo(s)" at bounding box center [523, 333] width 48 height 12
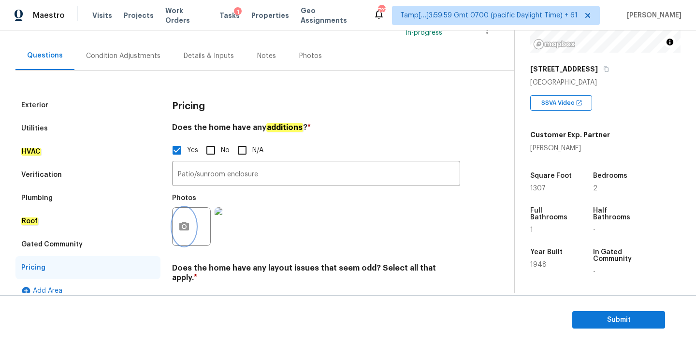
scroll to position [35, 0]
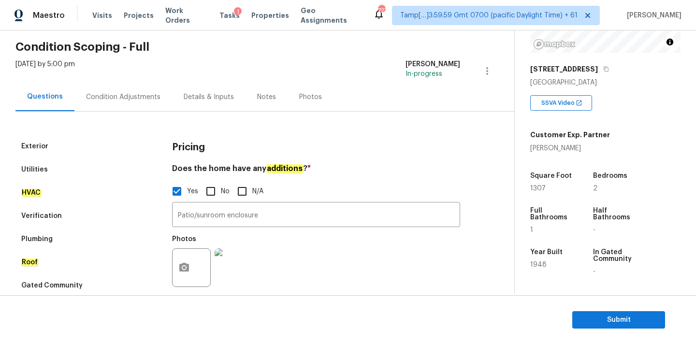
click at [129, 99] on div "Condition Adjustments" at bounding box center [123, 97] width 74 height 10
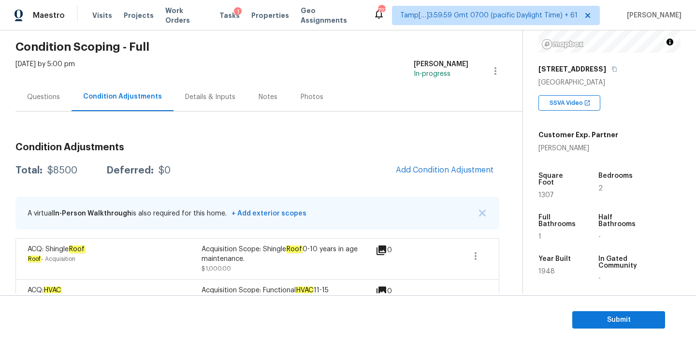
scroll to position [59, 0]
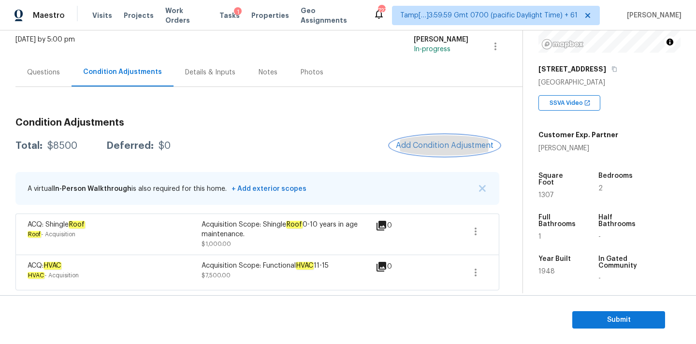
click at [430, 149] on span "Add Condition Adjustment" at bounding box center [445, 145] width 98 height 9
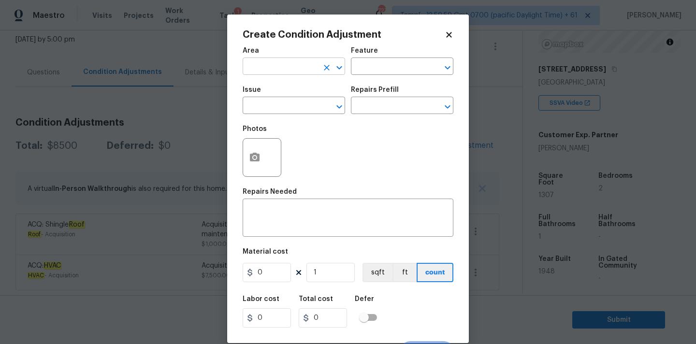
click at [274, 72] on input "text" at bounding box center [280, 67] width 75 height 15
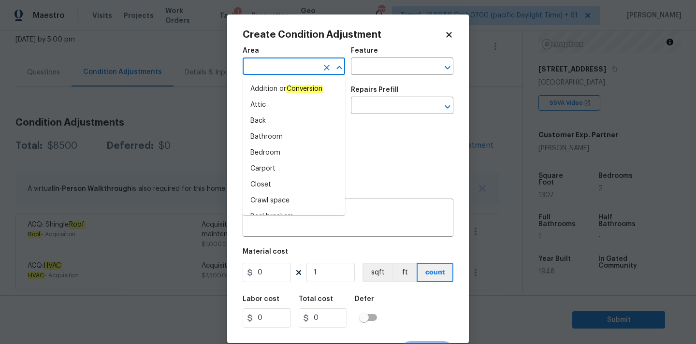
click at [449, 33] on icon at bounding box center [448, 34] width 5 height 5
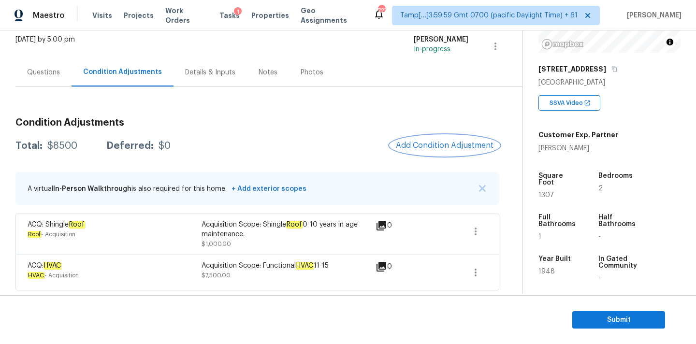
click at [428, 146] on span "Add Condition Adjustment" at bounding box center [445, 145] width 98 height 9
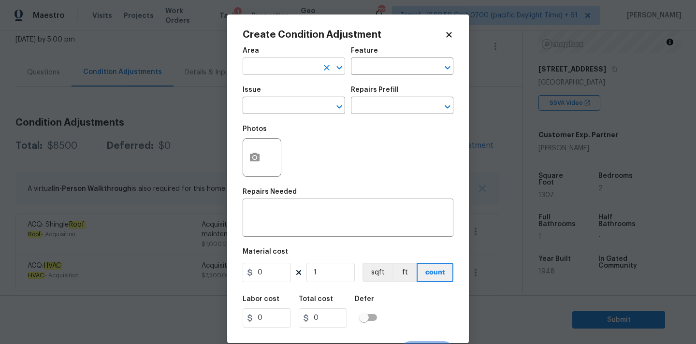
click at [274, 71] on input "text" at bounding box center [280, 67] width 75 height 15
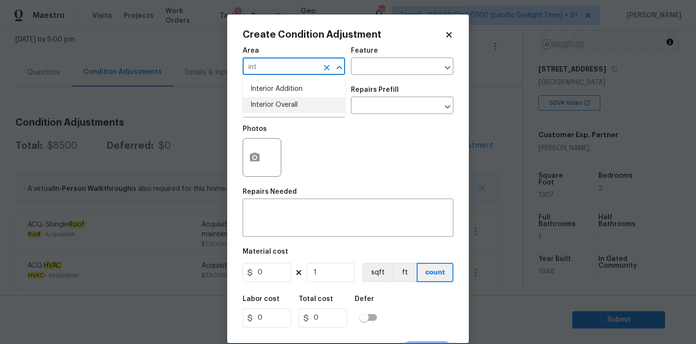
click at [277, 109] on li "Interior Overall" at bounding box center [294, 105] width 103 height 16
type input "Interior Overall"
click at [277, 109] on input "text" at bounding box center [280, 106] width 75 height 15
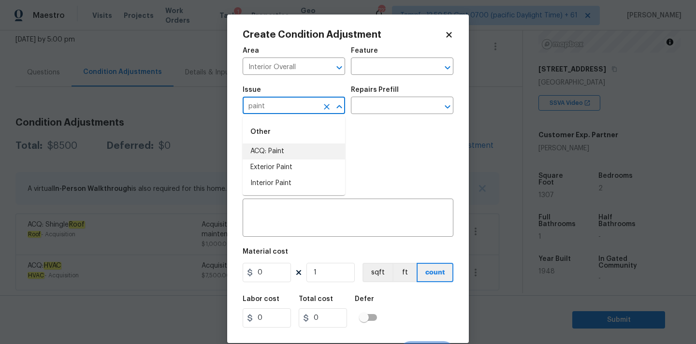
click at [304, 152] on li "ACQ: Paint" at bounding box center [294, 152] width 103 height 16
type input "ACQ: Paint"
click at [377, 113] on input "text" at bounding box center [388, 106] width 75 height 15
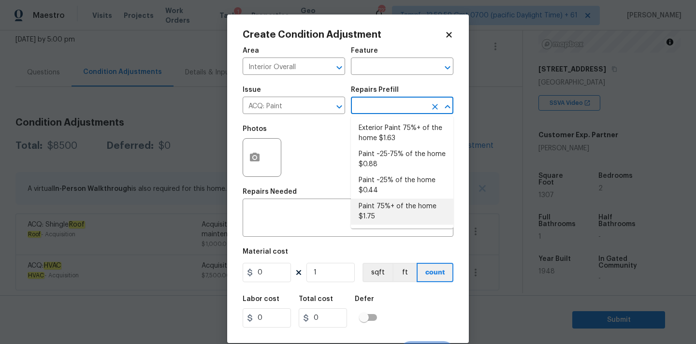
click at [375, 217] on li "Paint 75%+ of the home $1.75" at bounding box center [402, 212] width 103 height 26
type input "Acquisition"
type textarea "Acquisition Scope: 75%+ of the home will likely require interior paint"
type input "1.75"
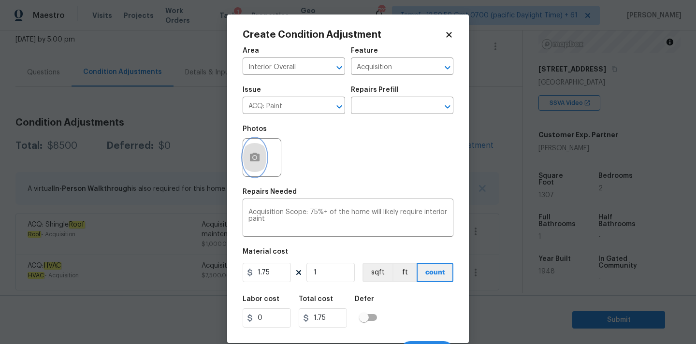
click at [265, 158] on button "button" at bounding box center [254, 158] width 23 height 38
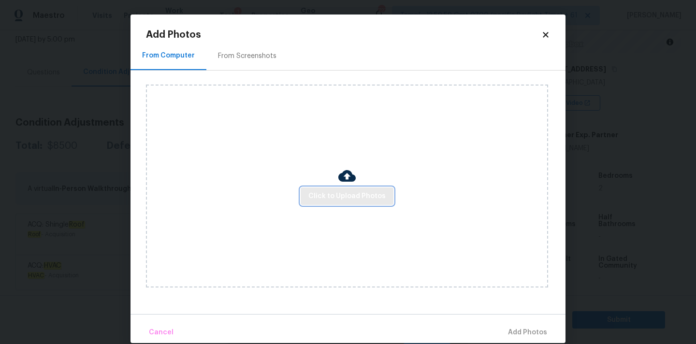
click at [320, 193] on span "Click to Upload Photos" at bounding box center [346, 196] width 77 height 12
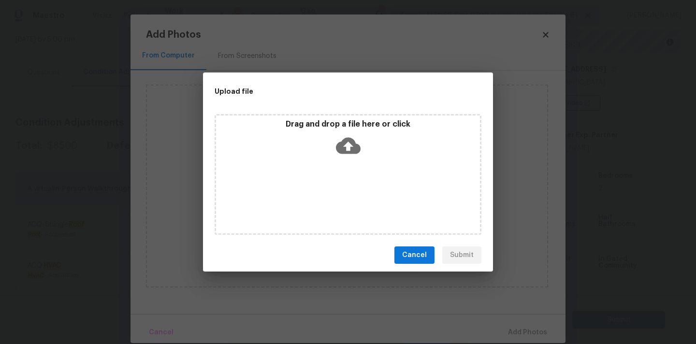
click at [349, 133] on icon at bounding box center [348, 145] width 25 height 25
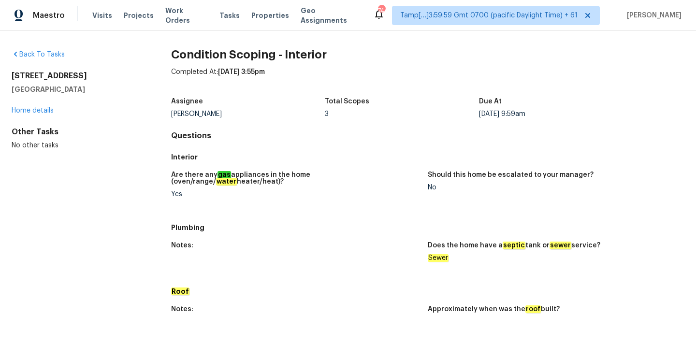
scroll to position [500, 0]
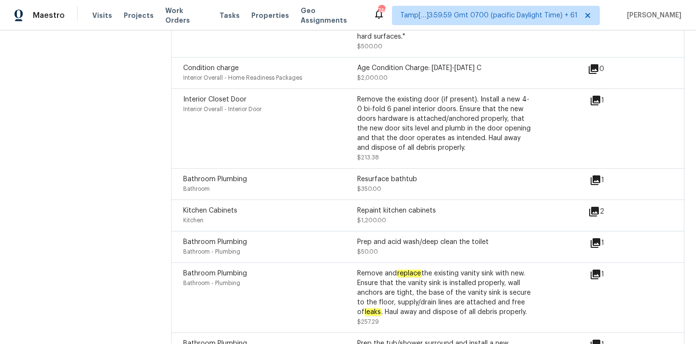
scroll to position [1508, 0]
